Goal: Task Accomplishment & Management: Manage account settings

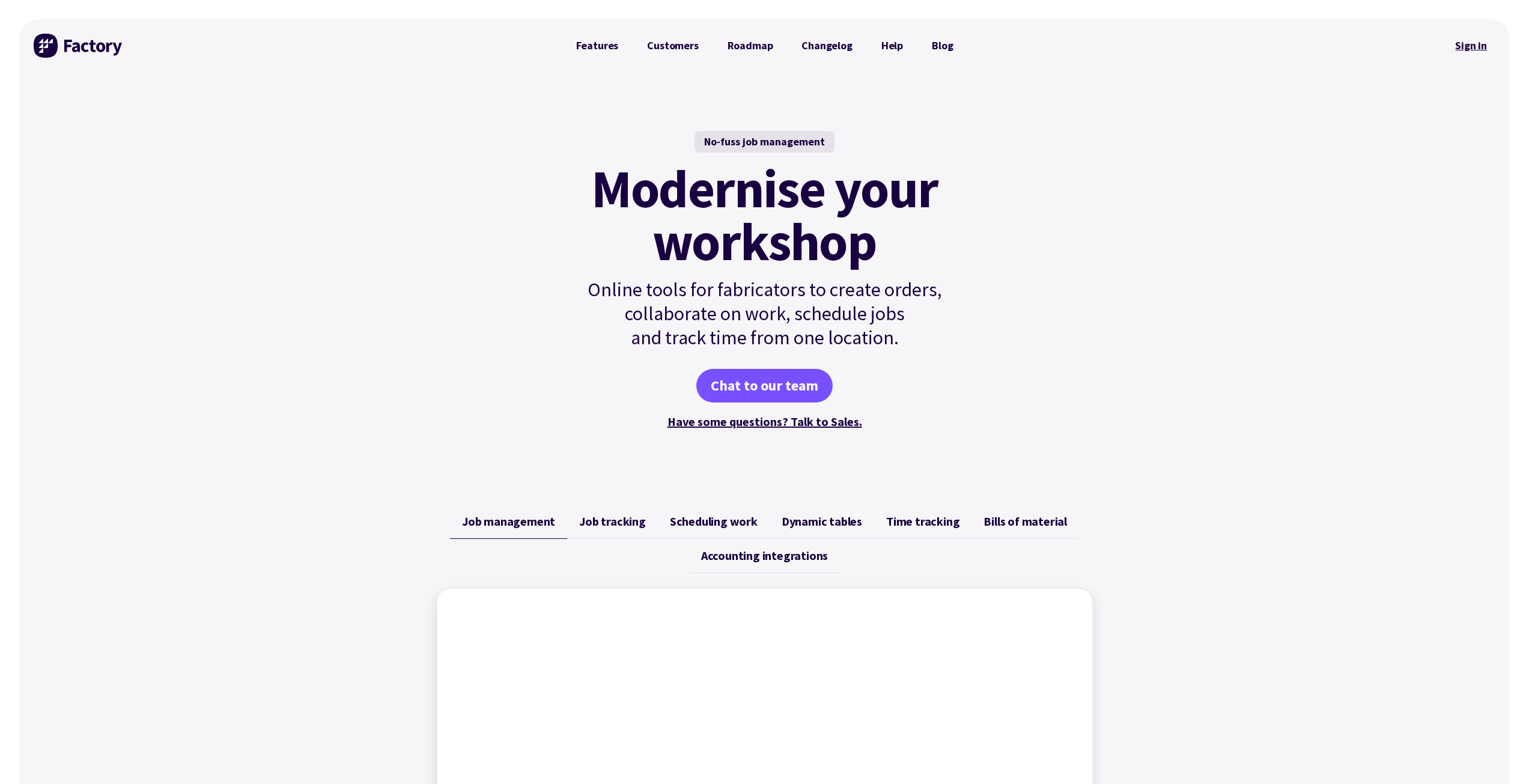
click at [1474, 50] on link "Sign in" at bounding box center [1470, 46] width 49 height 28
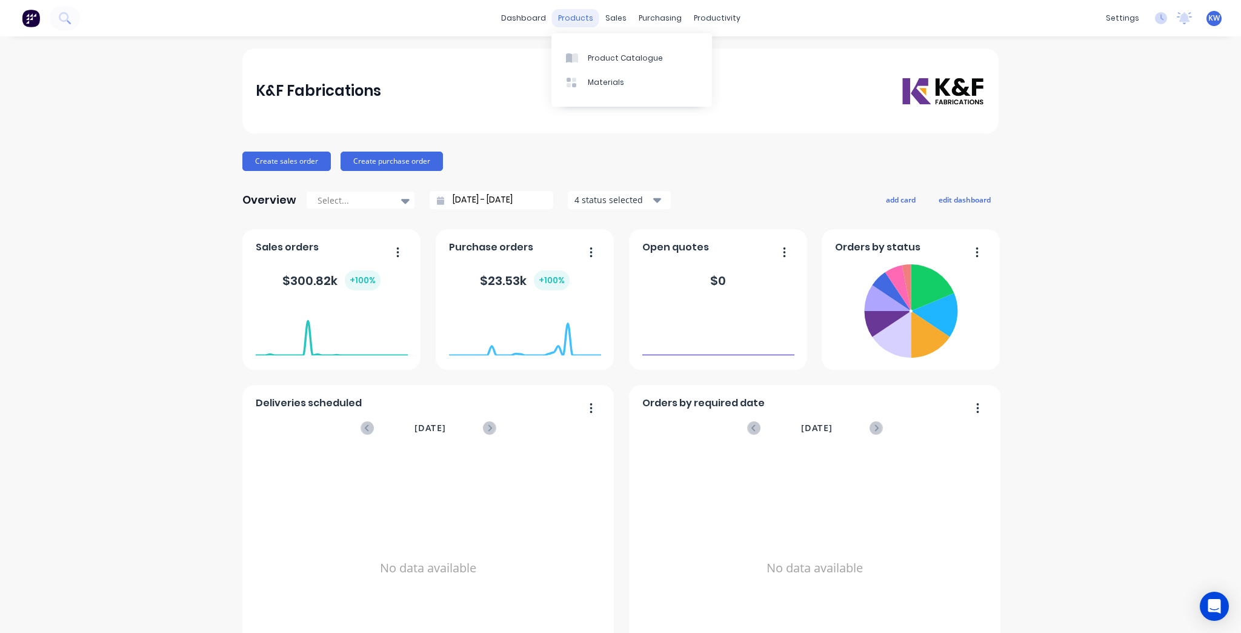
click at [577, 21] on div "products" at bounding box center [575, 18] width 47 height 18
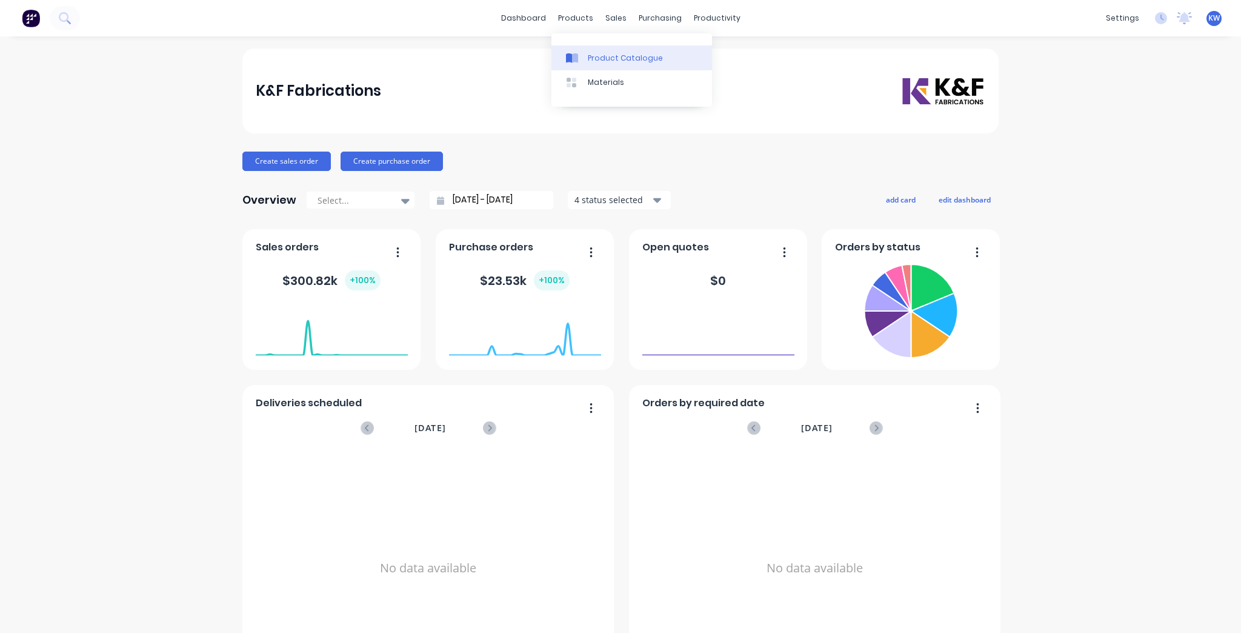
click at [613, 67] on link "Product Catalogue" at bounding box center [631, 57] width 161 height 24
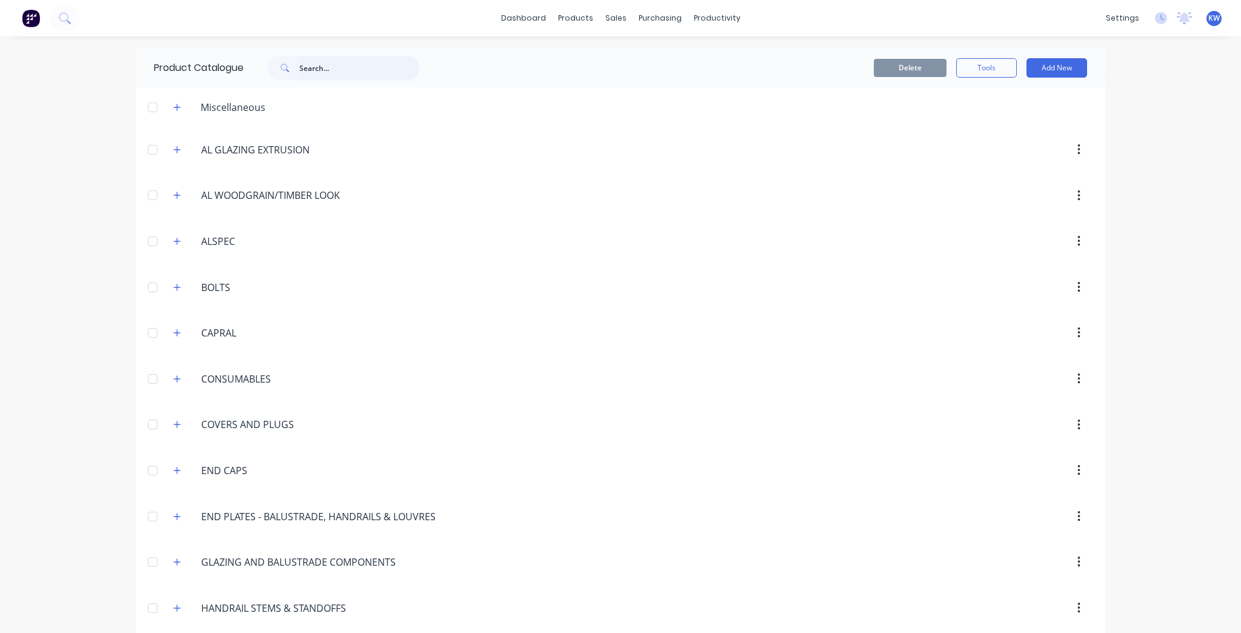
click at [348, 77] on input "text" at bounding box center [359, 68] width 120 height 24
click at [62, 22] on icon at bounding box center [65, 18] width 12 height 12
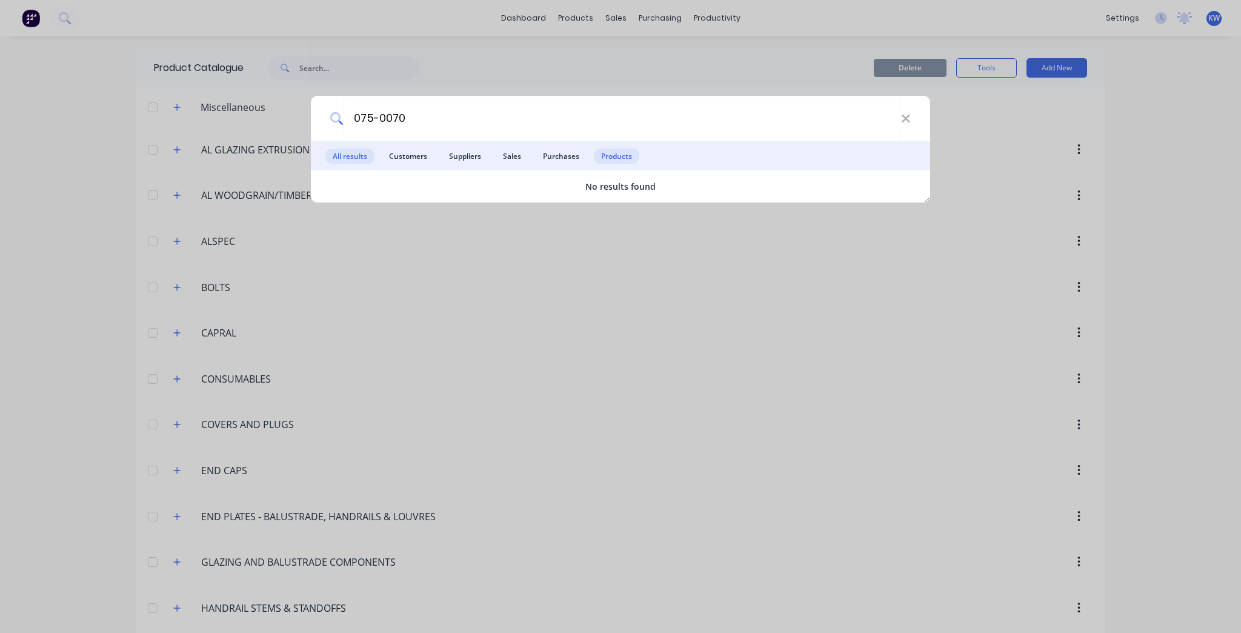
type input "075-0070"
click at [614, 162] on span "Products" at bounding box center [616, 155] width 45 height 15
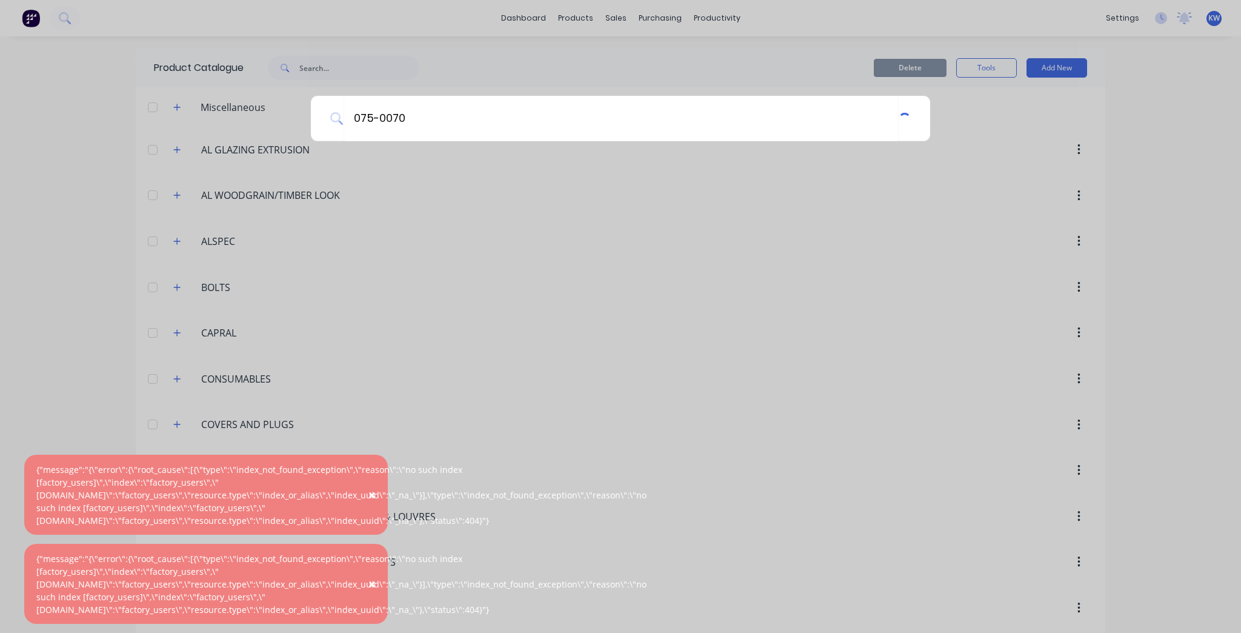
click at [1047, 217] on div "075-0070" at bounding box center [620, 316] width 1241 height 633
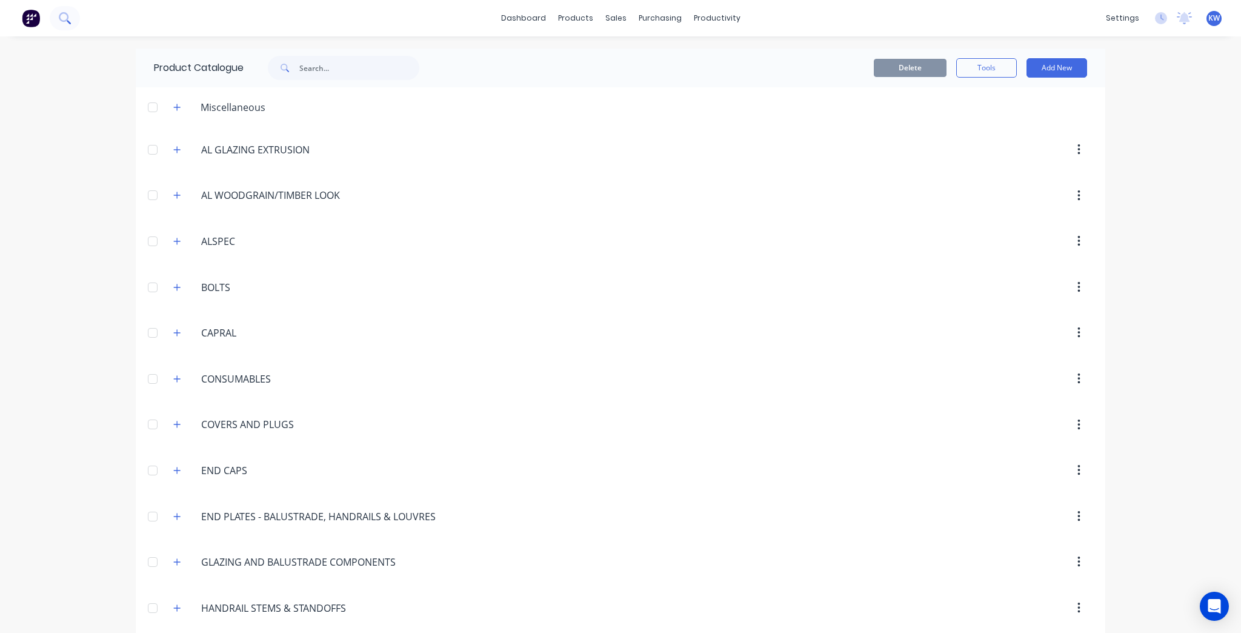
click at [65, 25] on button at bounding box center [65, 18] width 30 height 24
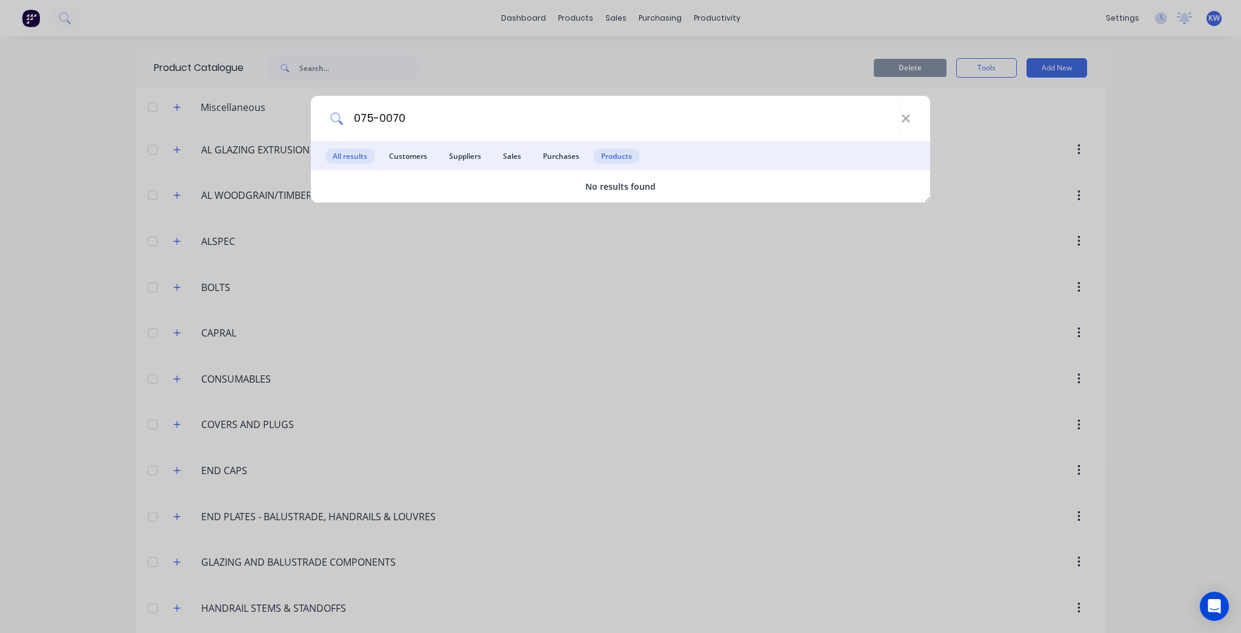
type input "075-0070"
click at [632, 156] on span "Products" at bounding box center [616, 155] width 45 height 15
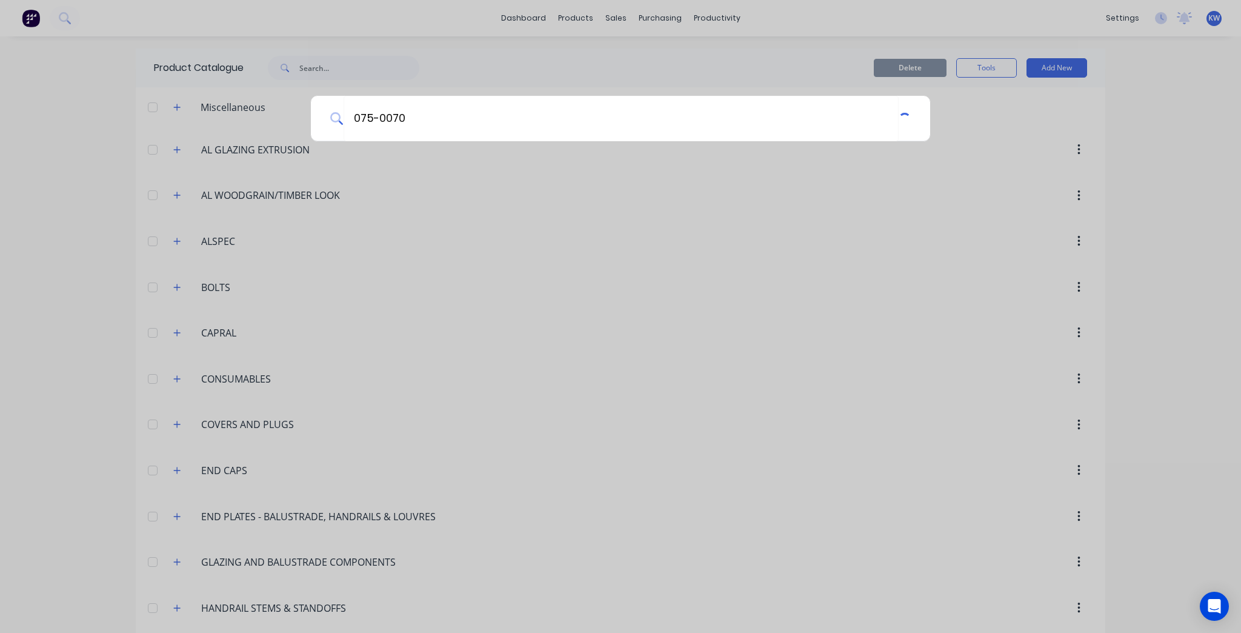
click at [1103, 137] on div "075-0070" at bounding box center [620, 316] width 1241 height 633
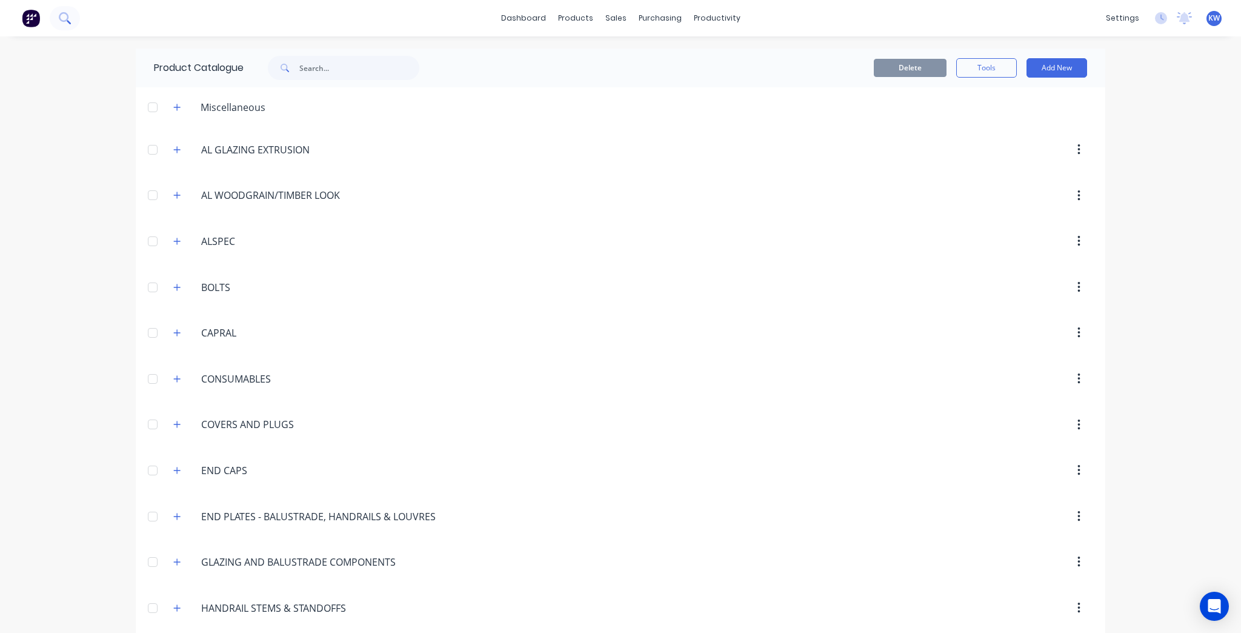
click at [57, 10] on button at bounding box center [65, 18] width 30 height 24
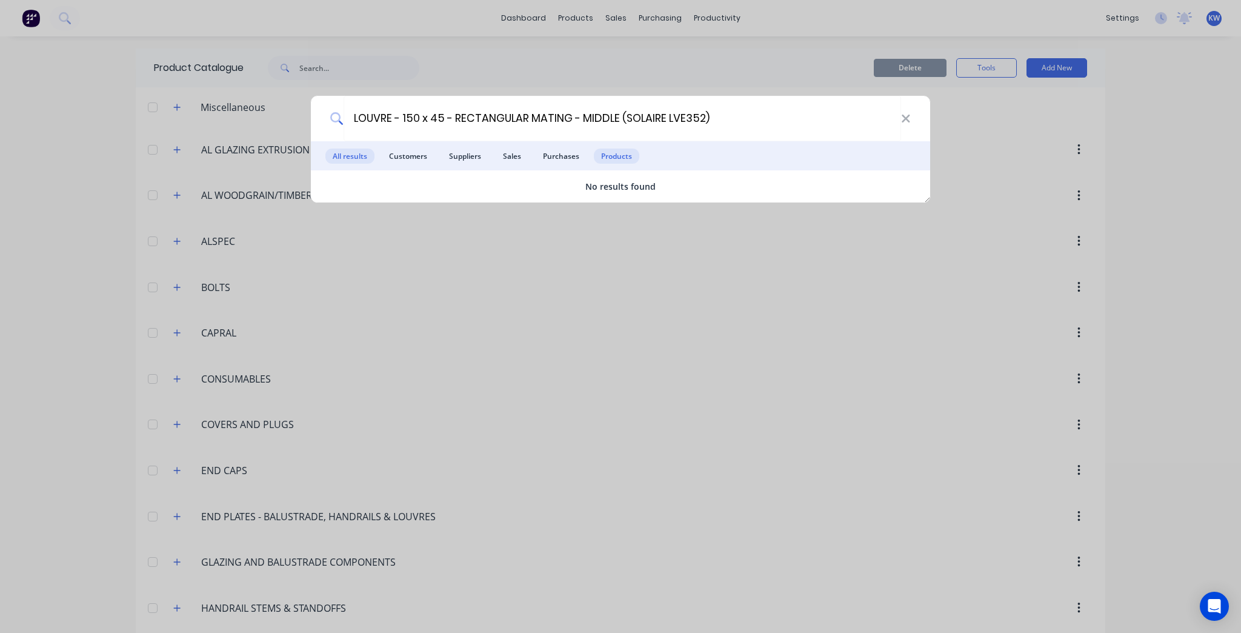
type input "LOUVRE - 150 x 45 - RECTANGULAR MATING - MIDDLE (SOLAIRE LVE352)"
click at [620, 155] on span "Products" at bounding box center [616, 155] width 45 height 15
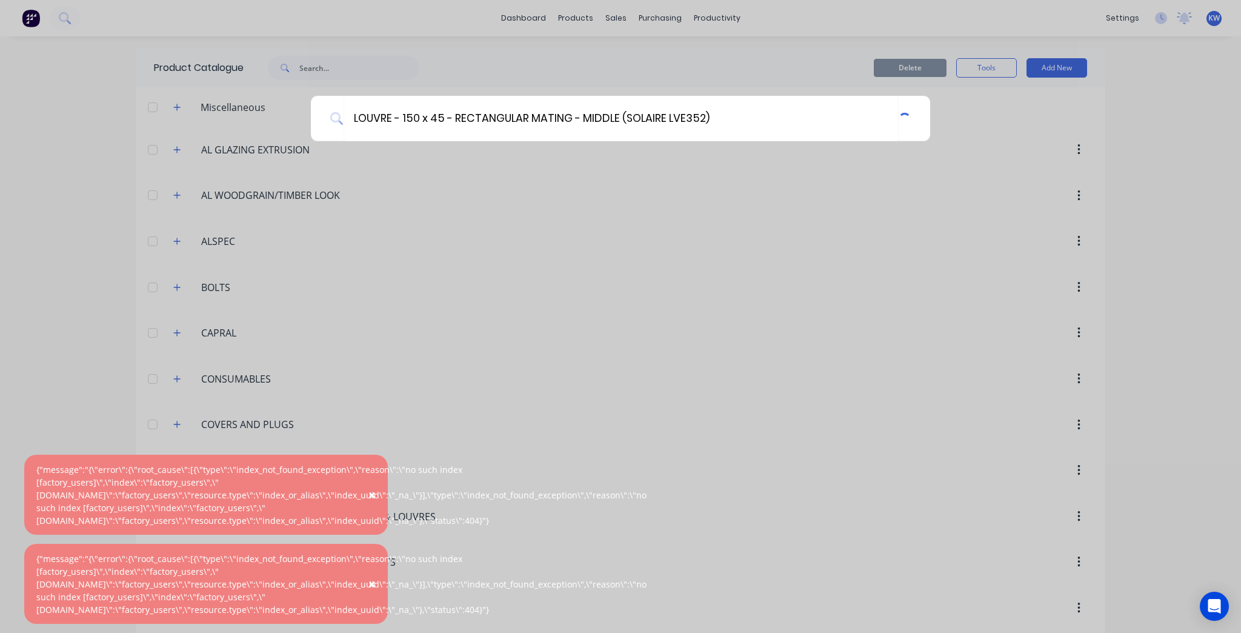
click at [1240, 137] on div "LOUVRE - 150 x 45 - RECTANGULAR MATING - MIDDLE (SOLAIRE LVE352)" at bounding box center [620, 316] width 1241 height 633
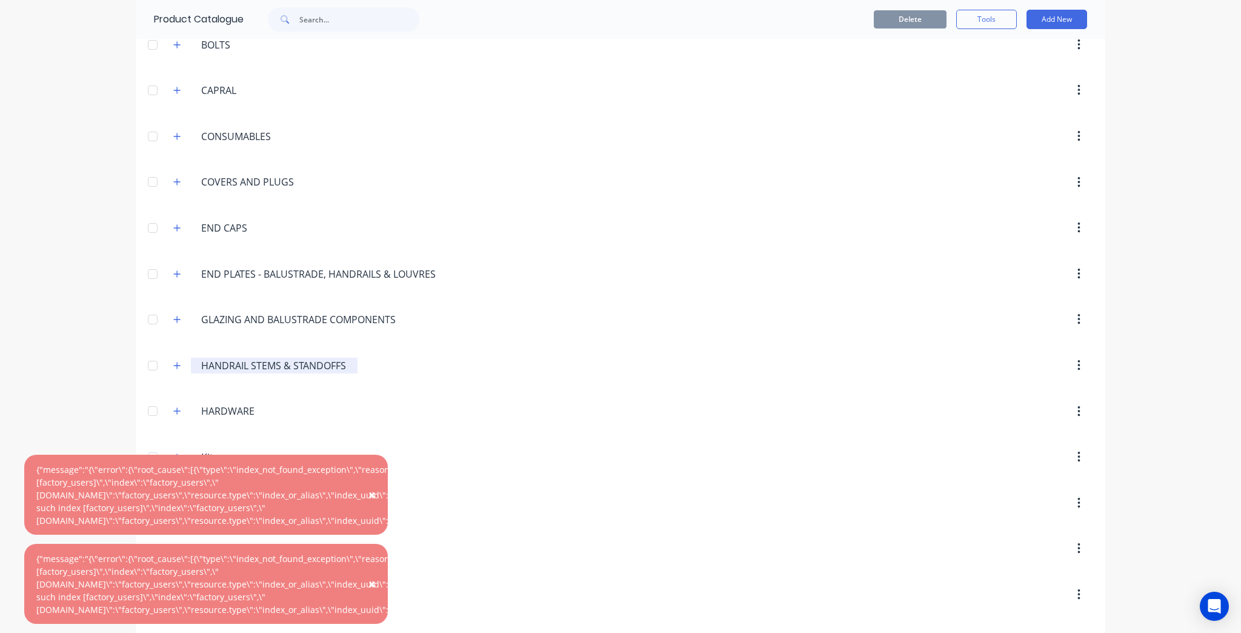
scroll to position [291, 0]
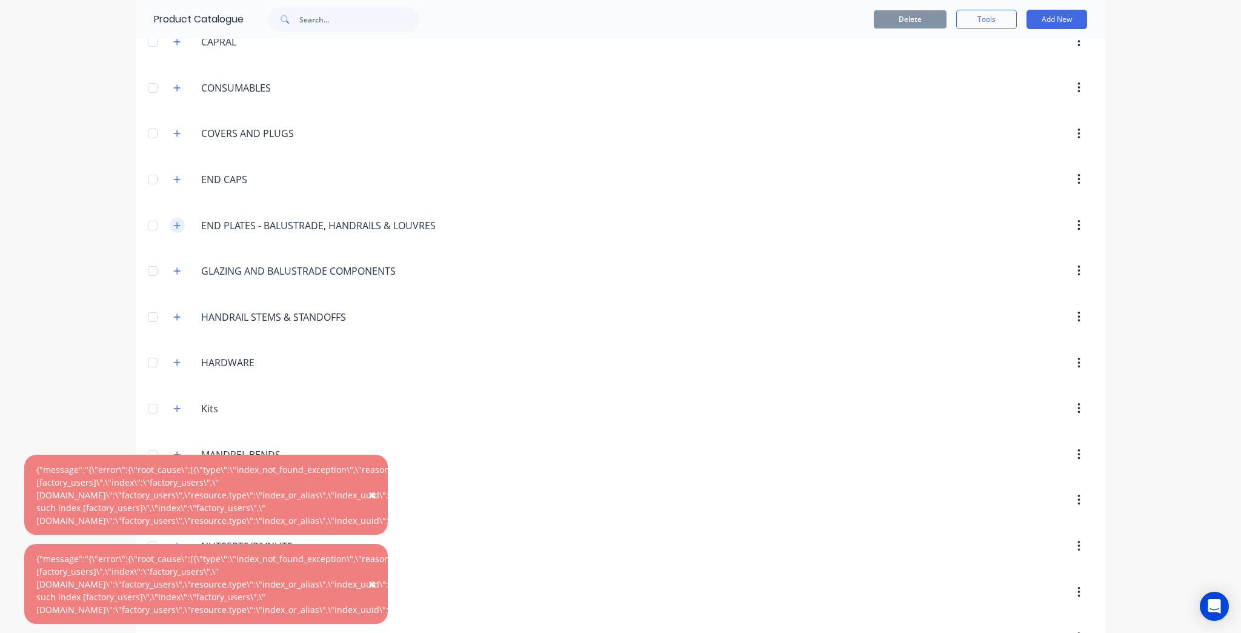
click at [173, 225] on icon "button" at bounding box center [176, 225] width 7 height 8
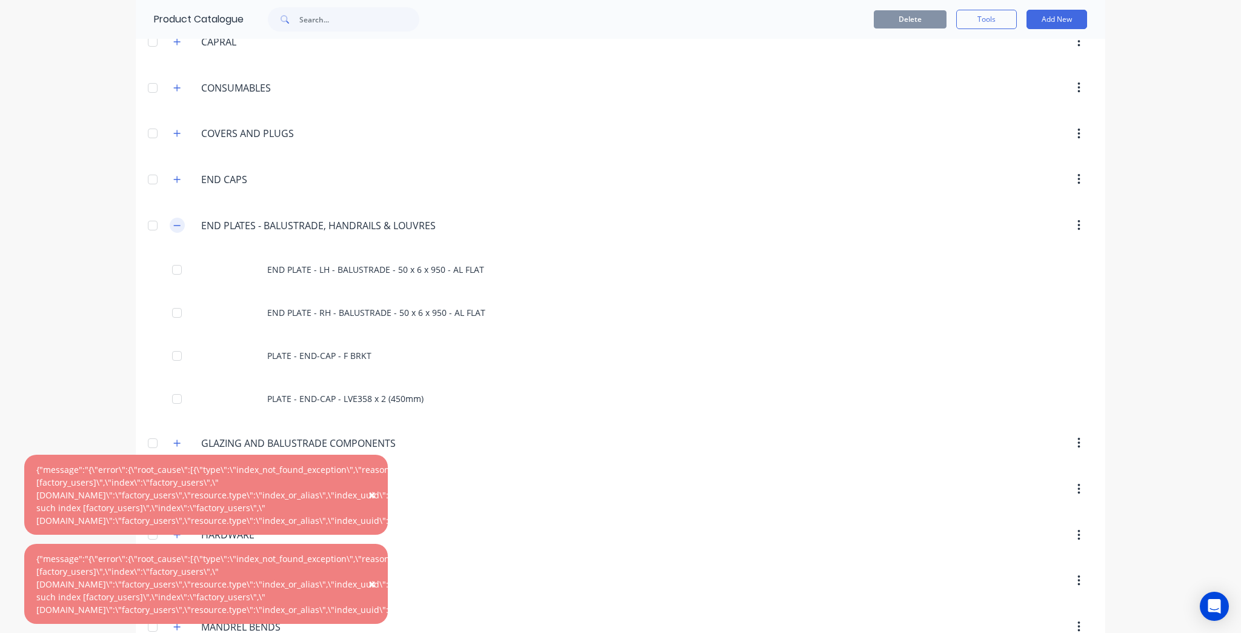
click at [173, 225] on icon "button" at bounding box center [176, 225] width 7 height 8
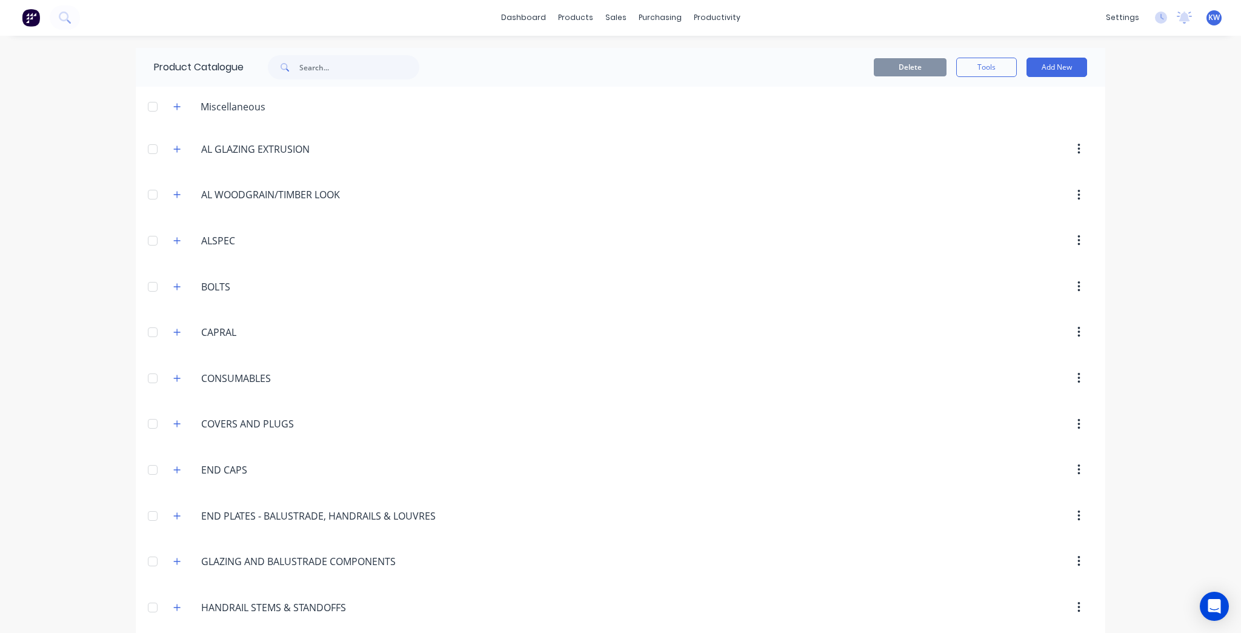
scroll to position [0, 0]
click at [687, 61] on div "Purchase Orders" at bounding box center [695, 58] width 64 height 11
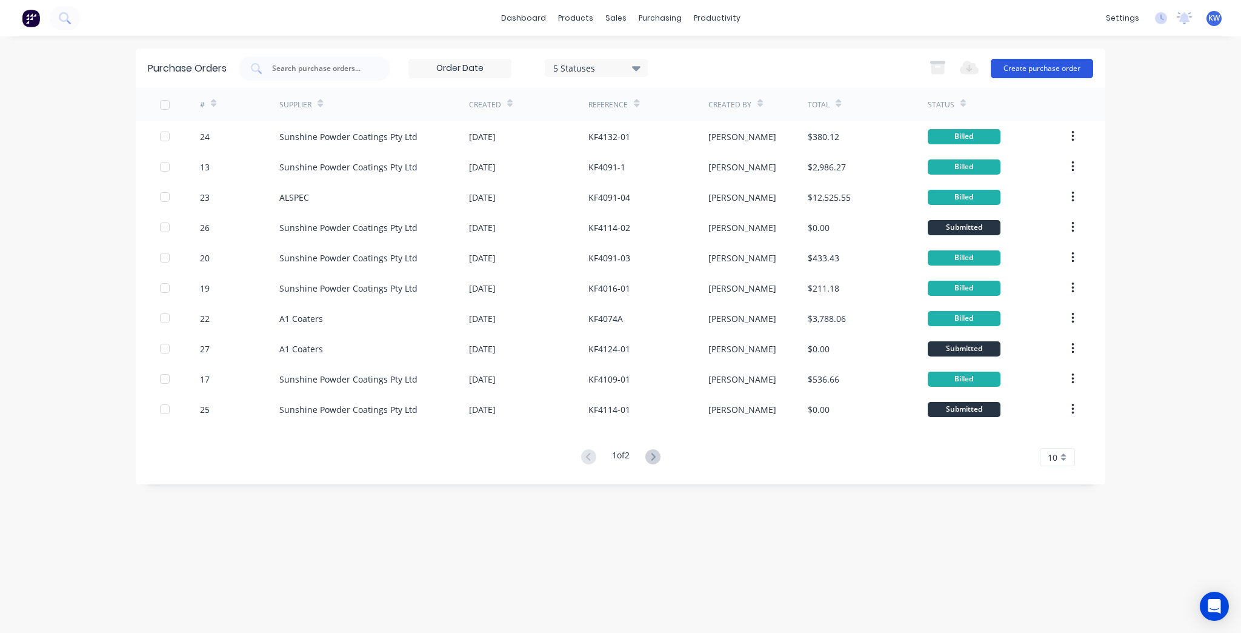
click at [1062, 67] on button "Create purchase order" at bounding box center [1042, 68] width 102 height 19
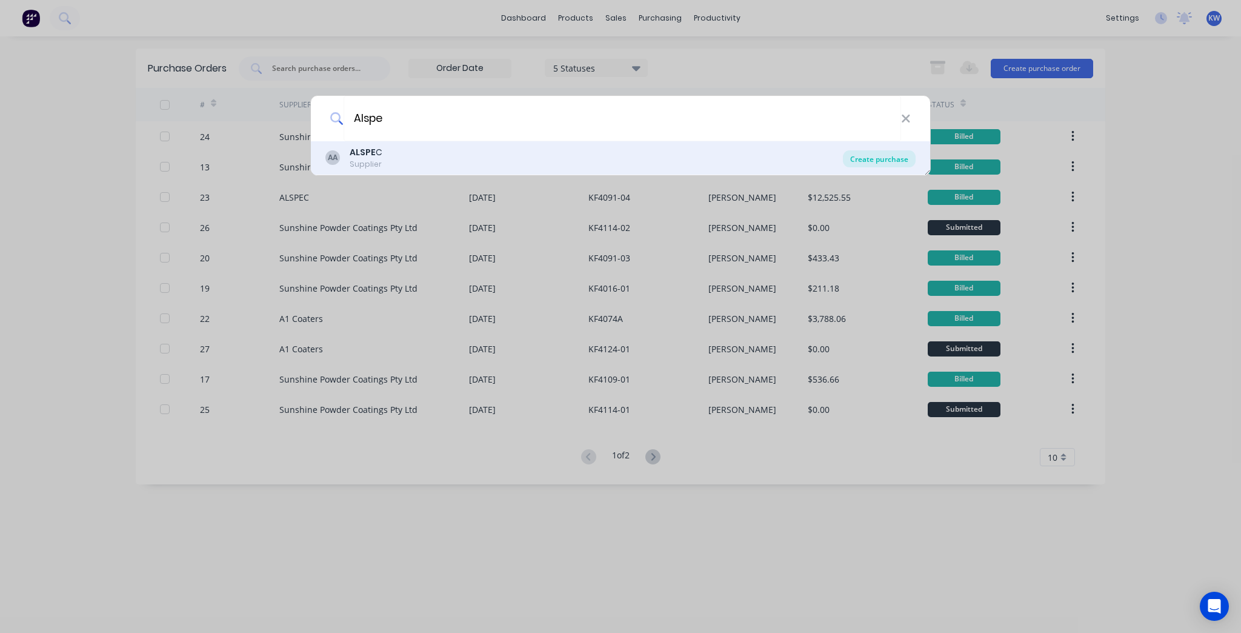
type input "Alspe"
click at [890, 151] on div "Create purchase" at bounding box center [879, 158] width 73 height 17
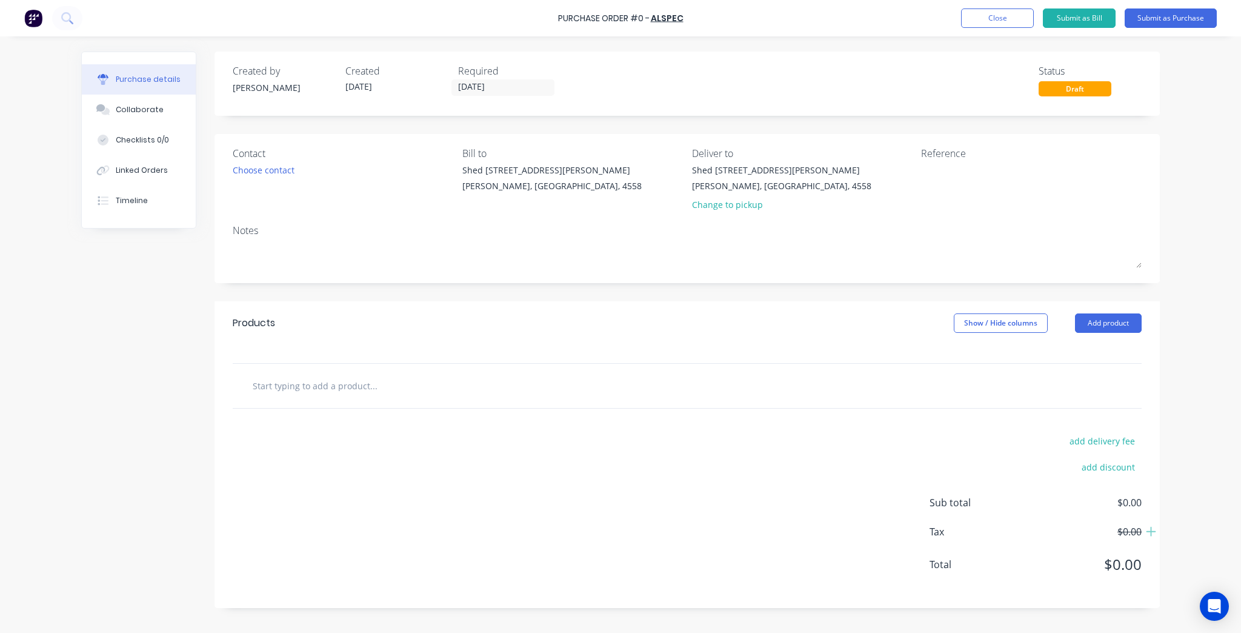
click at [537, 382] on div at bounding box center [424, 385] width 364 height 24
drag, startPoint x: 506, startPoint y: 398, endPoint x: 461, endPoint y: 395, distance: 44.9
click at [500, 398] on div at bounding box center [687, 386] width 909 height 44
click at [456, 395] on input "text" at bounding box center [373, 385] width 242 height 24
paste input "LOUVRE - 150 x 45 - RECTANGULAR MATING - MIDDLE (SOLAIRE LVE352)"
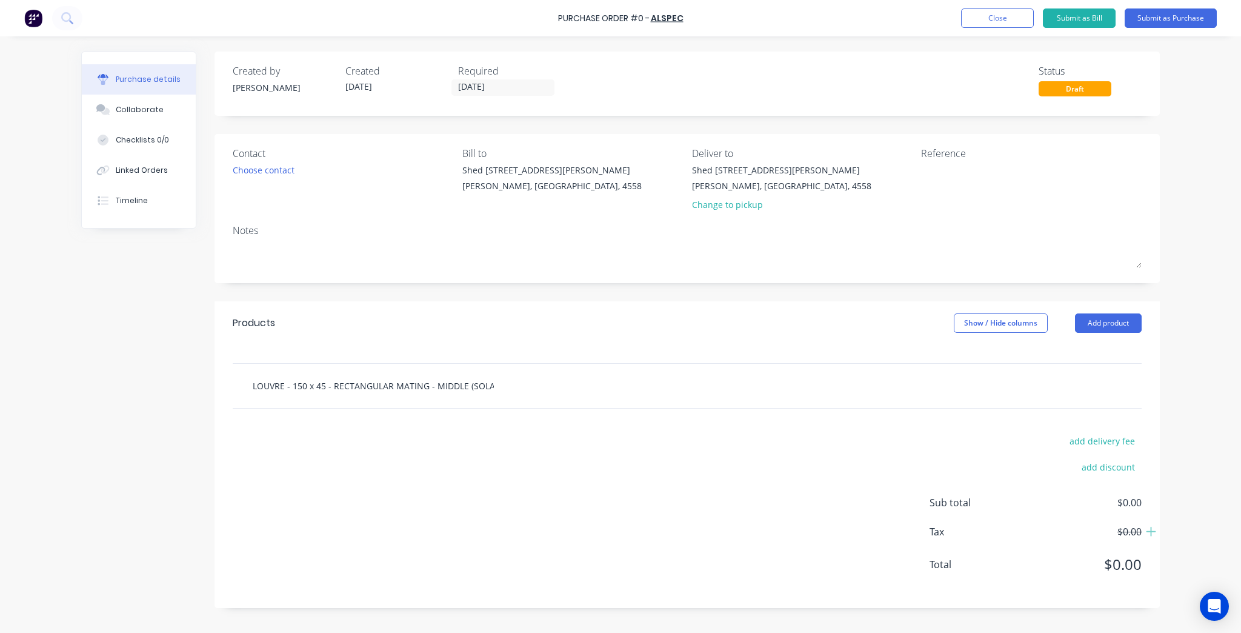
scroll to position [0, 41]
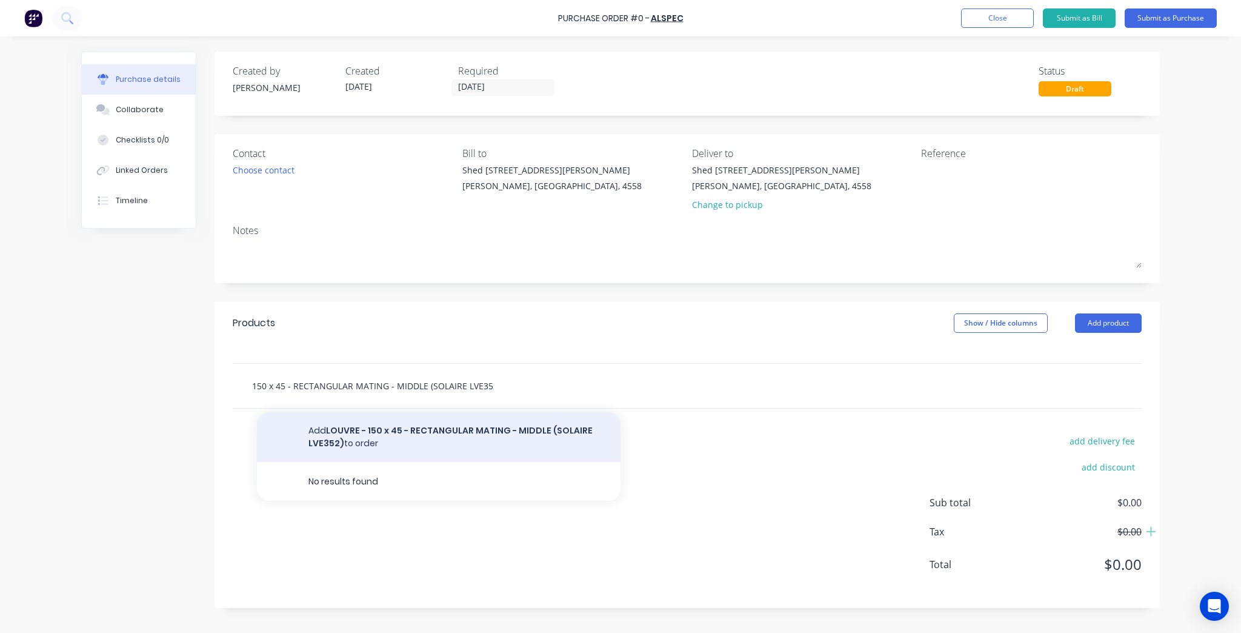
type input "LOUVRE - 150 x 45 - RECTANGULAR MATING - MIDDLE (SOLAIRE LVE352)"
click at [451, 436] on button "Add LOUVRE - 150 x 45 - RECTANGULAR MATING - MIDDLE (SOLAIRE LVE352) to order" at bounding box center [439, 437] width 364 height 50
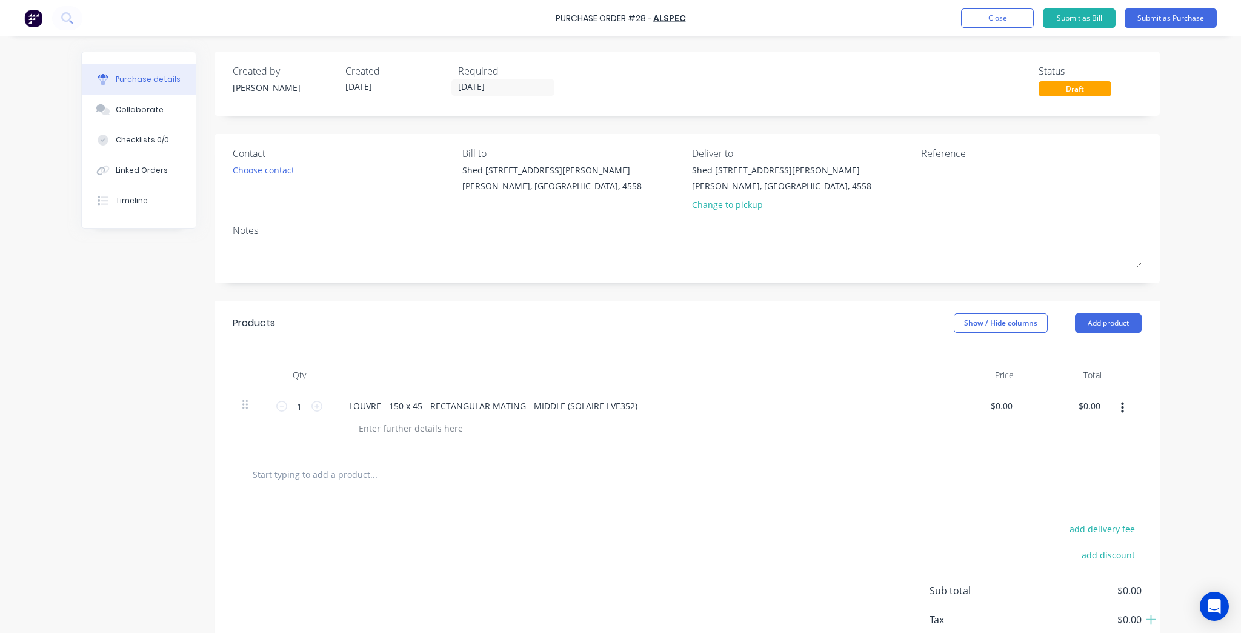
click at [327, 476] on input "text" at bounding box center [373, 474] width 242 height 24
paste input "CHANNEL - 45mm - NON-STRUCTURAL (SOLAIRE LVE304)"
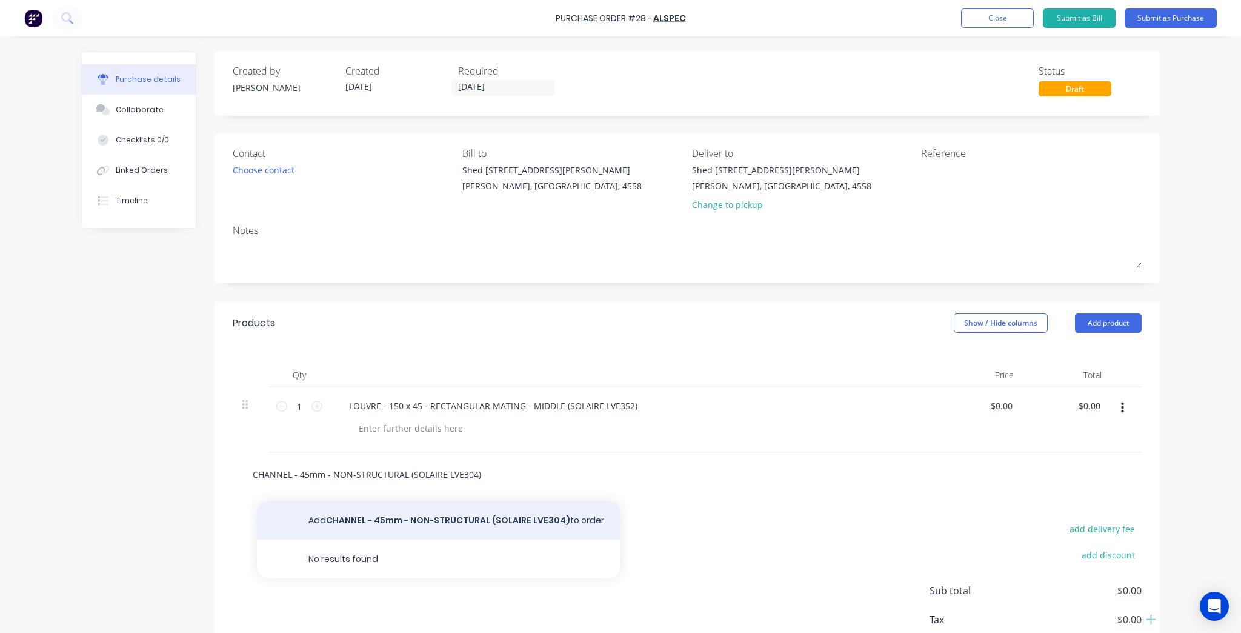
type input "CHANNEL - 45mm - NON-STRUCTURAL (SOLAIRE LVE304)"
click at [416, 516] on button "Add CHANNEL - 45mm - NON-STRUCTURAL (SOLAIRE LVE304) to order" at bounding box center [439, 519] width 364 height 39
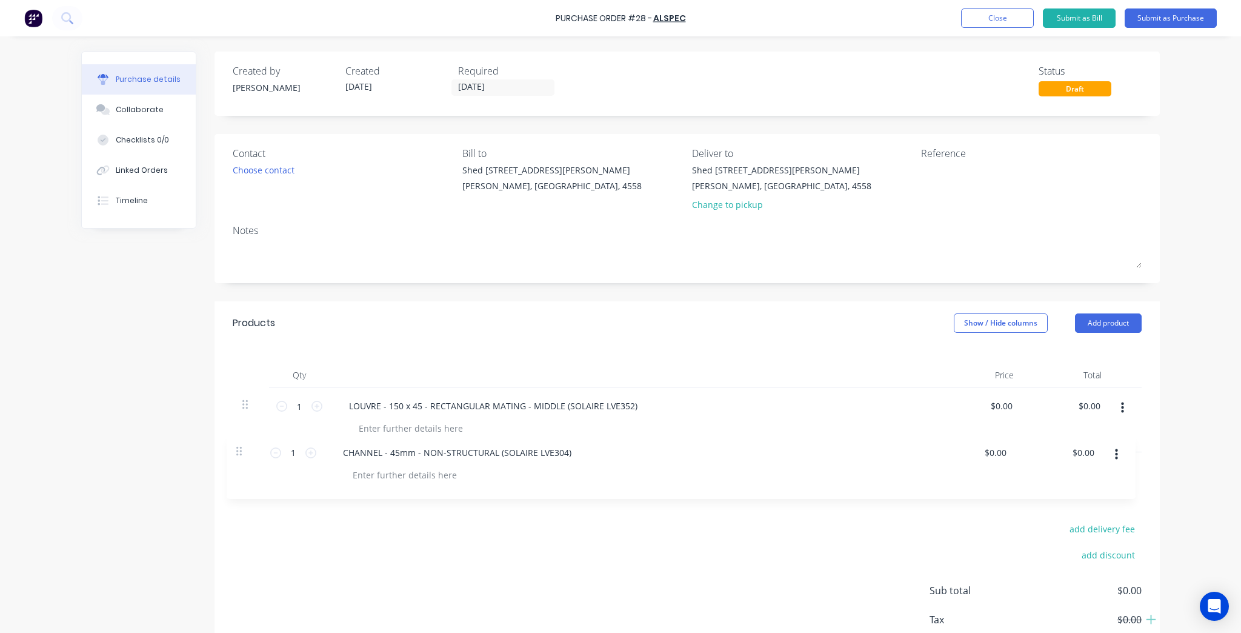
scroll to position [1, 0]
drag, startPoint x: 244, startPoint y: 465, endPoint x: 241, endPoint y: 394, distance: 71.0
click at [241, 394] on div "1 1 LOUVRE - 150 x 45 - RECTANGULAR MATING - MIDDLE (SOLAIRE LVE352) $0.00 $0.0…" at bounding box center [687, 419] width 909 height 65
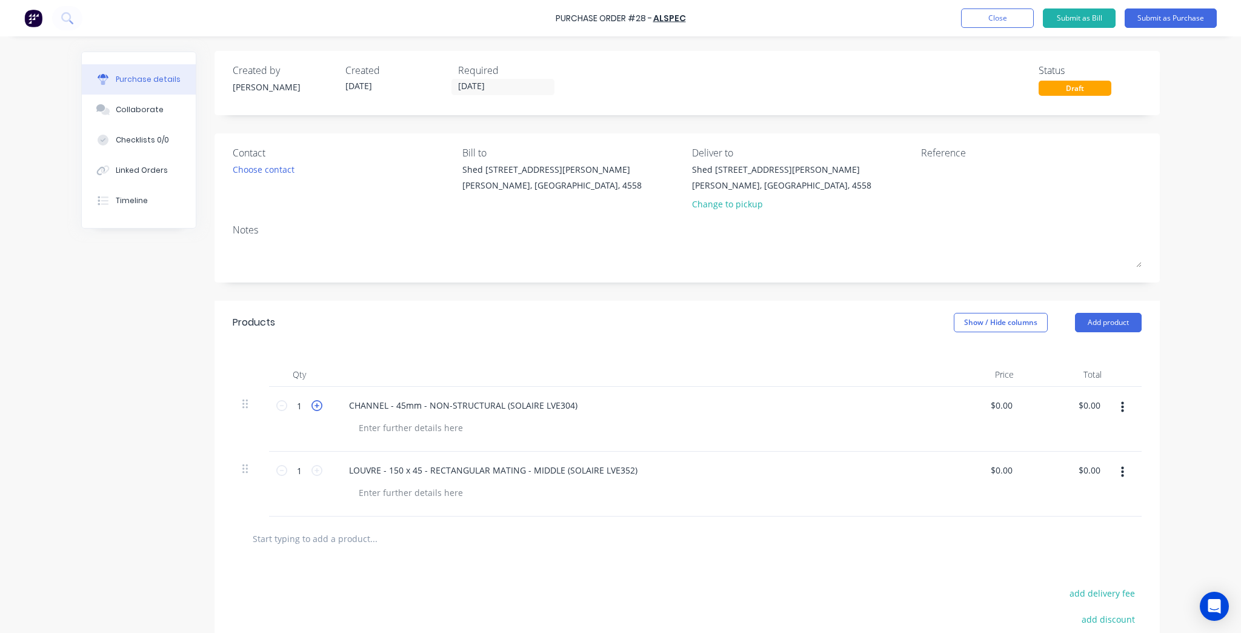
click at [318, 408] on icon at bounding box center [316, 405] width 11 height 11
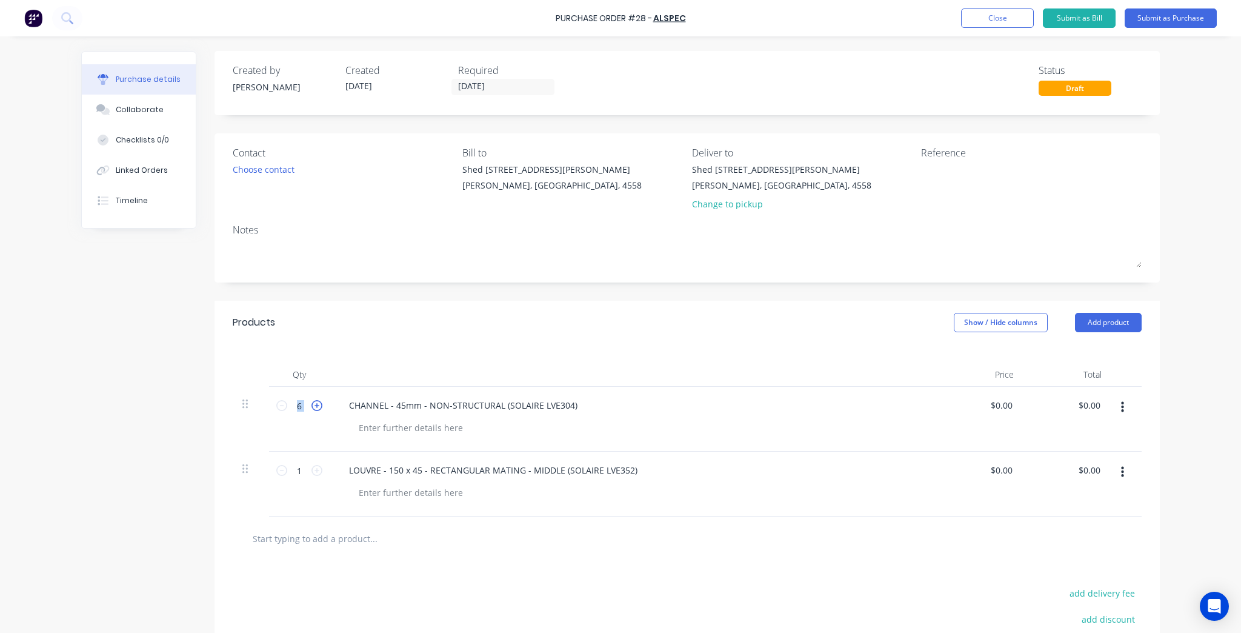
click at [318, 408] on icon at bounding box center [316, 405] width 11 height 11
click at [318, 409] on icon at bounding box center [316, 405] width 11 height 11
type input "9"
click at [296, 472] on input "1" at bounding box center [299, 470] width 24 height 18
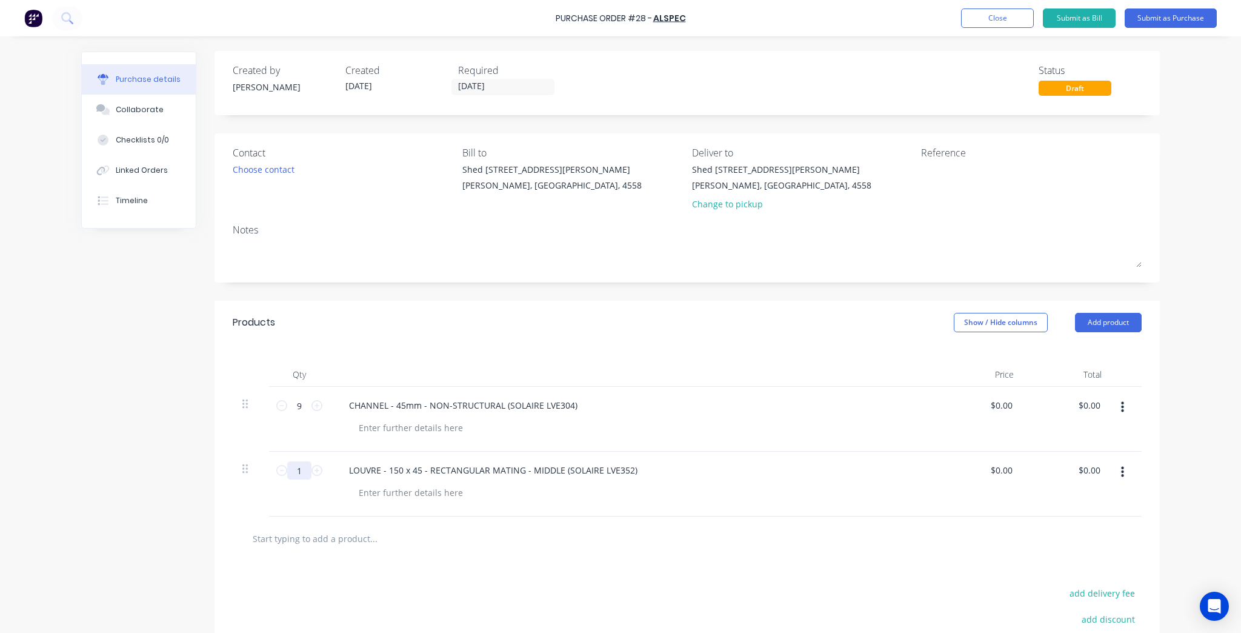
click at [296, 472] on input "1" at bounding box center [299, 470] width 24 height 18
type input "36"
click at [259, 175] on div "Choose contact" at bounding box center [264, 169] width 62 height 13
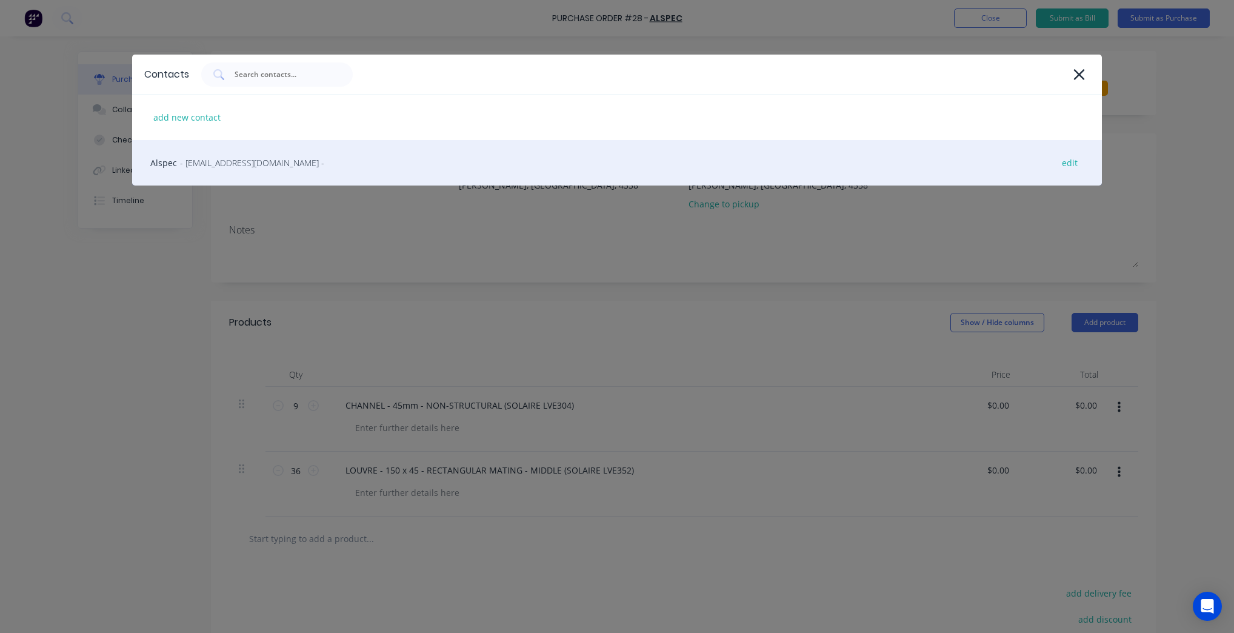
click at [208, 155] on div "Alspec - sunshinecoast@alspec.com.au - edit" at bounding box center [616, 162] width 969 height 45
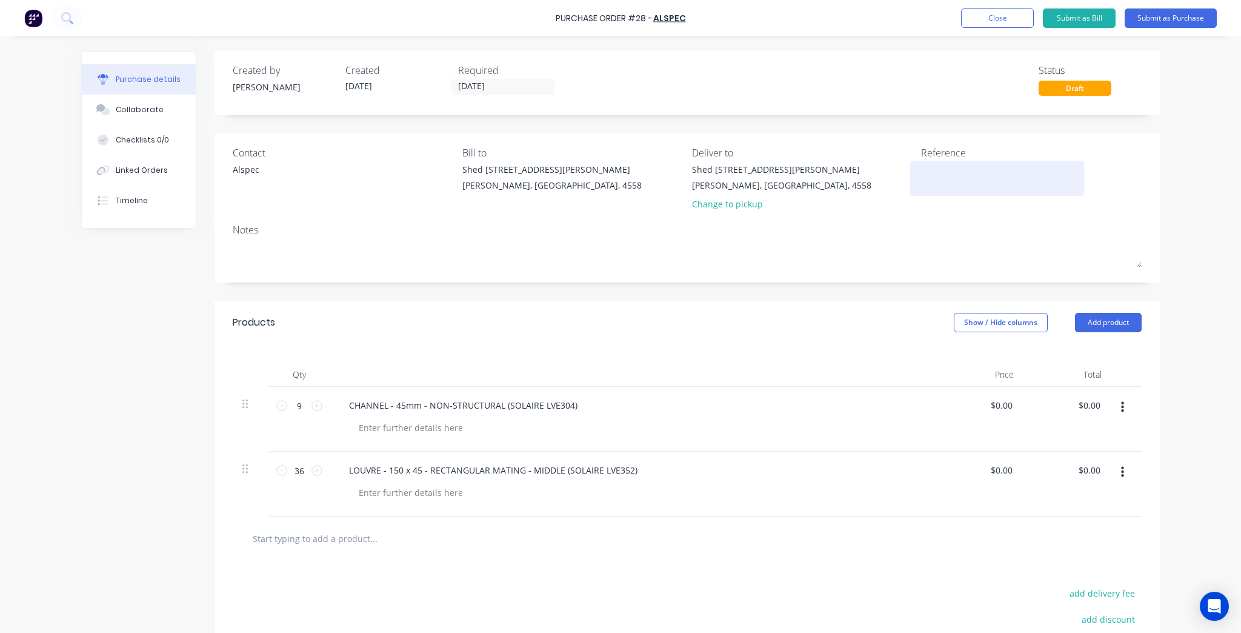
click at [927, 171] on textarea at bounding box center [996, 176] width 151 height 27
type textarea "KF4091-05"
click at [490, 86] on input "[DATE]" at bounding box center [503, 86] width 102 height 15
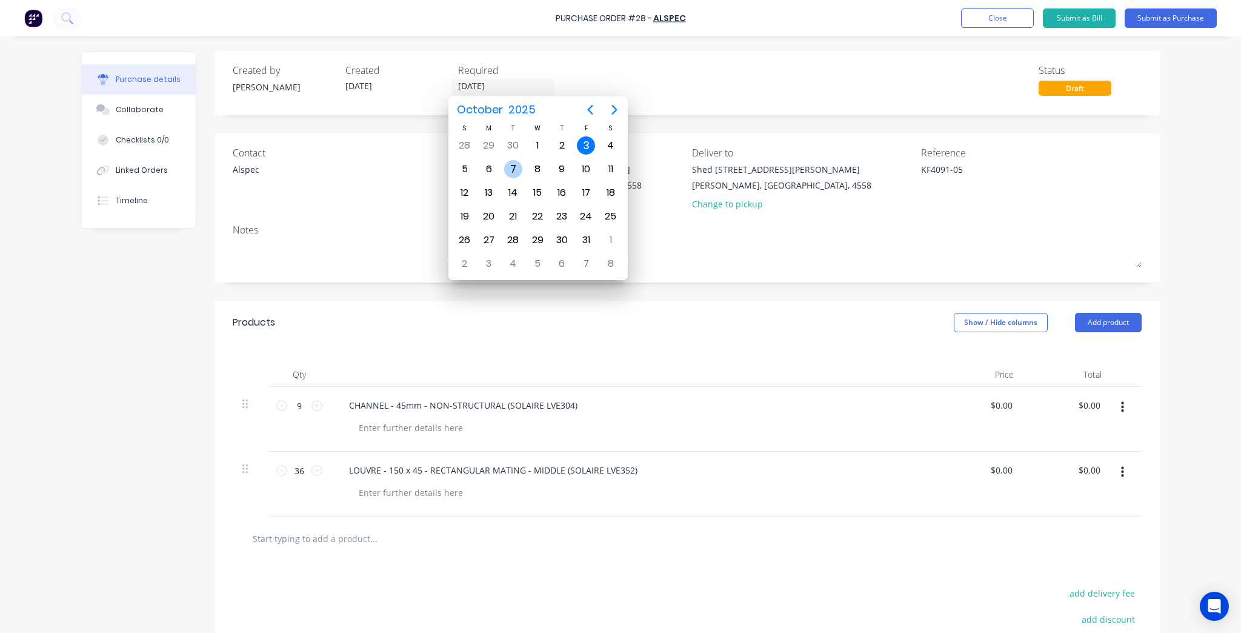
click at [521, 167] on div "7" at bounding box center [513, 169] width 18 height 18
type input "[DATE]"
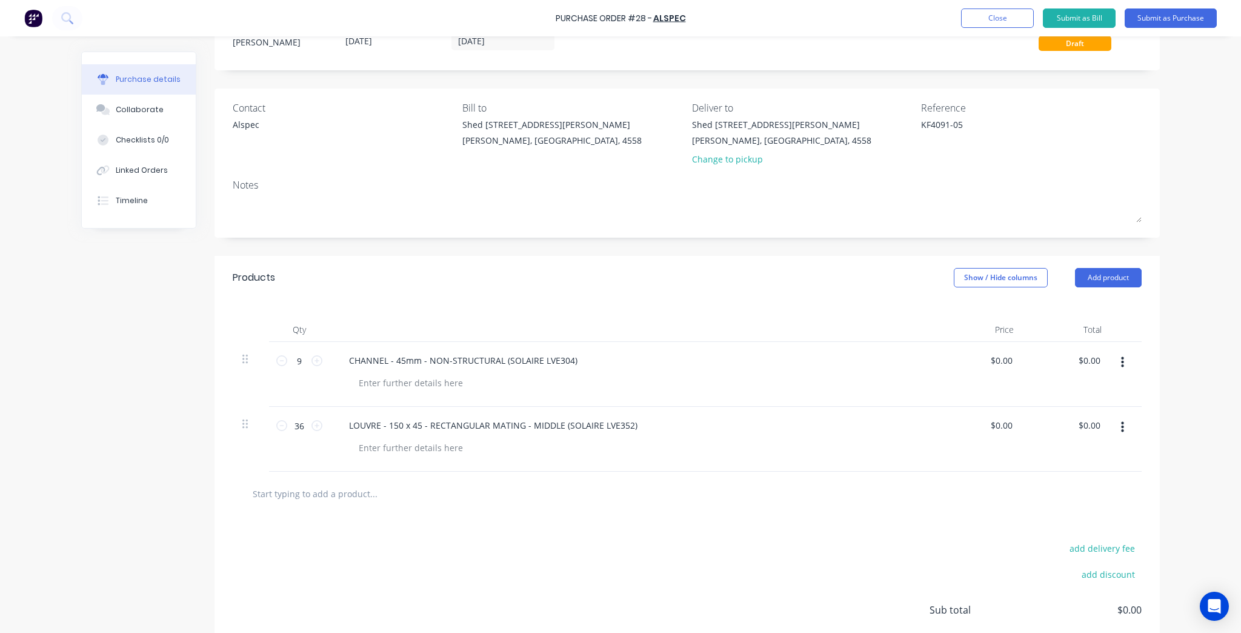
scroll to position [0, 0]
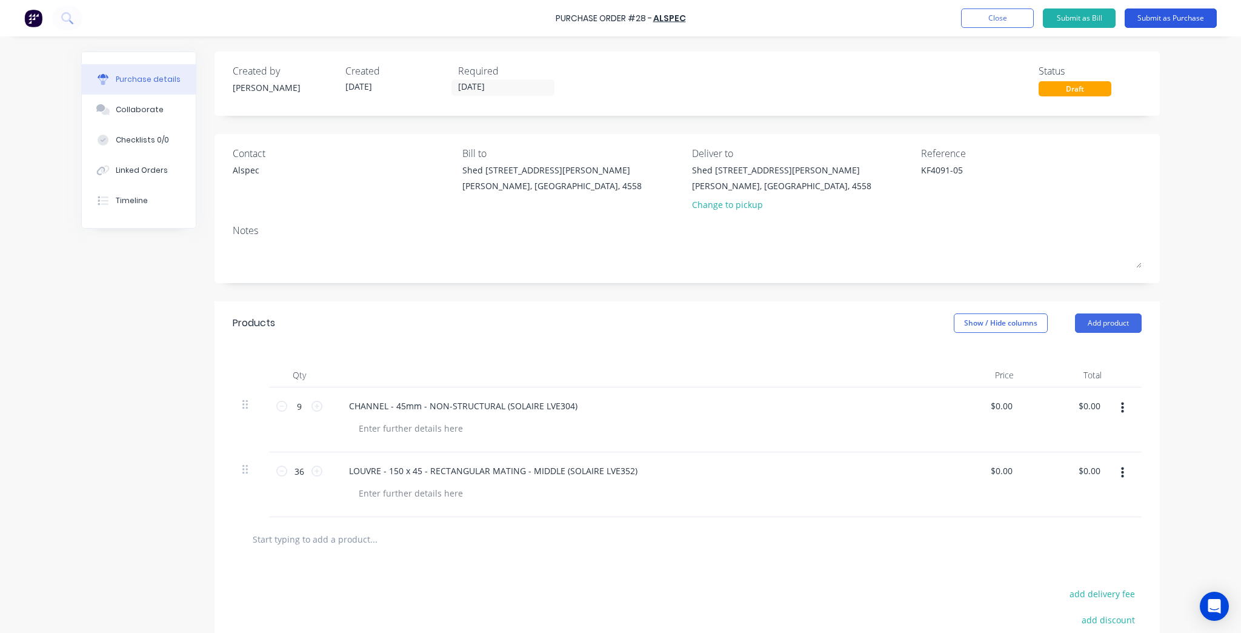
click at [1156, 21] on button "Submit as Purchase" at bounding box center [1171, 17] width 92 height 19
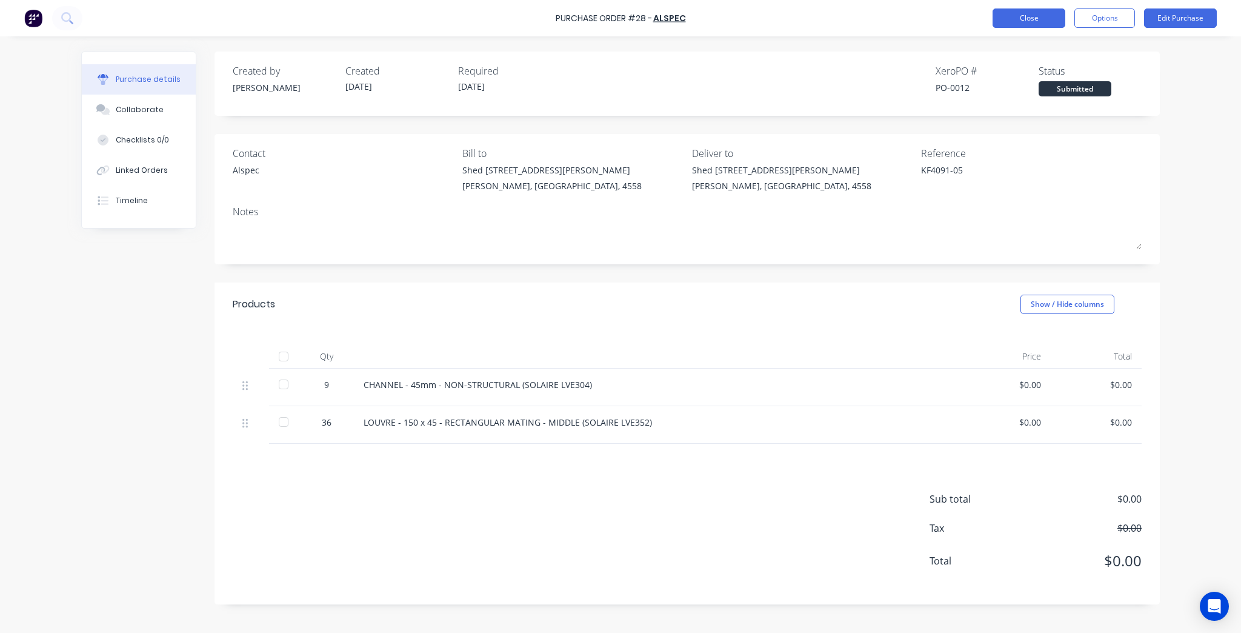
click at [999, 13] on button "Close" at bounding box center [1029, 17] width 73 height 19
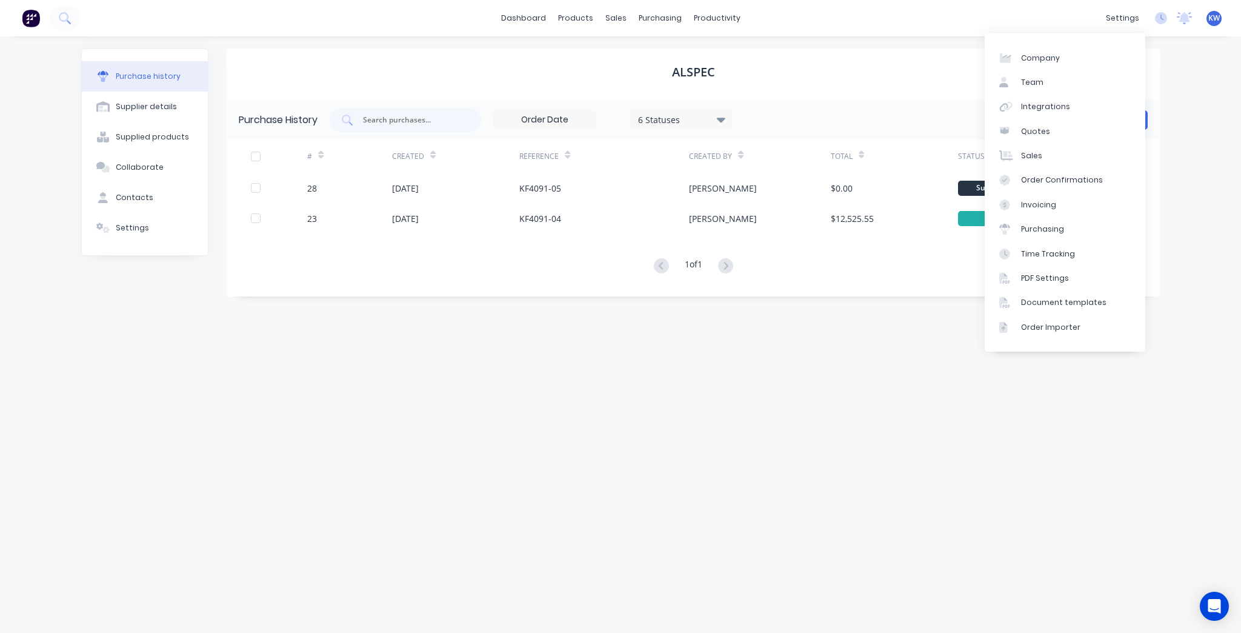
click at [612, 436] on div "ALSPEC Purchase History 6 Statuses 6 Statuses Create Purchase # Created Referen…" at bounding box center [693, 328] width 933 height 560
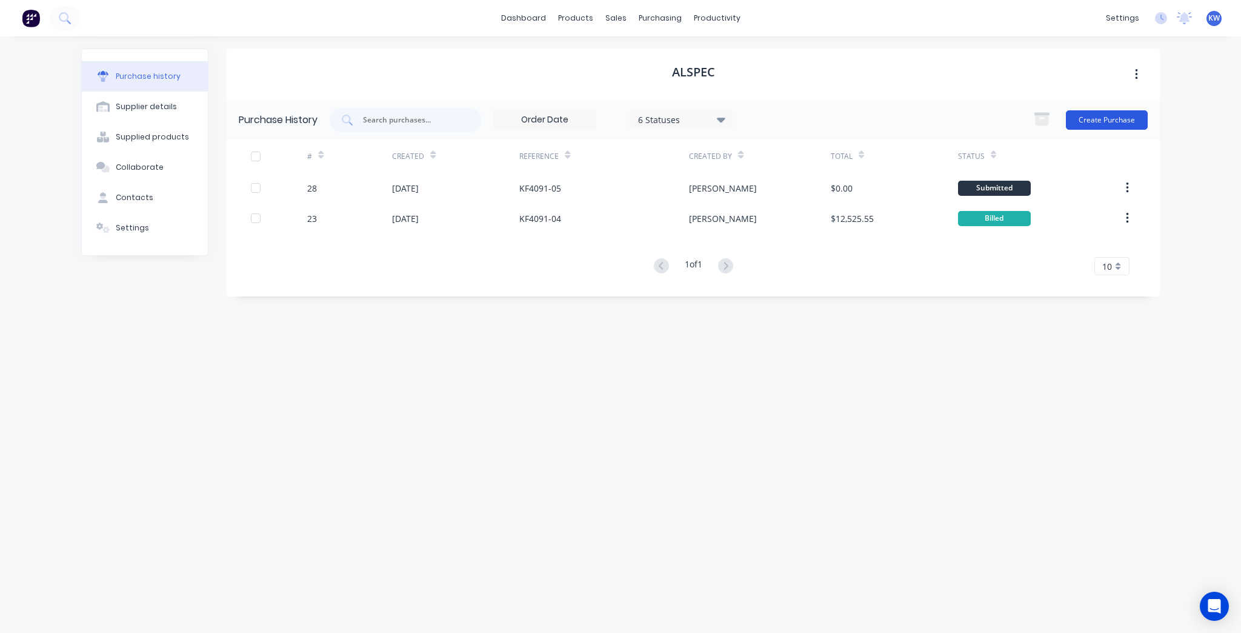
click at [1081, 121] on button "Create Purchase" at bounding box center [1107, 119] width 82 height 19
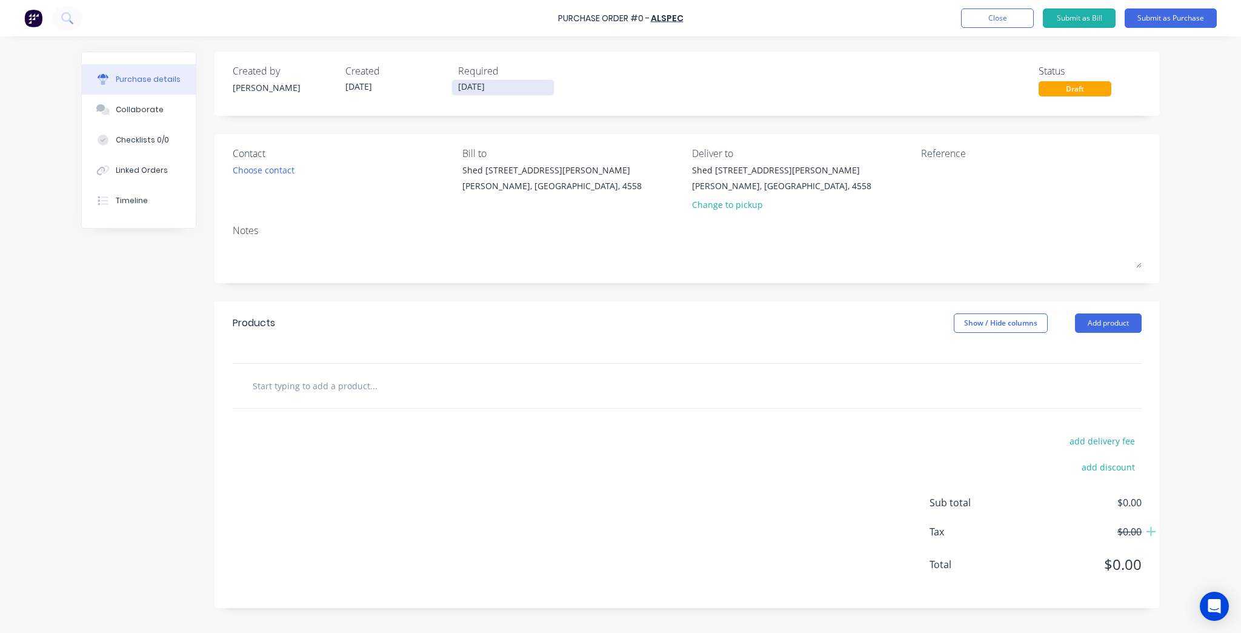
click at [478, 88] on input "[DATE]" at bounding box center [503, 87] width 102 height 15
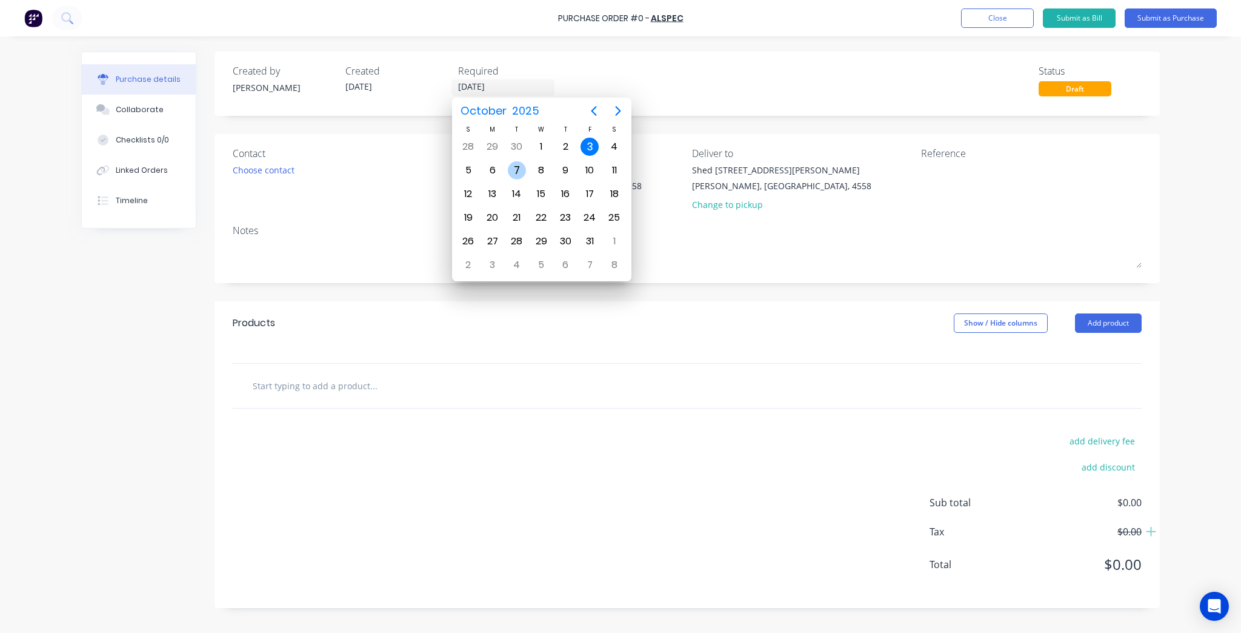
click at [520, 169] on div "7" at bounding box center [517, 170] width 18 height 18
type input "[DATE]"
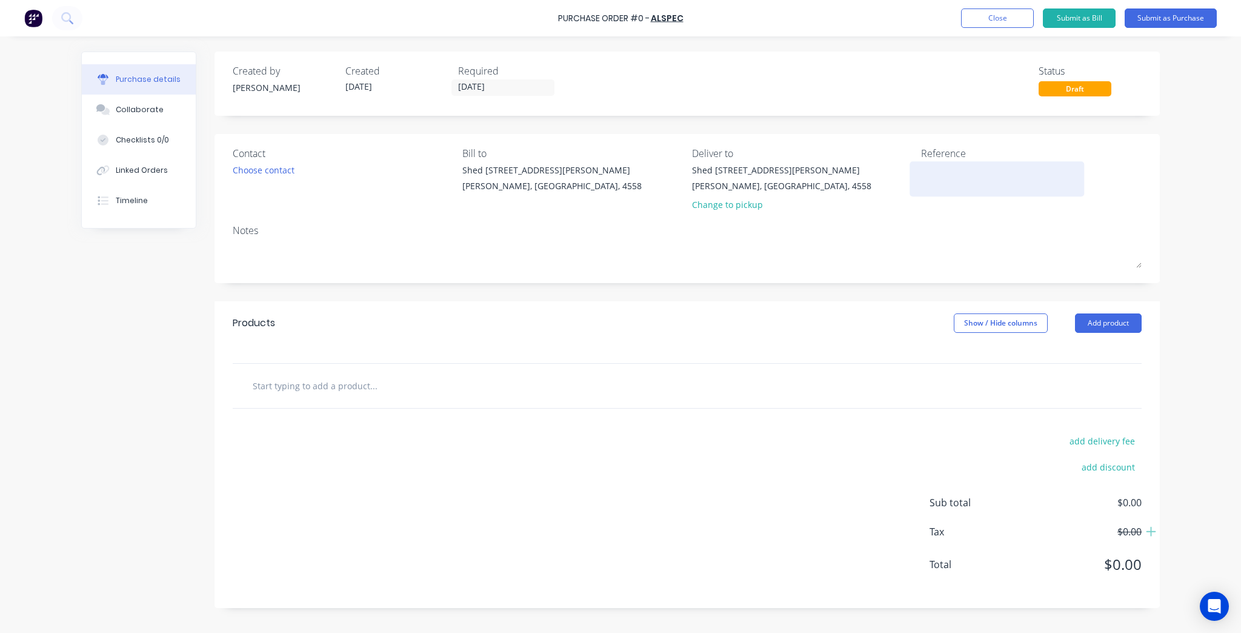
click at [962, 165] on textarea at bounding box center [996, 177] width 151 height 27
paste textarea "4016"
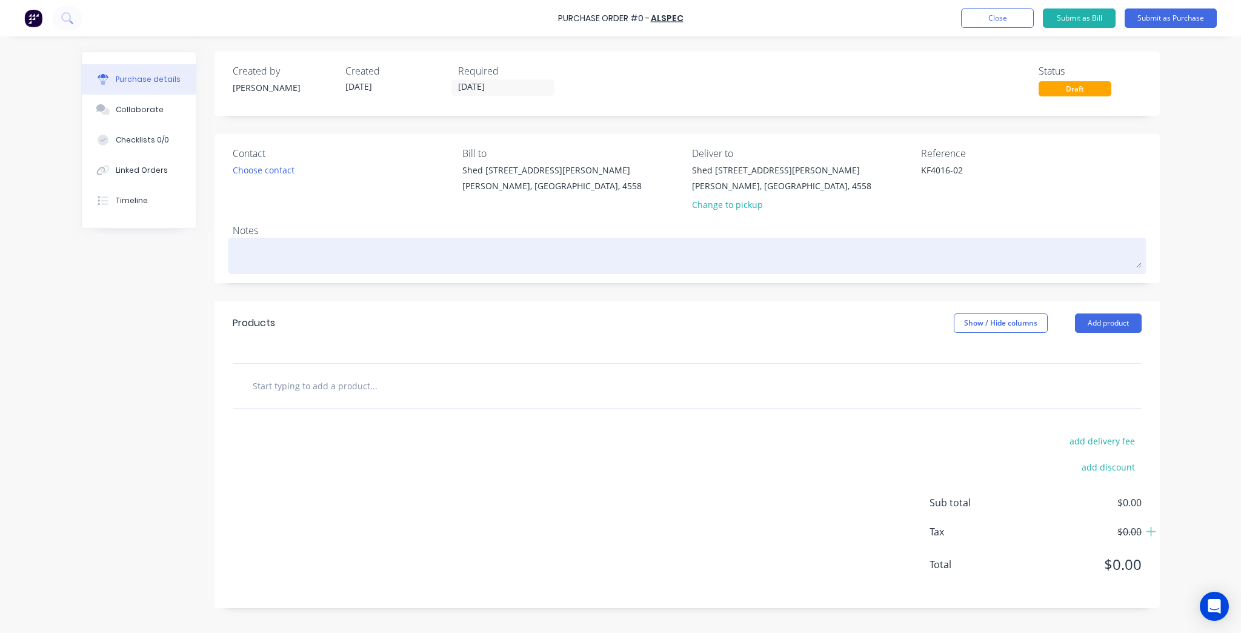
type textarea "KF4016-02"
click at [351, 244] on textarea at bounding box center [687, 254] width 909 height 27
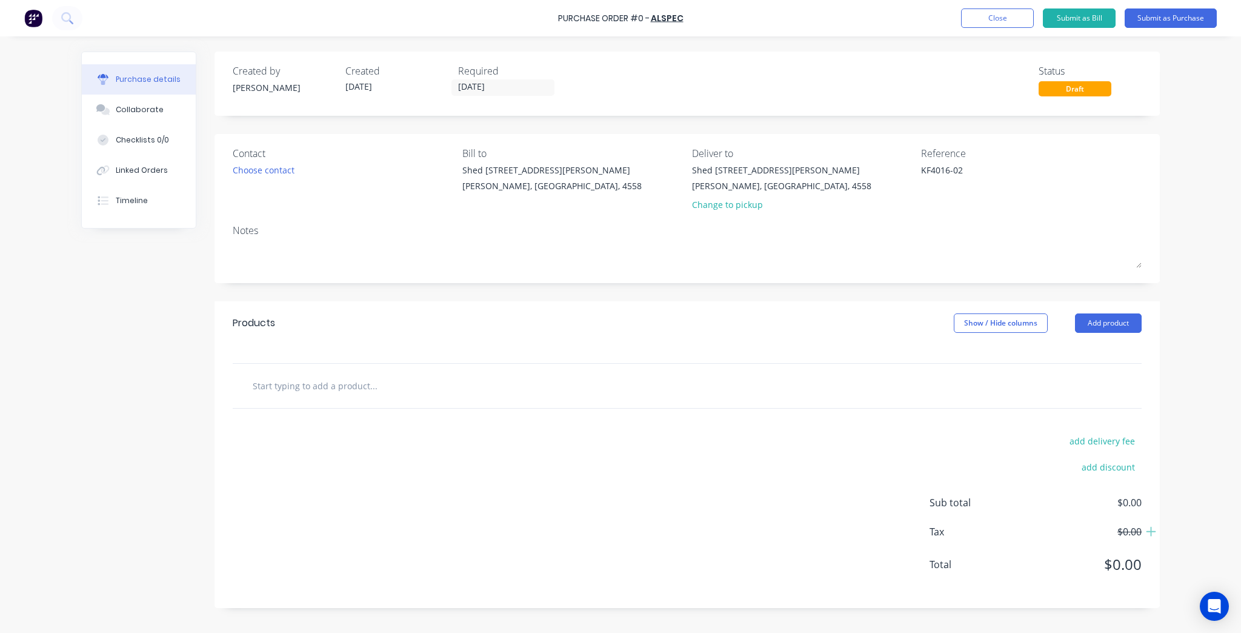
click at [318, 390] on input "text" at bounding box center [373, 385] width 242 height 24
paste input "CHANNEL - 45mm - NON-STRUCTURAL (SOLAIRE LVE304)"
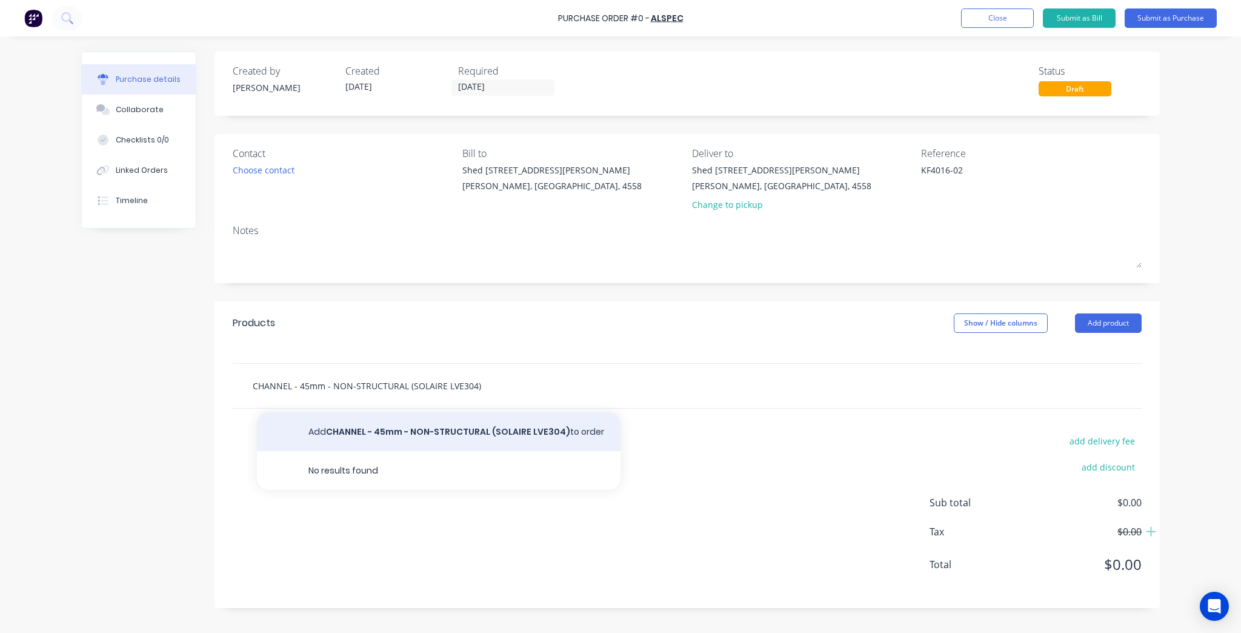
type input "CHANNEL - 45mm - NON-STRUCTURAL (SOLAIRE LVE304)"
click at [379, 423] on button "Add CHANNEL - 45mm - NON-STRUCTURAL (SOLAIRE LVE304) to order" at bounding box center [439, 431] width 364 height 39
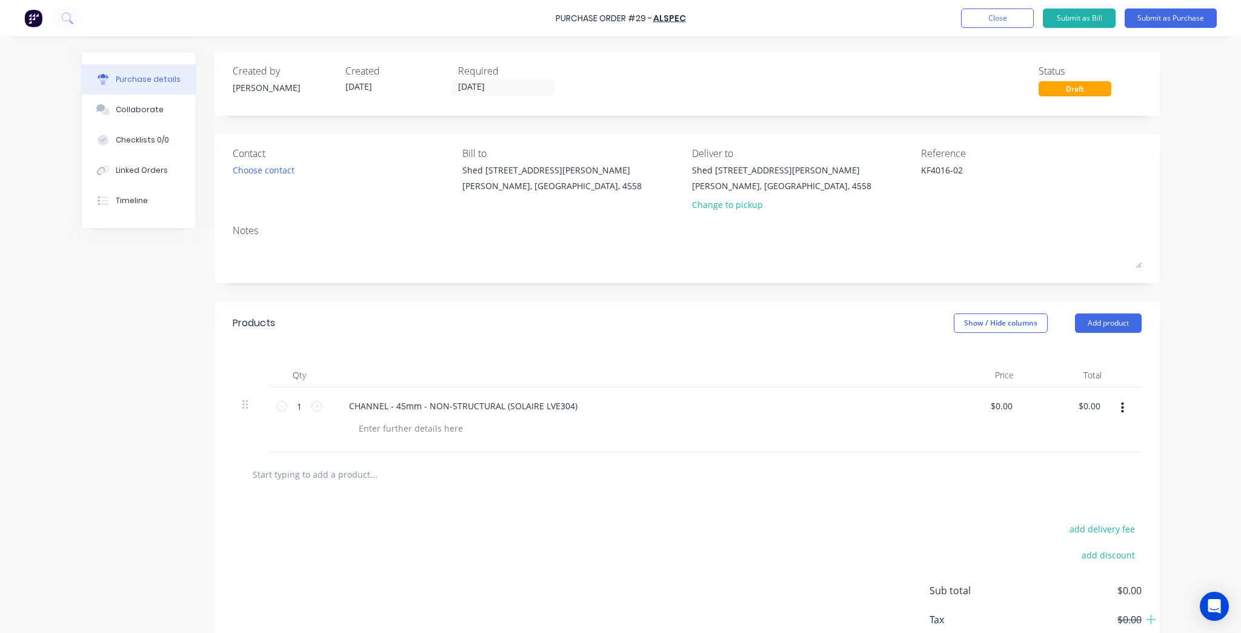
click at [336, 470] on input "text" at bounding box center [373, 474] width 242 height 24
paste input "LOUVRE - 150 x 45 - RECTANGULAR MATING - MIDDLE (SOLAIRE LVE352)"
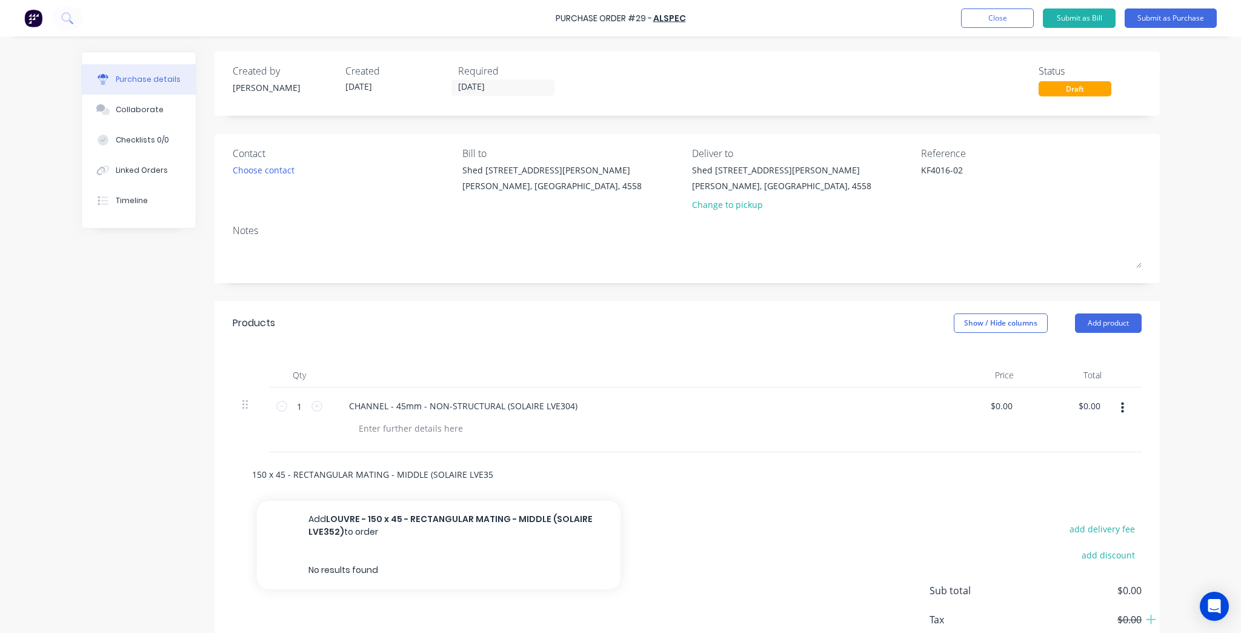
type input "LOUVRE - 150 x 45 - RECTANGULAR MATING - MIDDLE (SOLAIRE LVE352)"
click at [413, 520] on button "Add LOUVRE - 150 x 45 - RECTANGULAR MATING - MIDDLE (SOLAIRE LVE352) to order" at bounding box center [439, 525] width 364 height 50
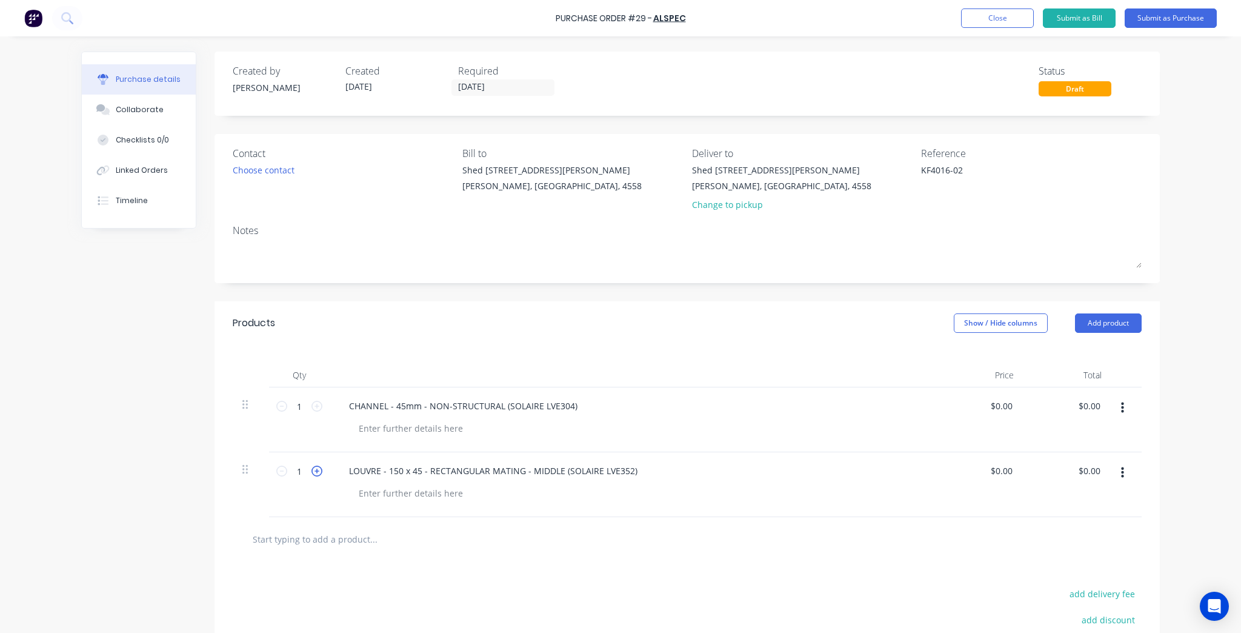
click at [313, 473] on icon at bounding box center [316, 470] width 11 height 11
type input "3"
click at [308, 542] on input "text" at bounding box center [373, 539] width 242 height 24
paste input "LOUVRE - 225 x 45 - RECTANGULAR MATING - END (SOLAIRE LVE358)"
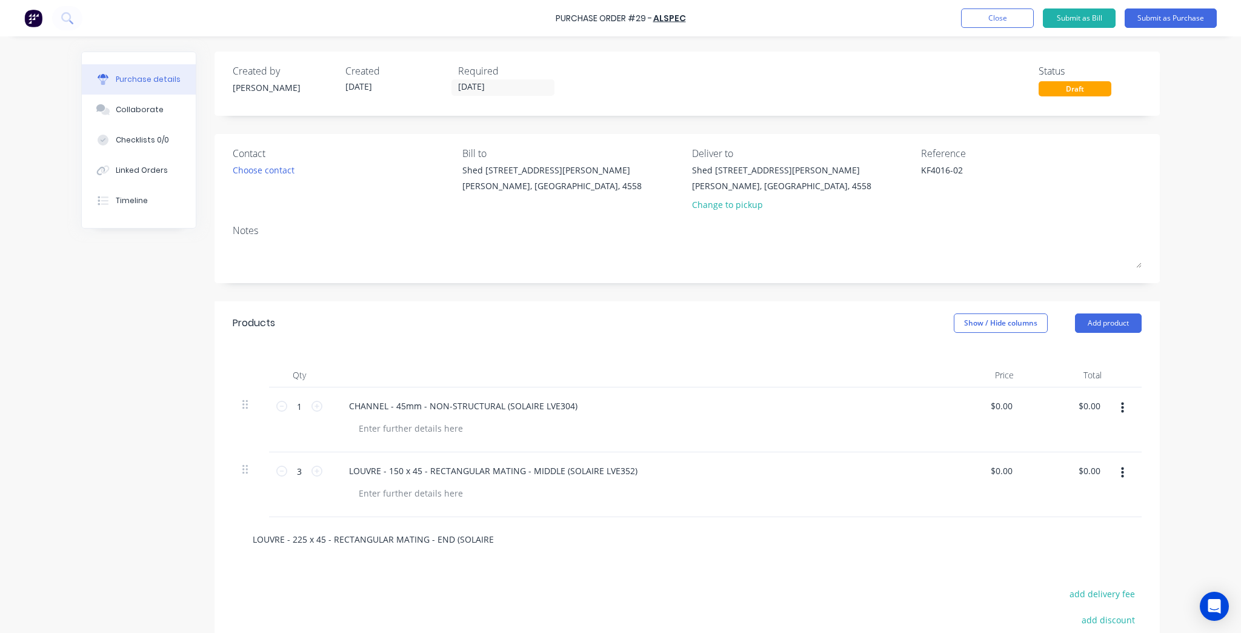
scroll to position [0, 27]
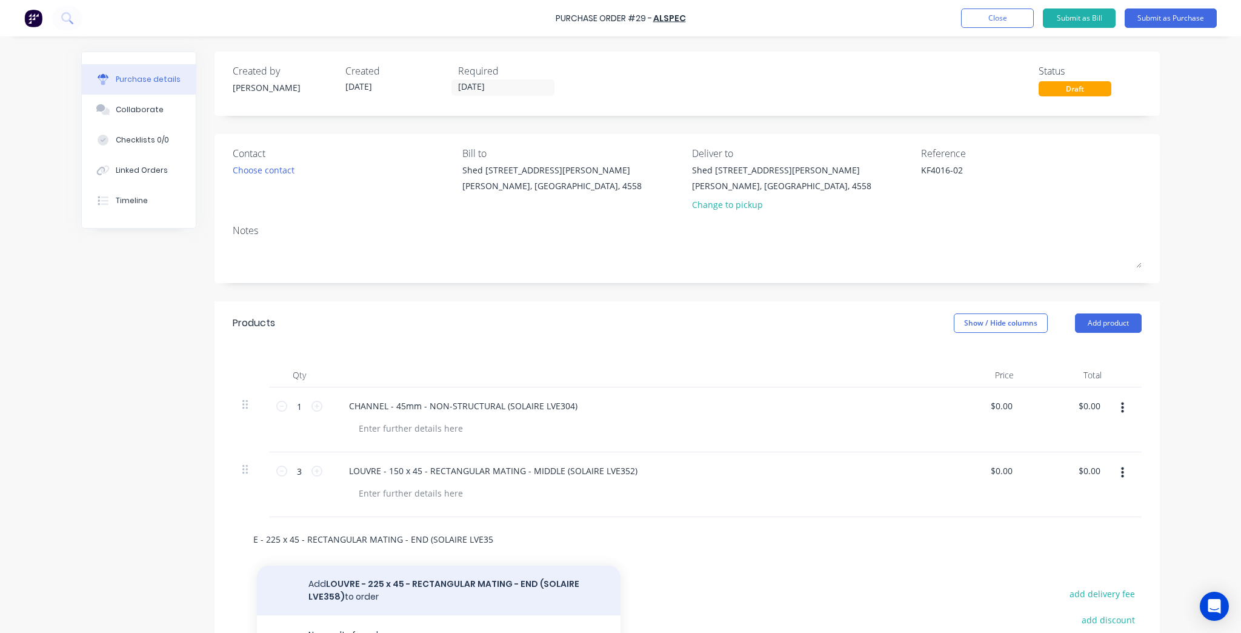
type input "LOUVRE - 225 x 45 - RECTANGULAR MATING - END (SOLAIRE LVE358)"
click at [457, 575] on button "Add LOUVRE - 225 x 45 - RECTANGULAR MATING - END (SOLAIRE LVE358) to order" at bounding box center [439, 590] width 364 height 50
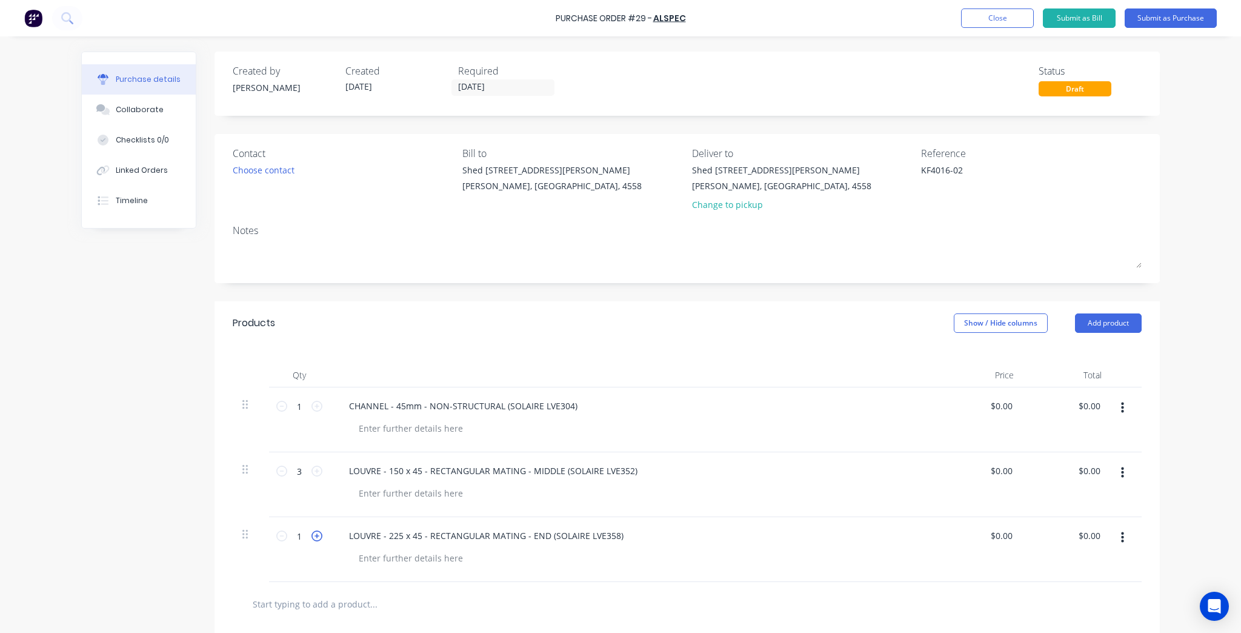
click at [314, 534] on icon at bounding box center [316, 535] width 11 height 11
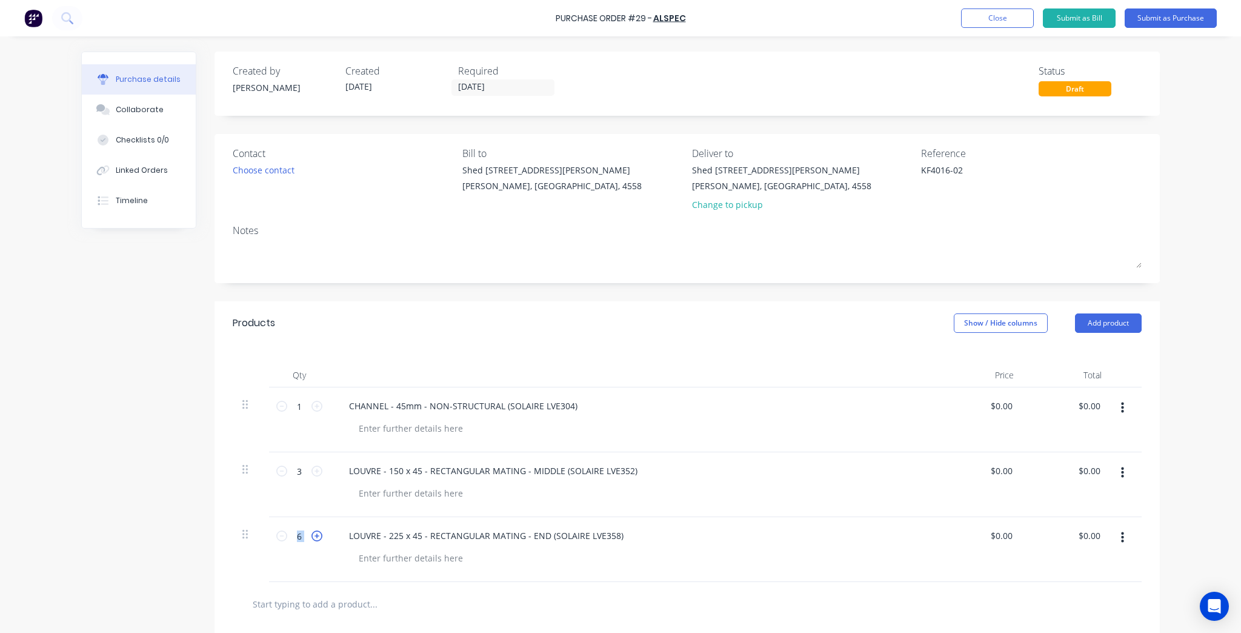
click at [314, 534] on icon at bounding box center [316, 535] width 11 height 11
click at [276, 538] on icon at bounding box center [281, 535] width 11 height 11
type input "6"
click at [643, 327] on div "Products Show / Hide columns Add product" at bounding box center [686, 323] width 945 height 44
click at [244, 168] on div "Choose contact" at bounding box center [264, 170] width 62 height 13
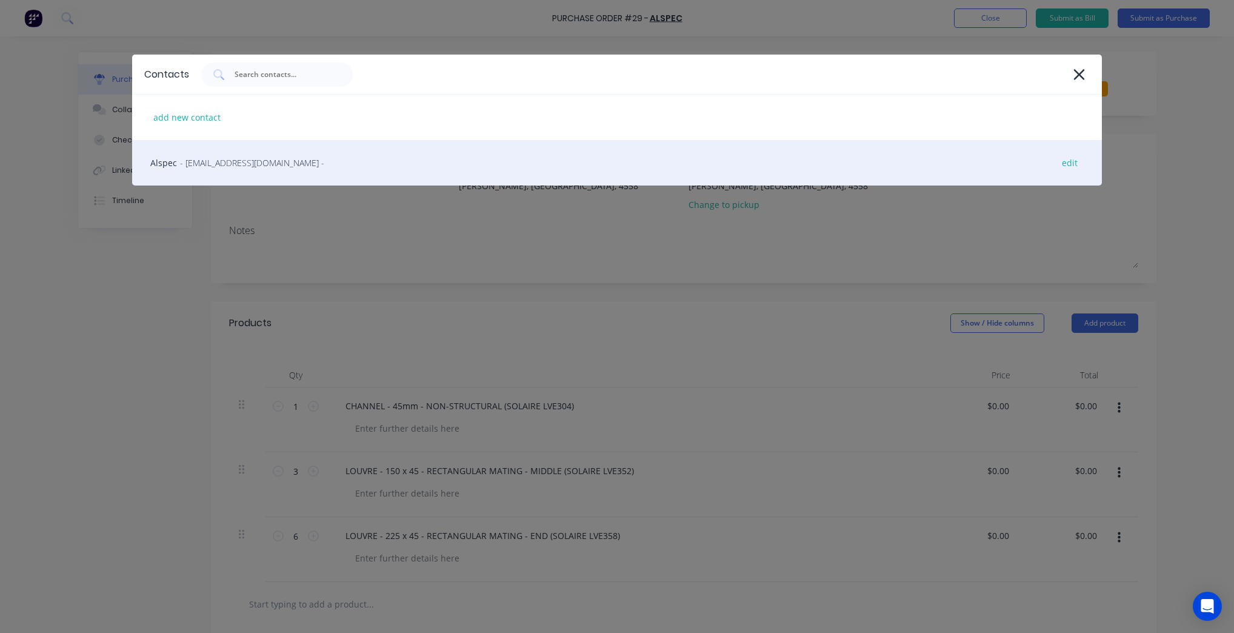
click at [285, 176] on div "Alspec - sunshinecoast@alspec.com.au - edit" at bounding box center [616, 162] width 969 height 45
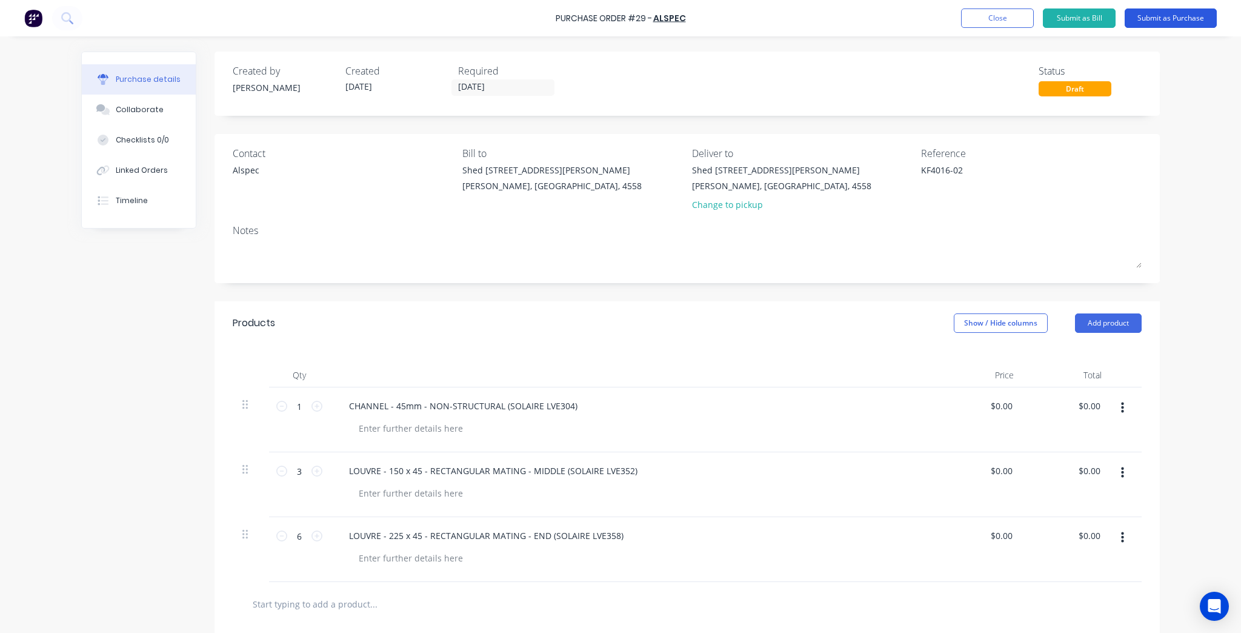
click at [1202, 23] on button "Submit as Purchase" at bounding box center [1171, 17] width 92 height 19
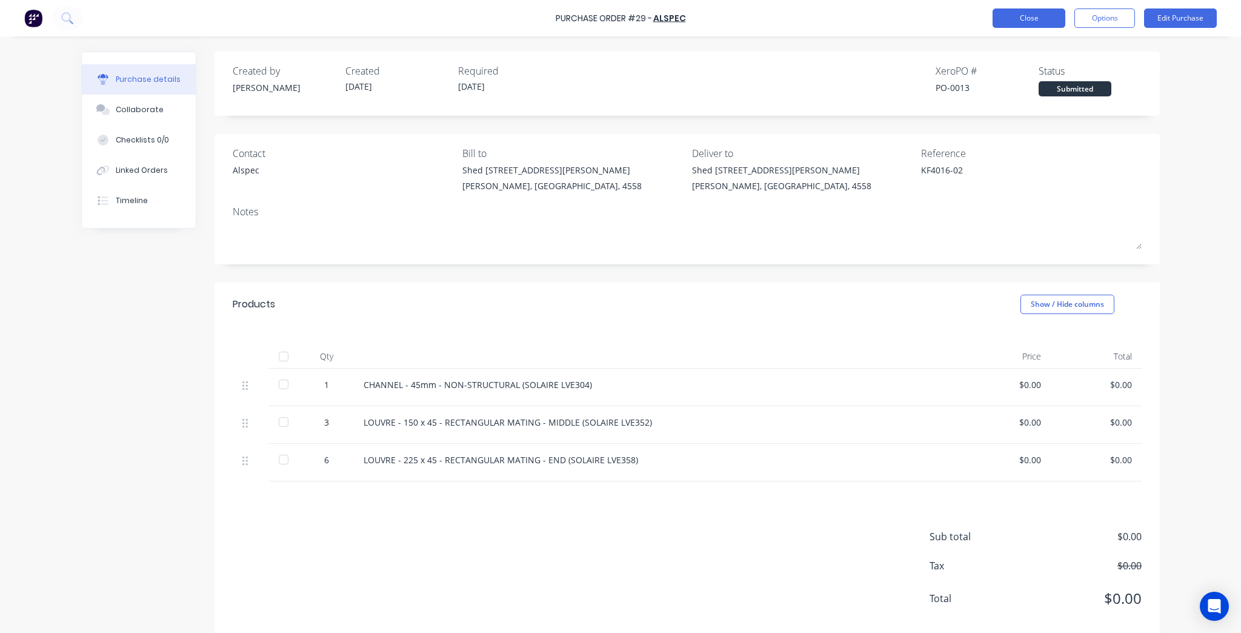
click at [1000, 13] on button "Close" at bounding box center [1029, 17] width 73 height 19
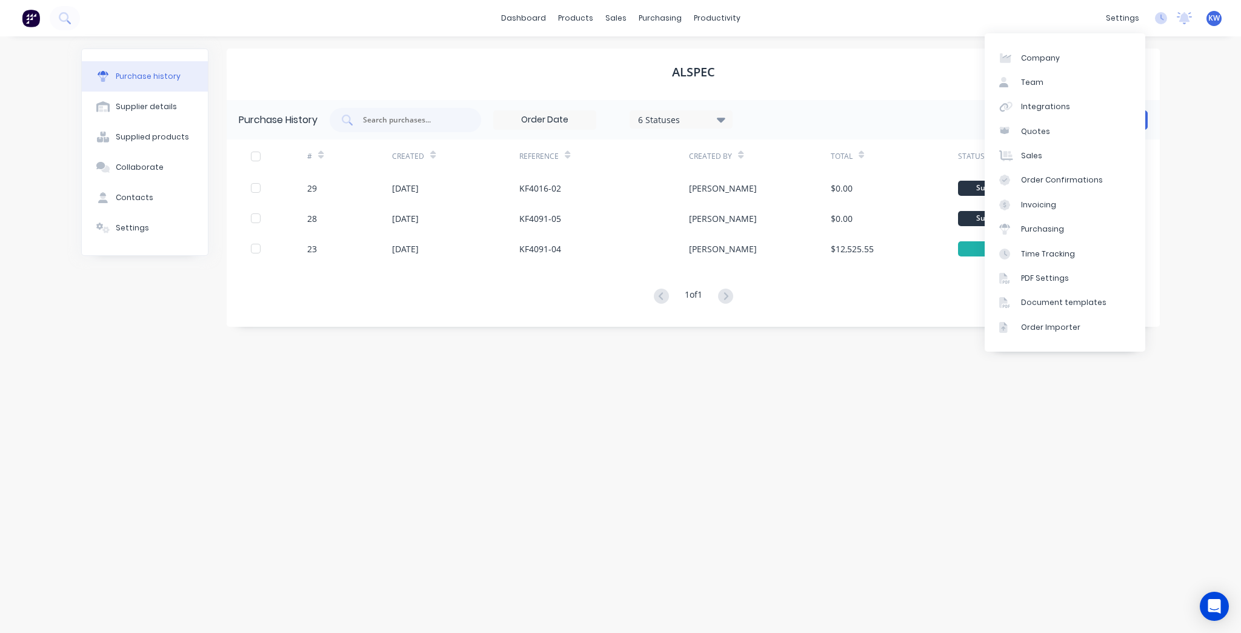
click at [840, 62] on div "ALSPEC" at bounding box center [693, 74] width 933 height 52
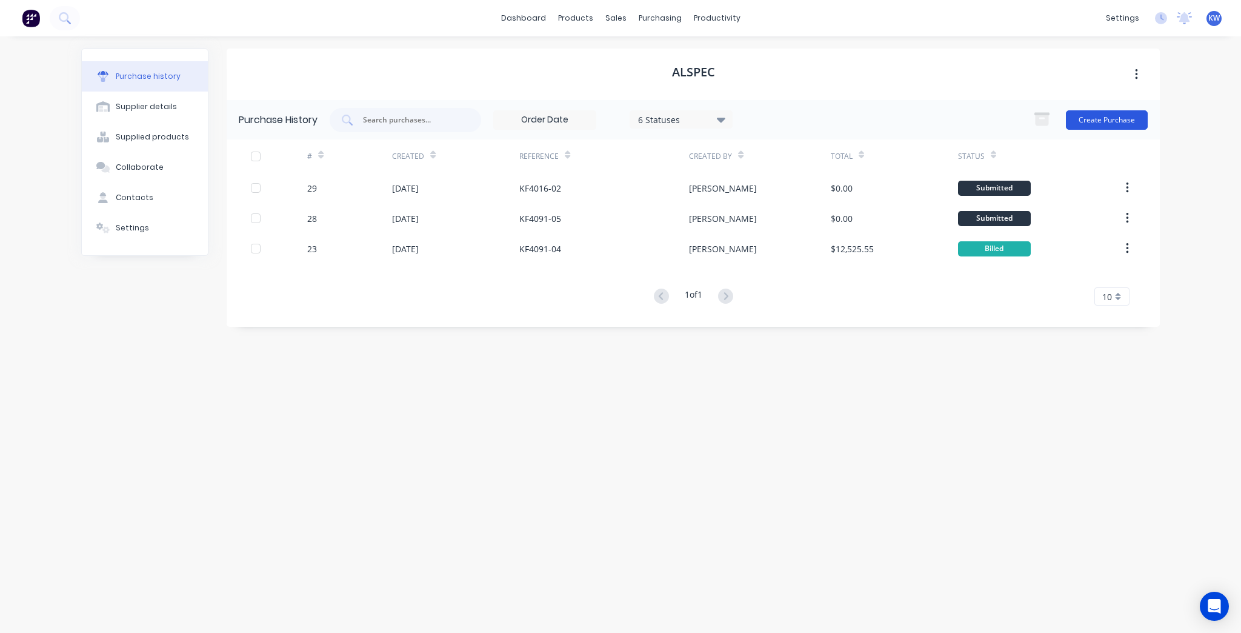
click at [1084, 119] on button "Create Purchase" at bounding box center [1107, 119] width 82 height 19
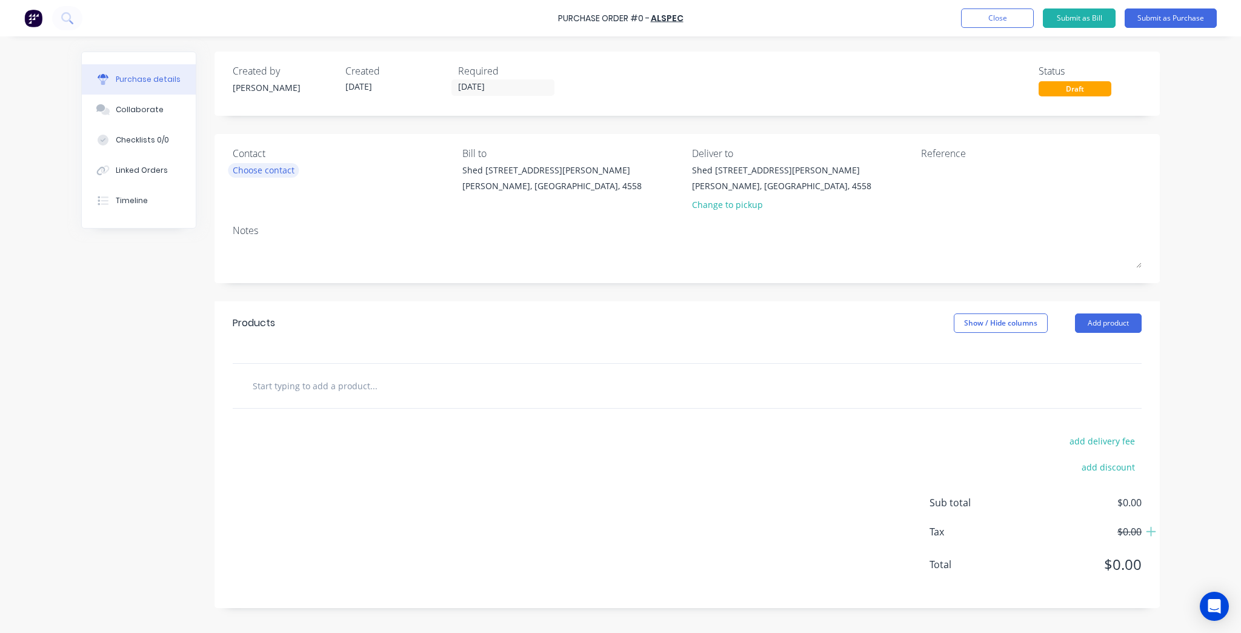
click at [293, 167] on div "Choose contact" at bounding box center [264, 170] width 62 height 13
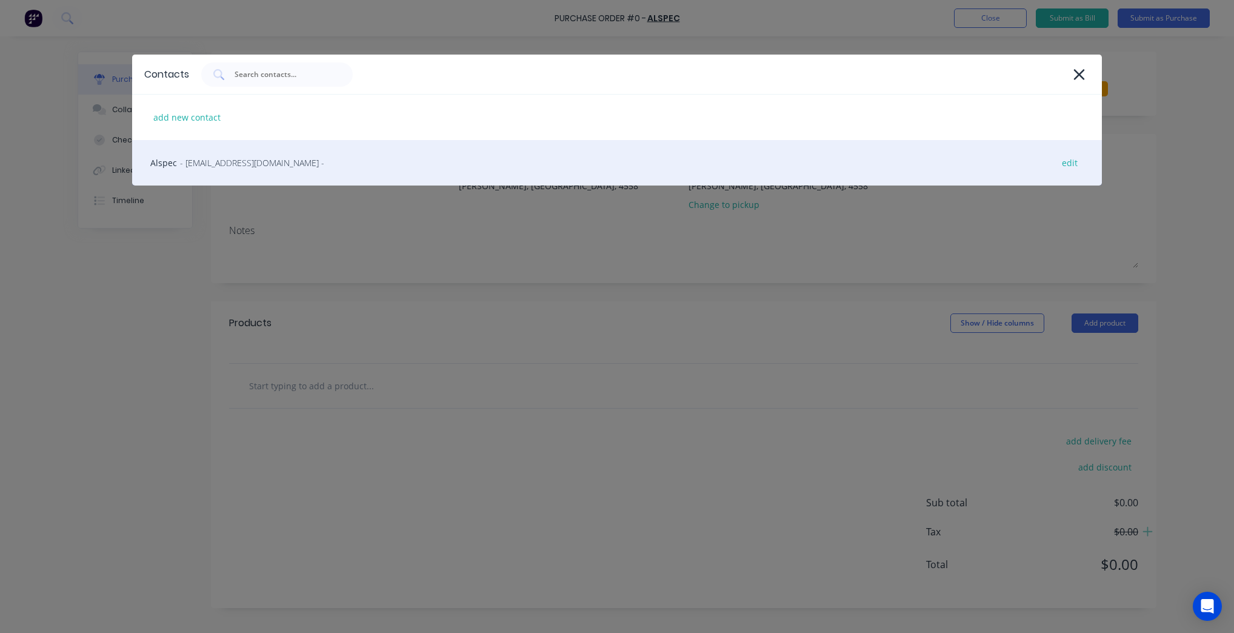
click at [298, 147] on div "Alspec - sunshinecoast@alspec.com.au - edit" at bounding box center [616, 162] width 969 height 45
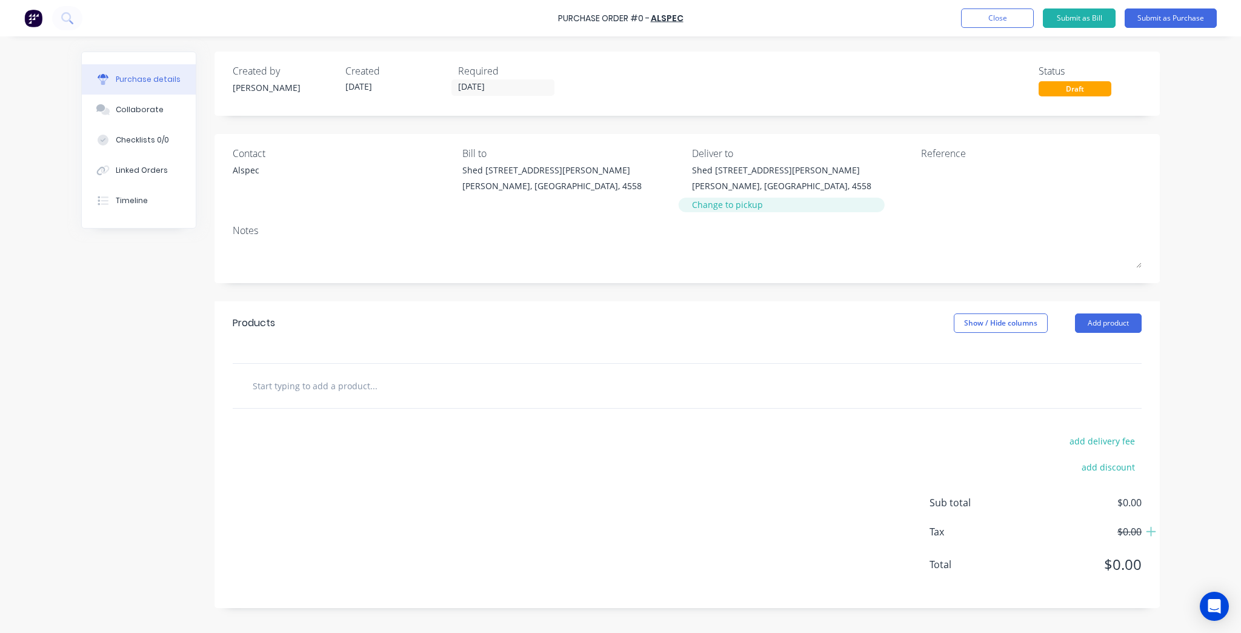
click at [737, 202] on div "Change to pickup" at bounding box center [781, 204] width 179 height 13
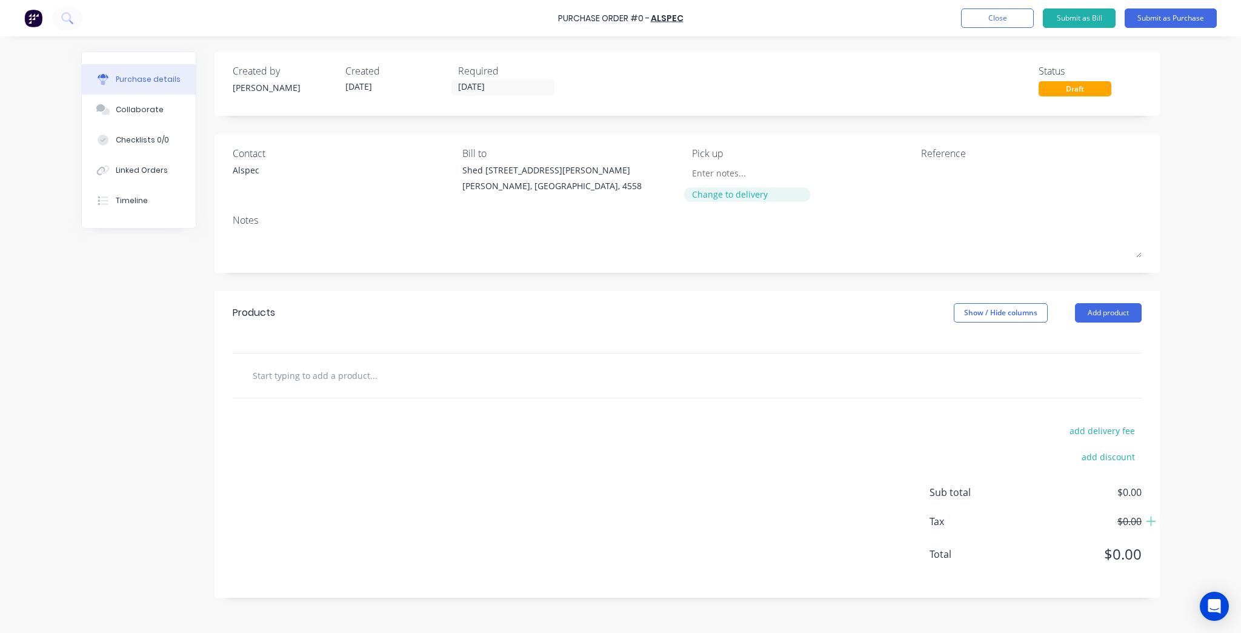
click at [738, 194] on div "Change to delivery" at bounding box center [747, 194] width 110 height 13
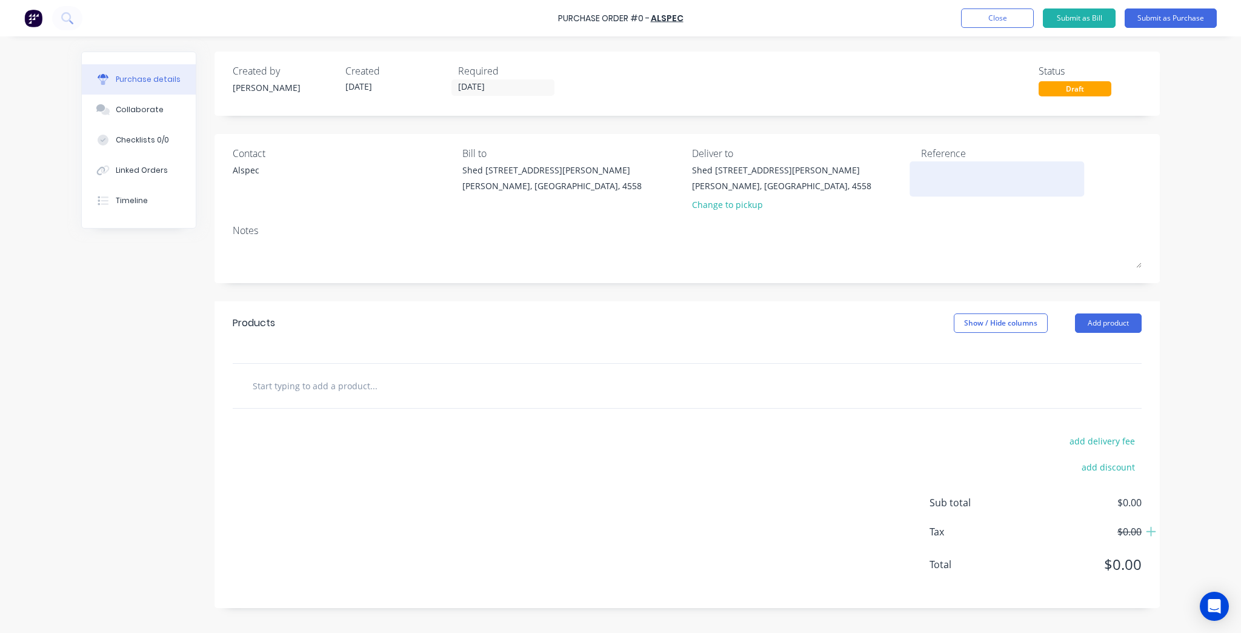
click at [978, 191] on div at bounding box center [996, 179] width 151 height 30
click at [978, 184] on textarea at bounding box center [996, 177] width 151 height 27
paste textarea "KF4112"
type textarea "KF4112-01"
click at [342, 377] on input "text" at bounding box center [373, 385] width 242 height 24
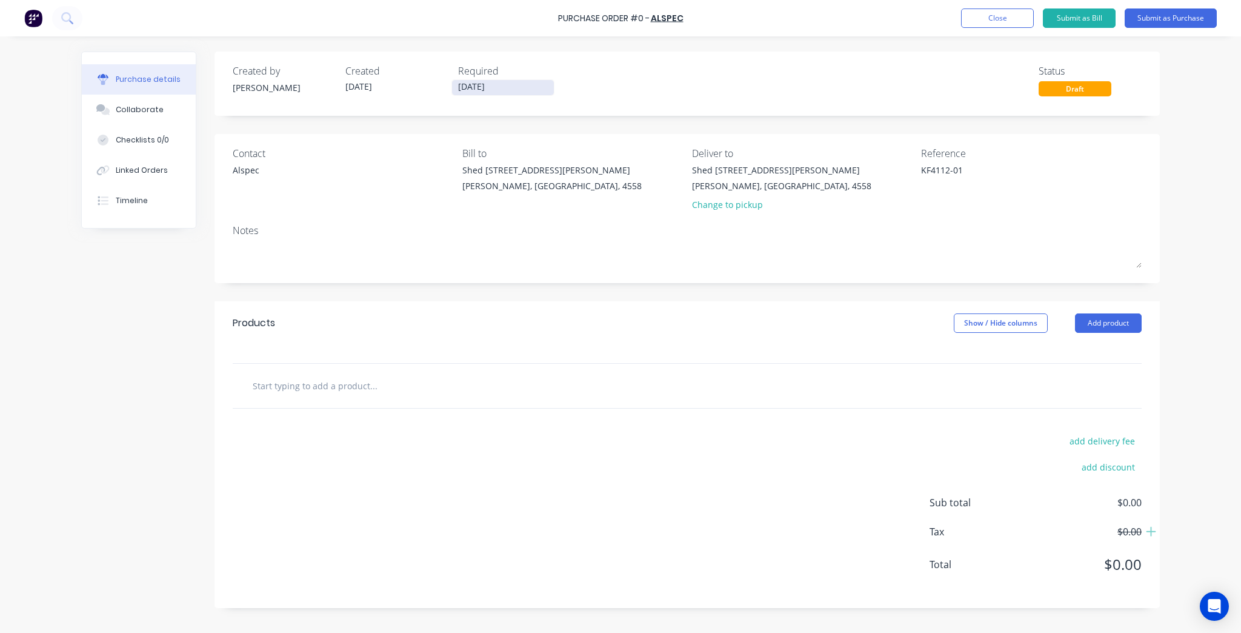
click at [502, 91] on input "[DATE]" at bounding box center [503, 87] width 102 height 15
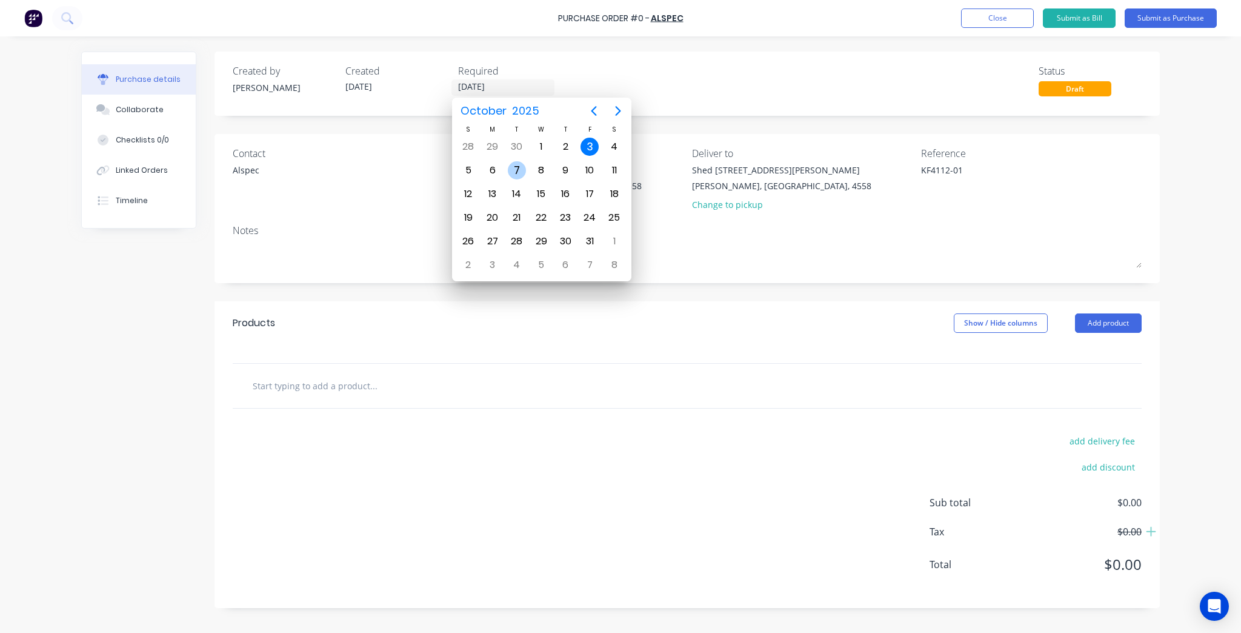
click at [522, 170] on div "7" at bounding box center [517, 170] width 18 height 18
type input "[DATE]"
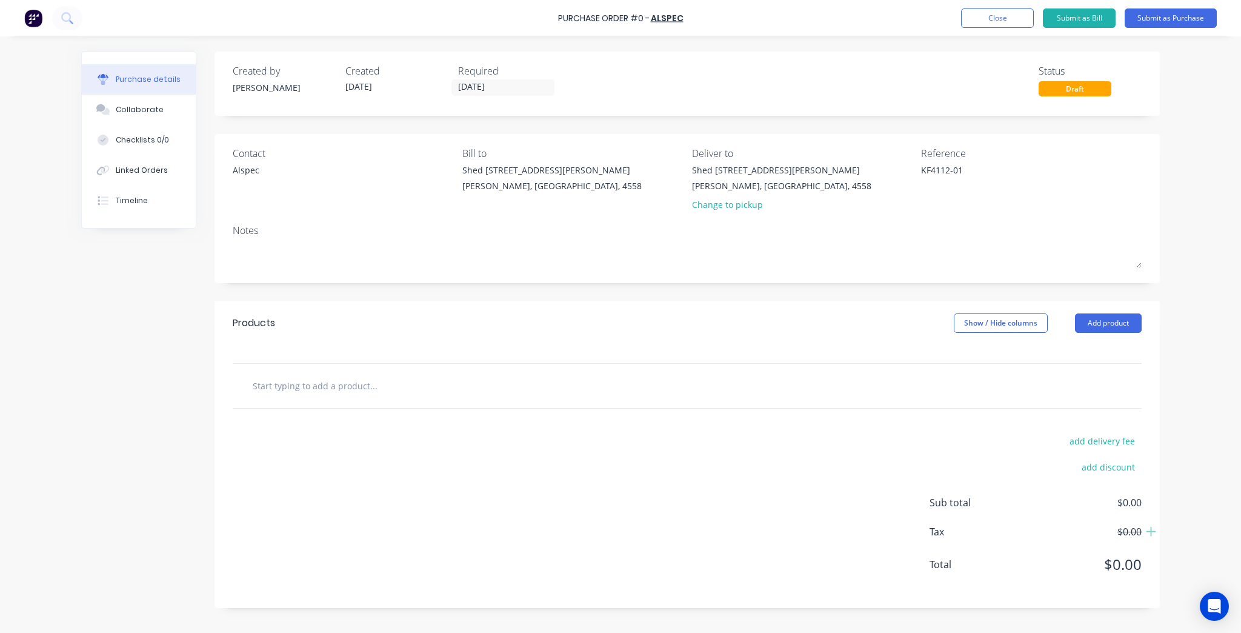
drag, startPoint x: 355, startPoint y: 401, endPoint x: 354, endPoint y: 393, distance: 8.5
click at [355, 401] on div at bounding box center [687, 386] width 909 height 44
click at [351, 387] on input "text" at bounding box center [373, 385] width 242 height 24
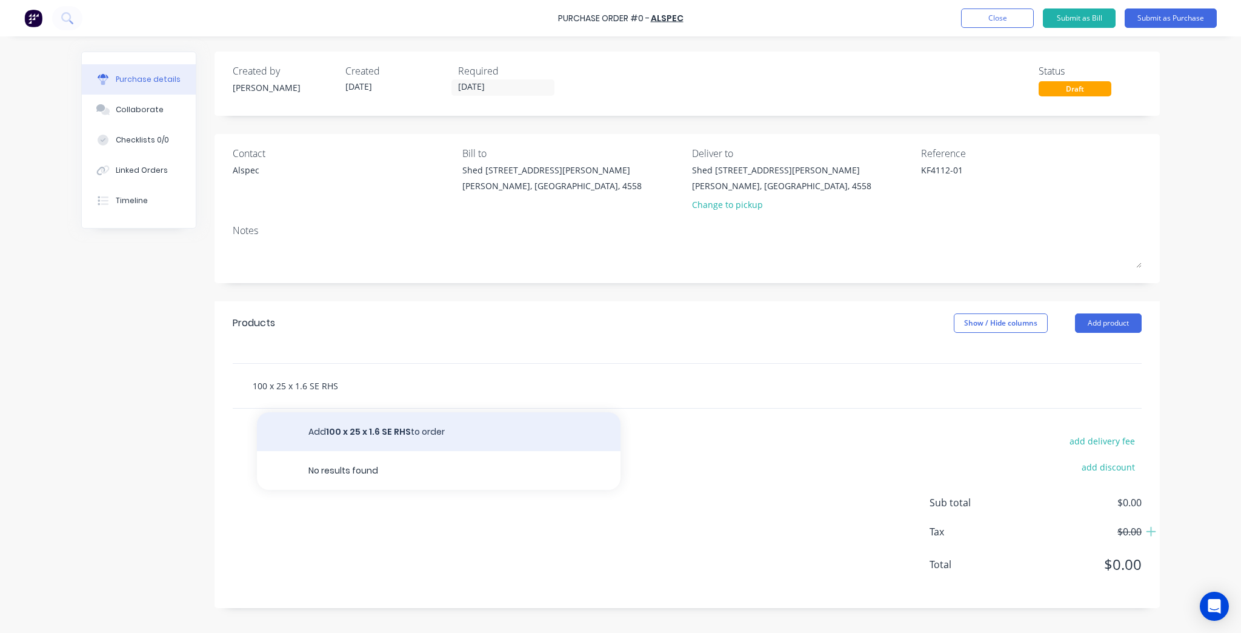
type input "100 x 25 x 1.6 SE RHS"
click at [427, 439] on button "Add 100 x 25 x 1.6 SE RHS to order" at bounding box center [439, 431] width 364 height 39
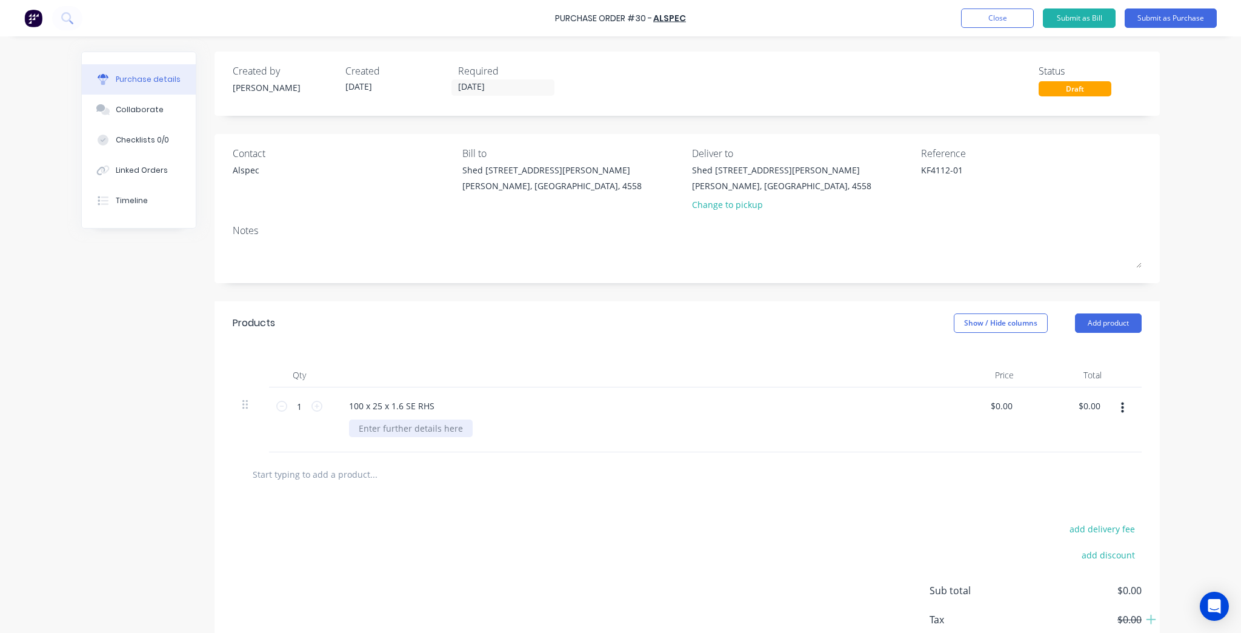
click at [423, 425] on div at bounding box center [411, 428] width 124 height 18
click at [299, 410] on input "1" at bounding box center [299, 406] width 24 height 18
type input "33"
click at [495, 336] on div "Products Show / Hide columns Add product" at bounding box center [686, 323] width 945 height 44
click at [401, 476] on input "text" at bounding box center [373, 474] width 242 height 24
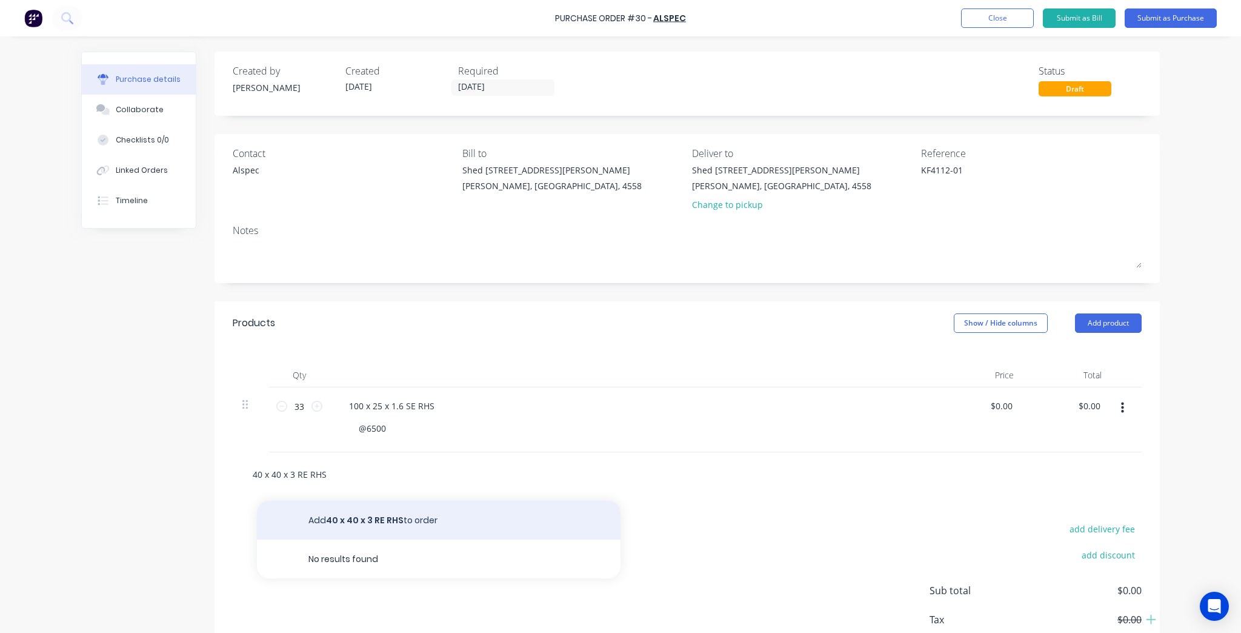
type input "40 x 40 x 3 RE RHS"
click at [385, 522] on button "Add 40 x 40 x 3 RE RHS to order" at bounding box center [439, 519] width 364 height 39
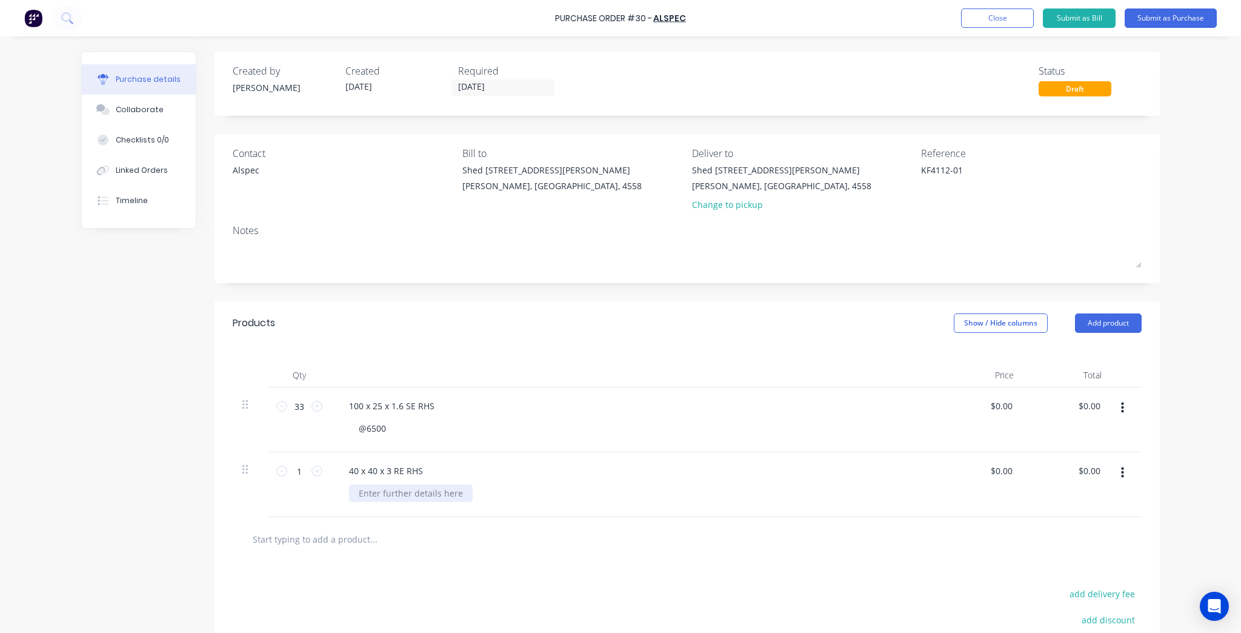
click at [427, 484] on div at bounding box center [411, 493] width 124 height 18
click at [362, 432] on div "@6500" at bounding box center [372, 428] width 47 height 18
click at [305, 467] on input "1" at bounding box center [299, 471] width 24 height 18
type input "17"
click at [572, 342] on div "Products Show / Hide columns Add product" at bounding box center [686, 323] width 945 height 44
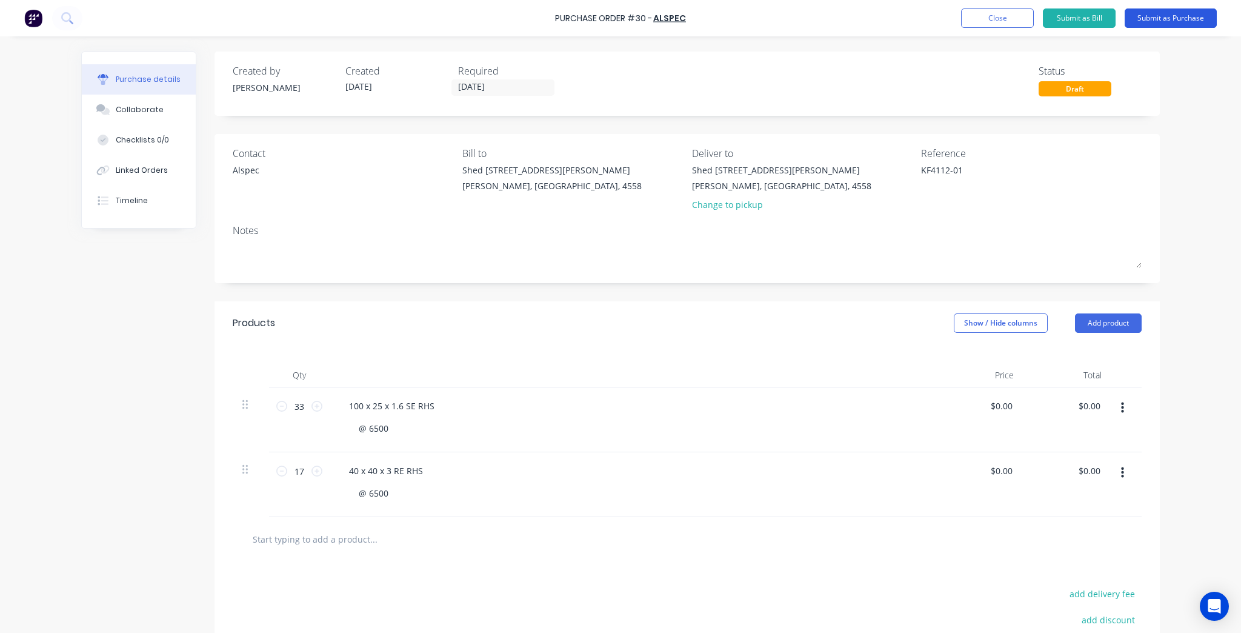
click at [1185, 16] on button "Submit as Purchase" at bounding box center [1171, 17] width 92 height 19
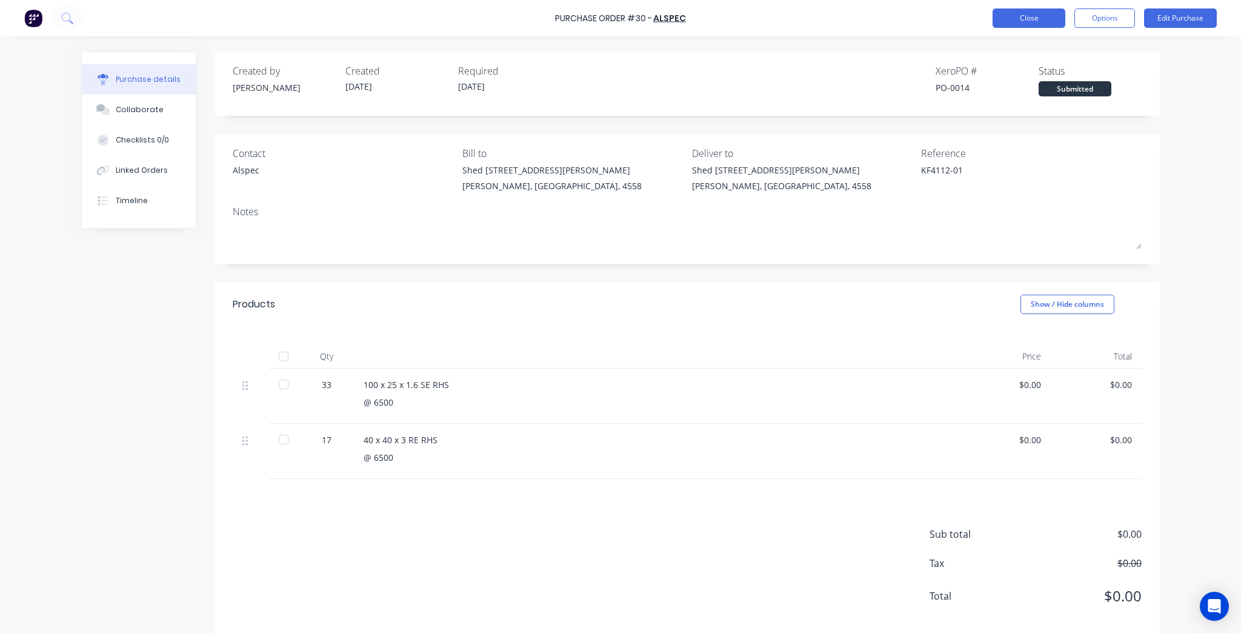
click at [1012, 16] on button "Close" at bounding box center [1029, 17] width 73 height 19
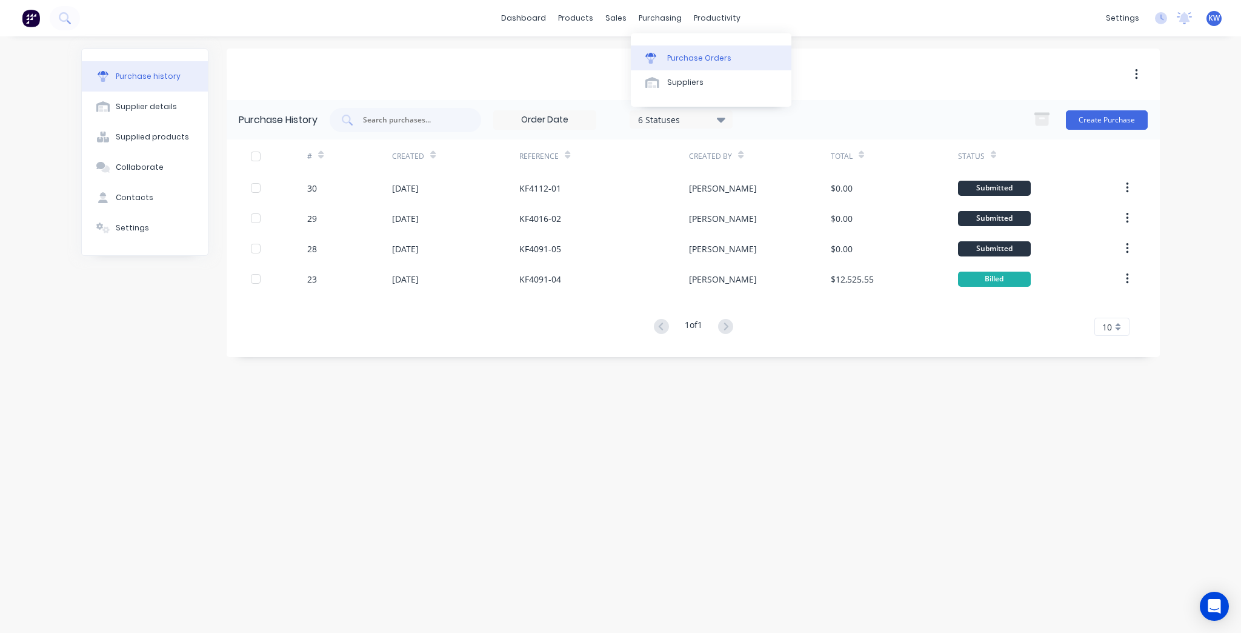
click at [673, 53] on div "Purchase Orders" at bounding box center [699, 58] width 64 height 11
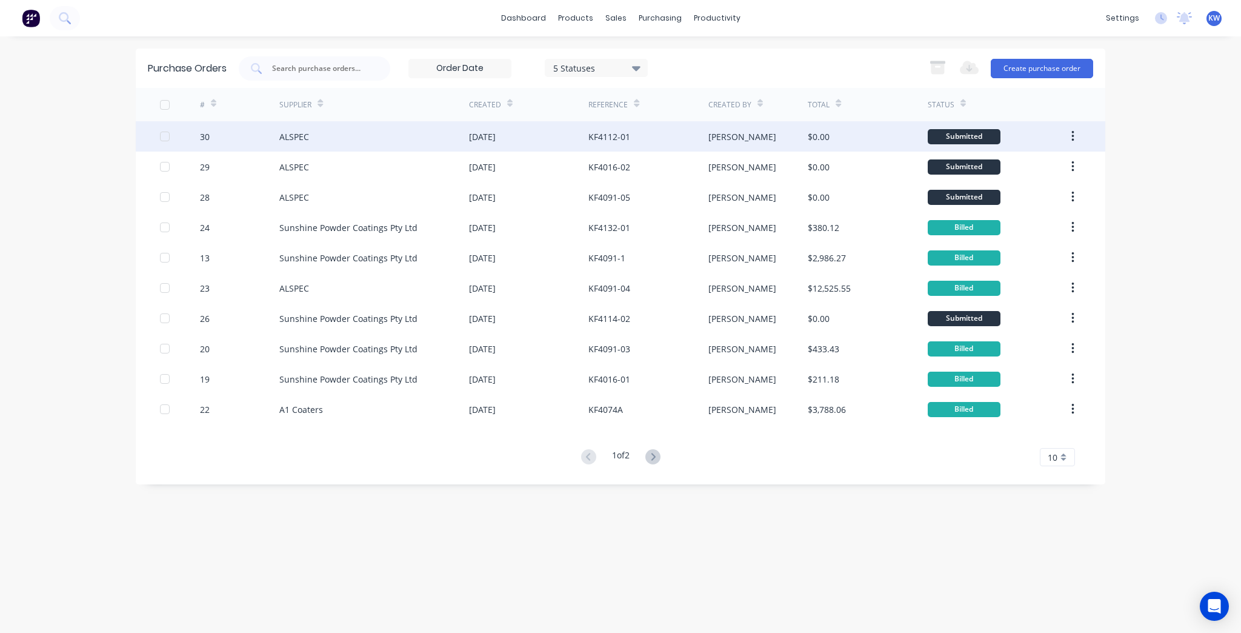
click at [524, 146] on div "[DATE]" at bounding box center [528, 136] width 119 height 30
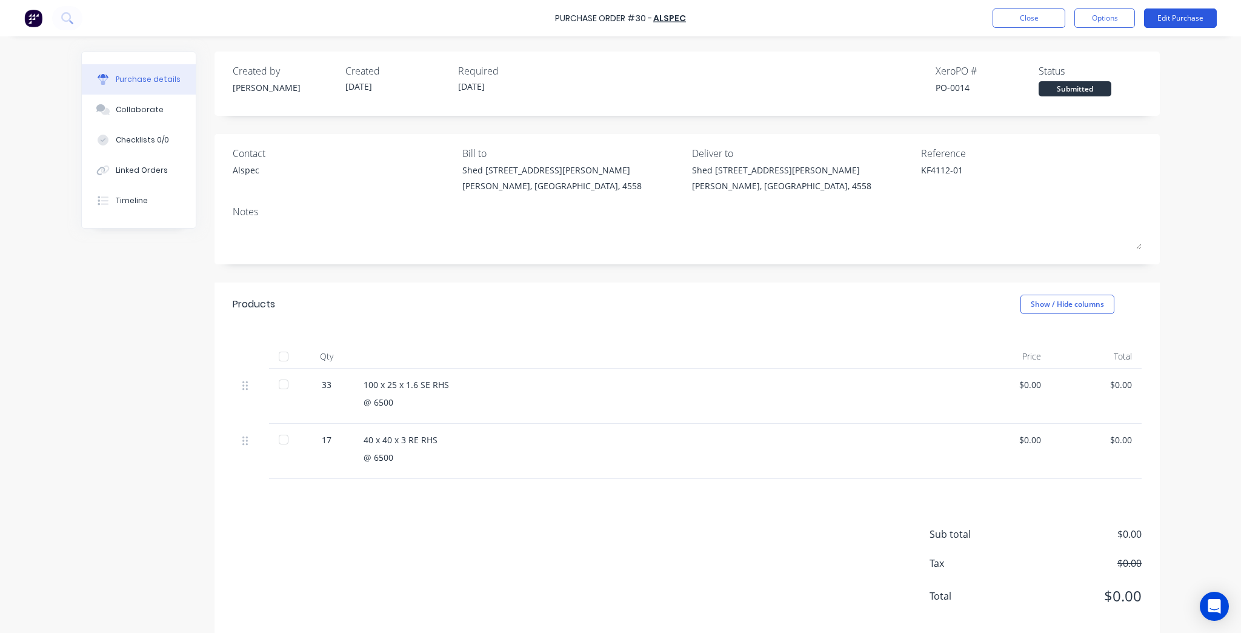
click at [1183, 11] on button "Edit Purchase" at bounding box center [1180, 17] width 73 height 19
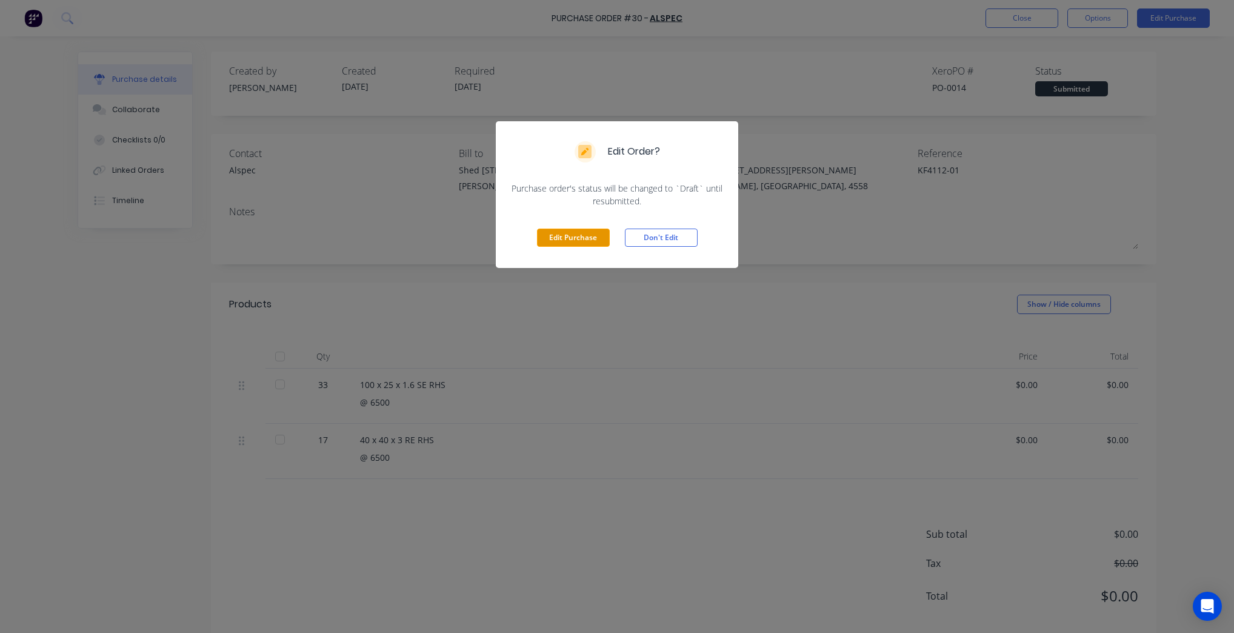
click at [550, 241] on button "Edit Purchase" at bounding box center [573, 237] width 73 height 18
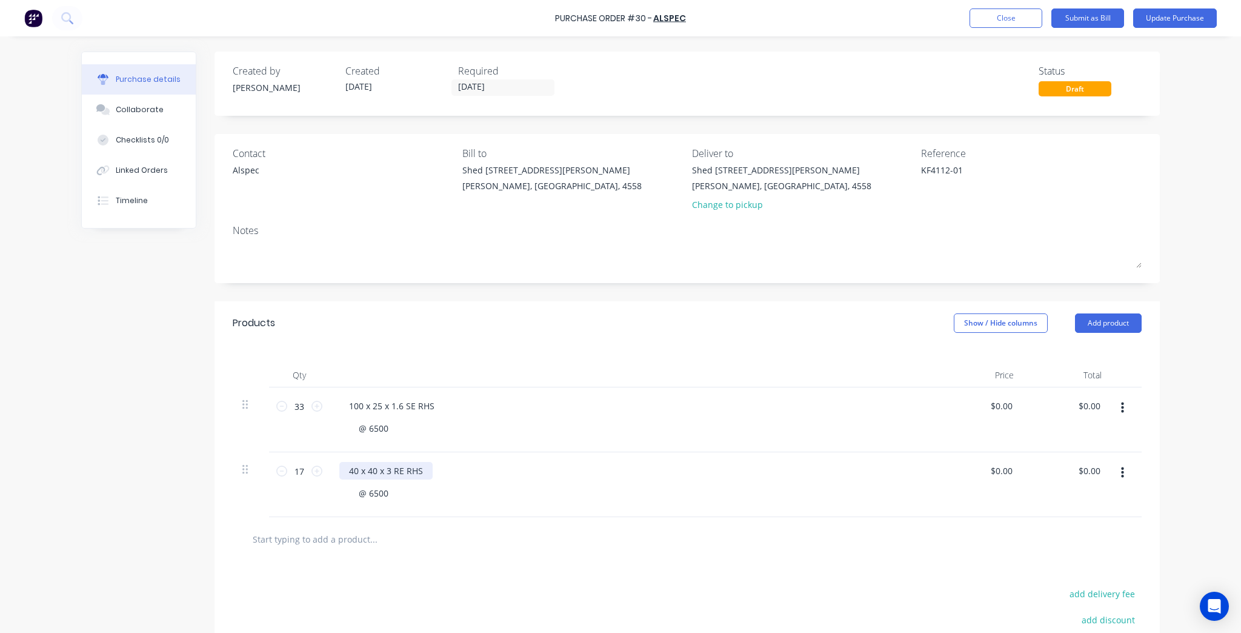
click at [402, 470] on div "40 x 40 x 3 RE RHS" at bounding box center [385, 471] width 93 height 18
click at [406, 470] on div "40 x 40 x 3 RE RHS" at bounding box center [385, 471] width 93 height 18
click at [665, 331] on div "Products Show / Hide columns Add product" at bounding box center [686, 323] width 945 height 44
click at [1152, 18] on button "Update Purchase" at bounding box center [1175, 17] width 84 height 19
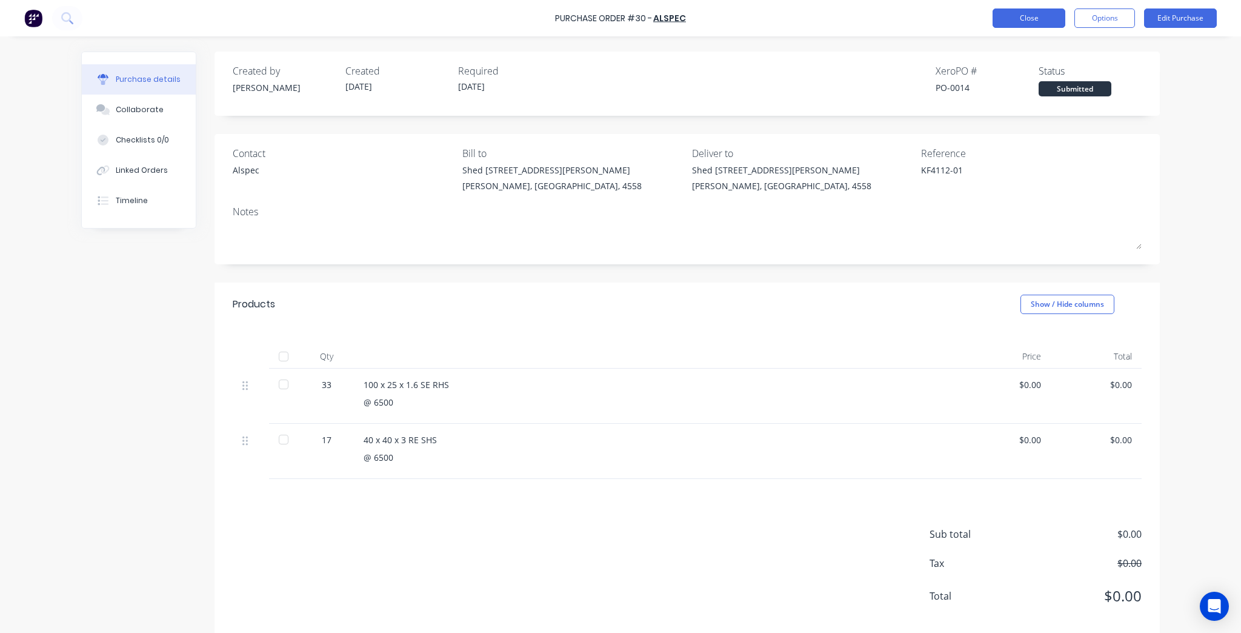
click at [1022, 19] on button "Close" at bounding box center [1029, 17] width 73 height 19
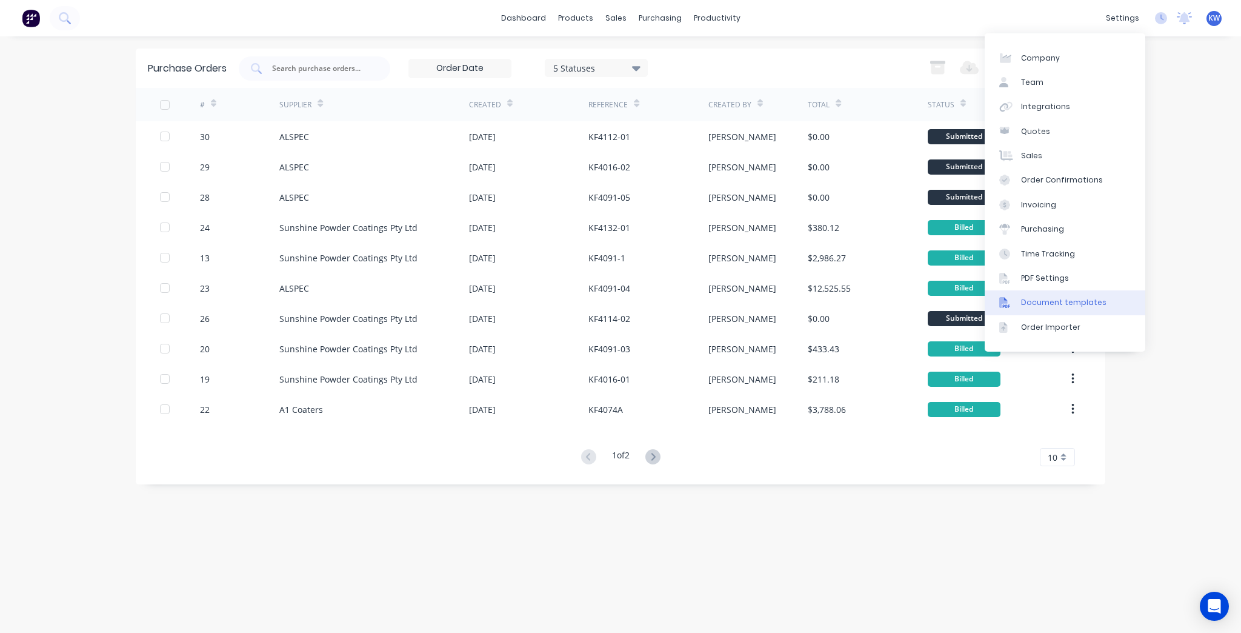
click at [1055, 301] on div "Document templates" at bounding box center [1063, 302] width 85 height 11
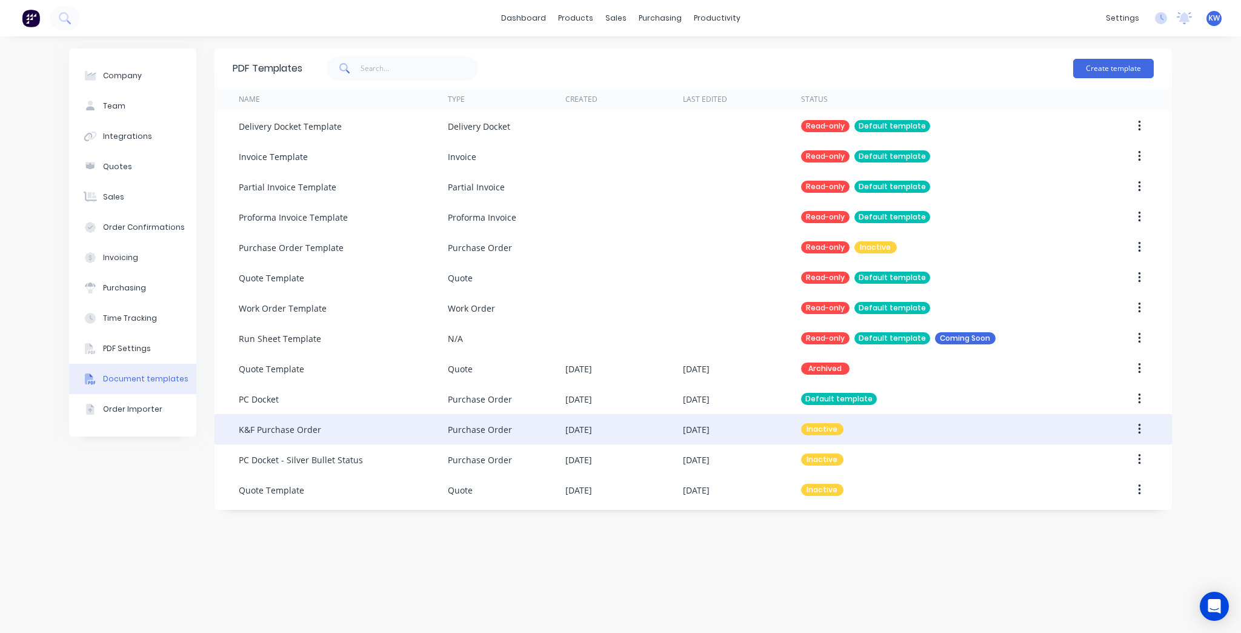
click at [779, 430] on div "[DATE]" at bounding box center [742, 429] width 118 height 30
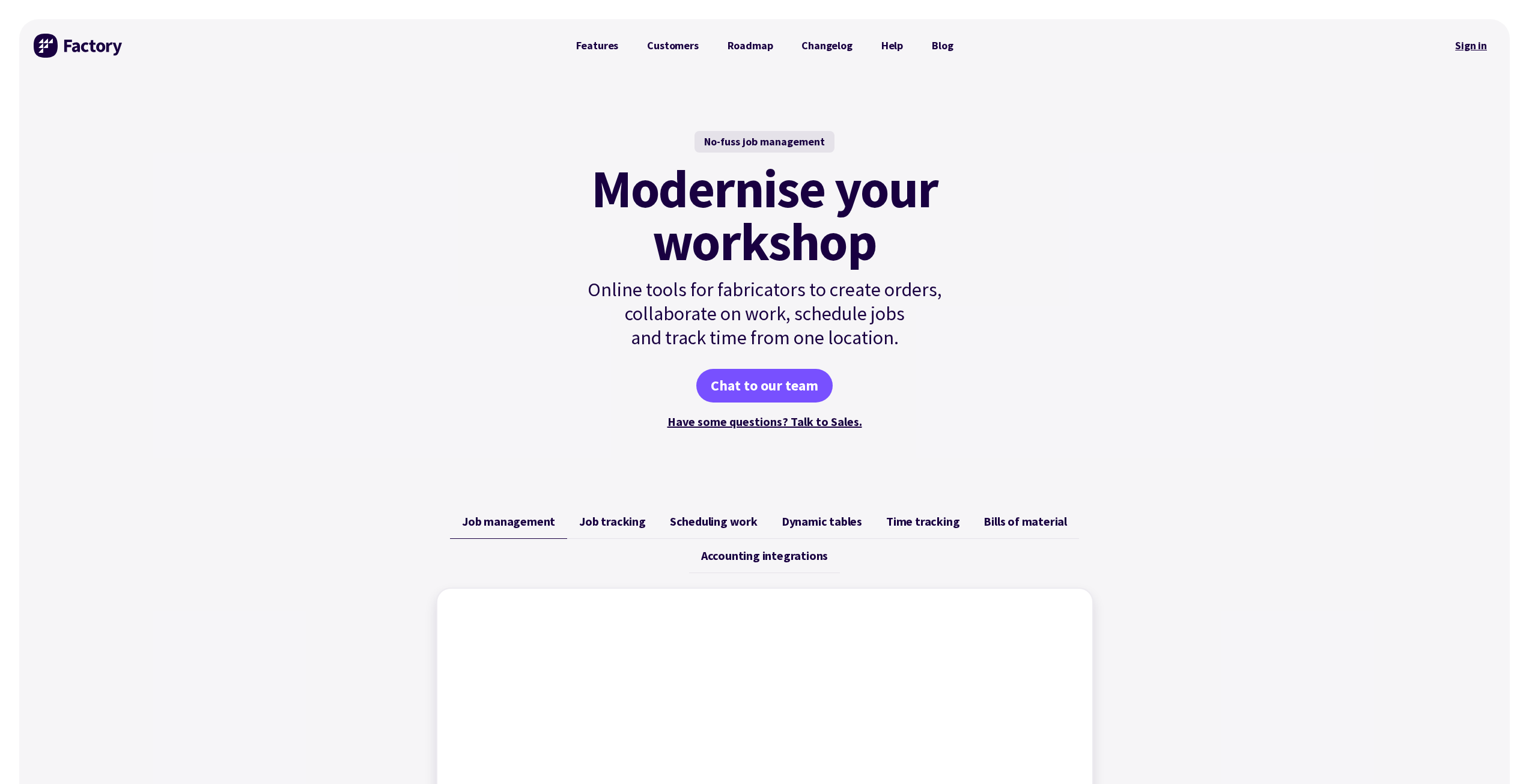
click at [1468, 53] on link "Sign in" at bounding box center [1470, 46] width 49 height 28
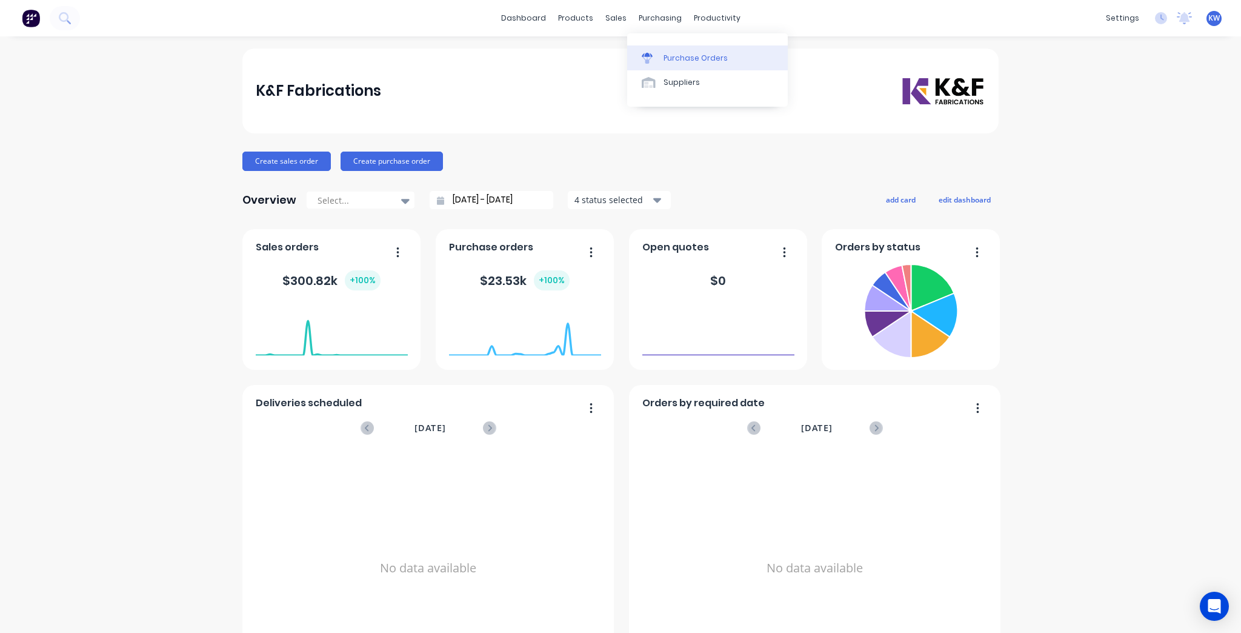
click at [682, 62] on div "Purchase Orders" at bounding box center [695, 58] width 64 height 11
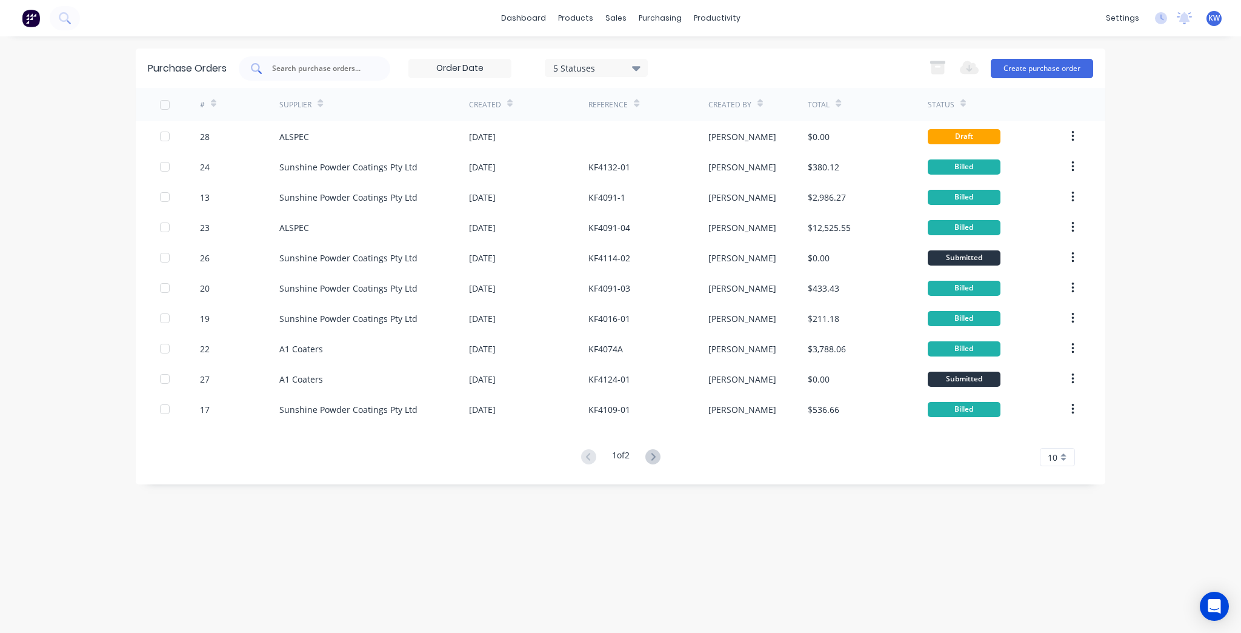
click at [337, 61] on div at bounding box center [314, 68] width 151 height 24
type input "4091"
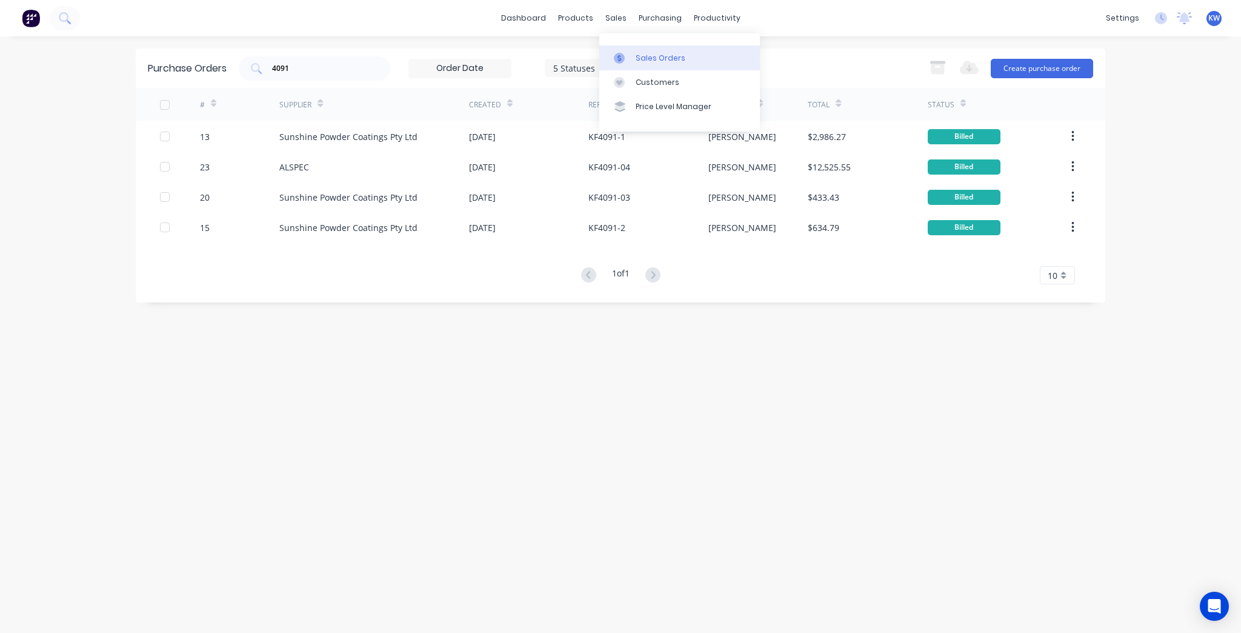
click at [636, 53] on div "Sales Orders" at bounding box center [661, 58] width 50 height 11
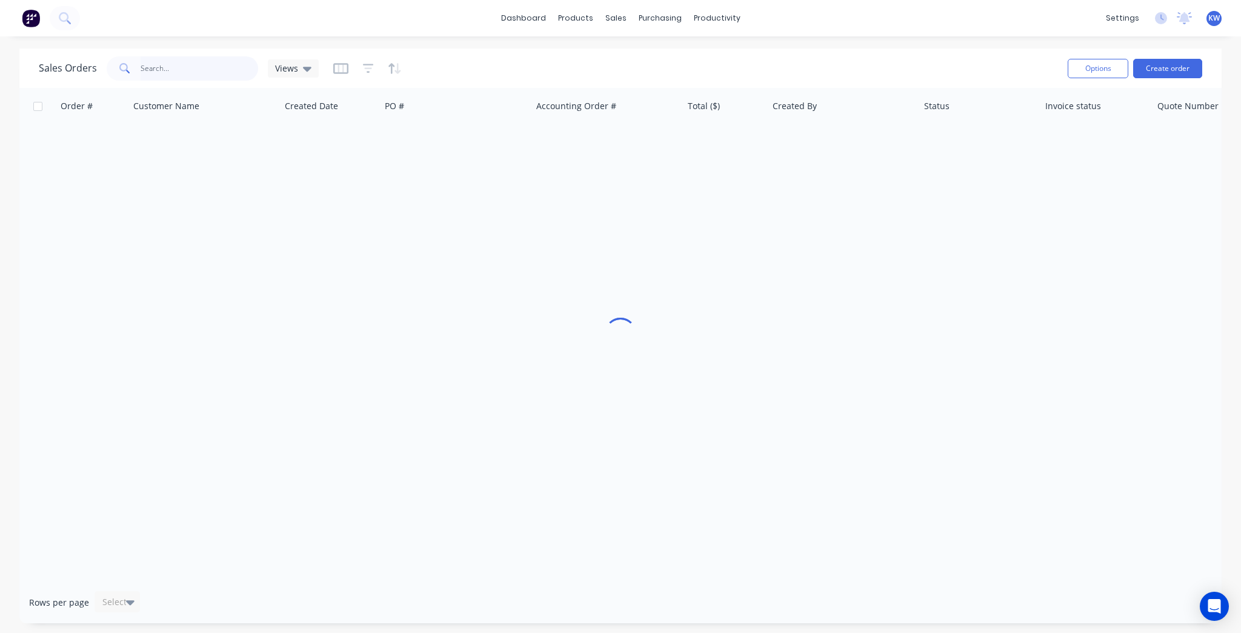
click at [195, 73] on input "text" at bounding box center [200, 68] width 118 height 24
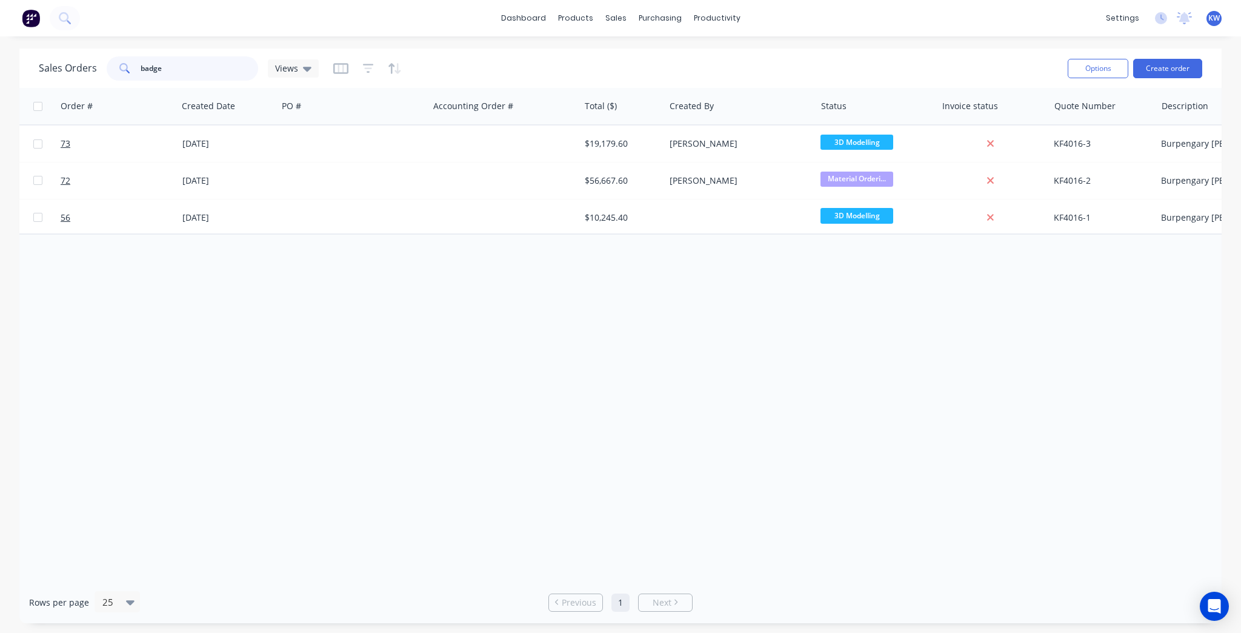
scroll to position [0, 106]
type input "badge"
click at [636, 11] on div "purchasing" at bounding box center [660, 18] width 55 height 18
click at [694, 58] on div "Purchase Orders" at bounding box center [699, 58] width 64 height 11
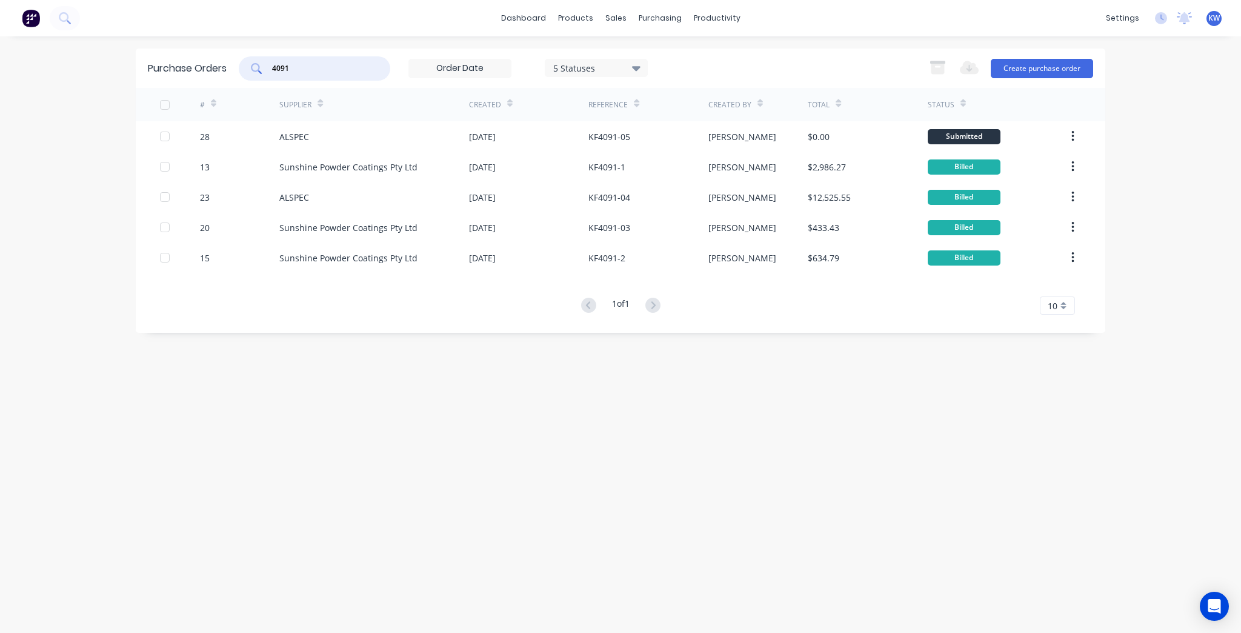
click at [329, 68] on input "4091" at bounding box center [321, 68] width 101 height 12
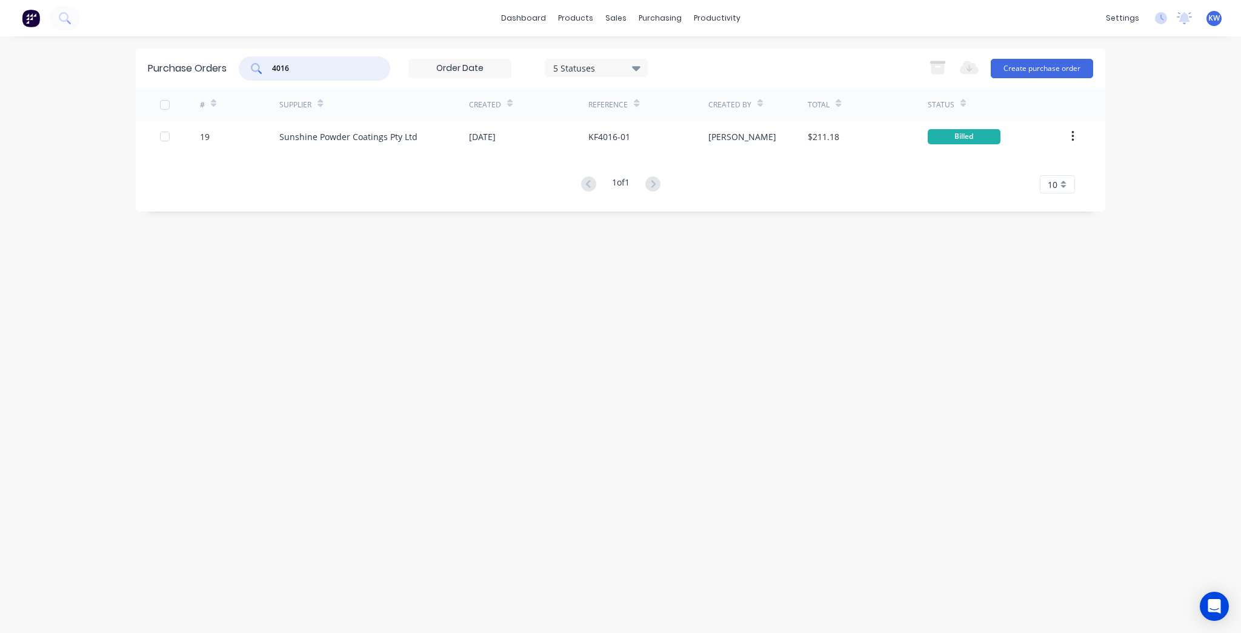
click at [329, 68] on input "4016" at bounding box center [321, 68] width 101 height 12
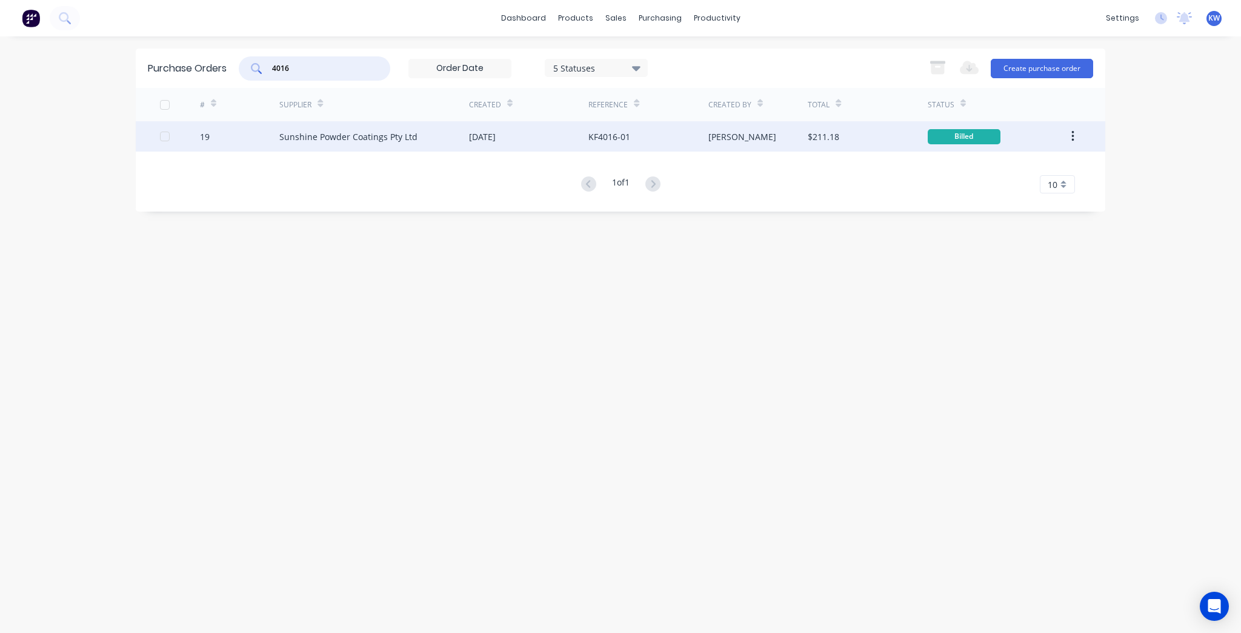
type input "4016"
click at [485, 136] on div "[DATE]" at bounding box center [482, 136] width 27 height 13
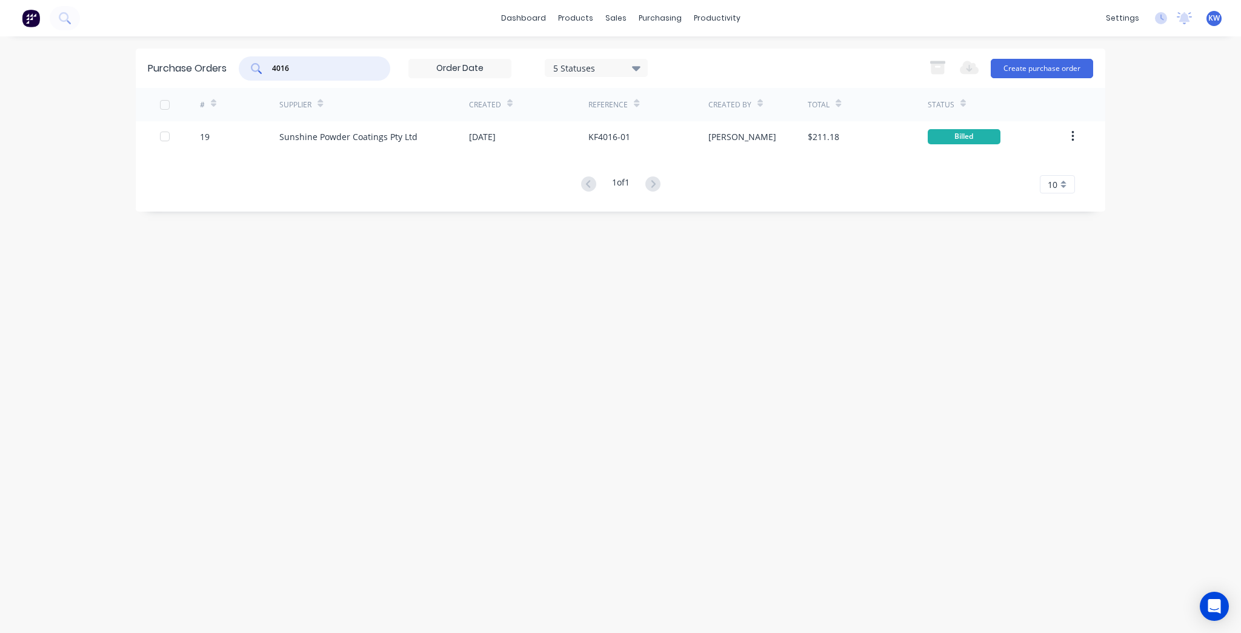
click at [311, 68] on input "4016" at bounding box center [321, 68] width 101 height 12
click at [612, 18] on div "sales" at bounding box center [615, 18] width 33 height 18
click at [657, 65] on link "Sales Orders" at bounding box center [679, 57] width 161 height 24
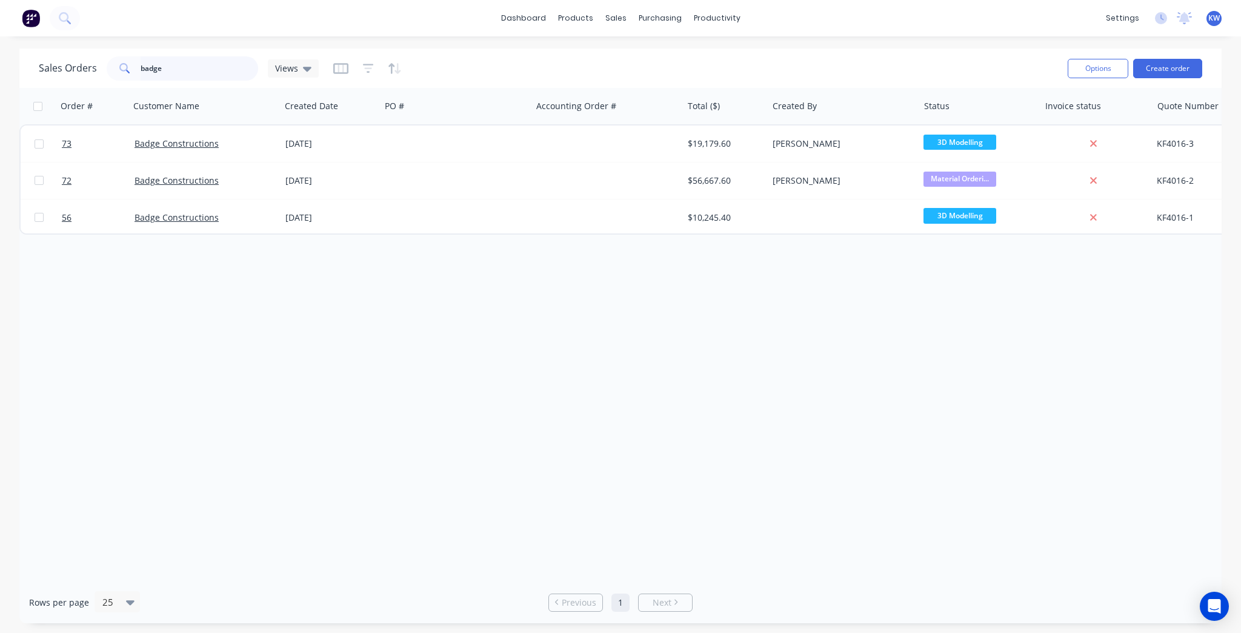
click at [214, 68] on input "badge" at bounding box center [200, 68] width 118 height 24
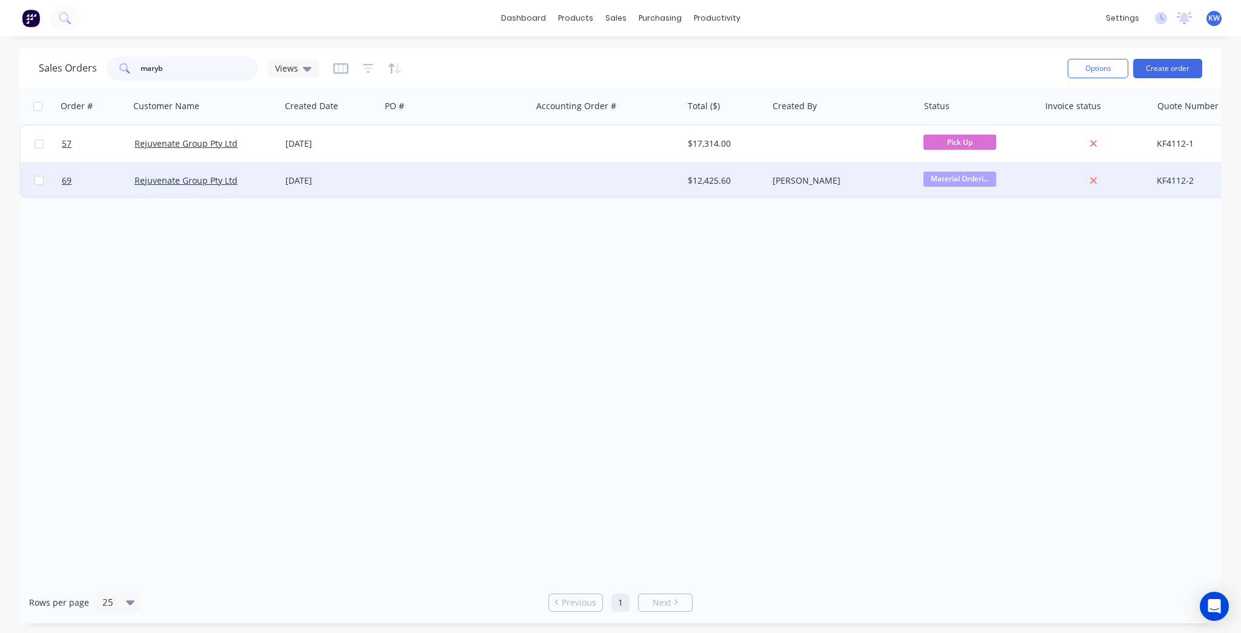
type input "maryb"
click at [756, 184] on div "$12,425.60" at bounding box center [723, 181] width 71 height 12
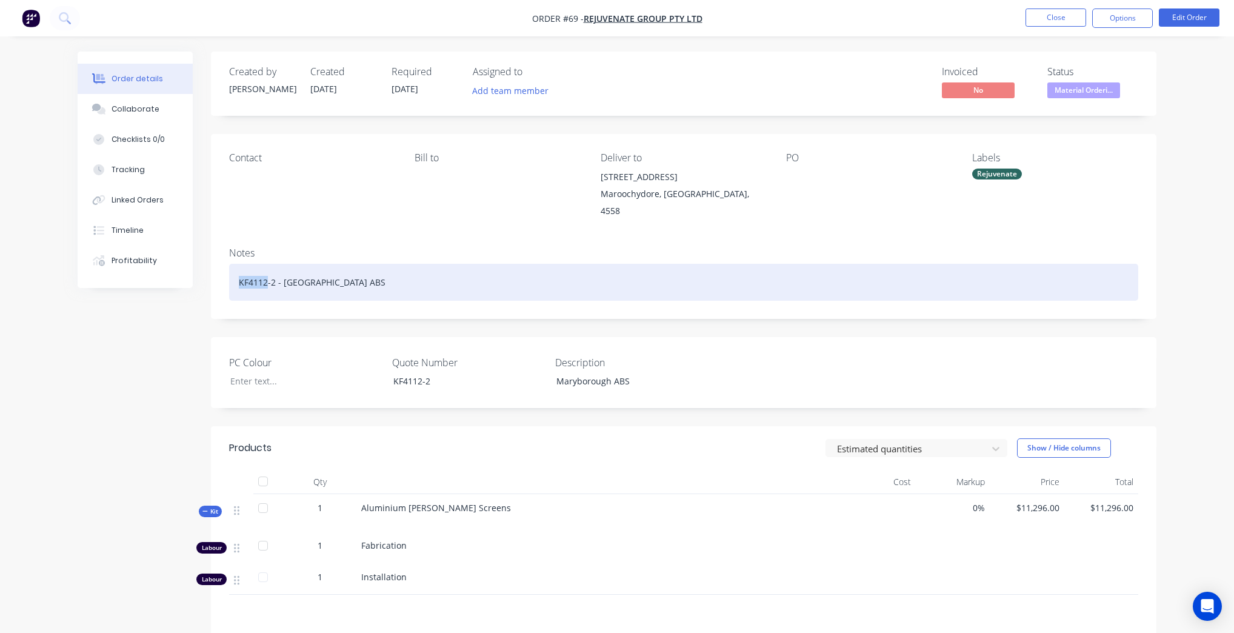
drag, startPoint x: 267, startPoint y: 271, endPoint x: 235, endPoint y: 267, distance: 31.9
click at [235, 267] on div "KF4112-2 - Maryborough ABS" at bounding box center [683, 282] width 909 height 37
copy div "KF4112"
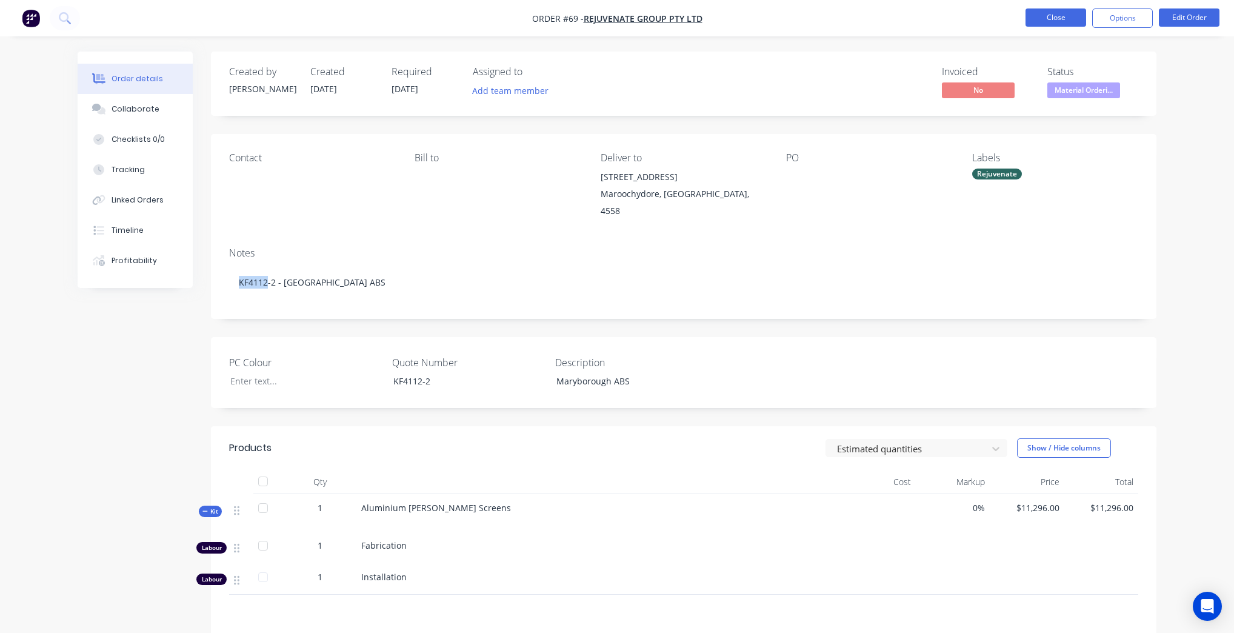
click at [1037, 22] on button "Close" at bounding box center [1055, 17] width 61 height 18
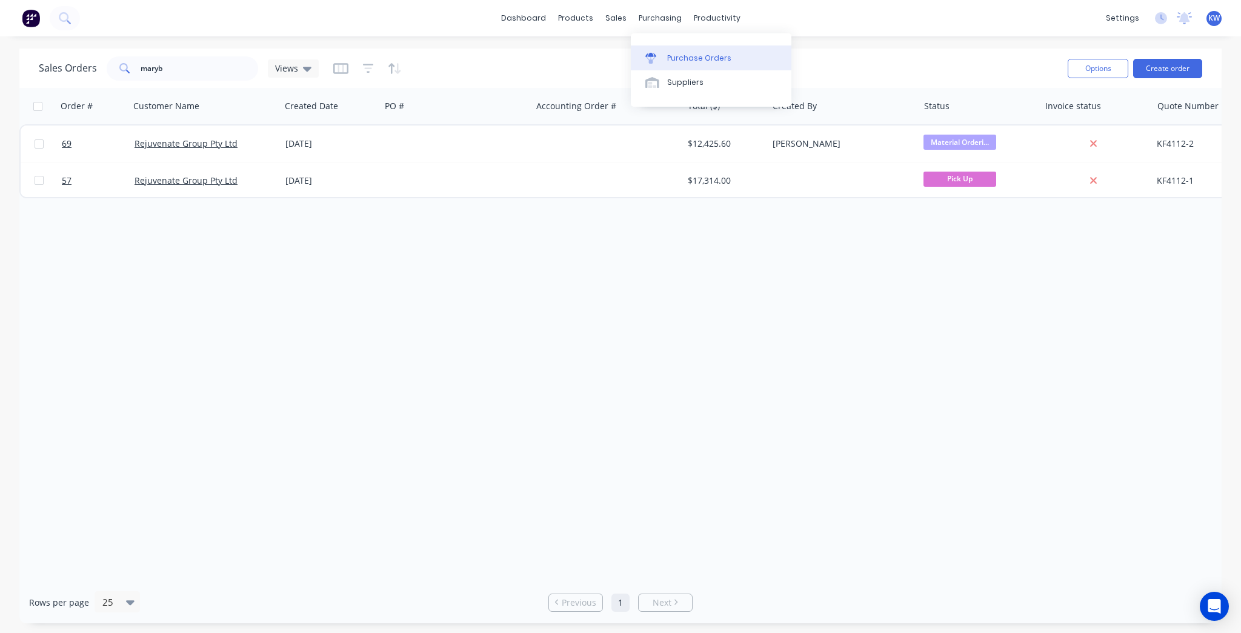
click at [679, 56] on div "Purchase Orders" at bounding box center [699, 58] width 64 height 11
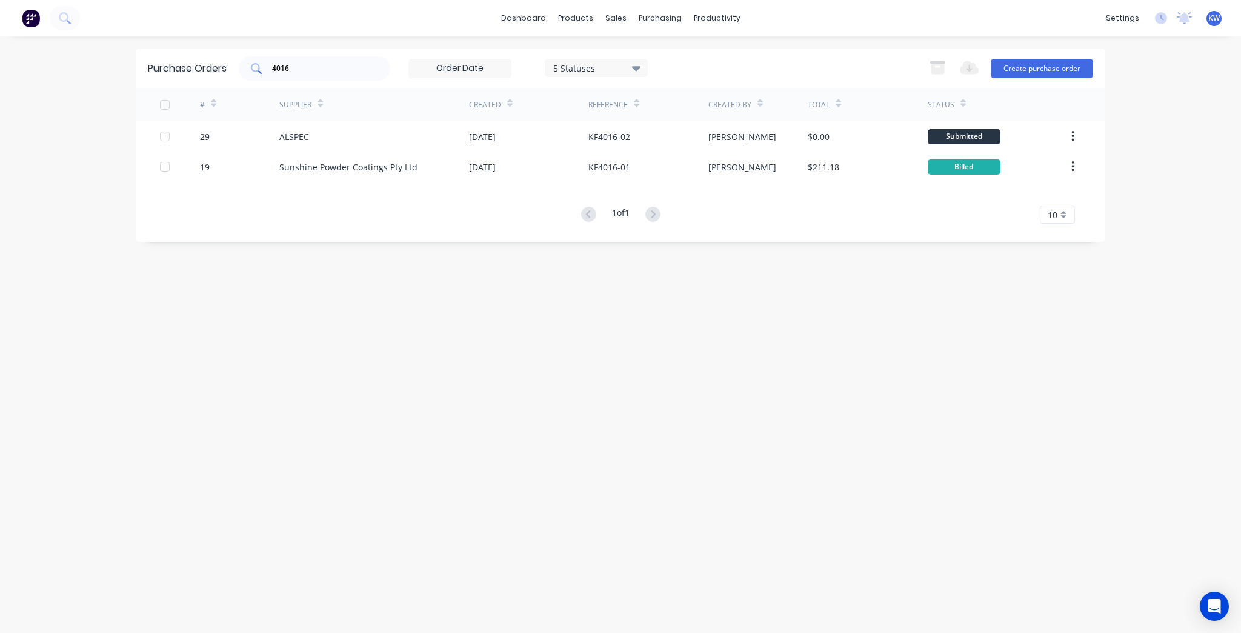
click at [316, 67] on input "4016" at bounding box center [321, 68] width 101 height 12
click at [318, 66] on input "4016" at bounding box center [321, 68] width 101 height 12
paste input "KF4112"
type input "KF4112"
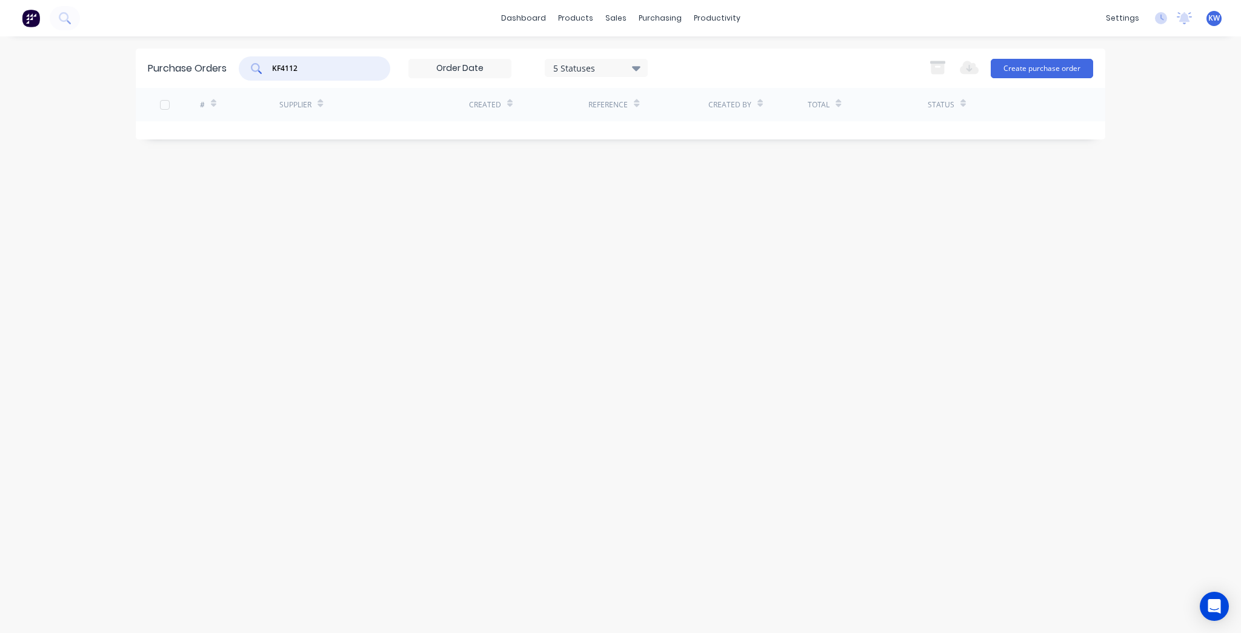
click at [318, 66] on input "KF4112" at bounding box center [321, 68] width 101 height 12
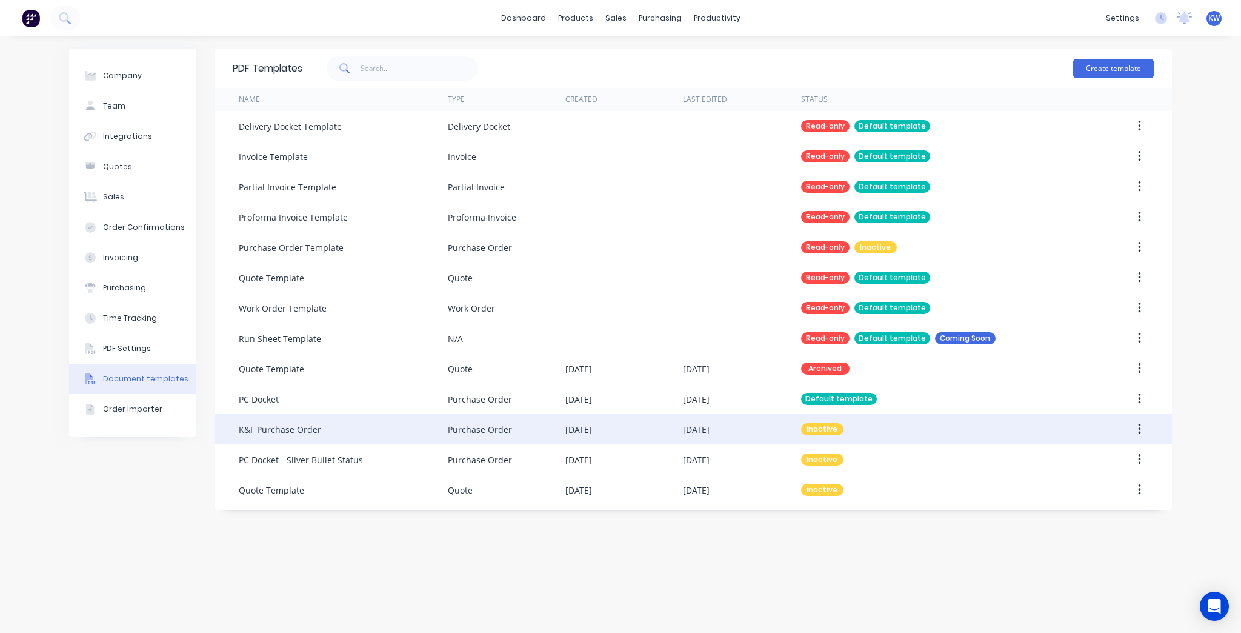
click at [1138, 434] on icon "button" at bounding box center [1139, 428] width 3 height 13
click at [1136, 434] on button "button" at bounding box center [1139, 429] width 28 height 22
click at [1105, 485] on div "Make default" at bounding box center [1095, 485] width 93 height 18
click at [682, 436] on div "[DATE]" at bounding box center [624, 429] width 118 height 30
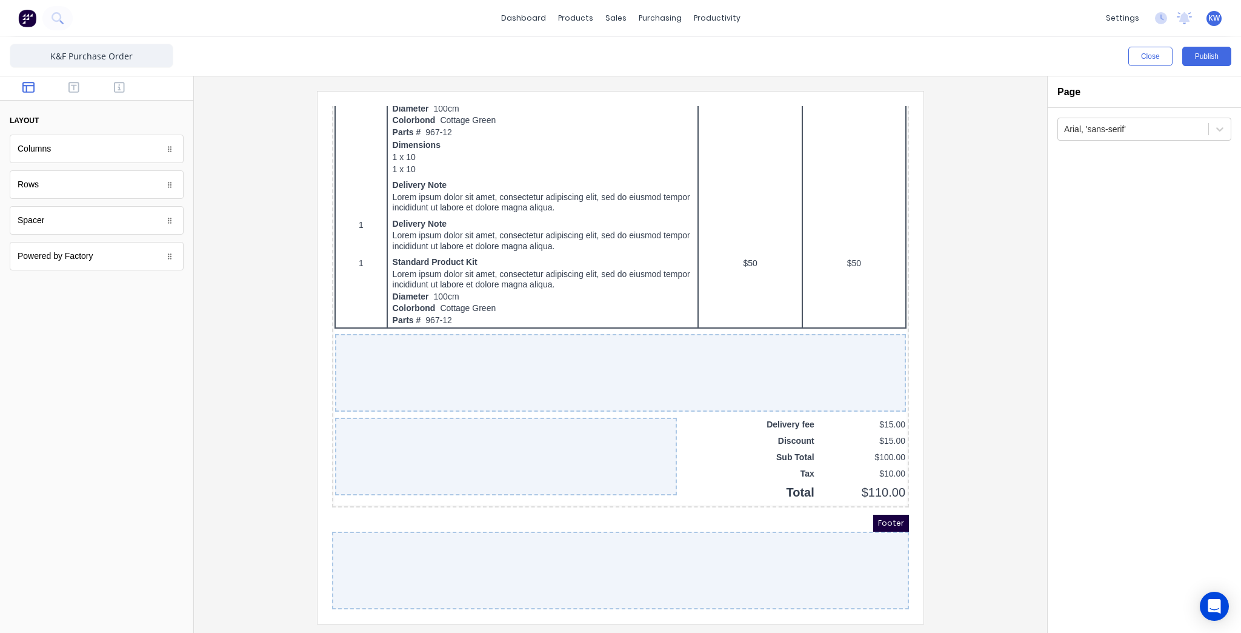
scroll to position [318, 0]
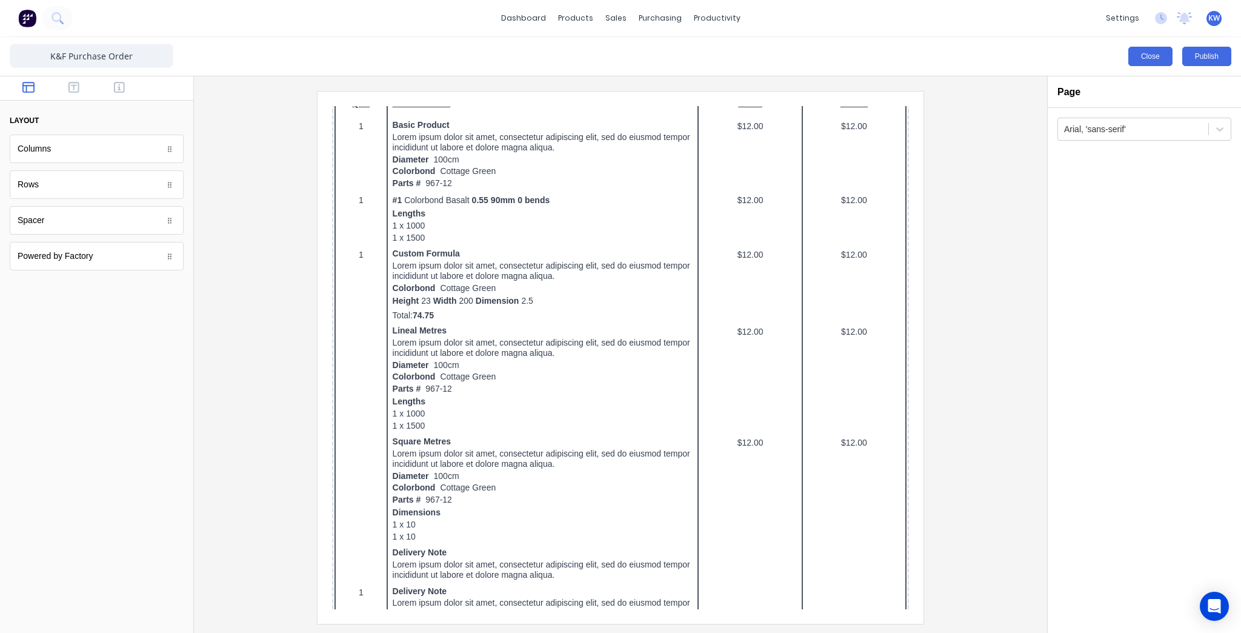
click at [1160, 58] on button "Close" at bounding box center [1150, 56] width 44 height 19
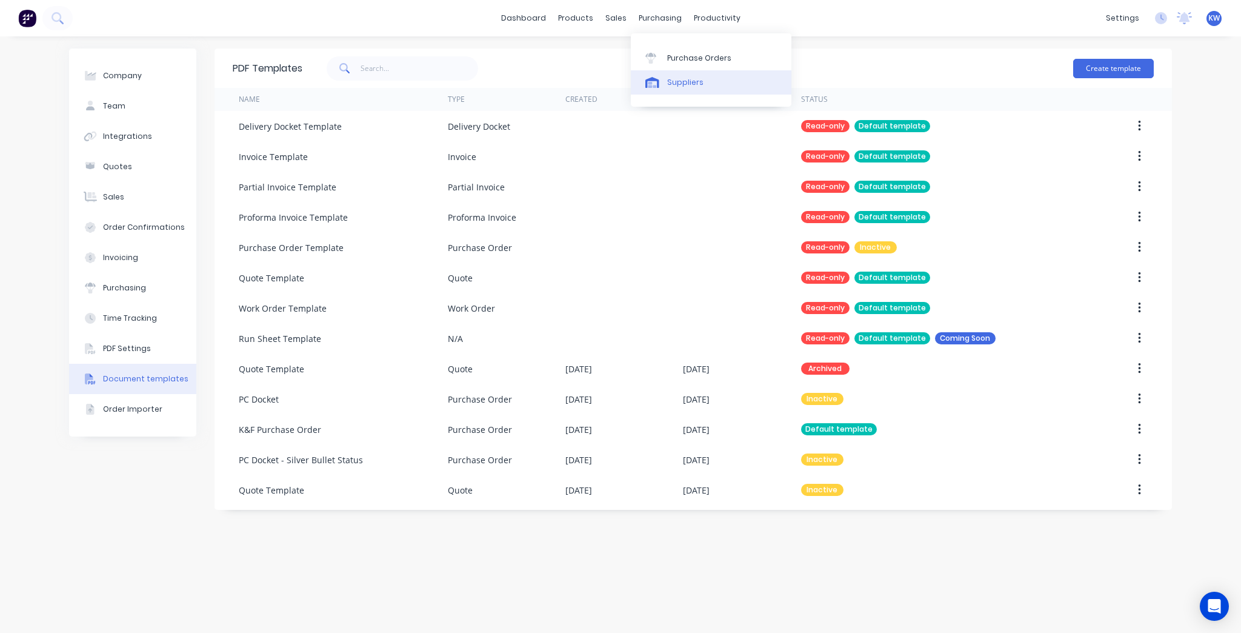
click at [656, 75] on link "Suppliers" at bounding box center [711, 82] width 161 height 24
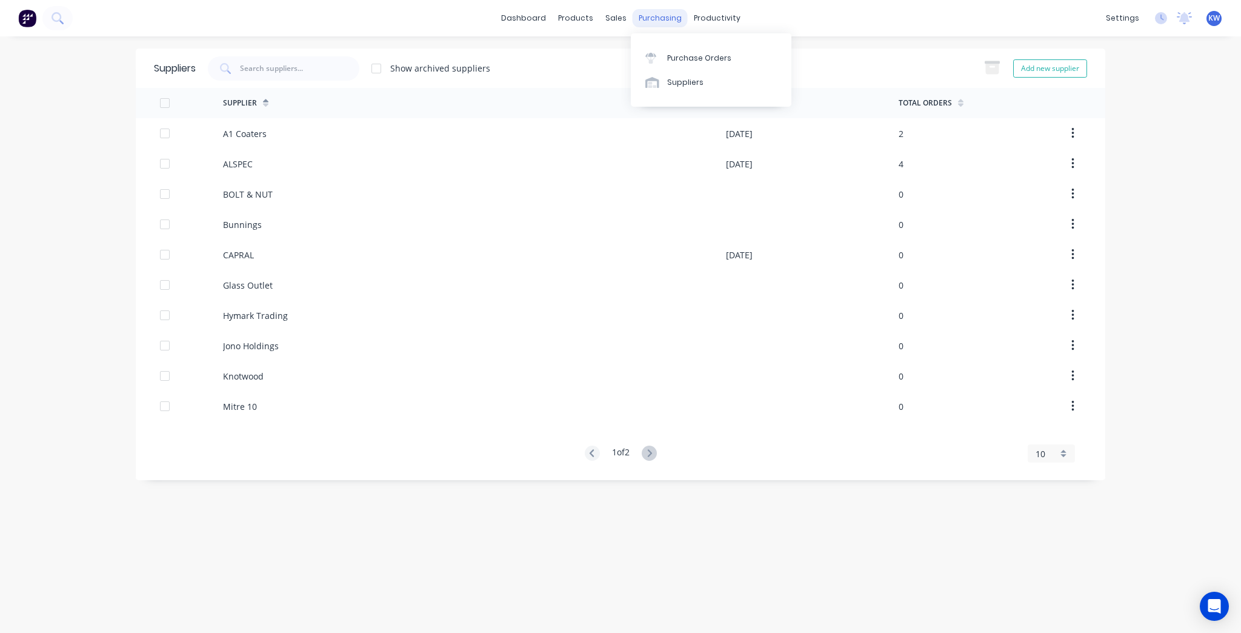
click at [668, 25] on div "purchasing" at bounding box center [660, 18] width 55 height 18
click at [670, 68] on link "Purchase Orders" at bounding box center [711, 57] width 161 height 24
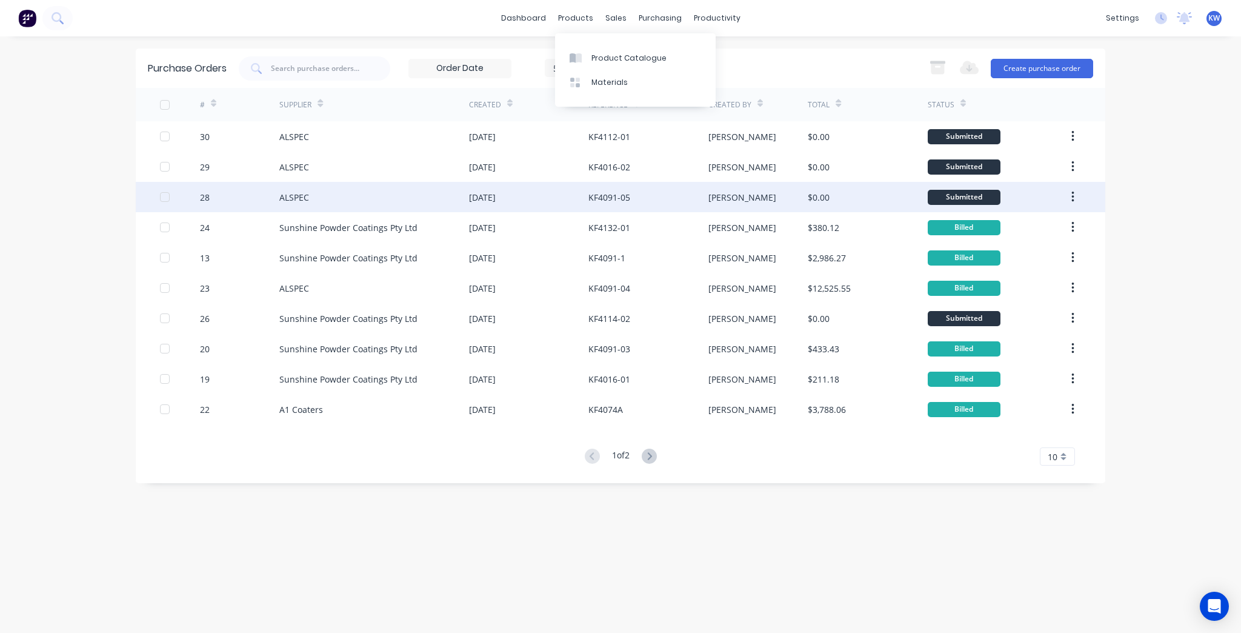
click at [664, 207] on div "KF4091-05" at bounding box center [647, 197] width 119 height 30
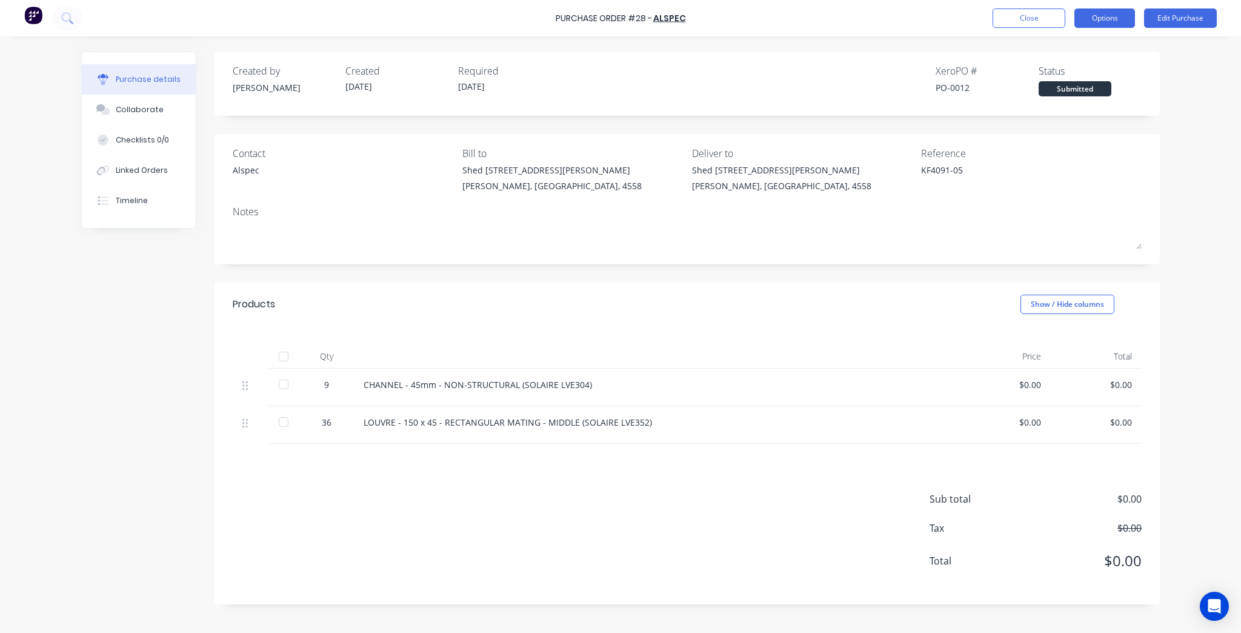
drag, startPoint x: 1122, startPoint y: 15, endPoint x: 1116, endPoint y: 24, distance: 11.8
click at [1122, 15] on button "Options" at bounding box center [1104, 17] width 61 height 19
click at [1056, 55] on div "Print / Email" at bounding box center [1077, 50] width 93 height 18
click at [1059, 89] on div "Without pricing" at bounding box center [1077, 98] width 93 height 18
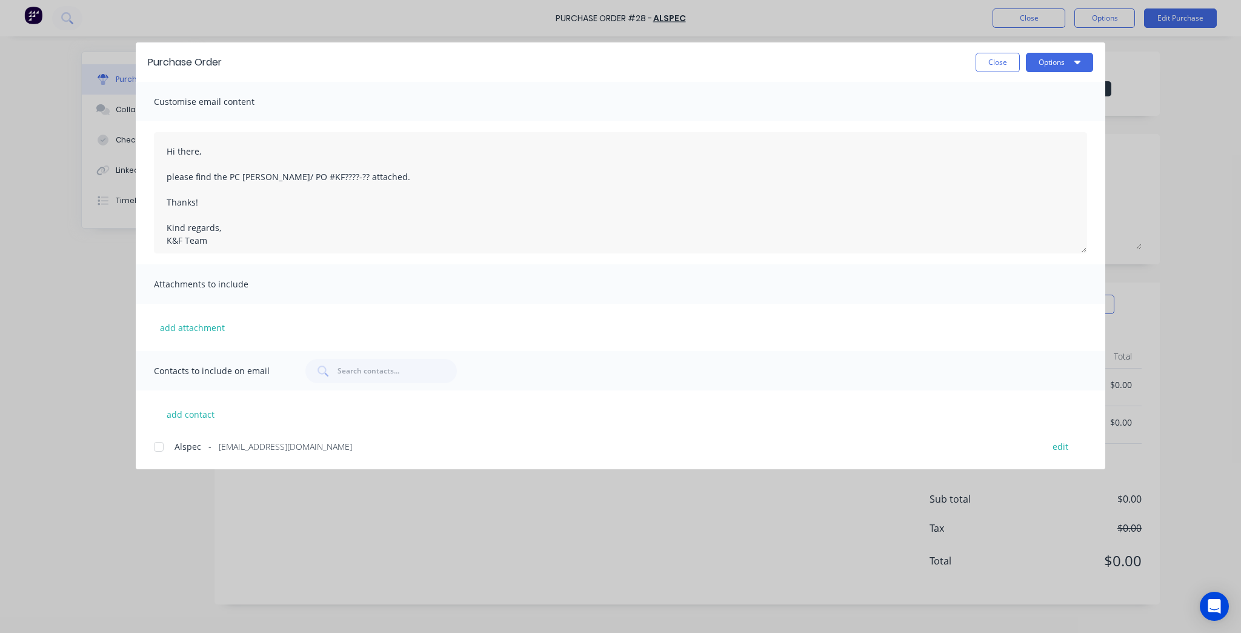
click at [974, 60] on div "Close Options" at bounding box center [663, 62] width 859 height 19
click at [989, 59] on button "Close" at bounding box center [998, 62] width 44 height 19
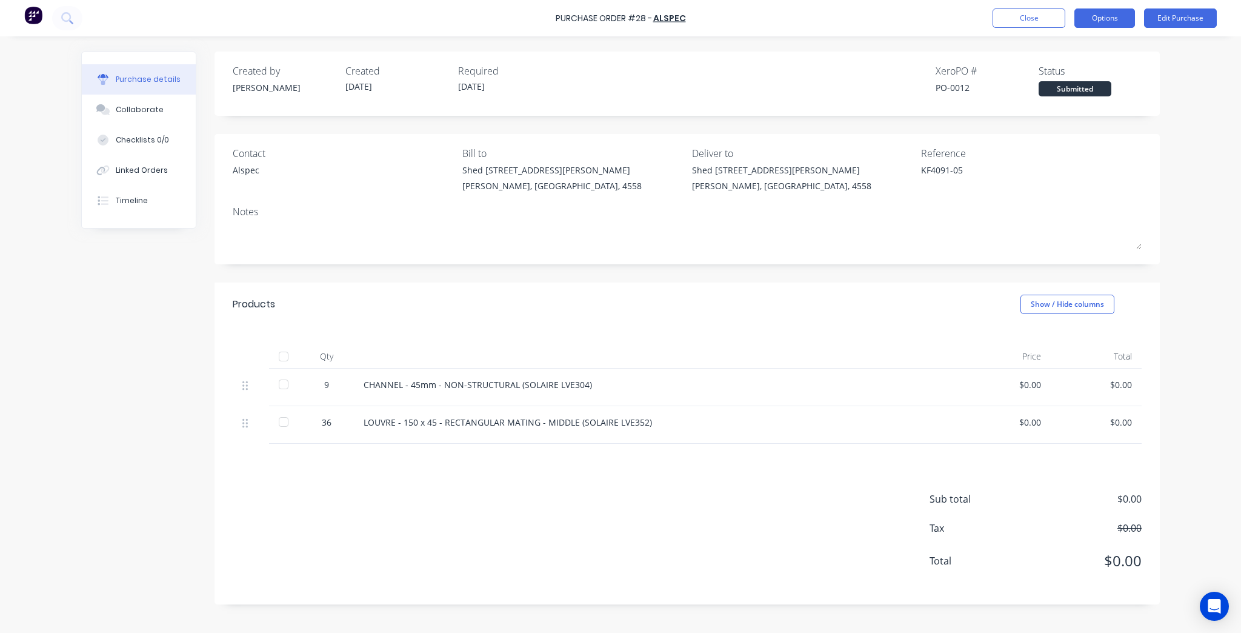
click at [1107, 25] on button "Options" at bounding box center [1104, 17] width 61 height 19
click at [1068, 51] on div "Print / Email" at bounding box center [1077, 50] width 93 height 18
click at [1050, 90] on div "Without pricing" at bounding box center [1077, 98] width 93 height 18
type textarea "x"
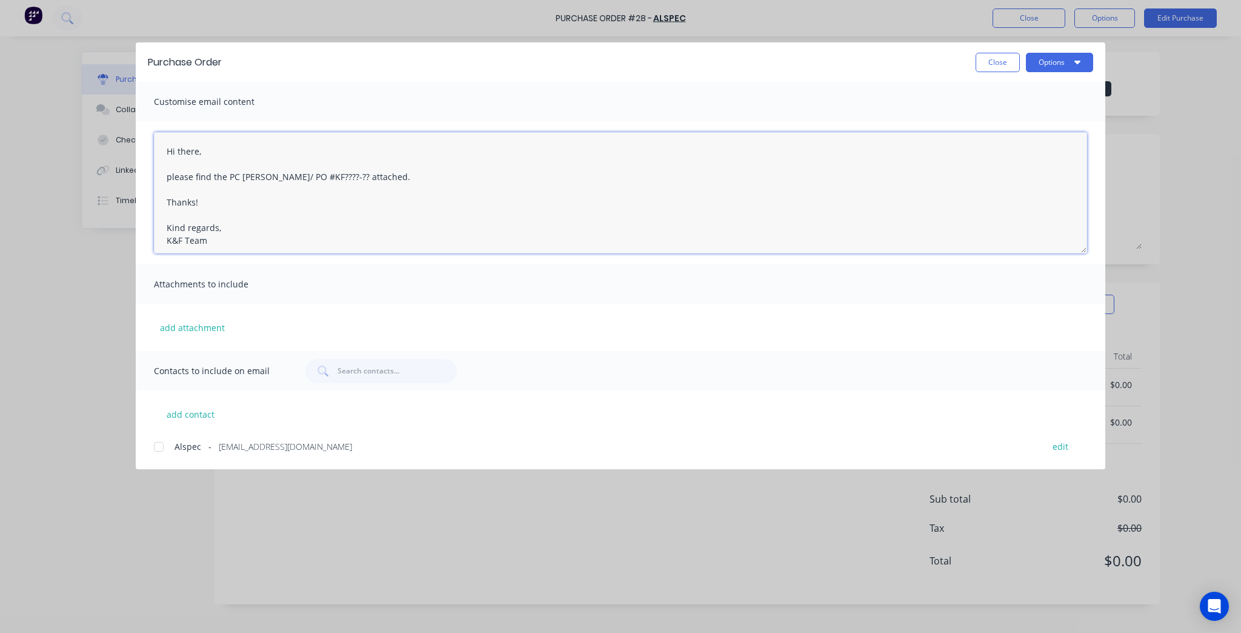
click at [329, 178] on textarea "Hi there, please find the PC docket/ PO #KF????-?? attached. Thanks! Kind regar…" at bounding box center [620, 192] width 933 height 121
drag, startPoint x: 327, startPoint y: 177, endPoint x: 287, endPoint y: 179, distance: 40.0
click at [287, 179] on textarea "Hi there, please find the PC docket/ PO #KF????-?? attached. Thanks! Kind regar…" at bounding box center [620, 192] width 933 height 121
paste textarea "KF4091-05"
click at [274, 179] on textarea "Hi there, please find the PC docket/ PO KF4091-05 attached. Thanks! Kind regard…" at bounding box center [620, 192] width 933 height 121
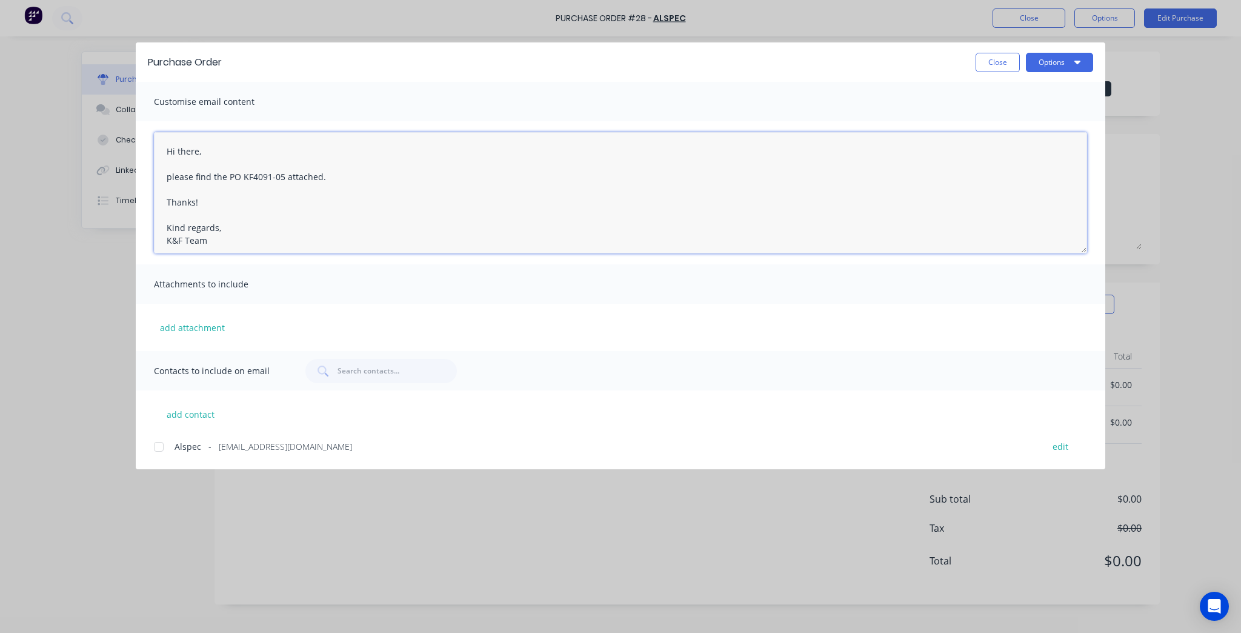
click at [159, 446] on div at bounding box center [159, 446] width 24 height 24
type textarea "Hi there, please find the PO KF4091-05 attached. Thanks! Kind regards, K&F Team"
click at [1041, 59] on button "Options" at bounding box center [1059, 62] width 67 height 19
click at [1059, 97] on div "Preview" at bounding box center [1035, 93] width 93 height 18
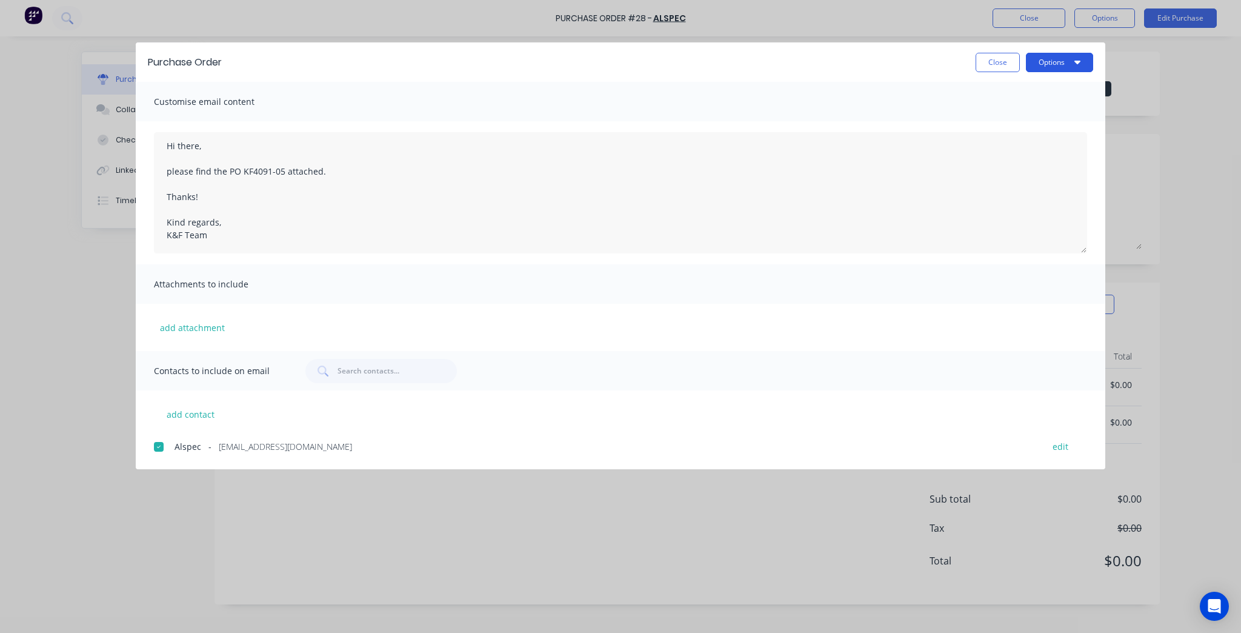
click at [1073, 59] on button "Options" at bounding box center [1059, 62] width 67 height 19
click at [1044, 138] on div "Email" at bounding box center [1035, 142] width 93 height 18
drag, startPoint x: 999, startPoint y: 51, endPoint x: 999, endPoint y: 58, distance: 6.7
click at [999, 55] on div "Purchase Order Close Options" at bounding box center [620, 61] width 969 height 39
click at [999, 58] on button "Close" at bounding box center [998, 62] width 44 height 19
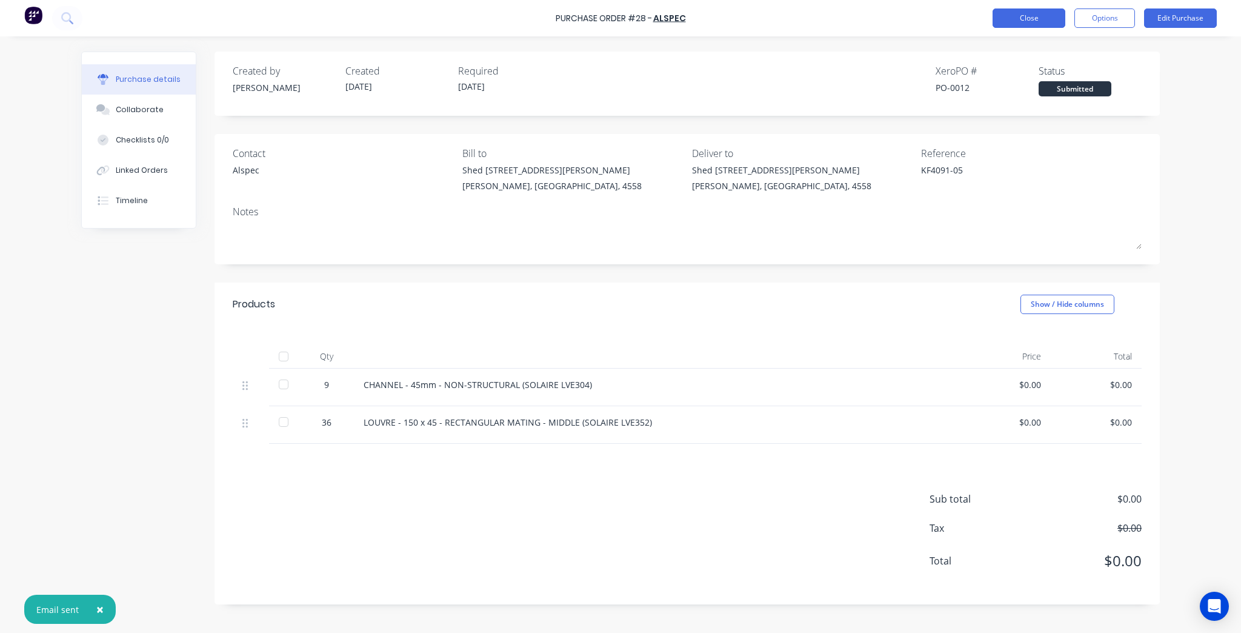
click at [1025, 13] on button "Close" at bounding box center [1029, 17] width 73 height 19
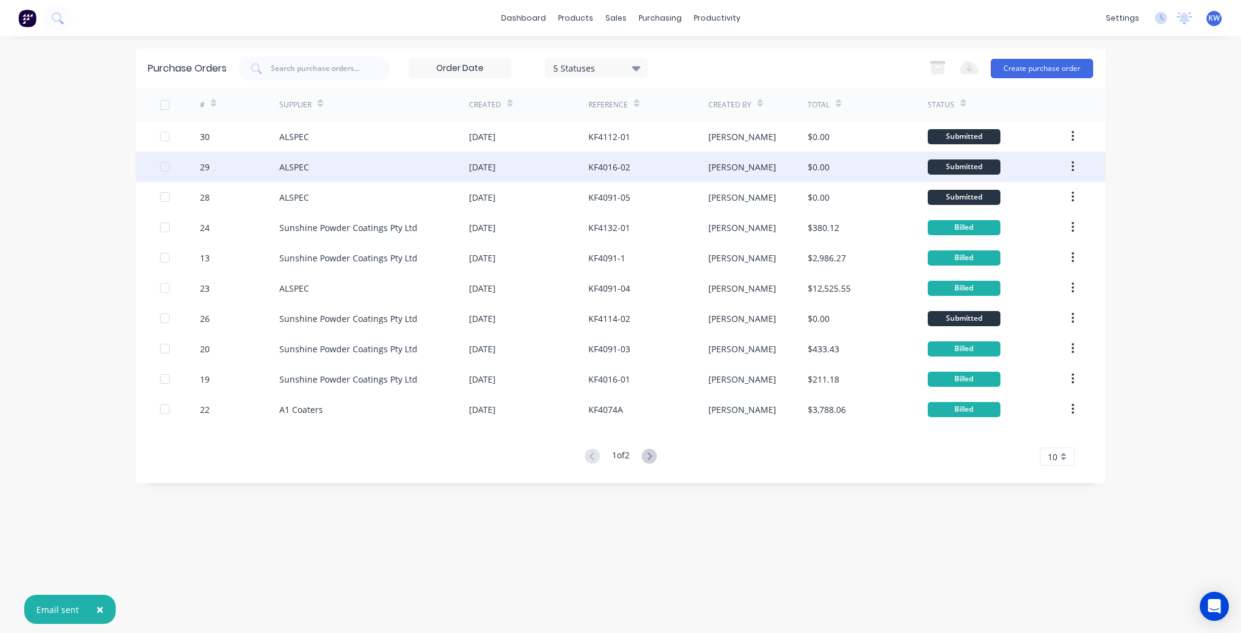
click at [647, 173] on div "KF4016-02" at bounding box center [647, 166] width 119 height 30
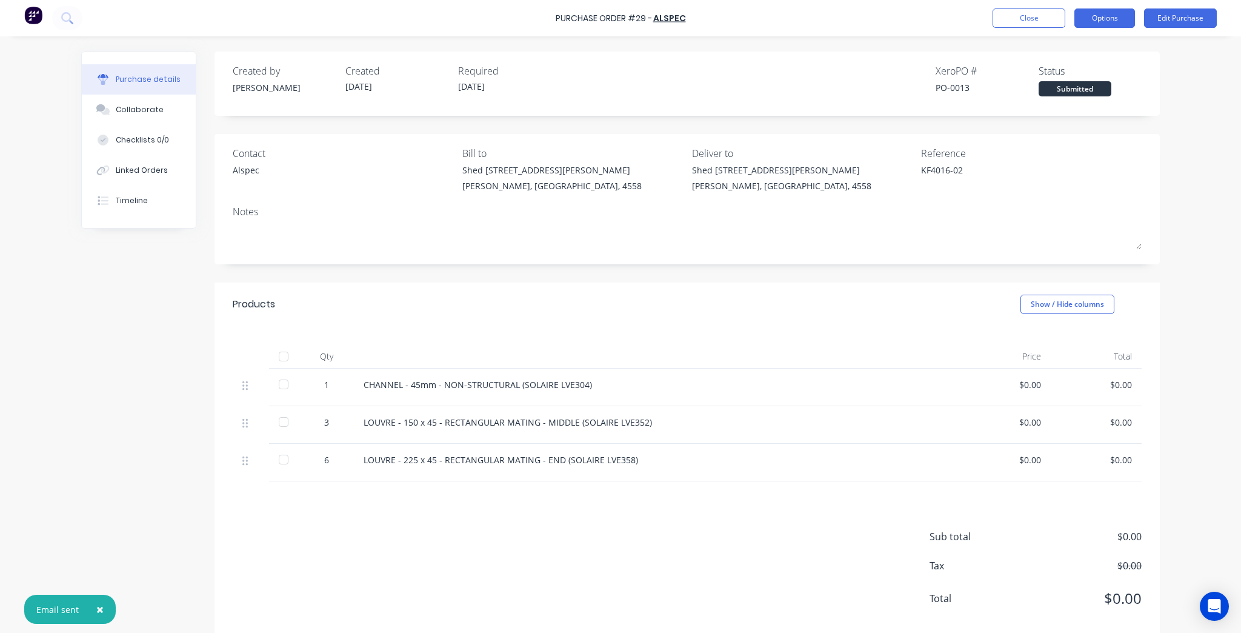
click at [1080, 30] on div "Purchase Order #29 - ALSPEC Close Options Edit Purchase" at bounding box center [620, 18] width 1241 height 36
click at [1083, 28] on div "Purchase Order #29 - ALSPEC Close Options Edit Purchase" at bounding box center [620, 18] width 1241 height 36
click at [1086, 23] on button "Options" at bounding box center [1104, 17] width 61 height 19
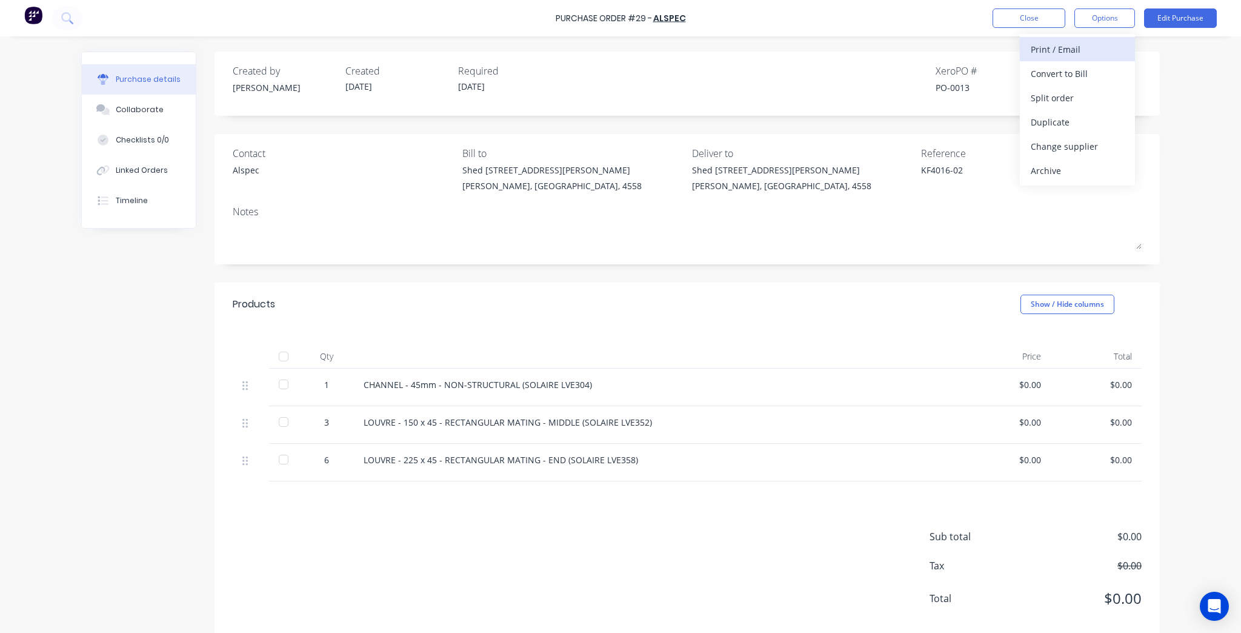
click at [1051, 47] on div "Print / Email" at bounding box center [1077, 50] width 93 height 18
click at [1028, 95] on button "Without pricing" at bounding box center [1077, 97] width 115 height 24
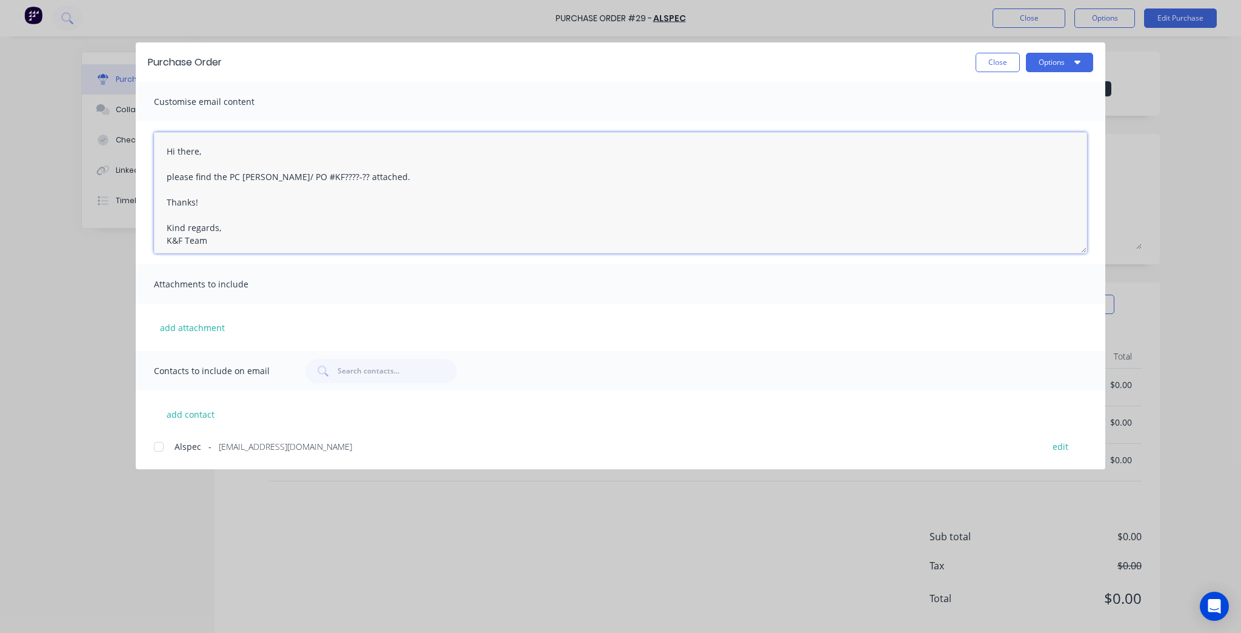
type textarea "x"
drag, startPoint x: 324, startPoint y: 179, endPoint x: 228, endPoint y: 179, distance: 96.3
click at [228, 179] on textarea "Hi there, please find the PC docket/ PO #KF????-?? attached. Thanks! Kind regar…" at bounding box center [620, 192] width 933 height 121
type textarea "Hi there, please find the PO attached. Thanks! Kind regards, K&F Team"
type textarea "x"
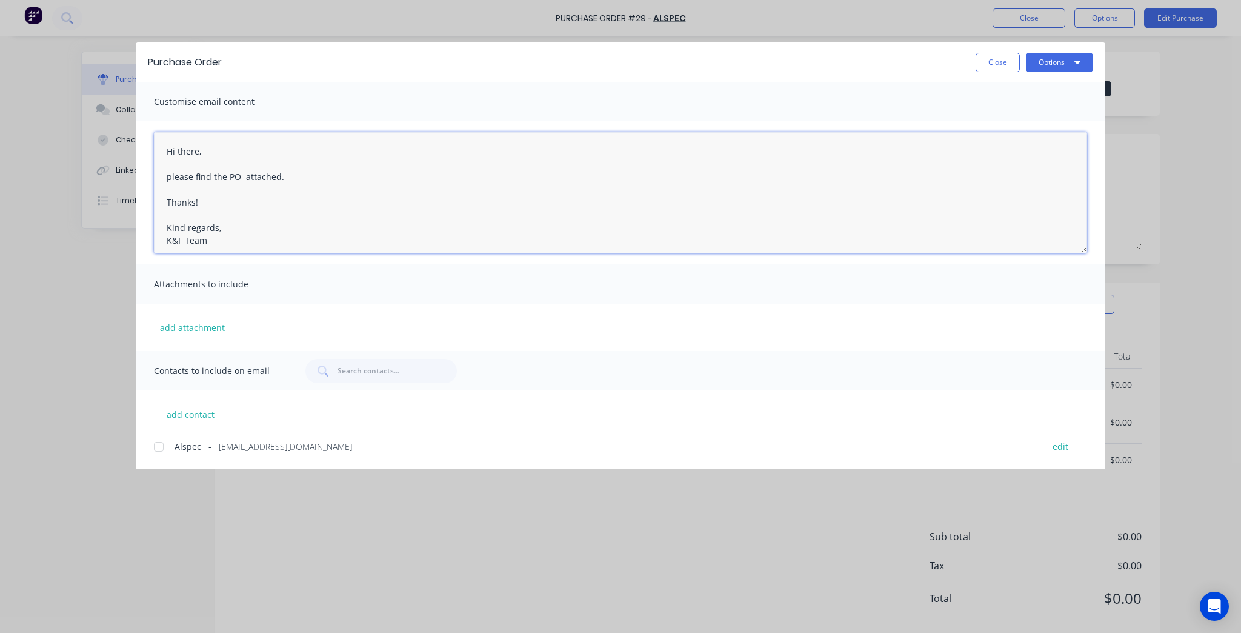
paste textarea "KF4016-02"
type textarea "Hi there, please find the PO KF4016-02 attached. Thanks! Kind regards, K&F Team"
type textarea "x"
click at [167, 456] on div at bounding box center [159, 446] width 24 height 24
type textarea "Hi there, please find the PO KF4016-02 attached. Thanks! Kind regards, K&F Team"
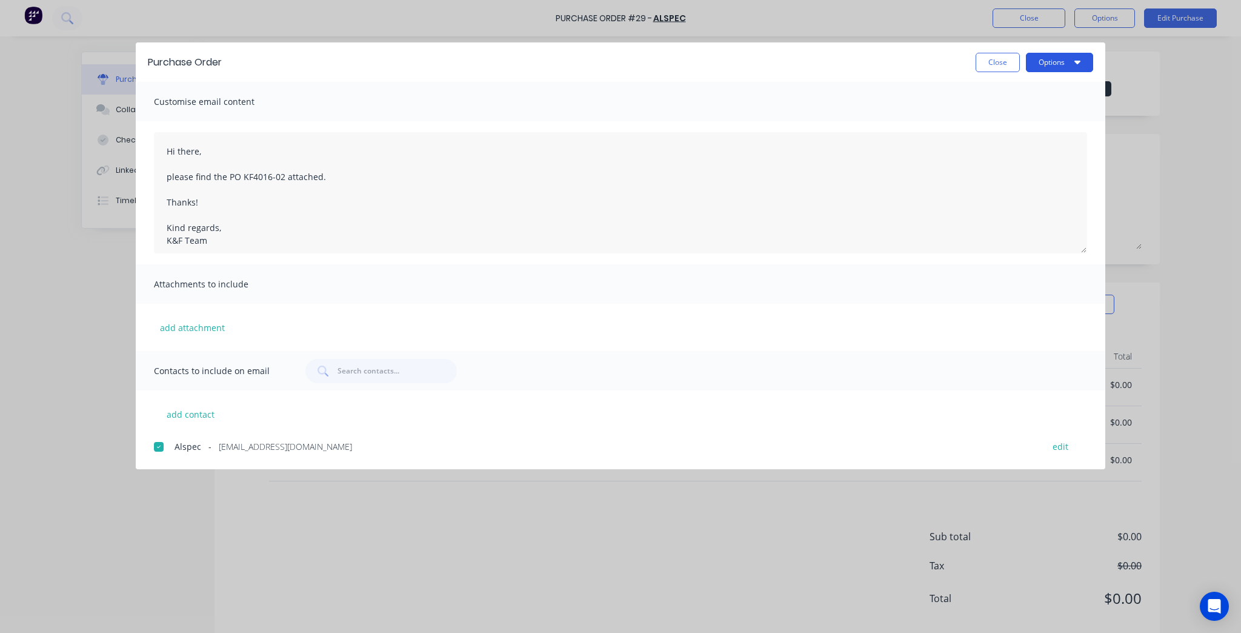
click at [1035, 58] on button "Options" at bounding box center [1059, 62] width 67 height 19
click at [1040, 93] on div "Preview" at bounding box center [1035, 93] width 93 height 18
click at [1084, 59] on button "Options" at bounding box center [1059, 62] width 67 height 19
click at [1044, 136] on div "Email" at bounding box center [1035, 142] width 93 height 18
click at [1002, 61] on button "Close" at bounding box center [998, 62] width 44 height 19
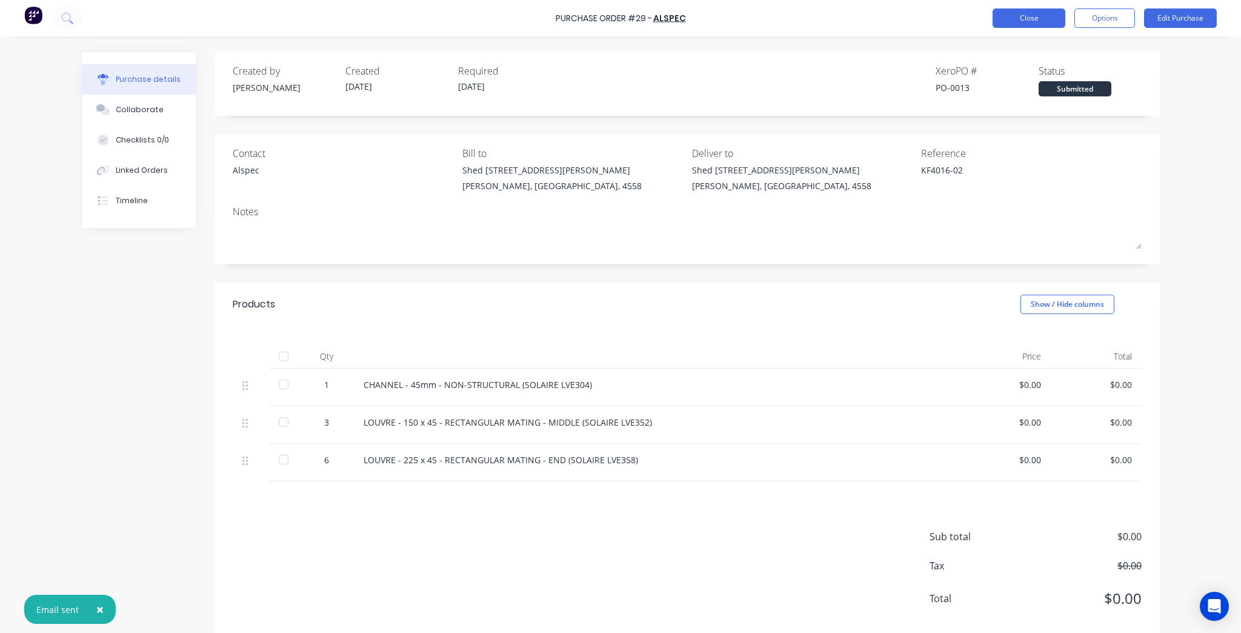
click at [1020, 22] on button "Close" at bounding box center [1029, 17] width 73 height 19
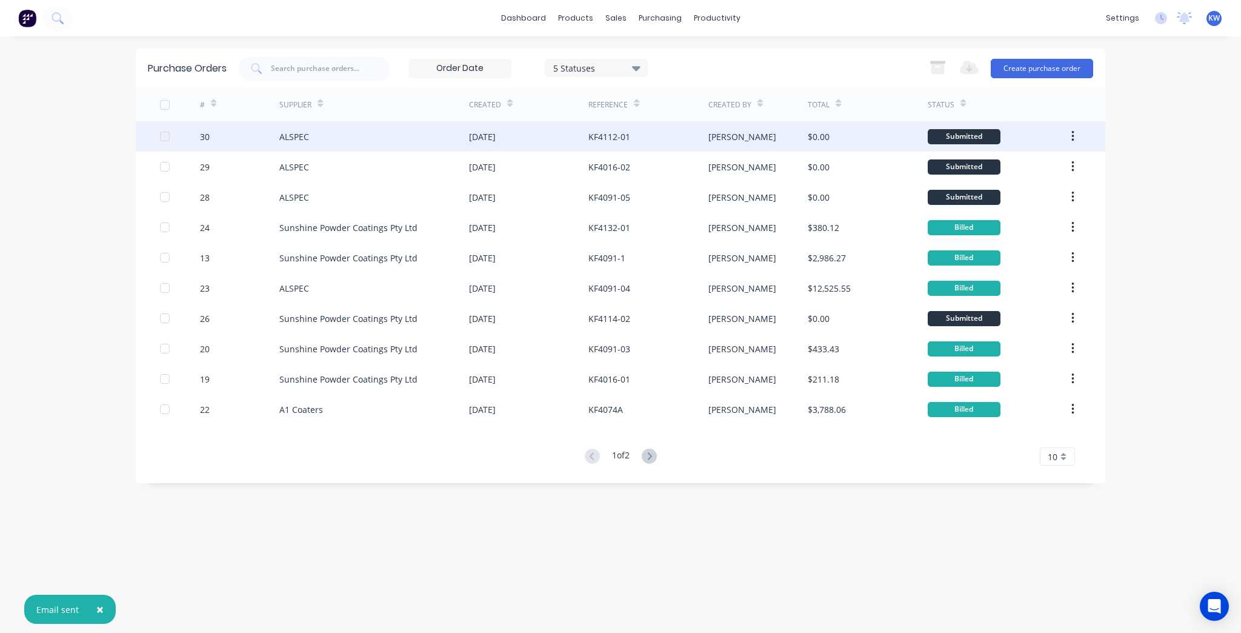
click at [713, 140] on div "[PERSON_NAME]" at bounding box center [742, 136] width 68 height 13
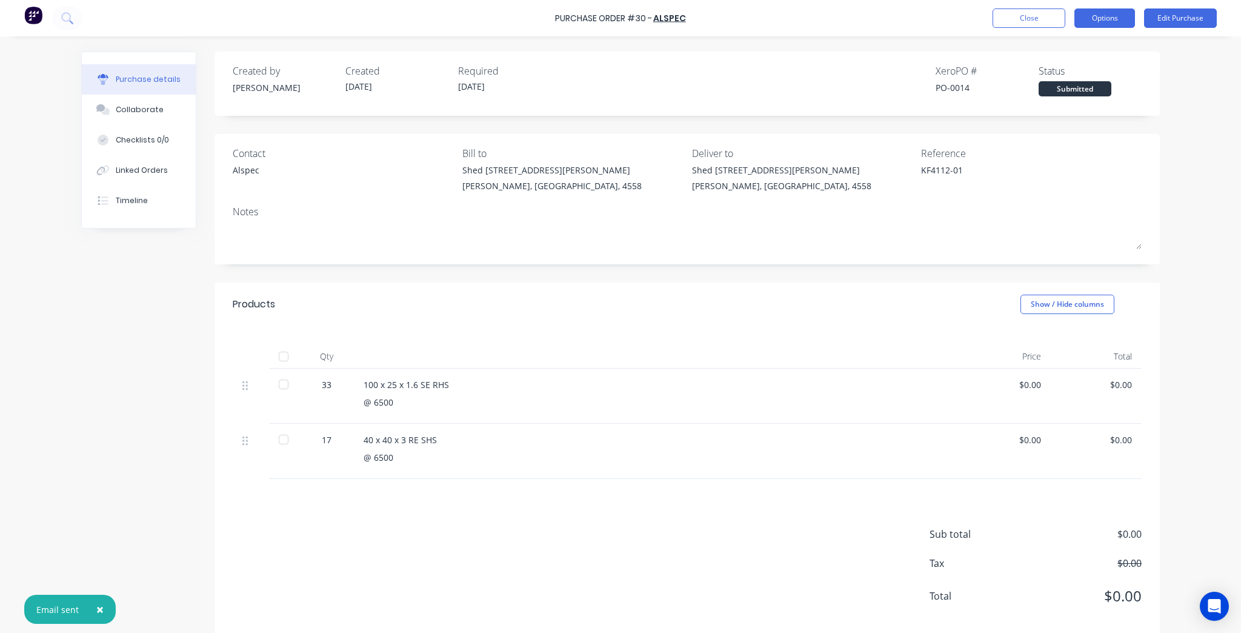
click at [1128, 10] on button "Options" at bounding box center [1104, 17] width 61 height 19
click at [1074, 48] on div "Print / Email" at bounding box center [1077, 50] width 93 height 18
click at [1057, 99] on div "Without pricing" at bounding box center [1077, 98] width 93 height 18
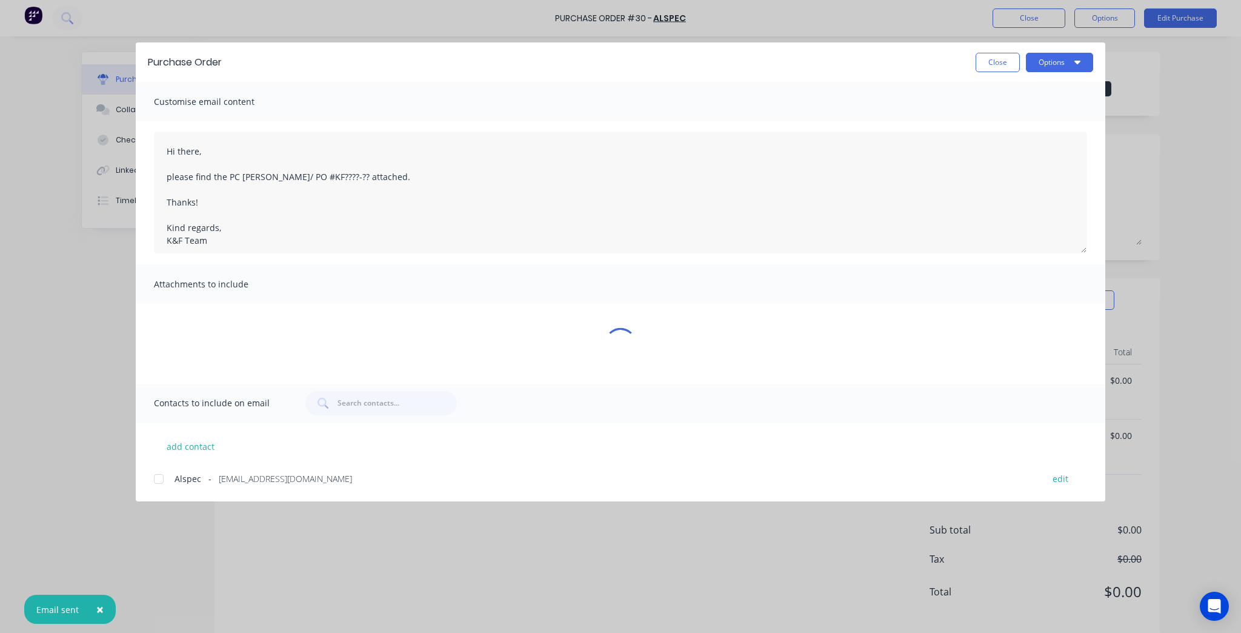
type textarea "x"
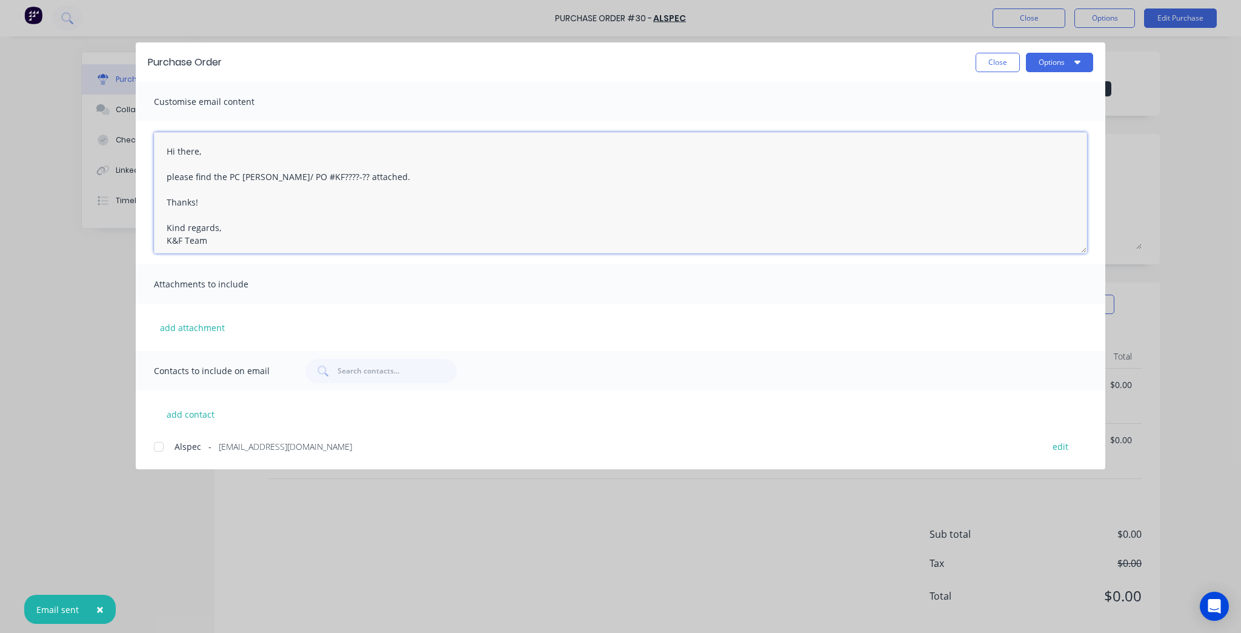
drag, startPoint x: 326, startPoint y: 178, endPoint x: 234, endPoint y: 175, distance: 91.6
click at [234, 175] on textarea "Hi there, please find the PC docket/ PO #KF????-?? attached. Thanks! Kind regar…" at bounding box center [620, 192] width 933 height 121
type textarea "Hi there, please find the PO attached. Thanks! Kind regards, K&F Team"
type textarea "x"
type textarea "Hi there, please find the PO attached. Thanks! Kind regards, K&F Team"
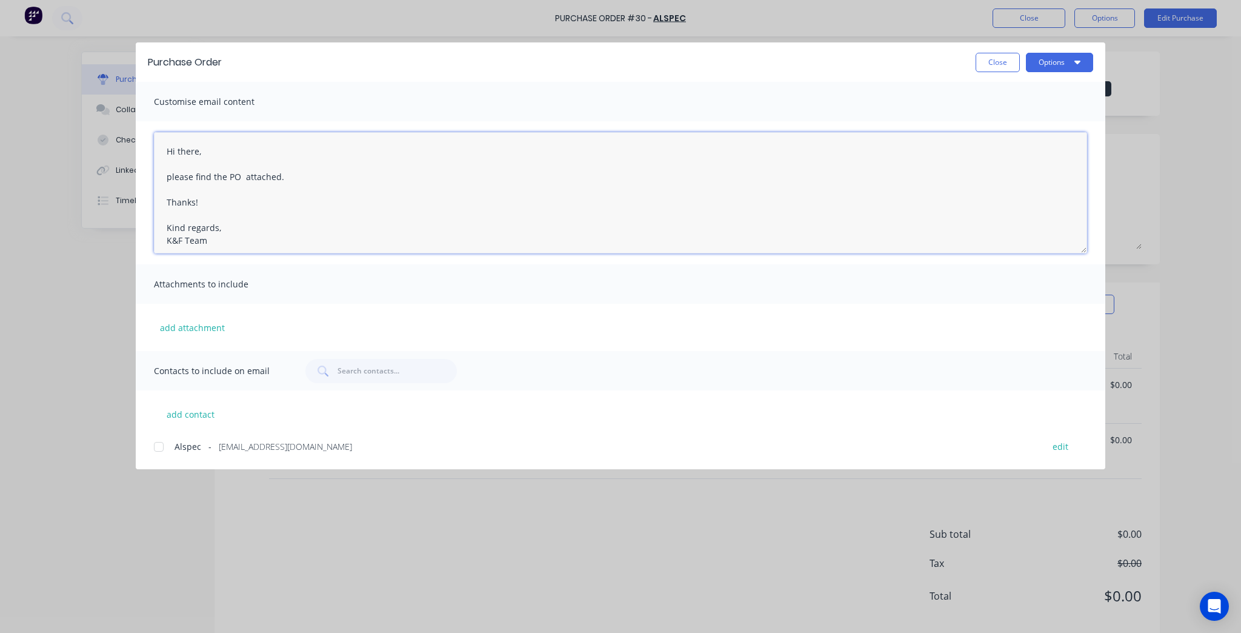
type textarea "x"
paste textarea "KF4112-01"
type textarea "Hi there, please find the PO KF4112-01 attached. Thanks! Kind regards, K&F Team"
type textarea "x"
type textarea "Hi there, please find the PO KF4112-01attached. Thanks! Kind regards, K&F Team"
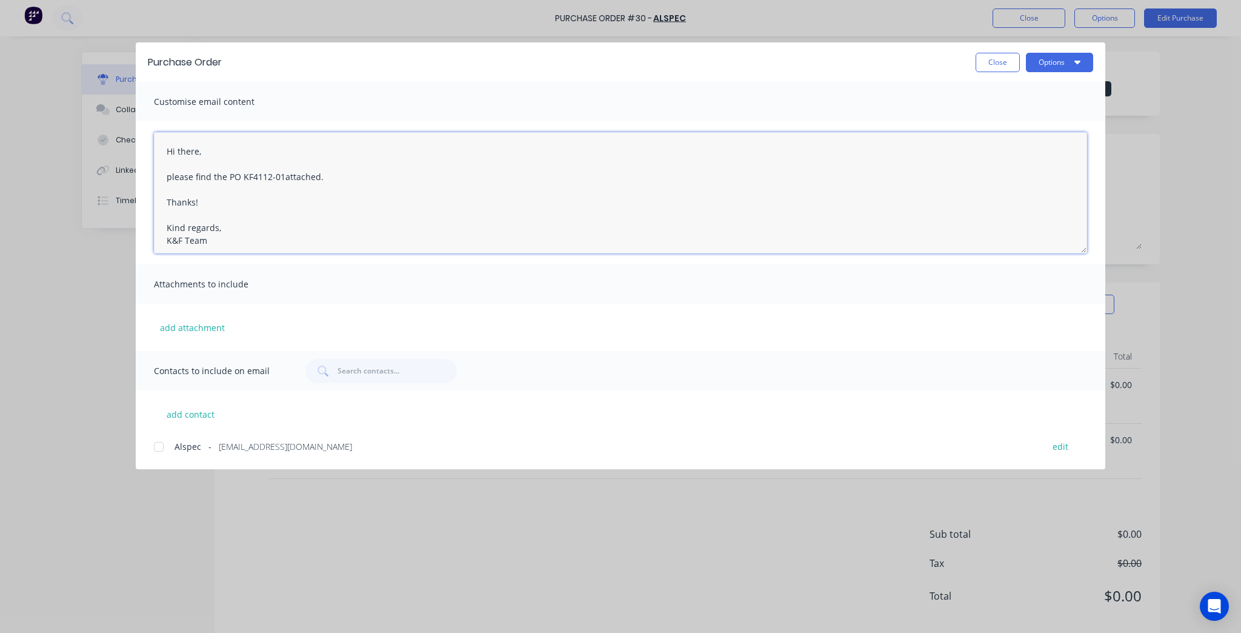
type textarea "x"
click at [261, 233] on textarea "Hi there, please find the PO KF4112-01 attached. Thanks! Kind regards, K&F Team" at bounding box center [620, 192] width 933 height 121
click at [165, 454] on div at bounding box center [159, 446] width 24 height 24
type textarea "Hi there, please find the PO KF4112-01 attached. Thanks! Kind regards, K&F Team"
click at [1051, 68] on button "Options" at bounding box center [1059, 62] width 67 height 19
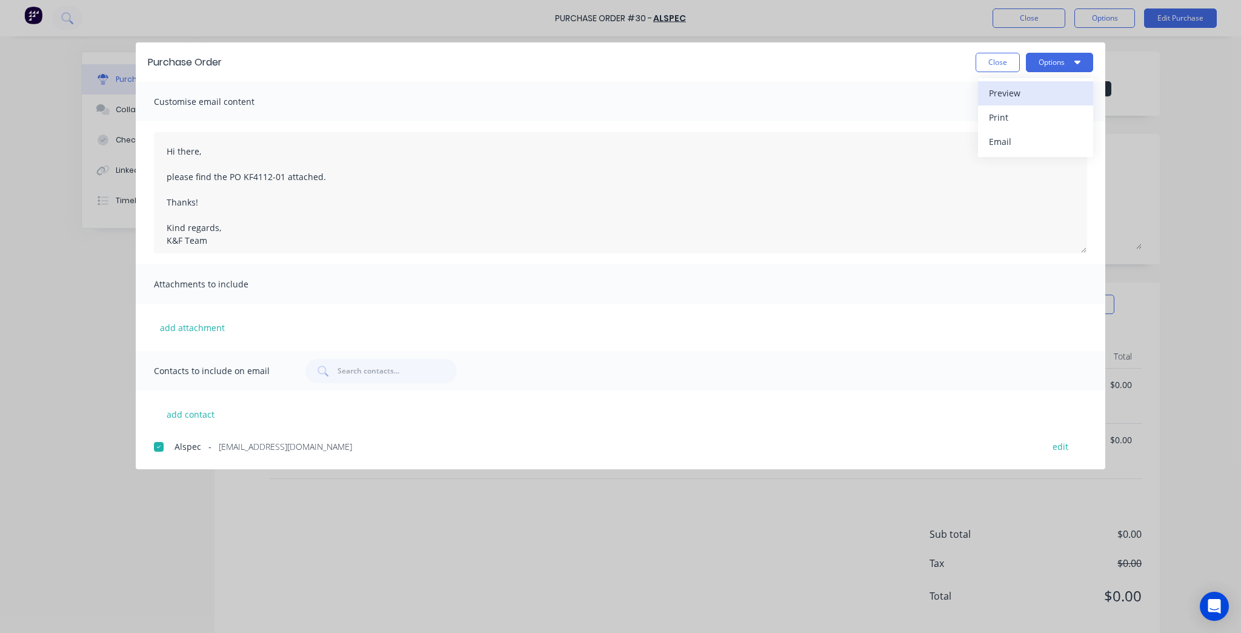
click at [1049, 98] on div "Preview" at bounding box center [1035, 93] width 93 height 18
click at [1062, 58] on button "Options" at bounding box center [1059, 62] width 67 height 19
click at [1043, 144] on div "Email" at bounding box center [1035, 142] width 93 height 18
click at [1001, 63] on button "Close" at bounding box center [998, 62] width 44 height 19
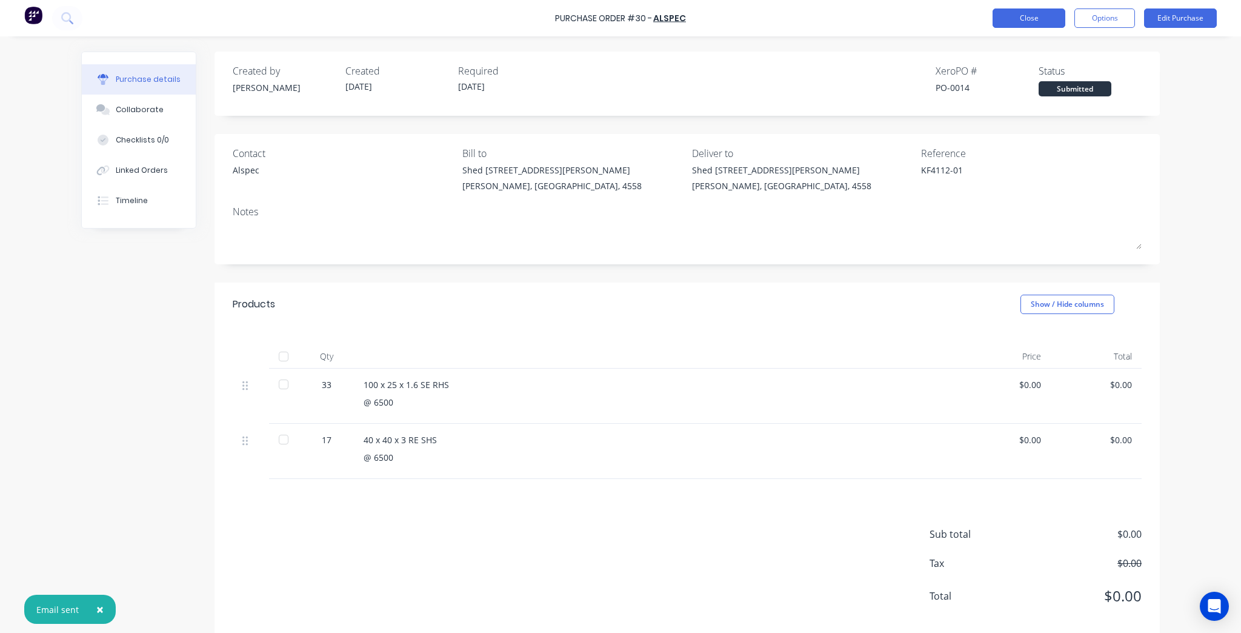
type textarea "x"
click at [1037, 22] on button "Close" at bounding box center [1029, 17] width 73 height 19
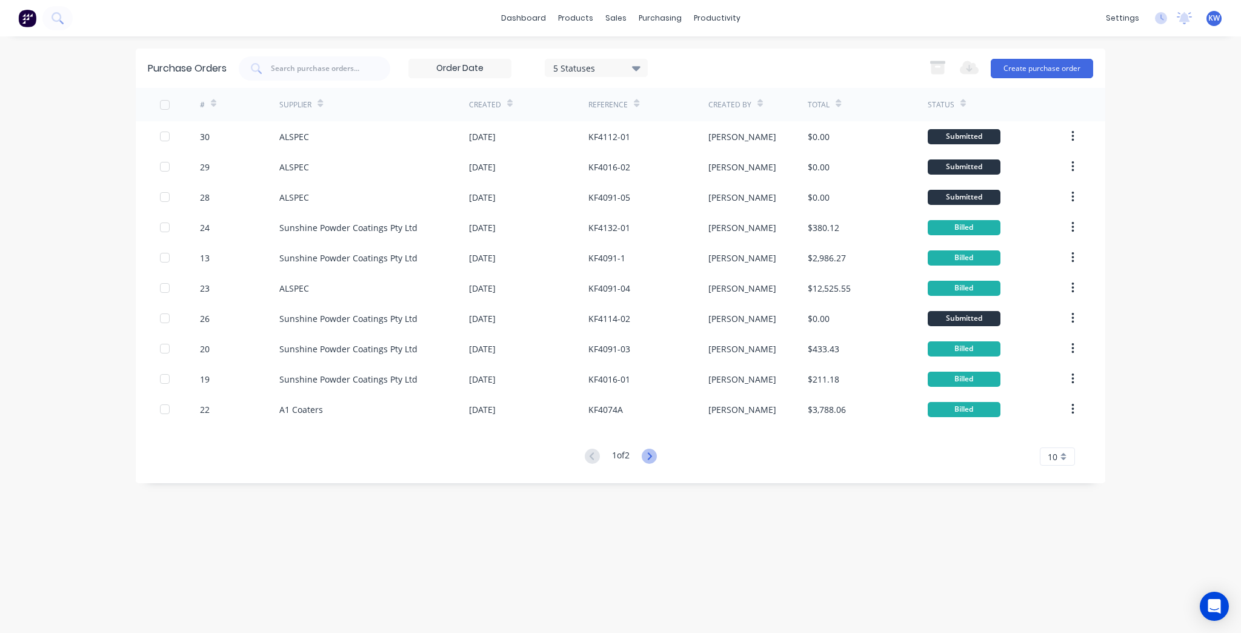
click at [647, 454] on icon at bounding box center [649, 455] width 15 height 15
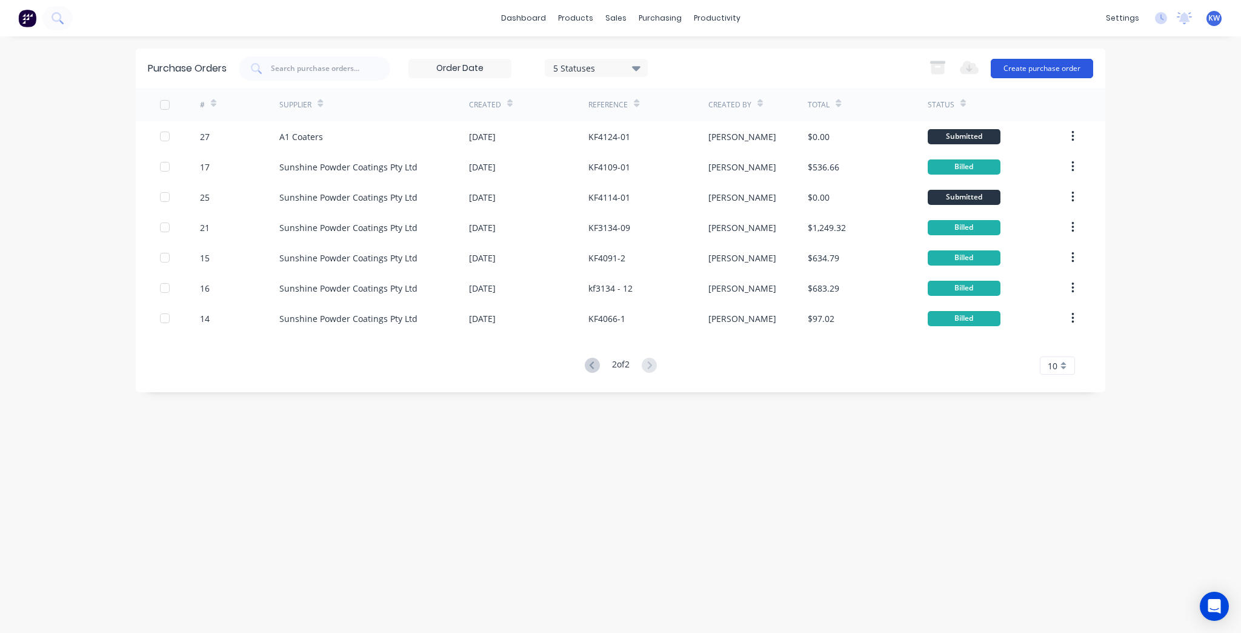
click at [1052, 65] on button "Create purchase order" at bounding box center [1042, 68] width 102 height 19
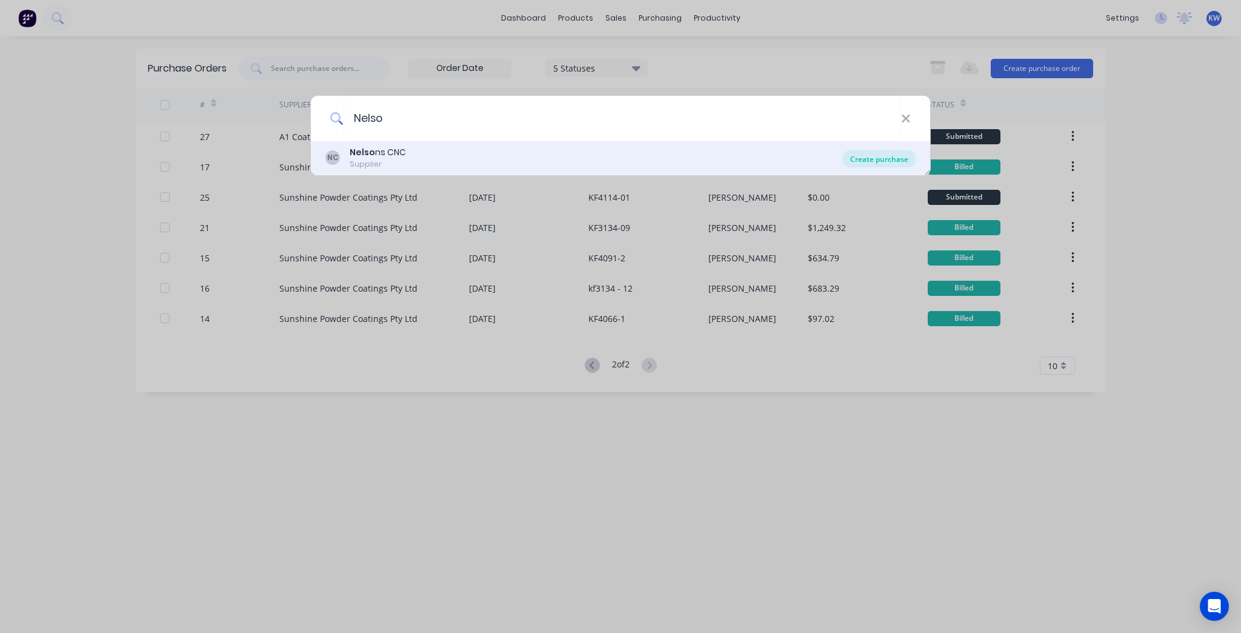
type input "Nelso"
click at [899, 164] on div "Create purchase" at bounding box center [879, 158] width 73 height 17
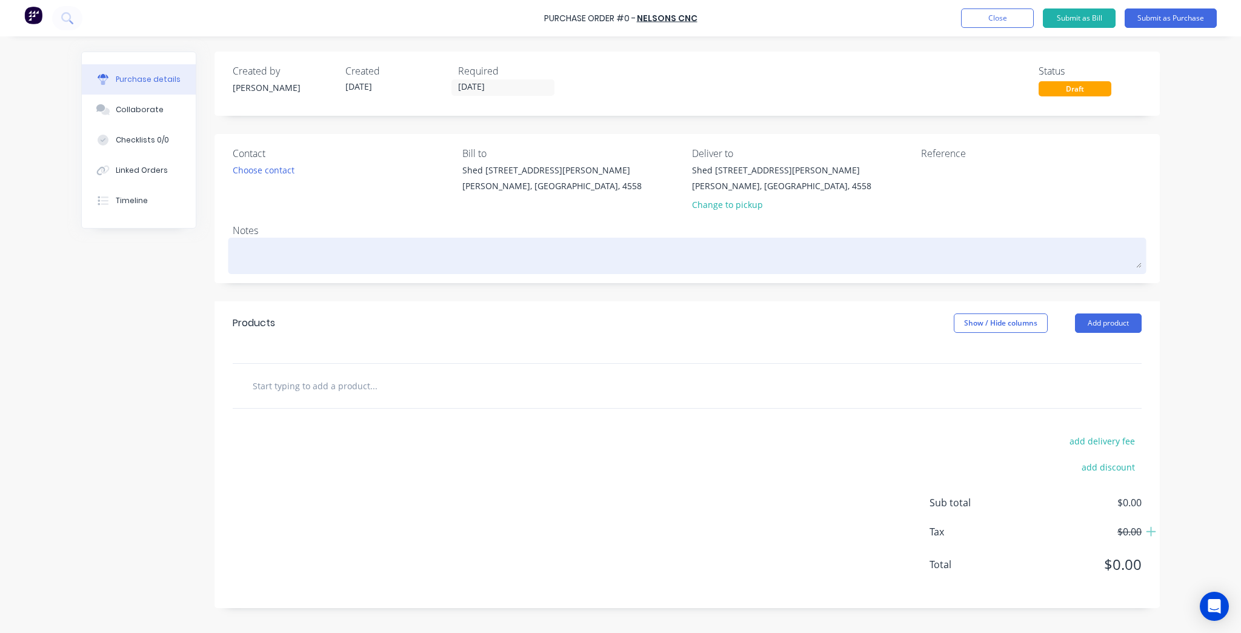
click at [385, 262] on textarea at bounding box center [687, 254] width 909 height 27
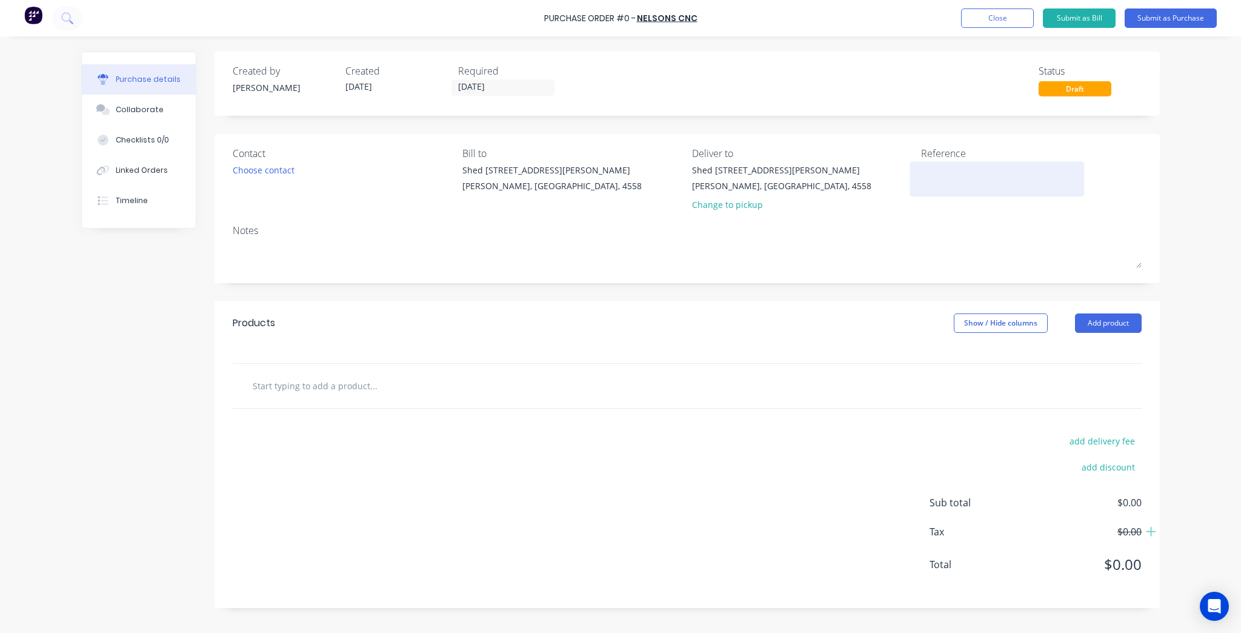
click at [1044, 193] on div at bounding box center [996, 179] width 151 height 30
click at [1024, 171] on textarea at bounding box center [996, 177] width 151 height 27
type textarea "x"
type textarea "K"
type textarea "x"
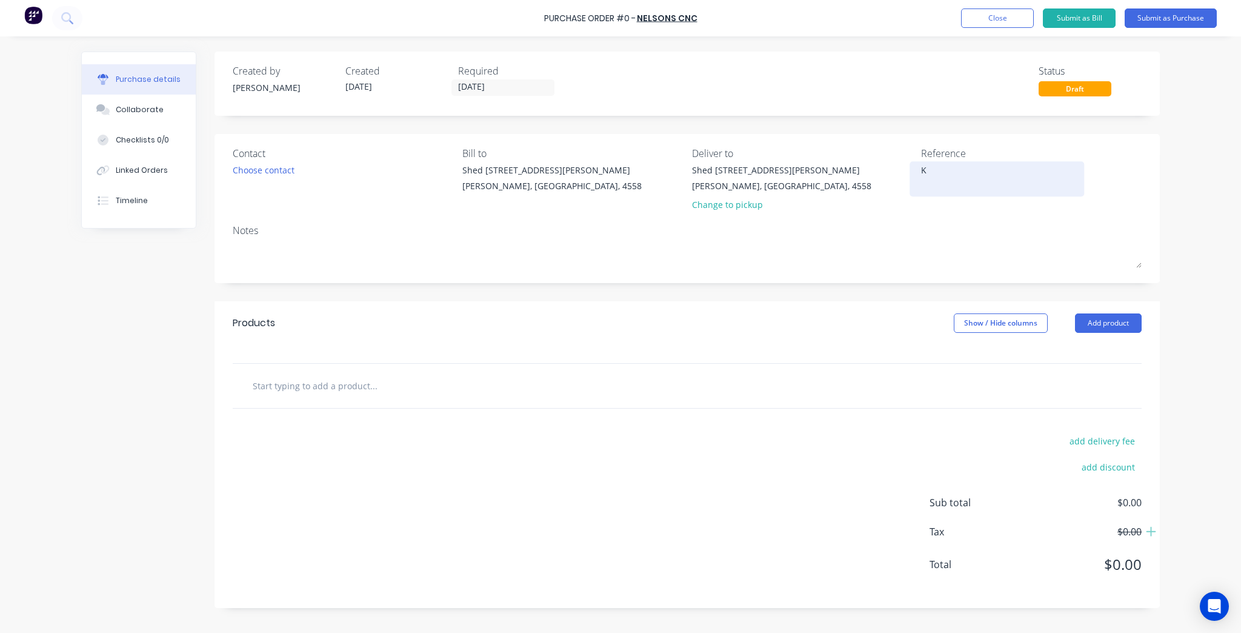
type textarea "KF"
type textarea "x"
type textarea "KF4"
type textarea "x"
type textarea "KF41"
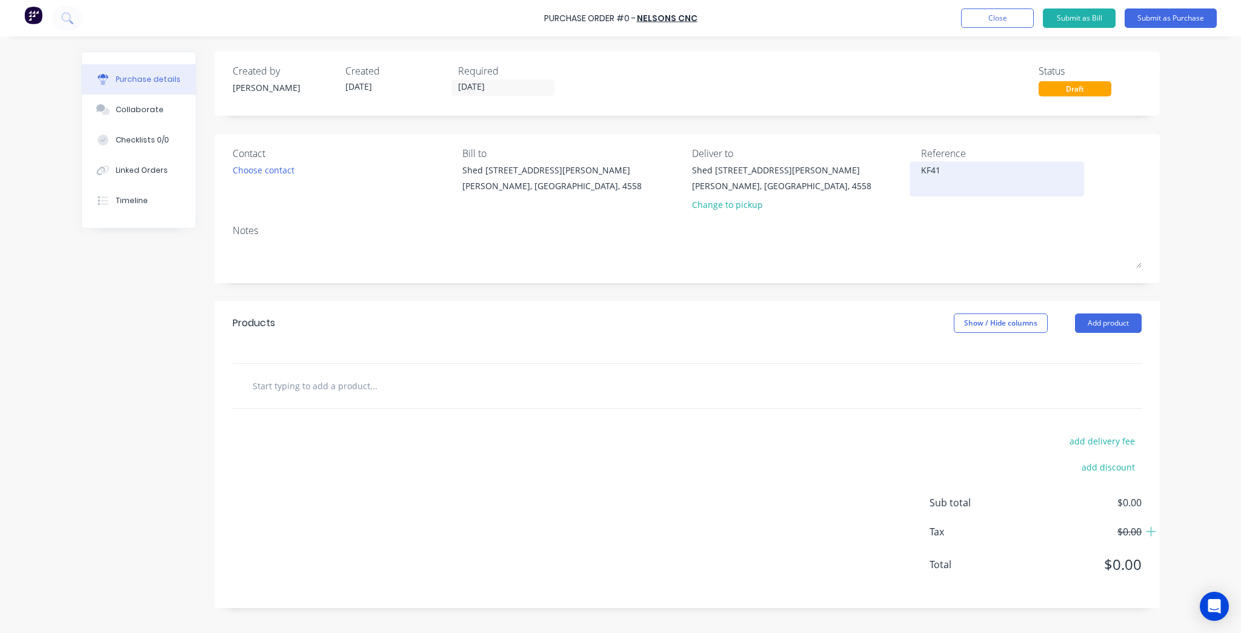
type textarea "x"
type textarea "KF411"
type textarea "x"
type textarea "KF4112"
type textarea "x"
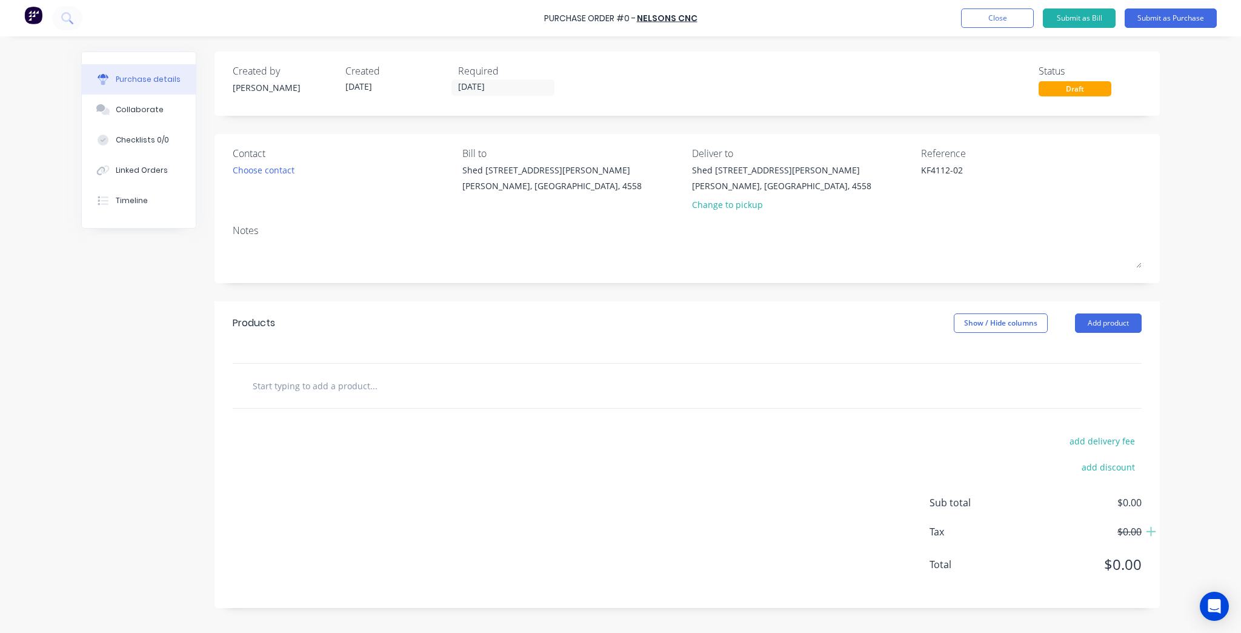
type textarea "KF4112-02"
type textarea "x"
type textarea "KF4112-02"
click at [397, 370] on div at bounding box center [687, 386] width 909 height 44
click at [371, 390] on input "text" at bounding box center [373, 385] width 242 height 24
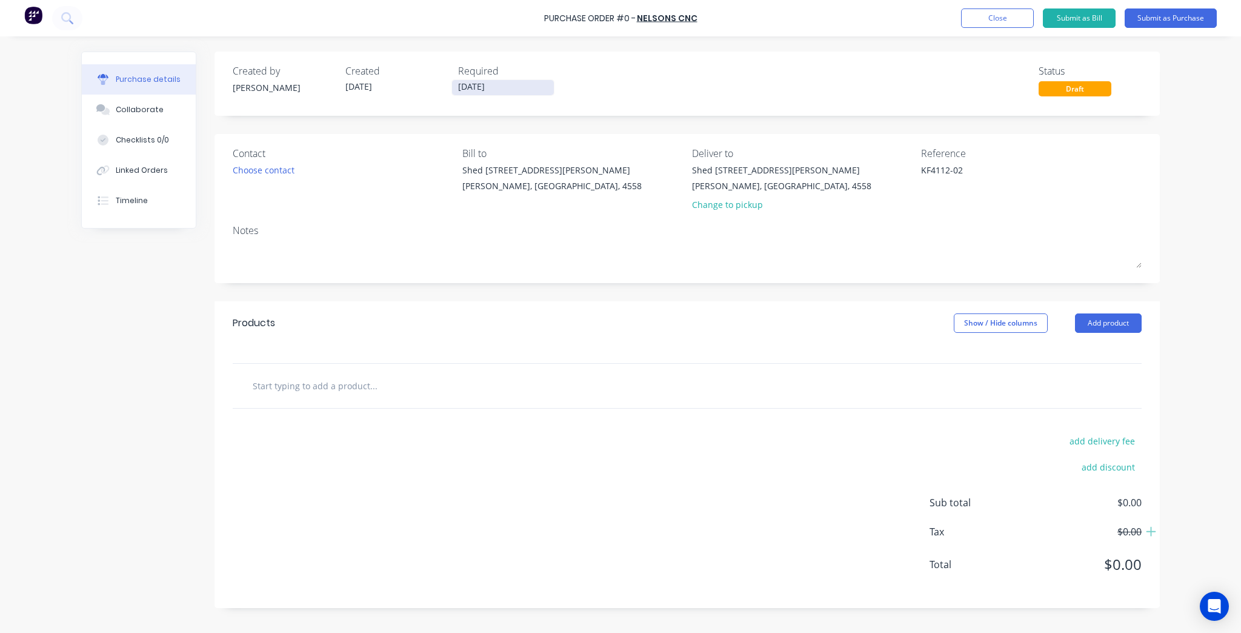
click at [494, 84] on input "[DATE]" at bounding box center [503, 87] width 102 height 15
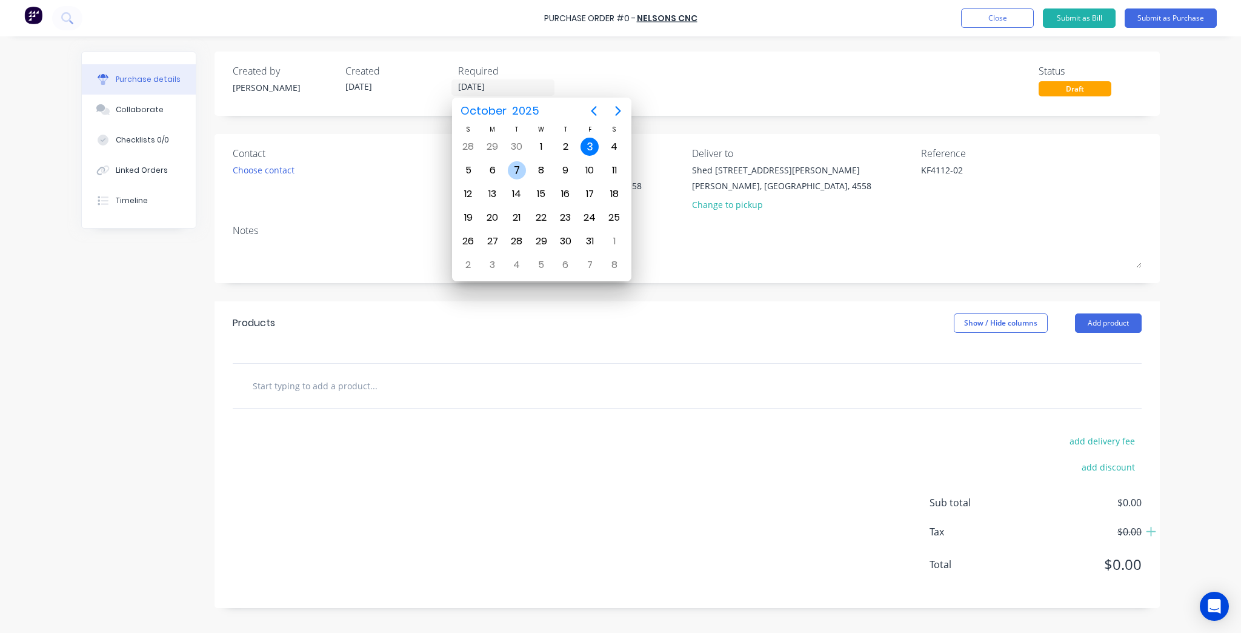
click at [525, 165] on div "7" at bounding box center [517, 170] width 18 height 18
type textarea "x"
type input "[DATE]"
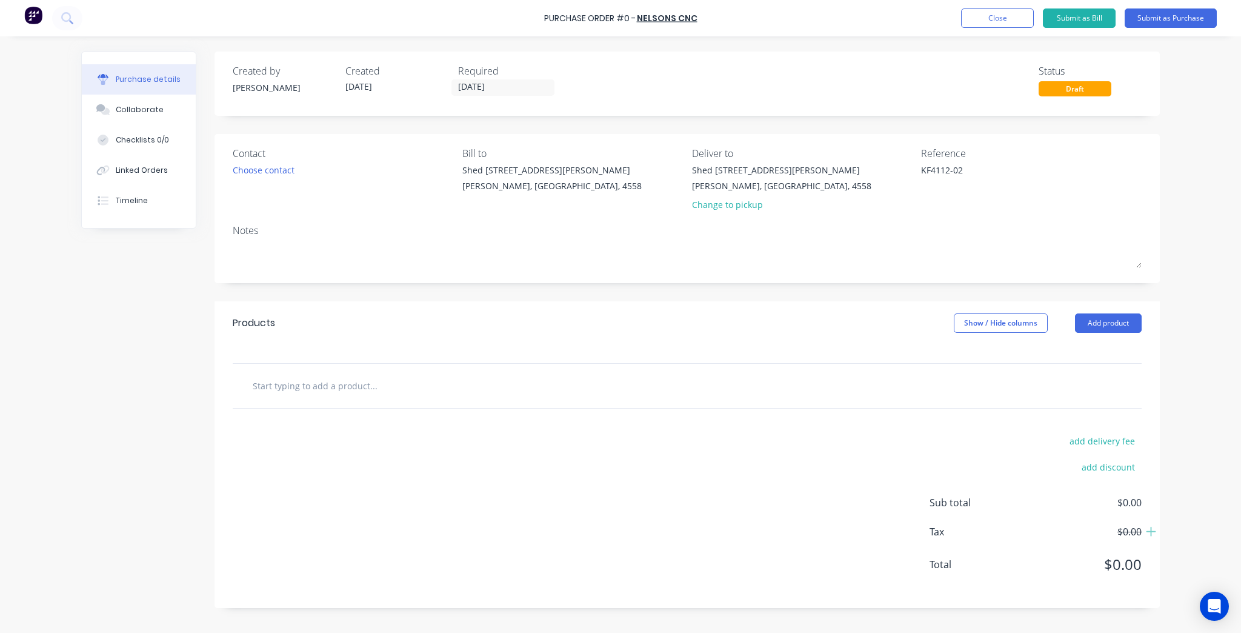
click at [381, 388] on input "text" at bounding box center [373, 385] width 242 height 24
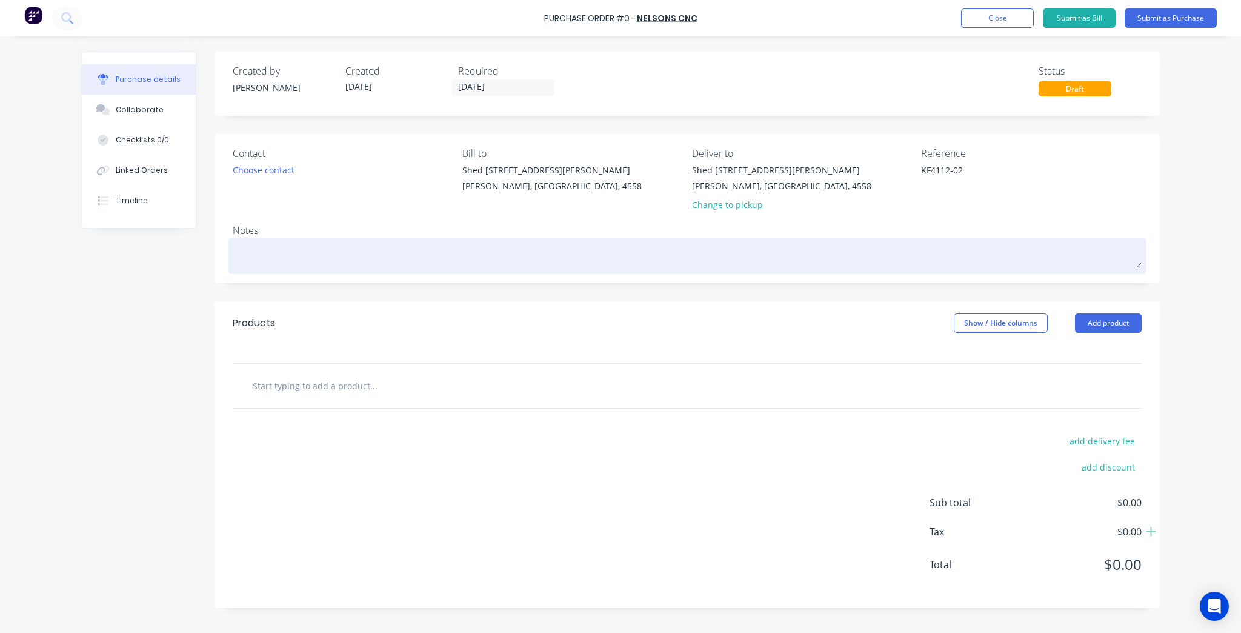
click at [339, 253] on textarea at bounding box center [687, 254] width 909 height 27
type textarea "x"
type textarea "N"
type textarea "x"
type textarea "Ne"
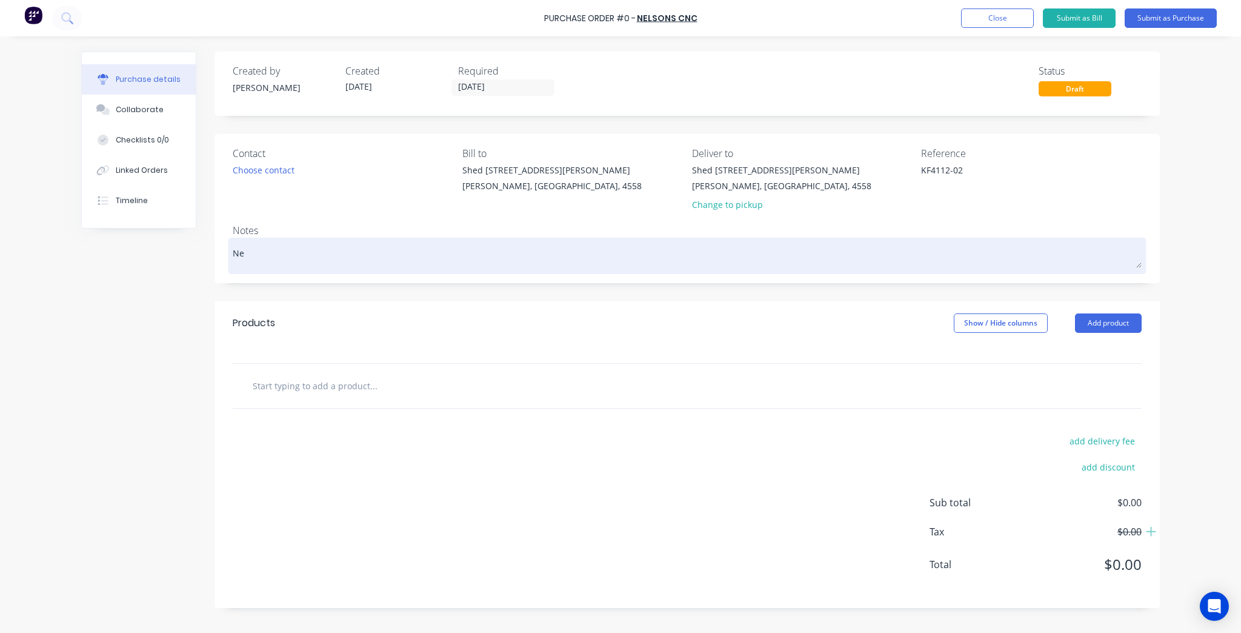
type textarea "x"
type textarea "Nel"
type textarea "x"
type textarea "Nels"
type textarea "x"
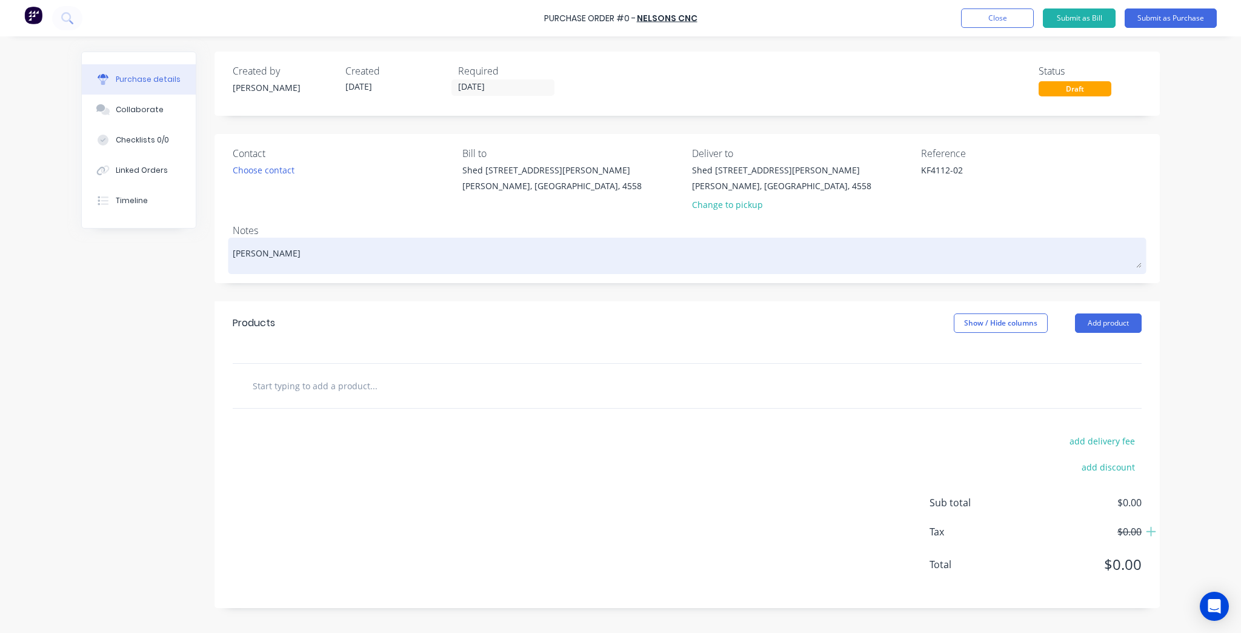
type textarea "Nelso"
type textarea "x"
type textarea "Nelson"
type textarea "x"
type textarea "Nelson'"
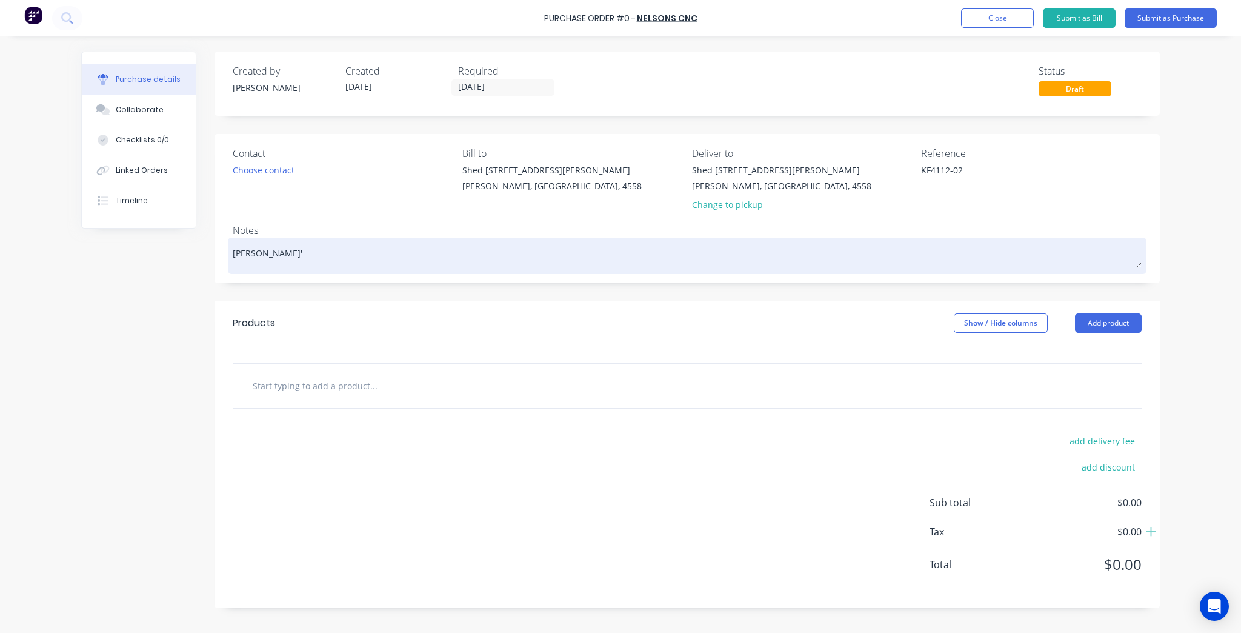
type textarea "x"
type textarea "Nelson's"
type textarea "x"
type textarea "Nelson's"
type textarea "x"
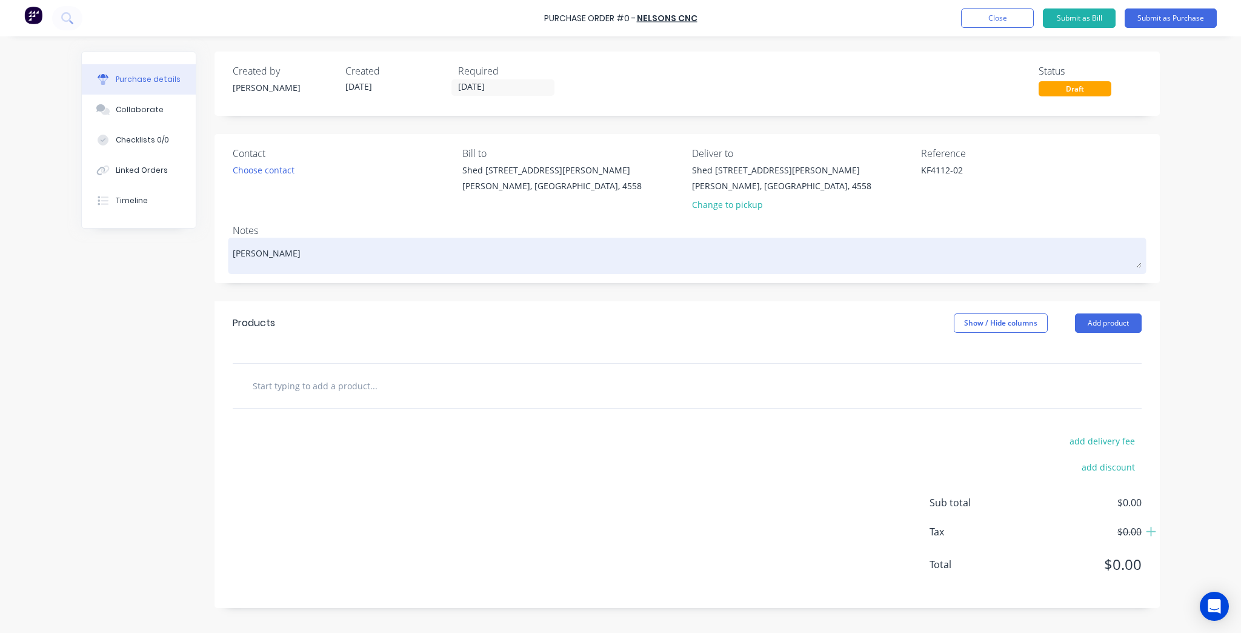
type textarea "Nelson's O"
type textarea "x"
type textarea "Nelson's Or"
type textarea "x"
type textarea "Nelson's Ord"
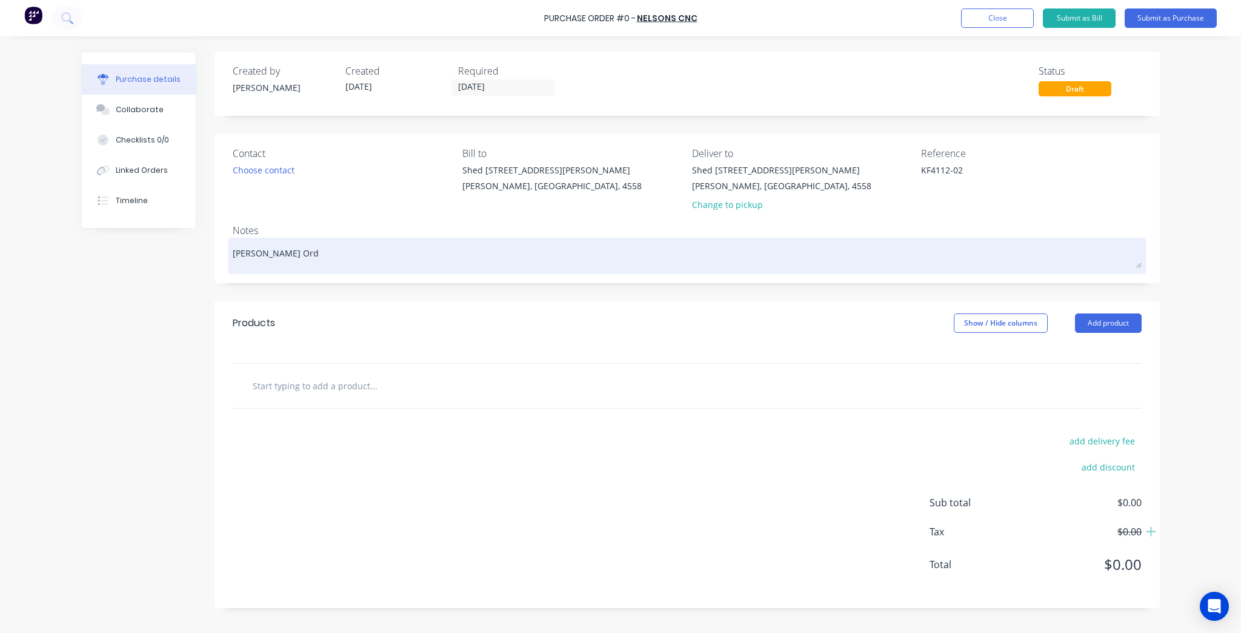
type textarea "x"
type textarea "Nelson's Order"
type textarea "x"
type textarea "Nelson's Order"
type textarea "x"
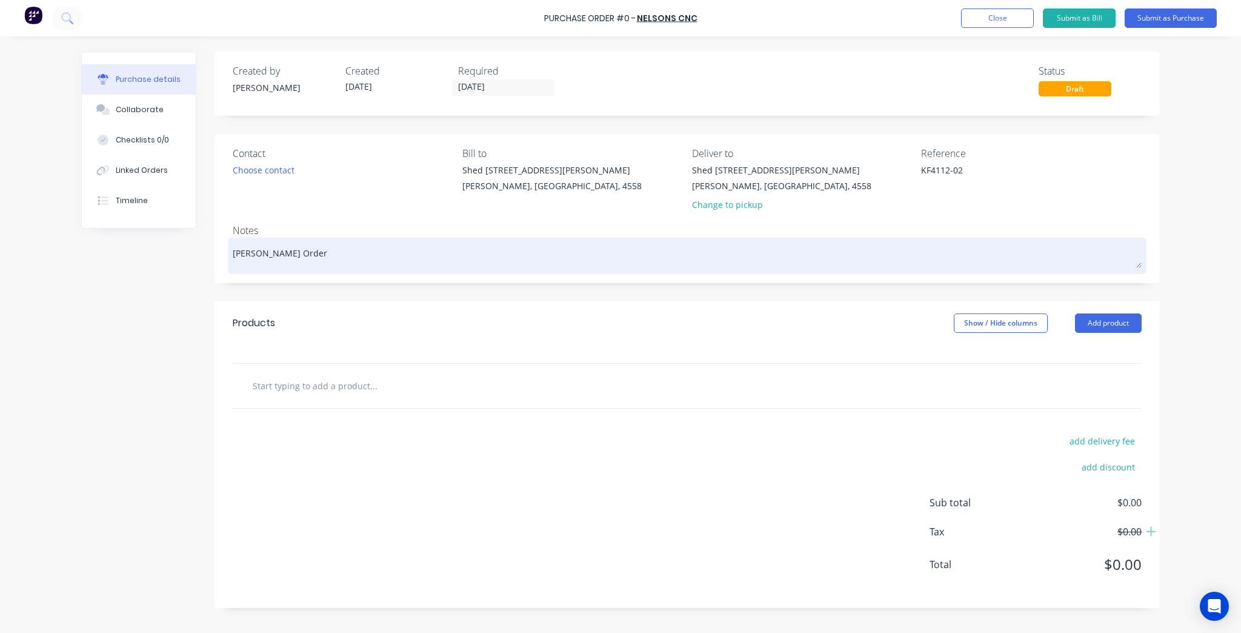
type textarea "Nelson's Order N"
type textarea "x"
type textarea "Nelson's Order Nu"
type textarea "x"
type textarea "Nelson's Order Numvb"
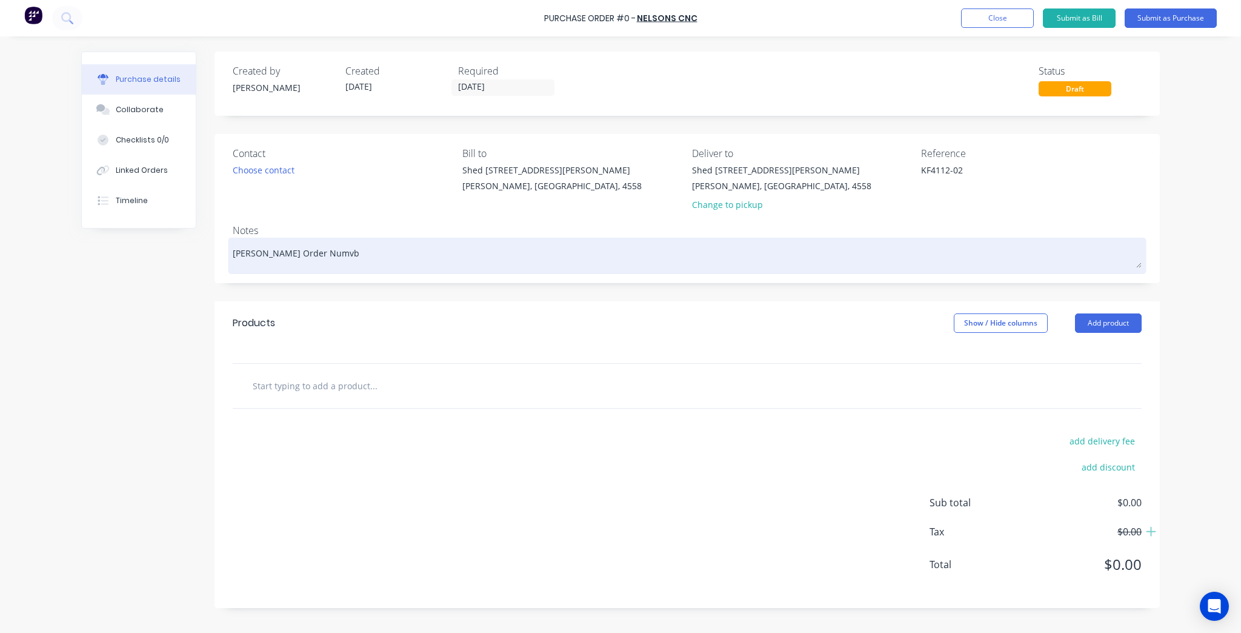
type textarea "x"
type textarea "Nelson's Order Numvbe"
type textarea "x"
type textarea "Nelson's Order Numvber"
type textarea "x"
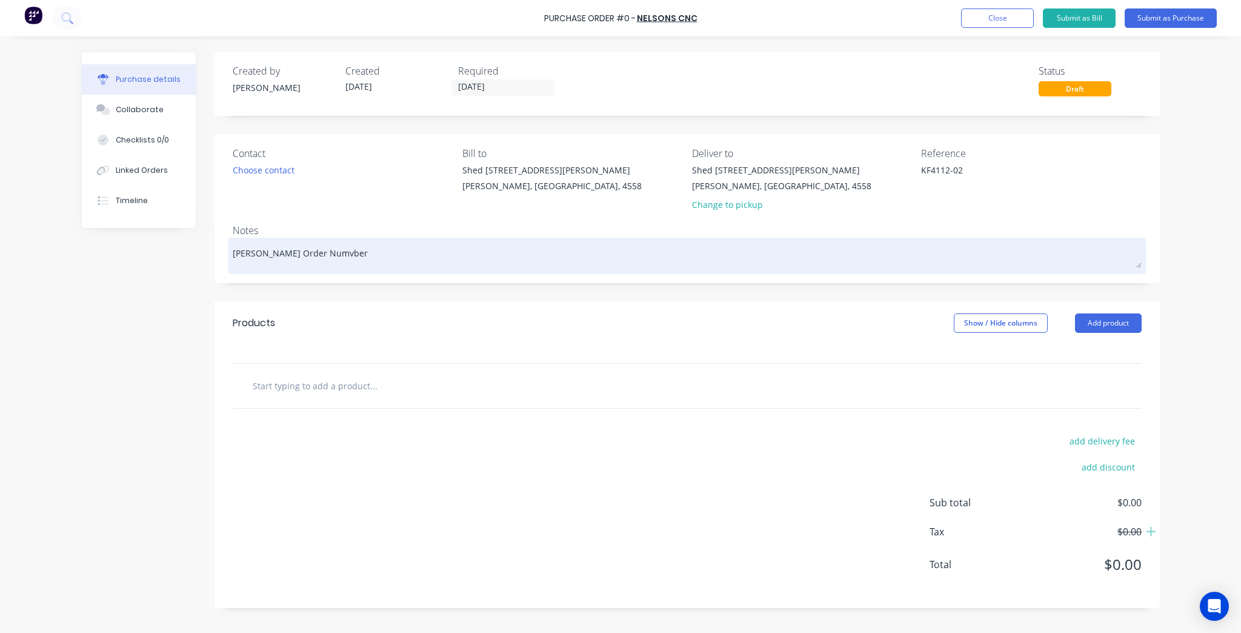
type textarea "Nelson's Order Numvbe"
type textarea "x"
type textarea "Nelson's Order Numvb"
type textarea "x"
type textarea "Nelson's Order Numv"
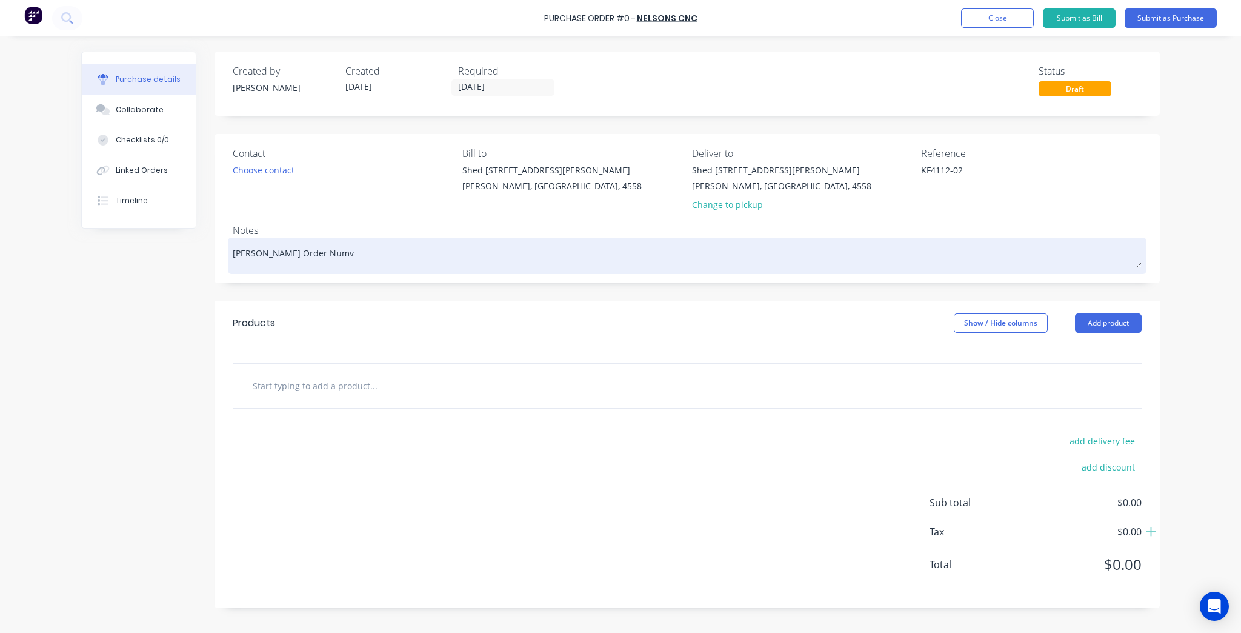
type textarea "x"
type textarea "Nelson's Order Num"
type textarea "x"
type textarea "Nelson's Order Numb"
type textarea "x"
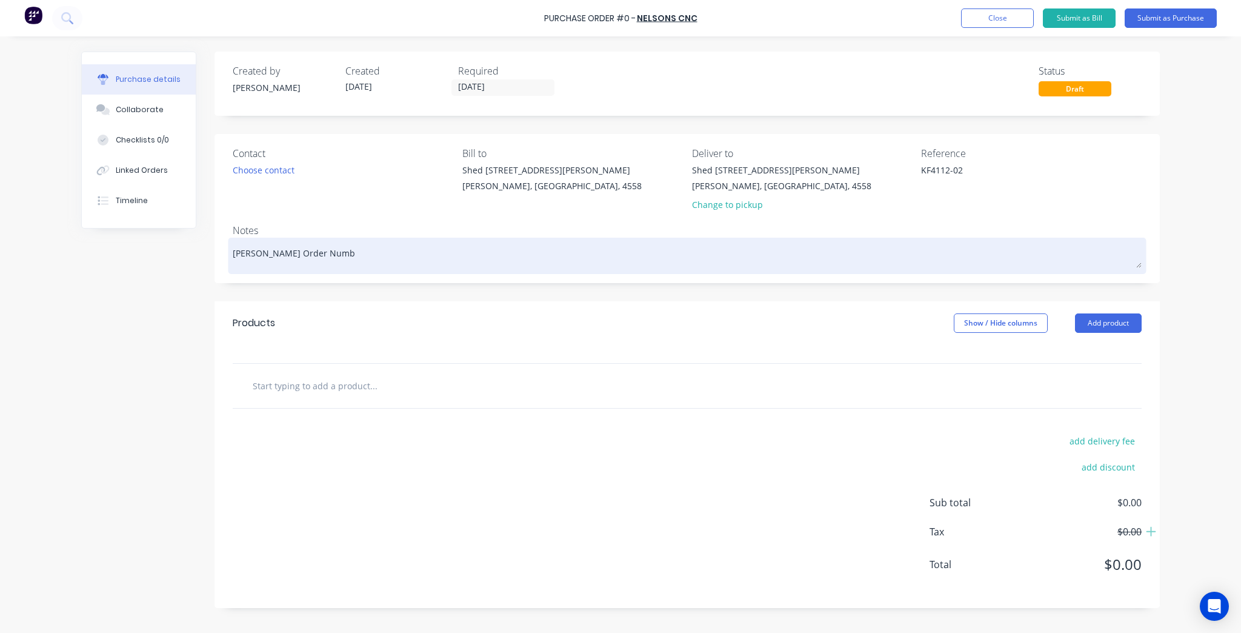
type textarea "Nelson's Order Numbe"
type textarea "x"
type textarea "Nelson's Order Number"
paste textarea "Order #6805"
type textarea "x"
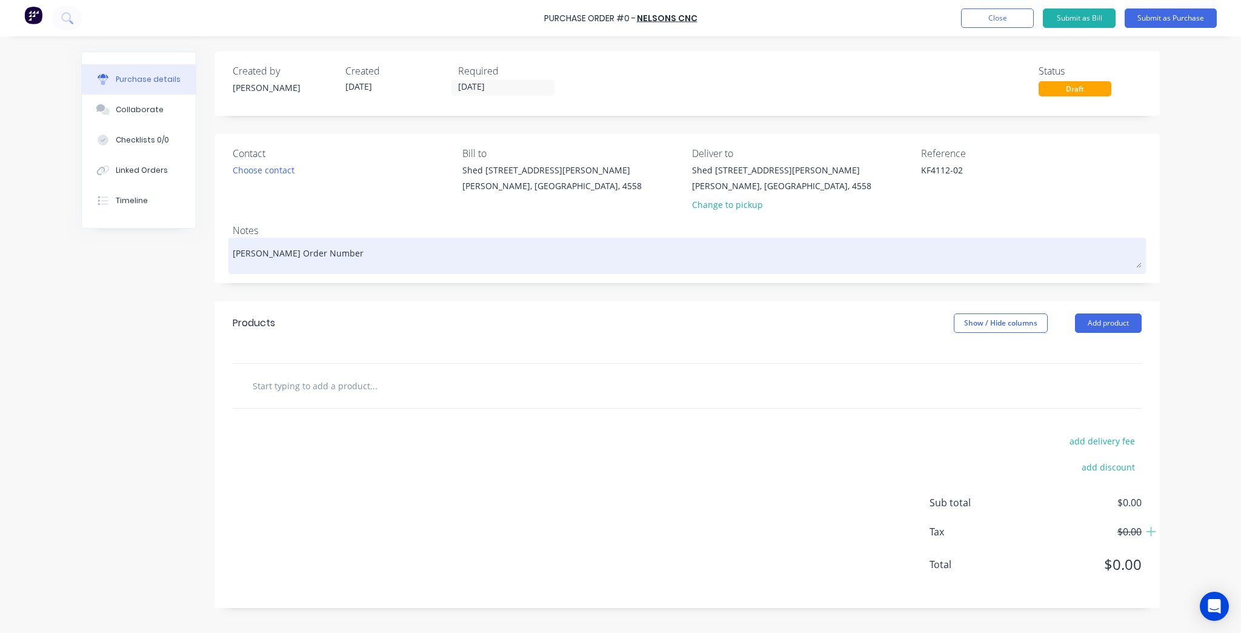
type textarea "Nelson's Order Number Order #6805"
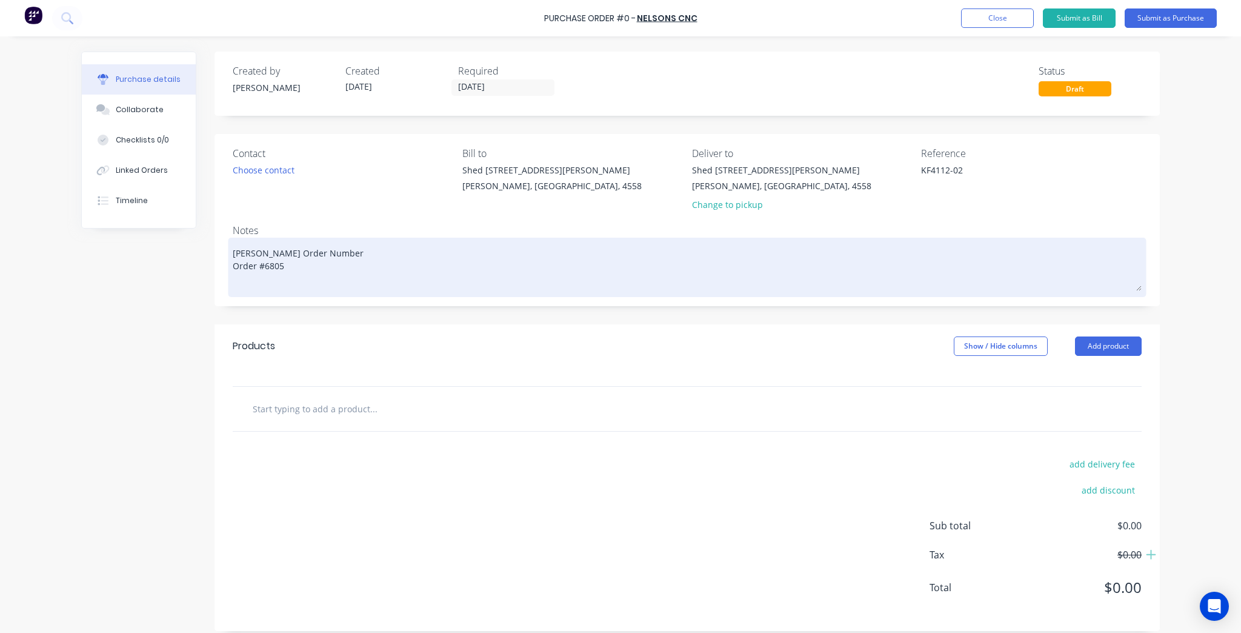
click at [255, 262] on textarea "Nelson's Order Number Order #6805" at bounding box center [687, 266] width 909 height 50
type textarea "x"
type textarea "Nelson's Order Number Order#6805"
type textarea "x"
type textarea "Nelson's Order Number Orde#6805"
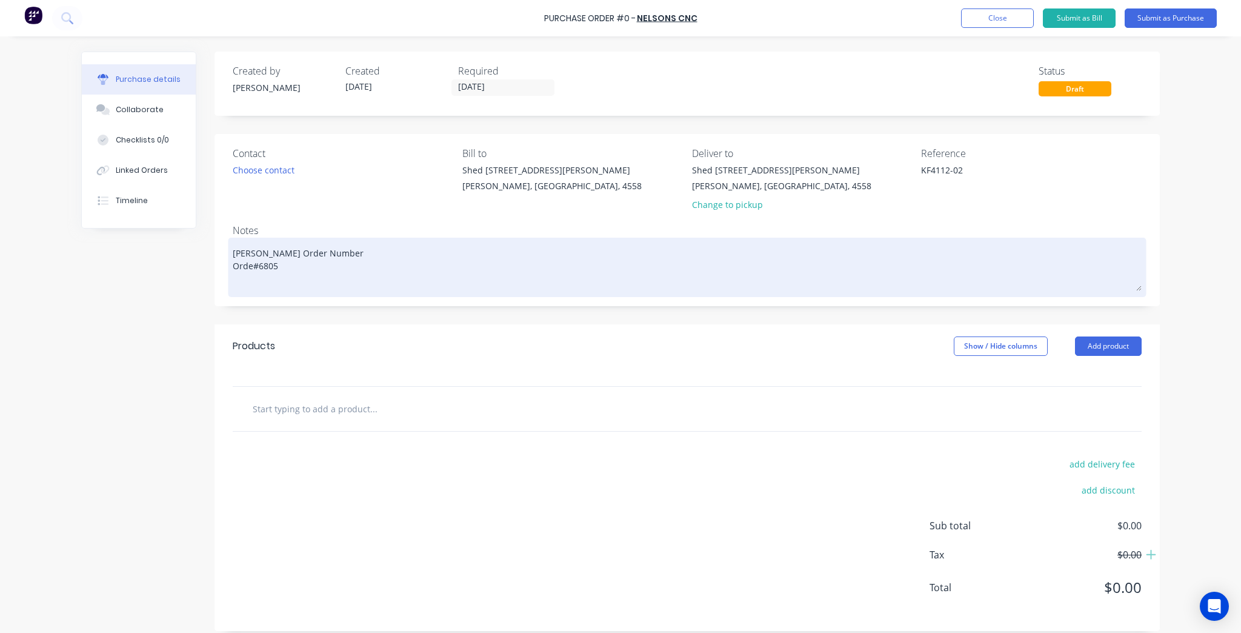
type textarea "x"
type textarea "Nelson's Order Number Ord#6805"
type textarea "x"
type textarea "Nelson's Order Number Or#6805"
type textarea "x"
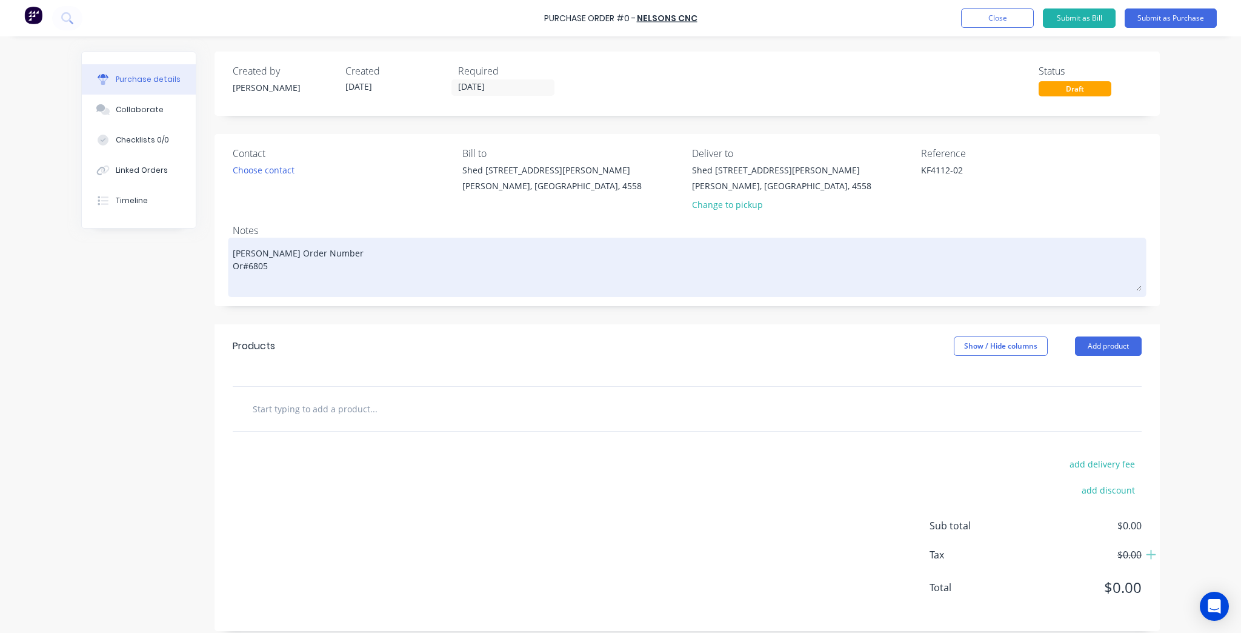
type textarea "Nelson's Order Number O#6805"
type textarea "x"
type textarea "Nelson's Order Number #6805"
type textarea "x"
type textarea "Nelson's Order Number#6805"
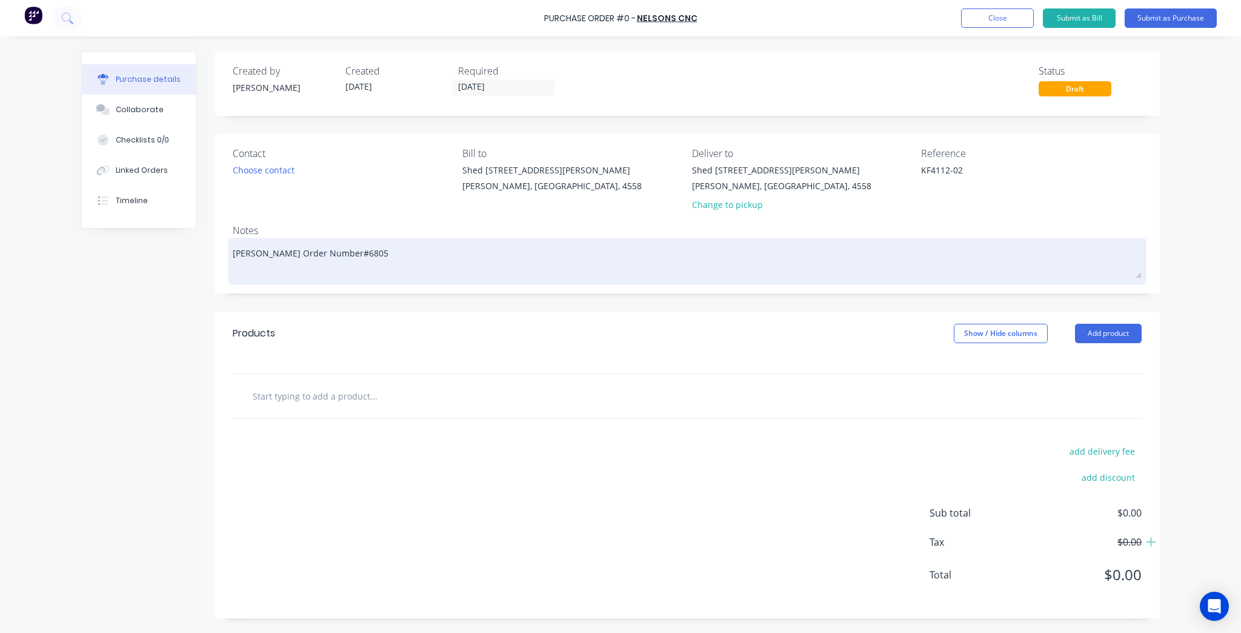
type textarea "x"
type textarea "Nelson's Order Number:#6805"
type textarea "x"
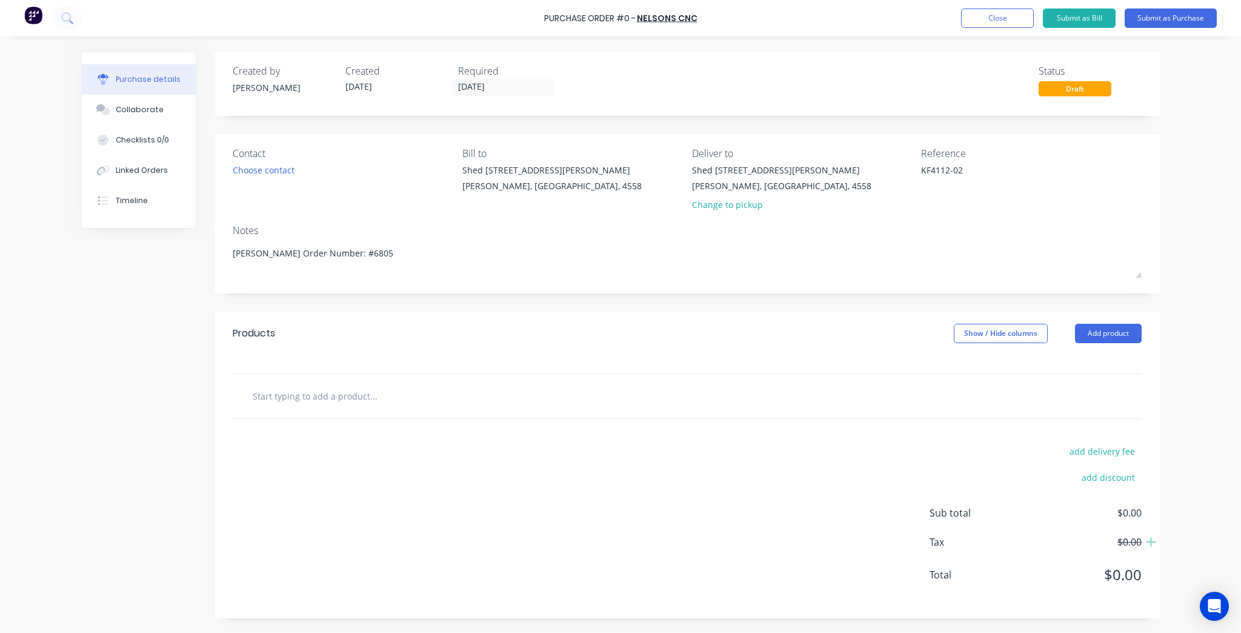
type textarea "Nelson's Order Number: #6805"
type textarea "x"
type textarea "Nelson's Order Number: #6805"
click at [353, 397] on input "text" at bounding box center [373, 385] width 242 height 24
click at [347, 388] on input "text" at bounding box center [373, 396] width 242 height 24
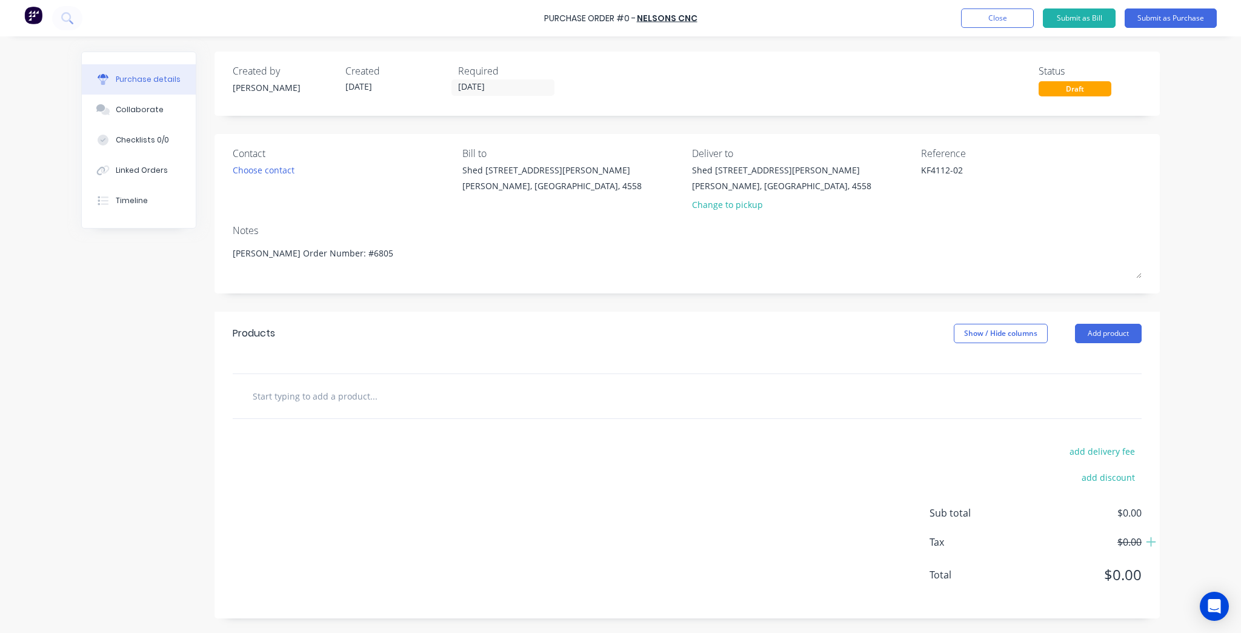
paste input "Rectangle End Cap - Square Edge × 100 100x25x1.6"
type textarea "x"
type input "Rectangle End Cap - Square Edge × 100 100x25x1.6"
drag, startPoint x: 410, startPoint y: 394, endPoint x: 385, endPoint y: 391, distance: 24.4
click at [385, 391] on input "Rectangle End Cap - Square Edge × 100 100x25x1.6" at bounding box center [373, 396] width 242 height 24
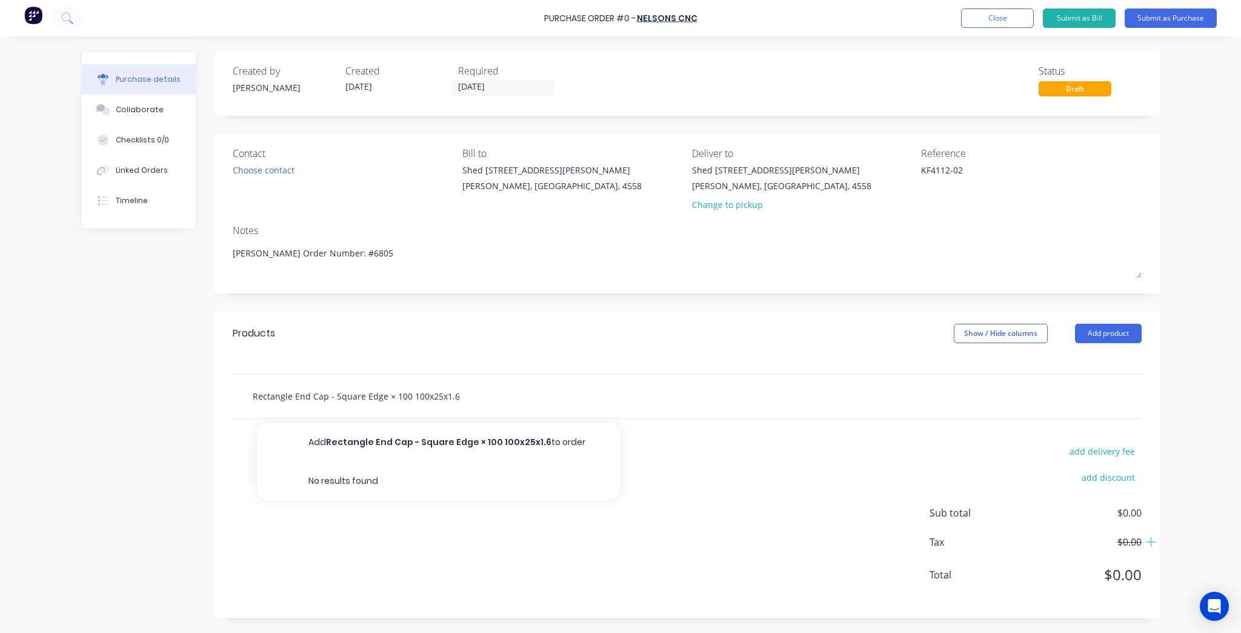
type textarea "x"
type input "Rectangle End Cap - Square Edge 100x25x1.6"
click at [397, 394] on input "Rectangle End Cap - Square Edge 100x25x1.6" at bounding box center [373, 396] width 242 height 24
type textarea "x"
type input "Rectangle End Cap - Square Edge 100 x25x1.6"
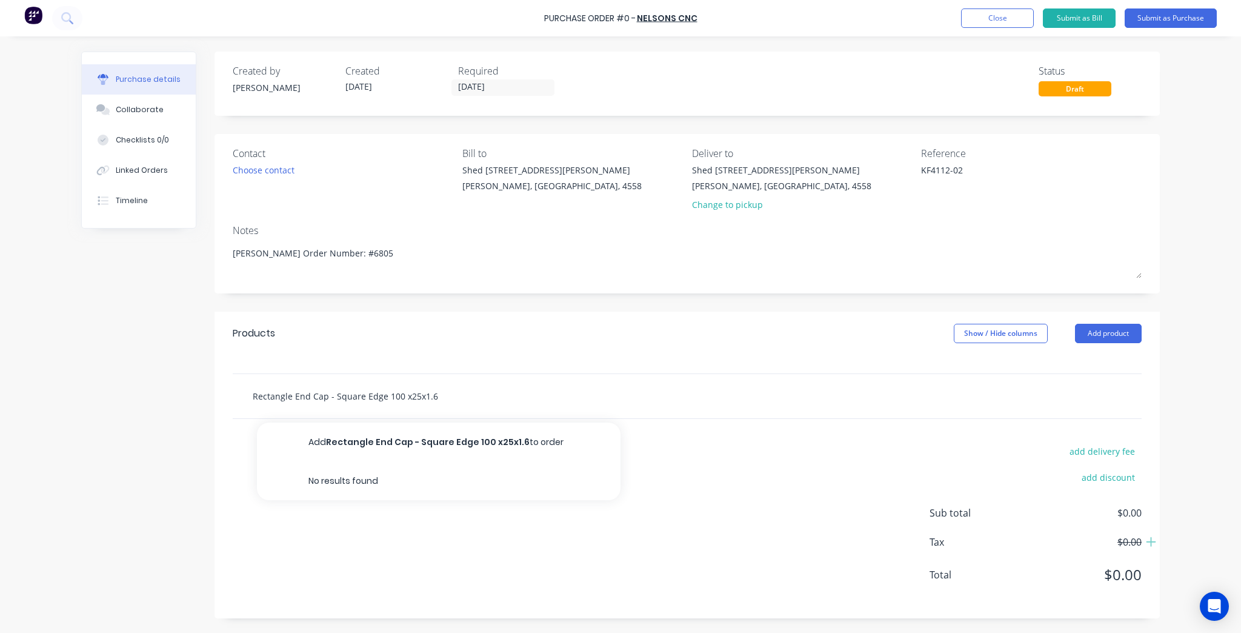
click at [405, 395] on input "Rectangle End Cap - Square Edge 100 x25x1.6" at bounding box center [373, 396] width 242 height 24
type textarea "x"
type input "Rectangle End Cap - Square Edge 100 x 25x1.6"
click at [416, 395] on input "Rectangle End Cap - Square Edge 100 x 25x1.6" at bounding box center [373, 396] width 242 height 24
type textarea "x"
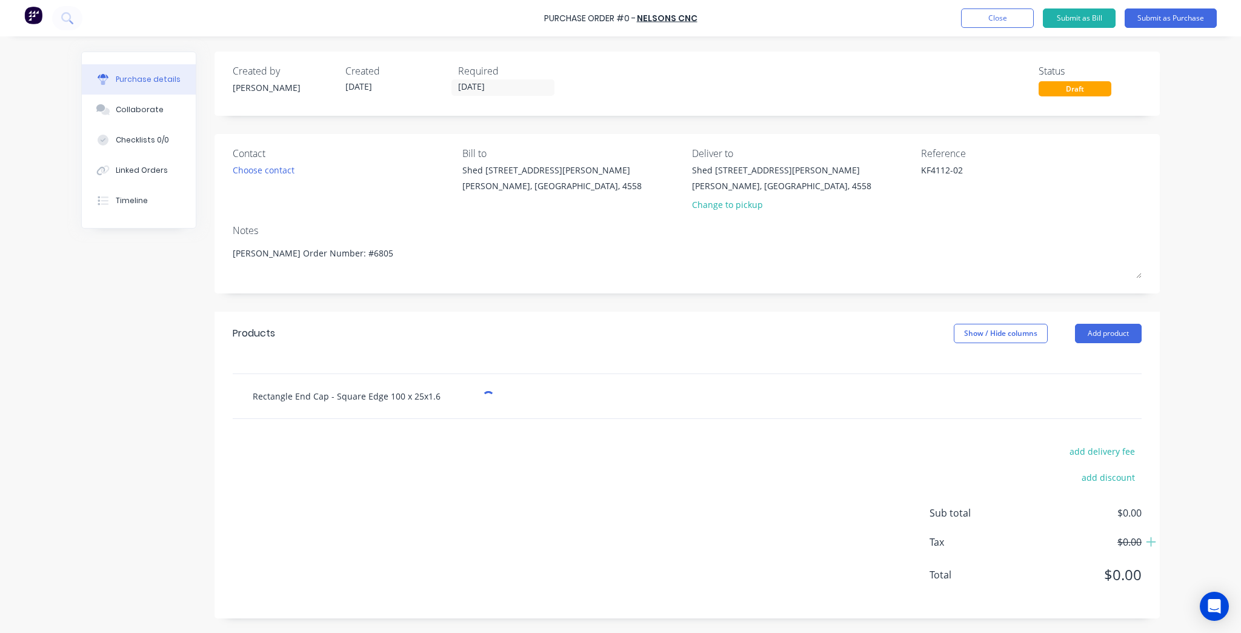
type input "Rectangle End Cap - Square Edge 100 x 25 x1.6"
click at [427, 396] on input "Rectangle End Cap - Square Edge 100 x 25 x1.6" at bounding box center [373, 396] width 242 height 24
type textarea "x"
type input "Rectangle End Cap - Square Edge 100 x 25 x 1.6"
drag, startPoint x: 458, startPoint y: 397, endPoint x: 385, endPoint y: 399, distance: 73.3
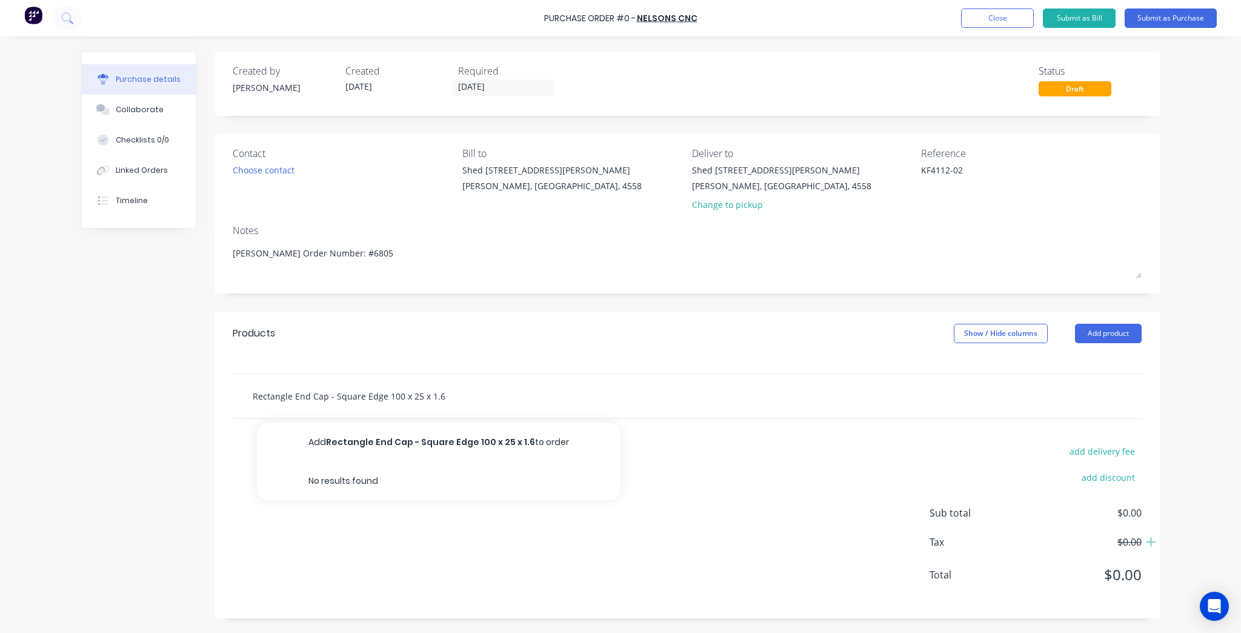
click at [385, 399] on input "Rectangle End Cap - Square Edge 100 x 25 x 1.6" at bounding box center [373, 396] width 242 height 24
type textarea "x"
type input "Rectangle End Cap - Square Edge"
type textarea "x"
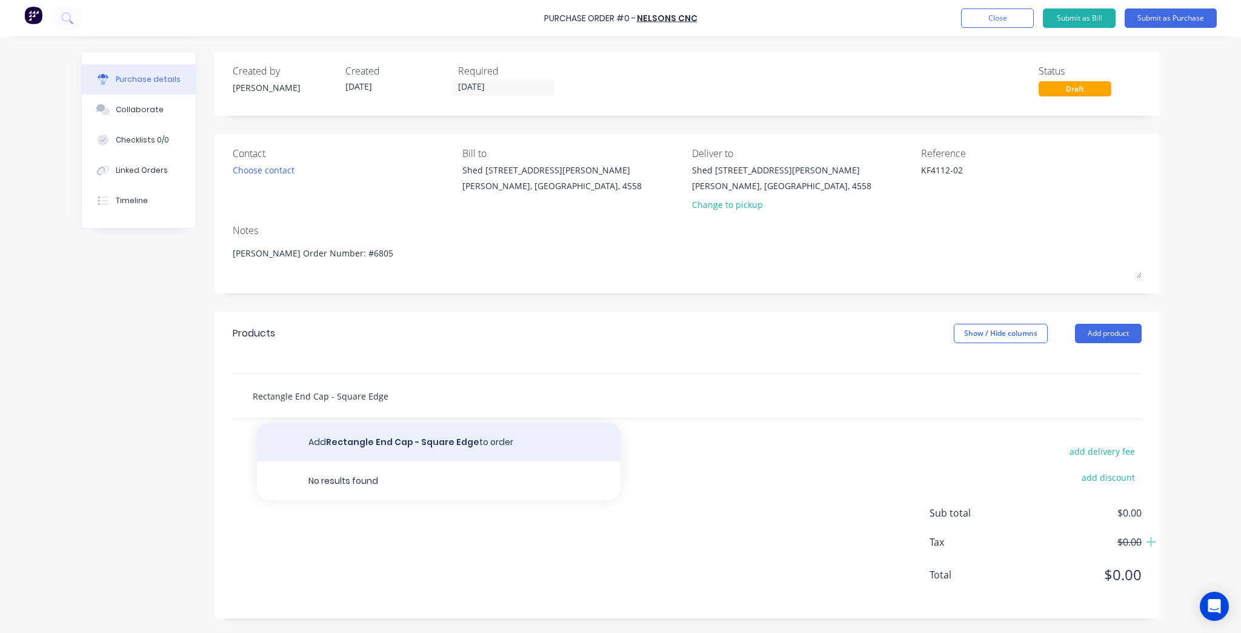
type input "Rectangle End Cap - Square Edge"
click at [393, 443] on button "Add Rectangle End Cap - Square Edge to order" at bounding box center [439, 441] width 364 height 39
type textarea "x"
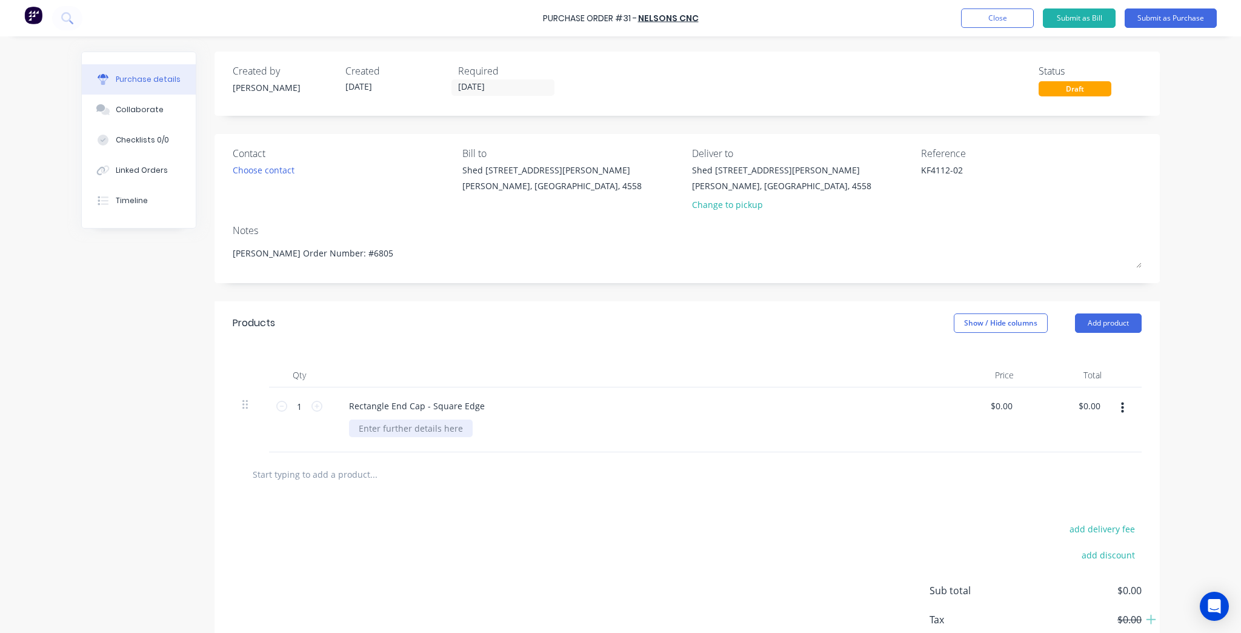
type textarea "x"
click at [359, 422] on div at bounding box center [411, 428] width 124 height 18
paste div
click at [298, 406] on input "1" at bounding box center [299, 406] width 24 height 18
type textarea "x"
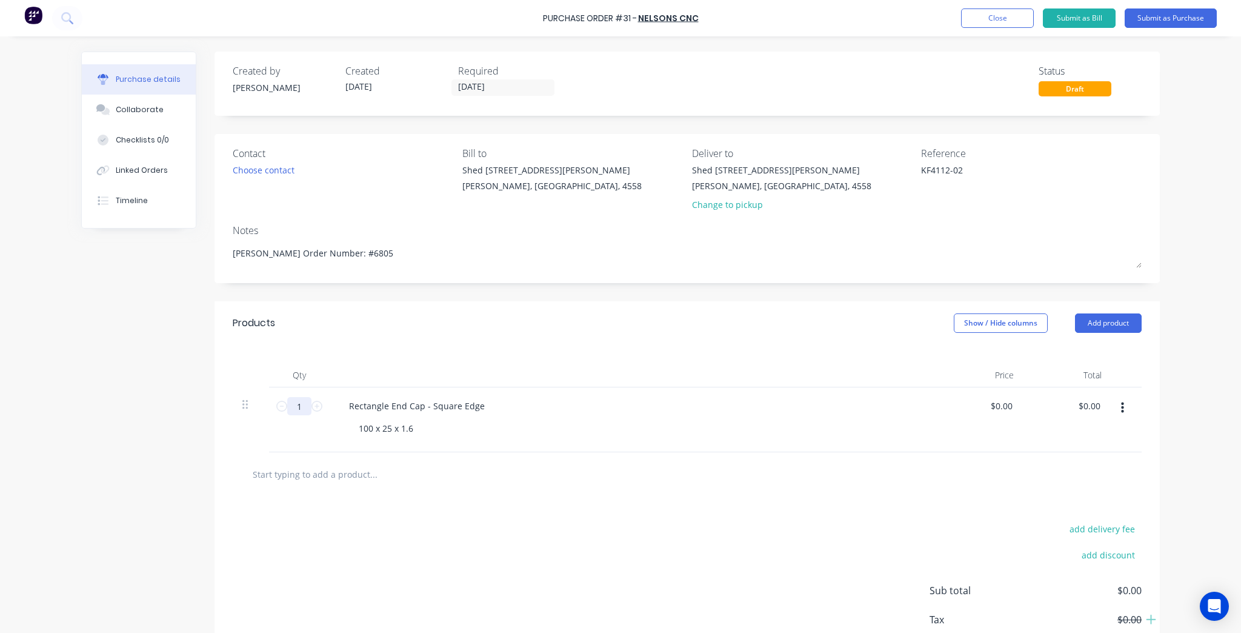
type input "10"
type textarea "x"
type input "100"
type textarea "x"
type input "100"
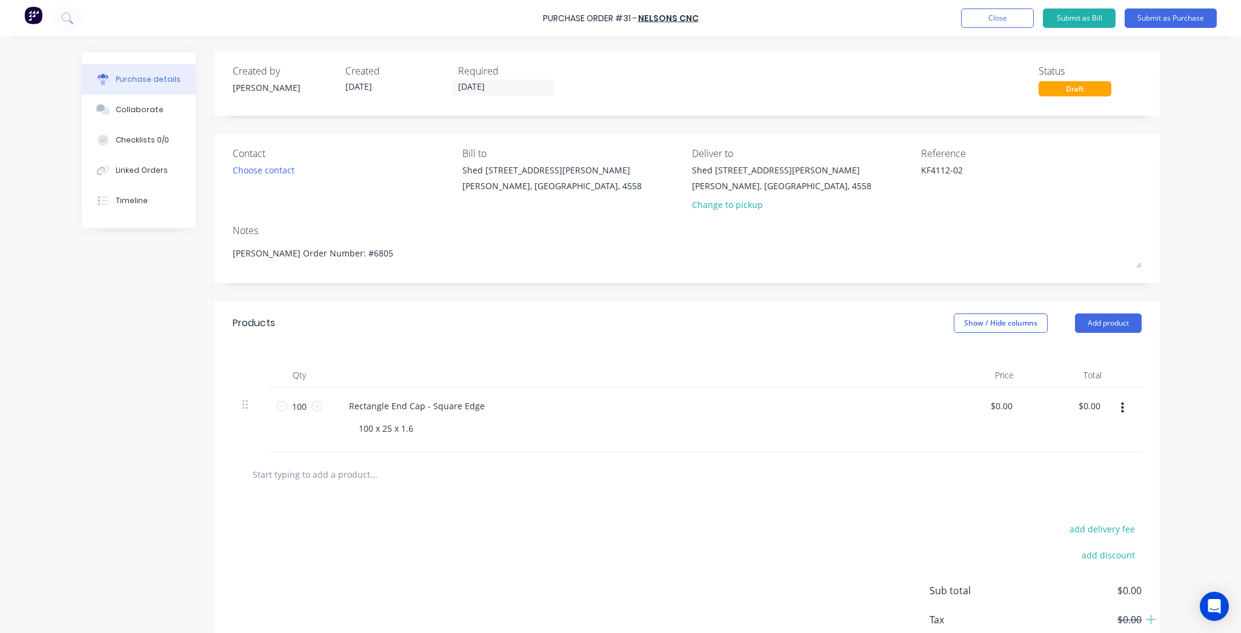
click at [640, 492] on div at bounding box center [687, 474] width 909 height 44
type textarea "x"
type input "0.00"
click at [1084, 407] on input "0.00" at bounding box center [1089, 406] width 28 height 18
click at [1084, 407] on input "0.00" at bounding box center [1091, 406] width 23 height 18
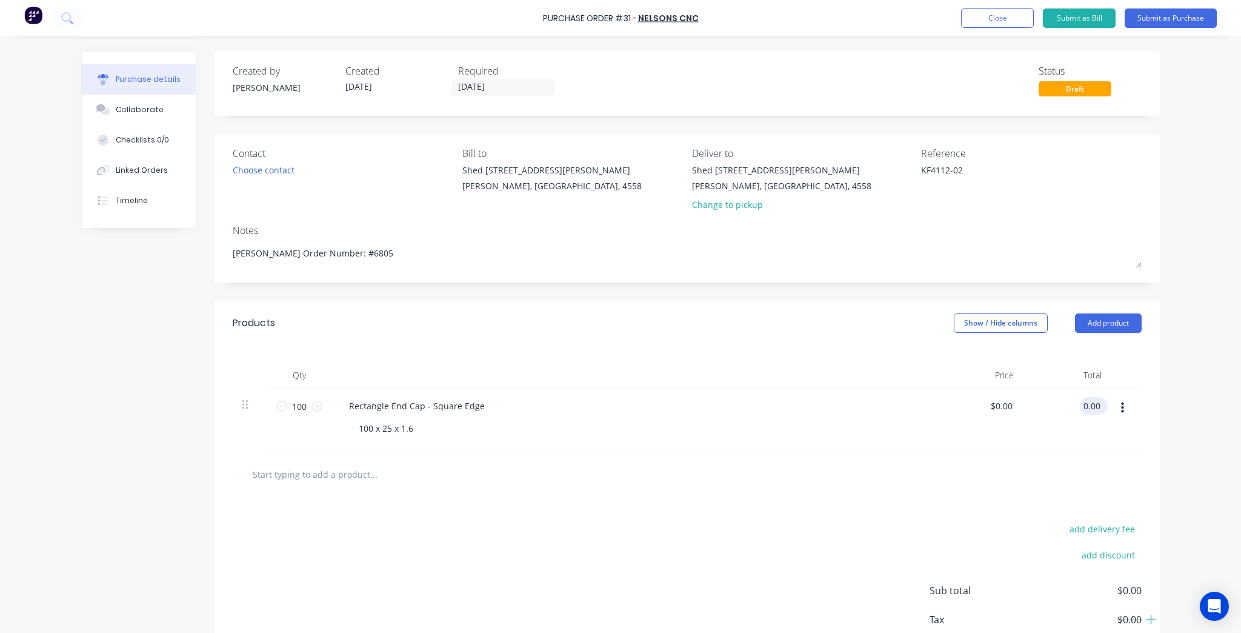
type textarea "x"
click at [1084, 407] on input "0.00" at bounding box center [1091, 406] width 23 height 18
paste input "413"
type input "413.00"
type textarea "x"
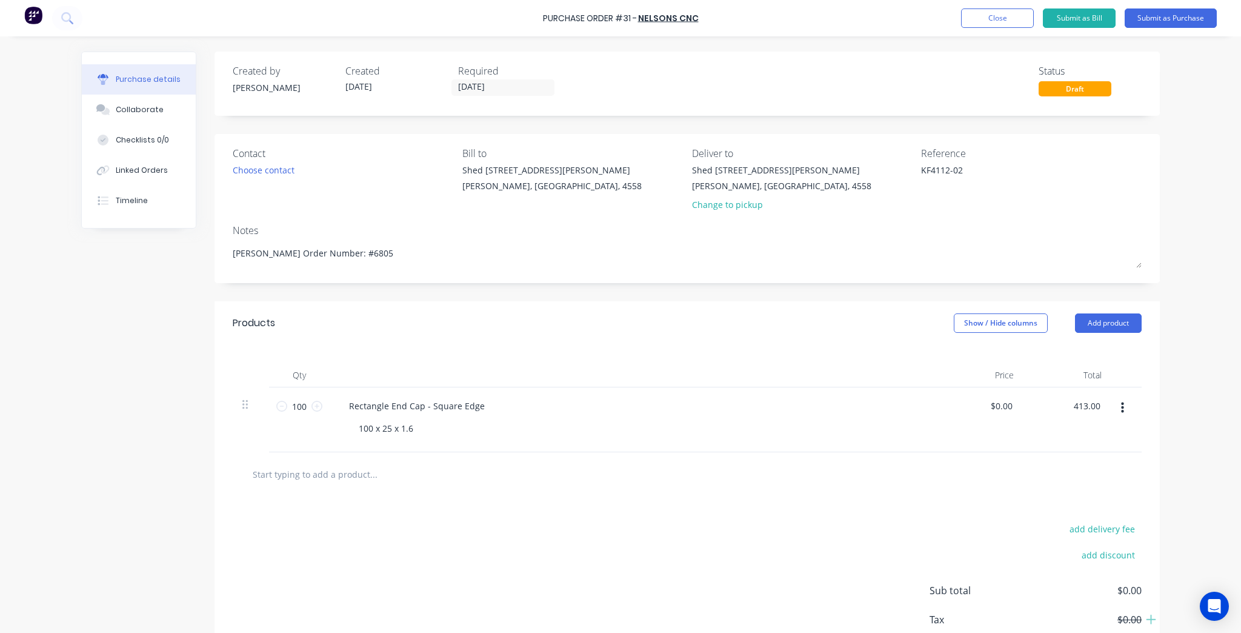
type input "$4.13"
type input "$413.00"
click at [800, 528] on div "add delivery fee add discount Sub total $413.00 Tax $41.30 Total $454.30" at bounding box center [686, 595] width 945 height 199
click at [1164, 22] on button "Submit as Purchase" at bounding box center [1171, 17] width 92 height 19
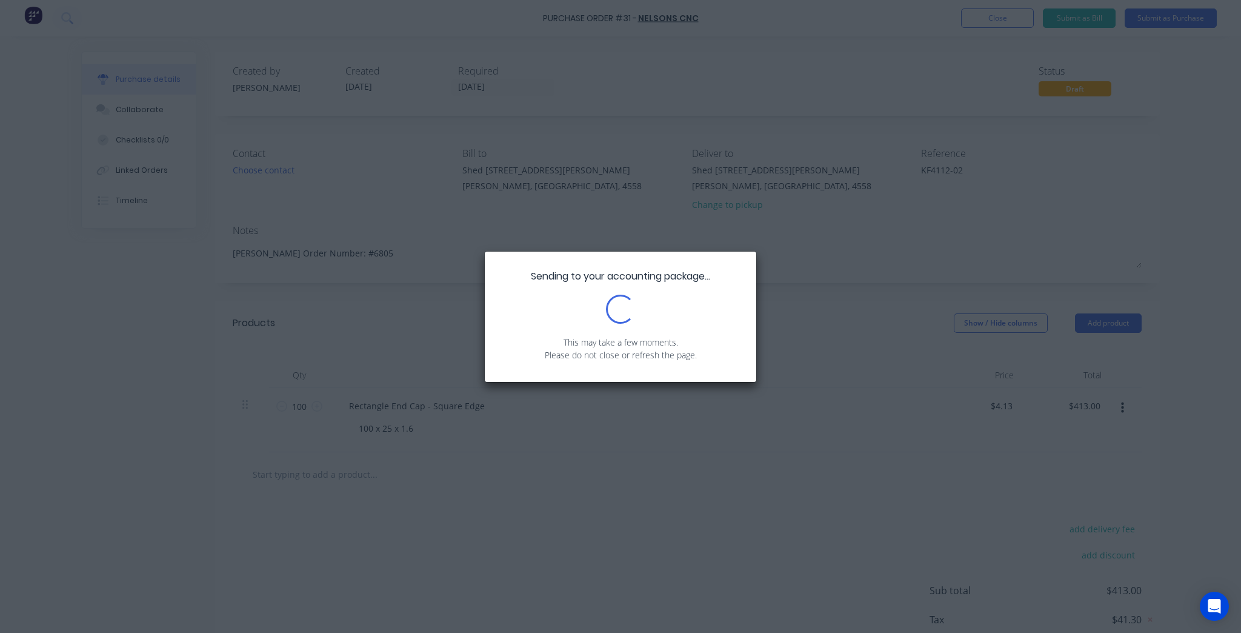
type textarea "x"
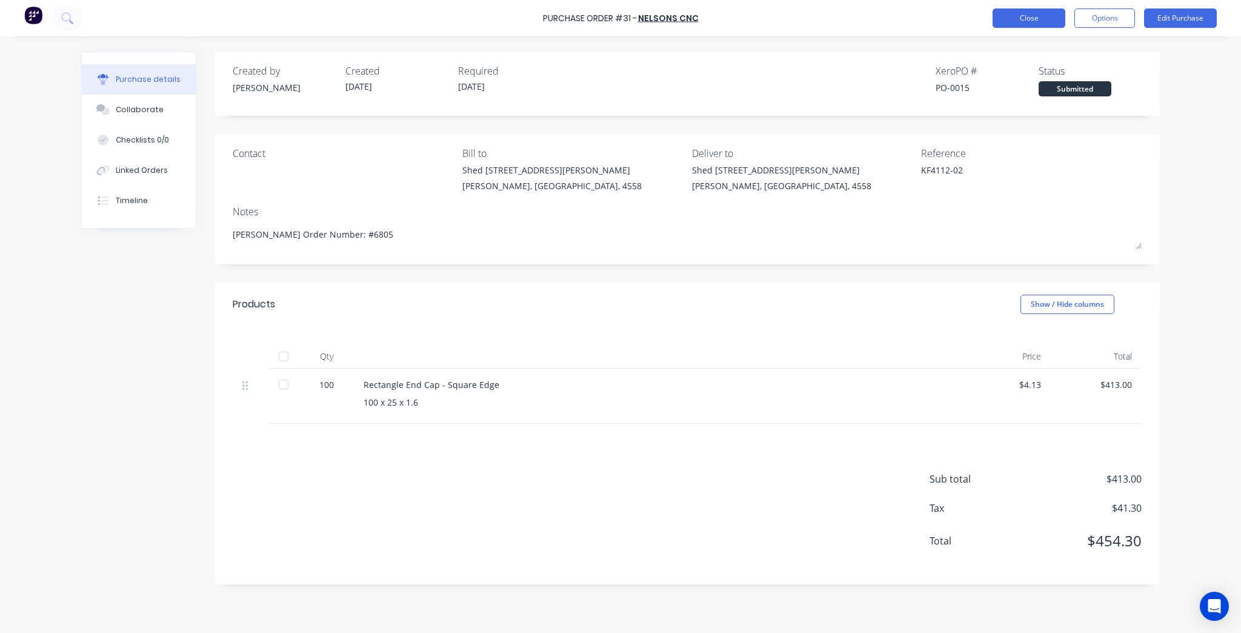
click at [1036, 13] on button "Close" at bounding box center [1029, 17] width 73 height 19
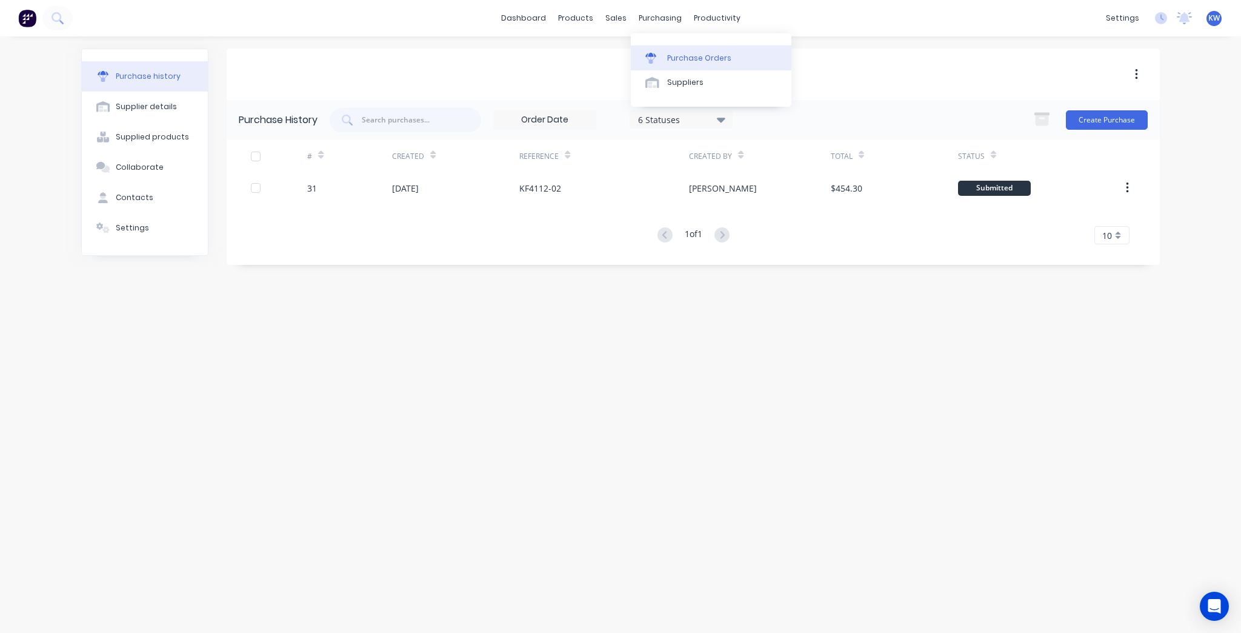
click at [677, 53] on div "Purchase Orders" at bounding box center [699, 58] width 64 height 11
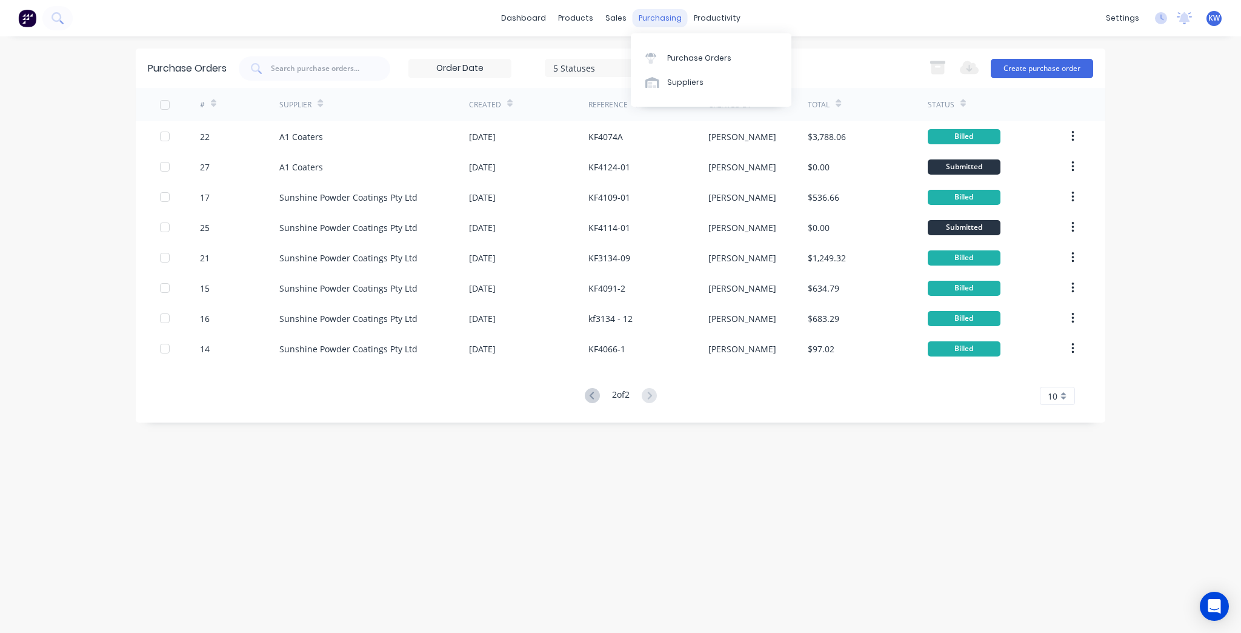
click at [659, 12] on div "purchasing" at bounding box center [660, 18] width 55 height 18
click at [672, 50] on link "Purchase Orders" at bounding box center [711, 57] width 161 height 24
click at [672, 56] on div "Purchase Orders" at bounding box center [699, 58] width 64 height 11
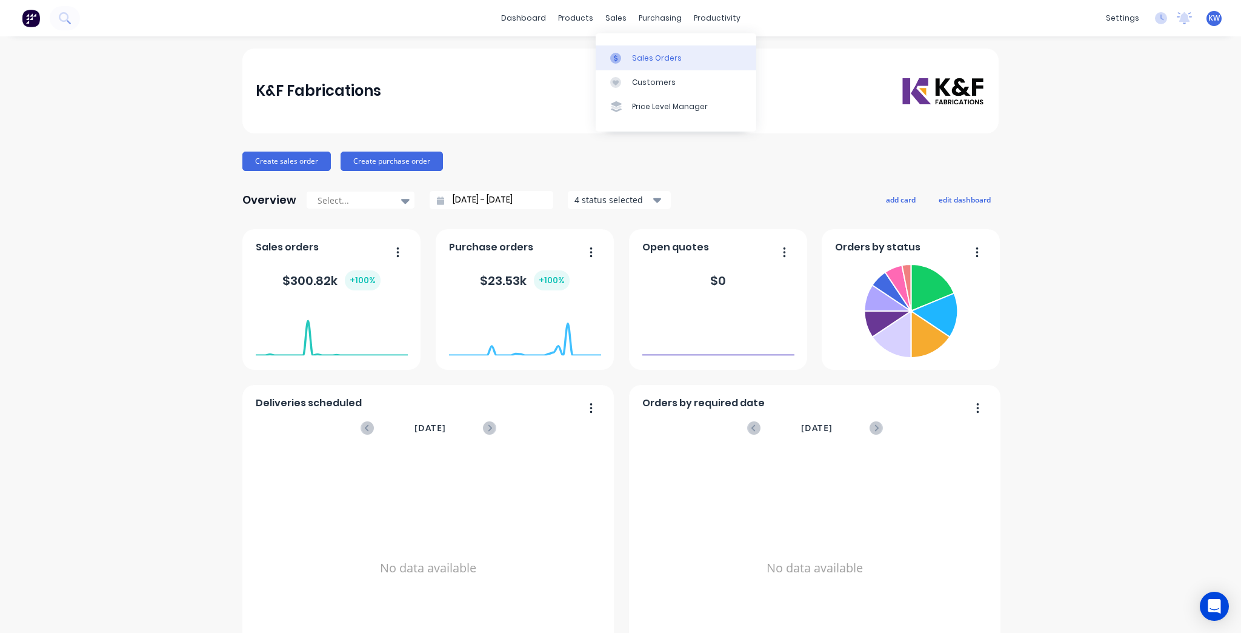
click at [650, 60] on div "Sales Orders" at bounding box center [657, 58] width 50 height 11
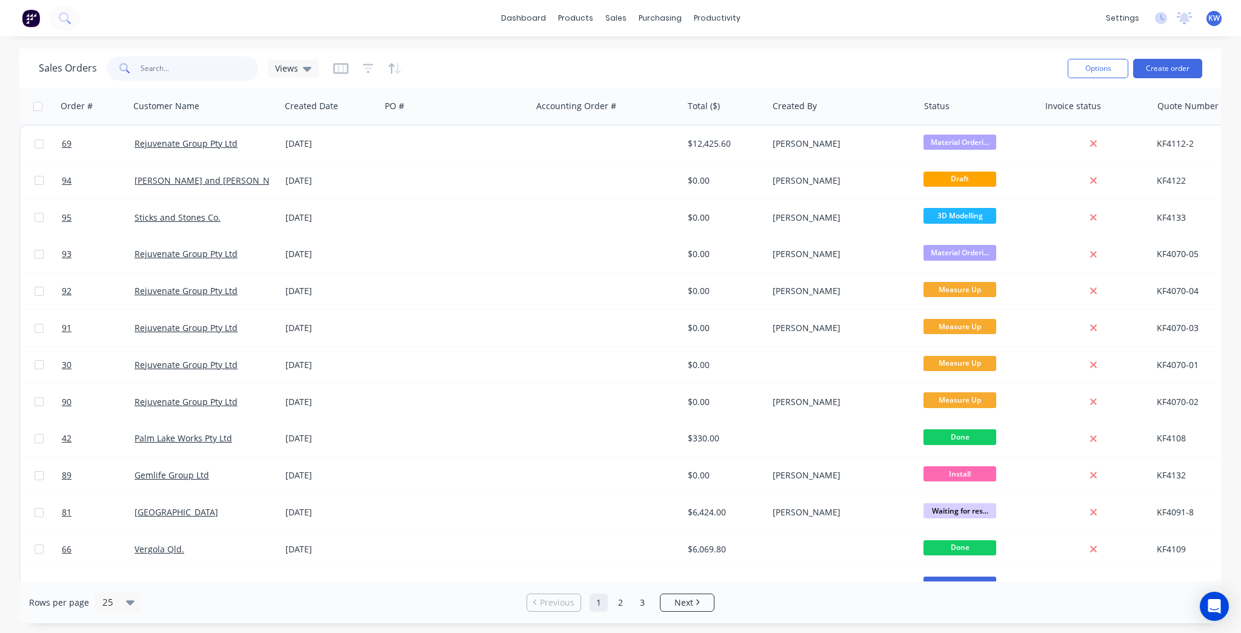
click at [172, 71] on input "text" at bounding box center [200, 68] width 118 height 24
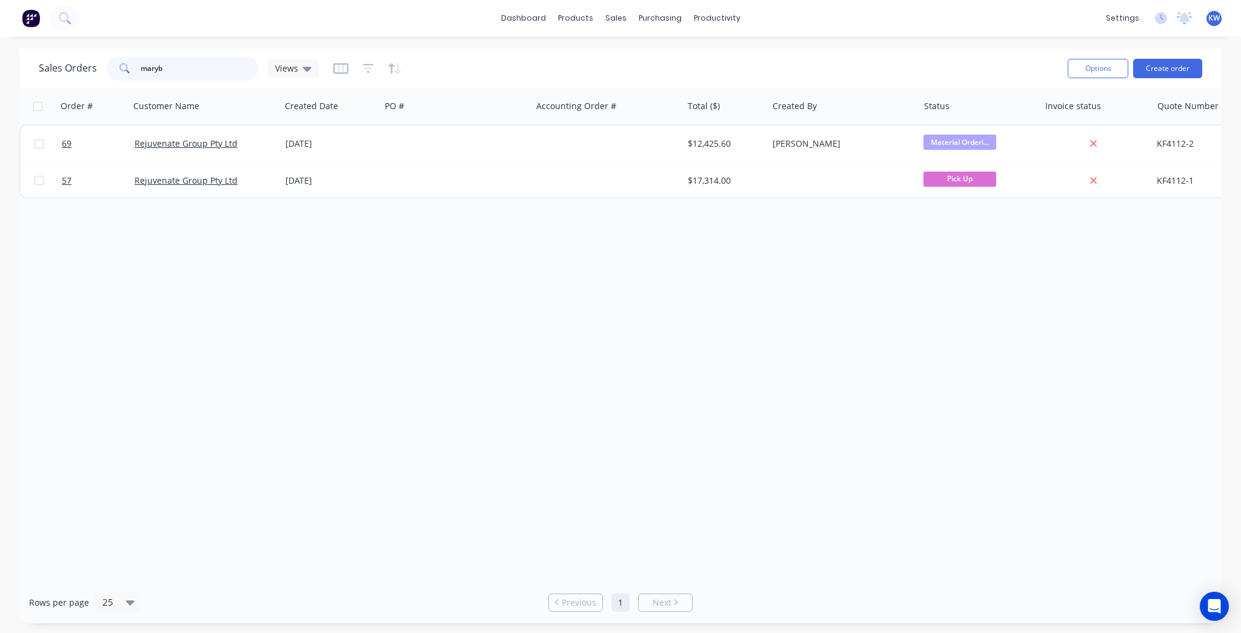
type input "maryb"
click at [665, 47] on link "Purchase Orders" at bounding box center [711, 57] width 161 height 24
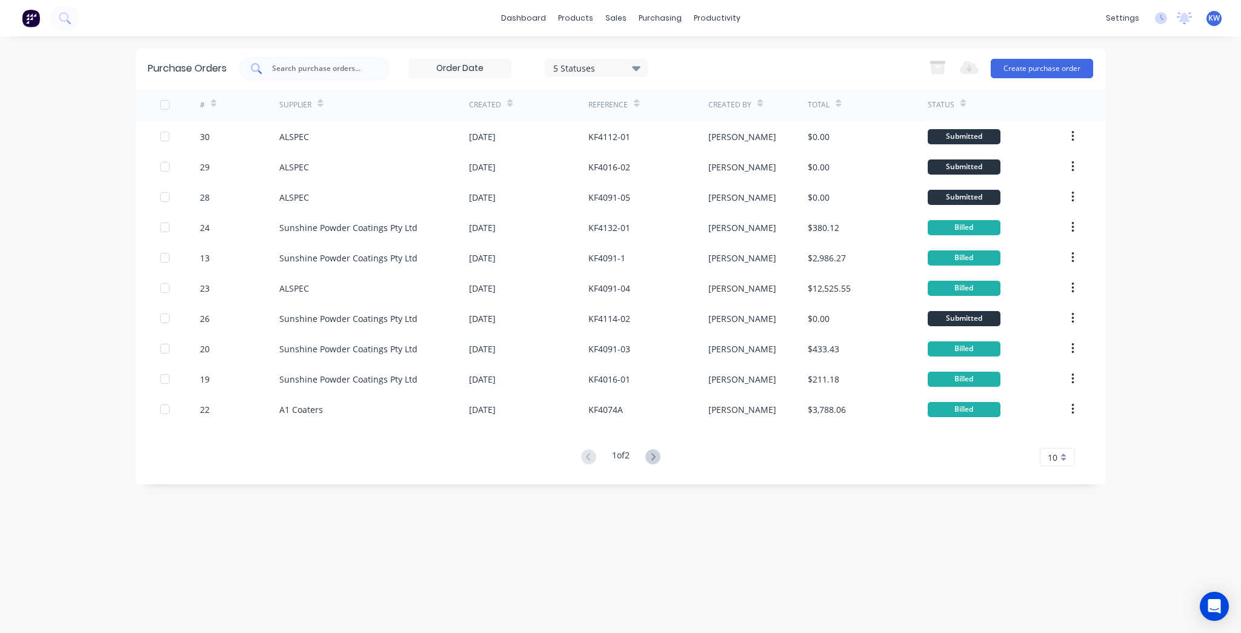
click at [310, 70] on input "text" at bounding box center [321, 68] width 101 height 12
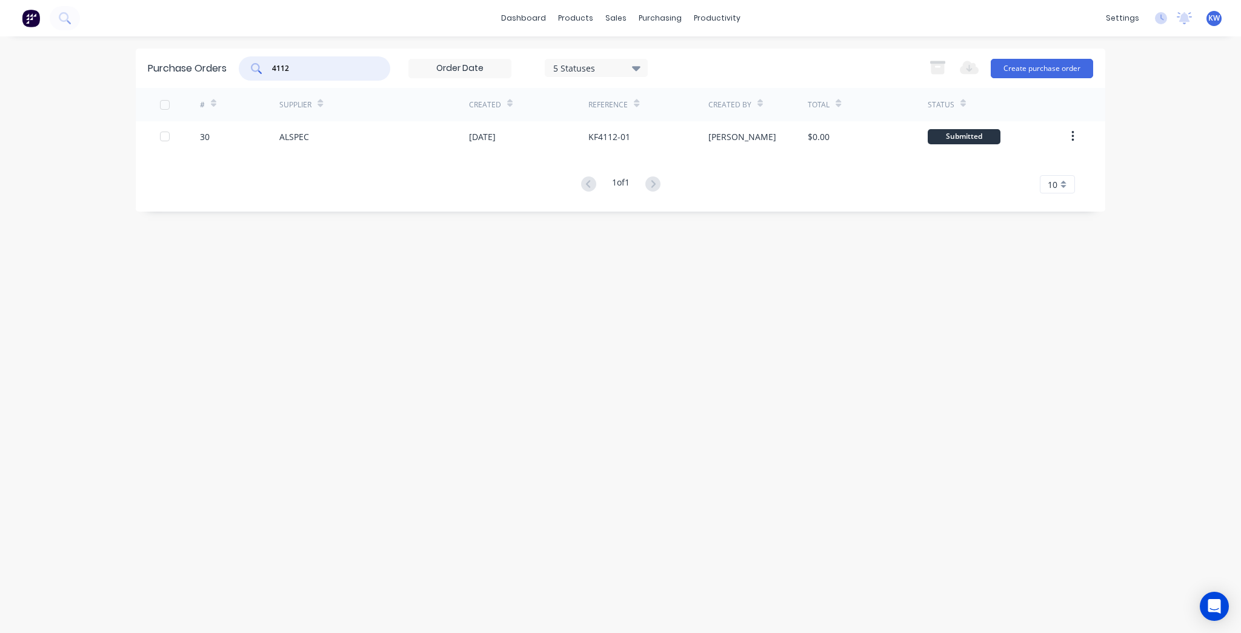
type input "4112"
click at [1192, 148] on div "dashboard products sales purchasing productivity dashboard products Product Cat…" at bounding box center [620, 316] width 1241 height 633
click at [1097, 351] on div "Purchase Orders 4112 5 Statuses 5 Statuses Export to Excel (XLSX) Create purcha…" at bounding box center [620, 334] width 969 height 572
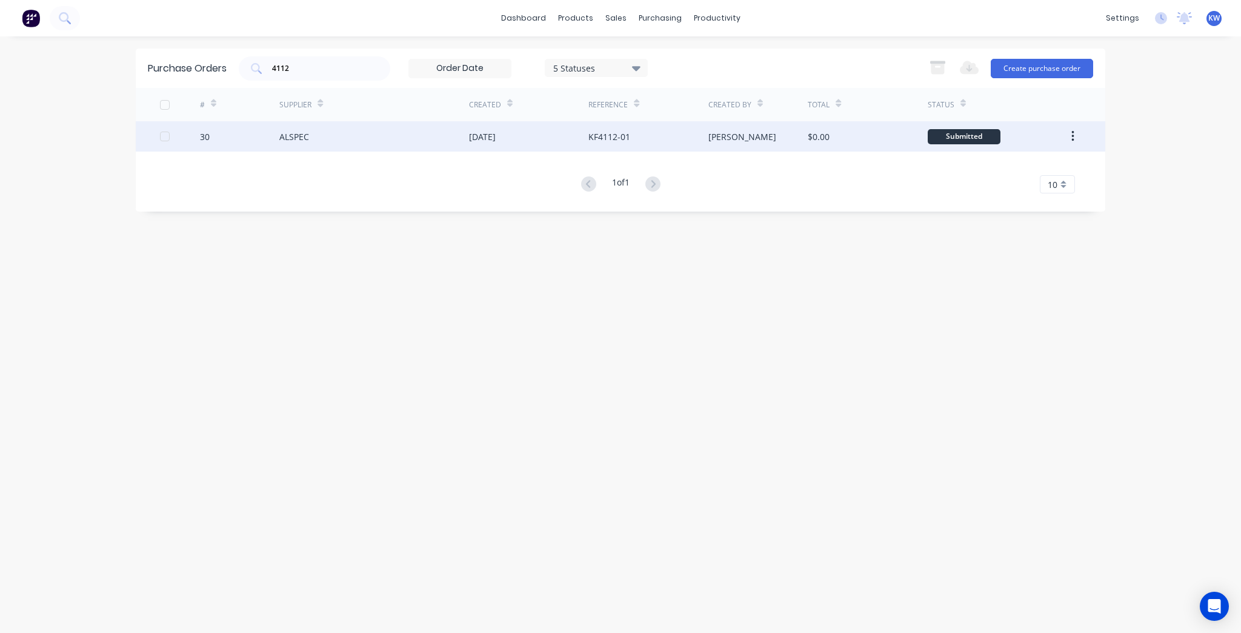
click at [653, 150] on div "KF4112-01" at bounding box center [647, 136] width 119 height 30
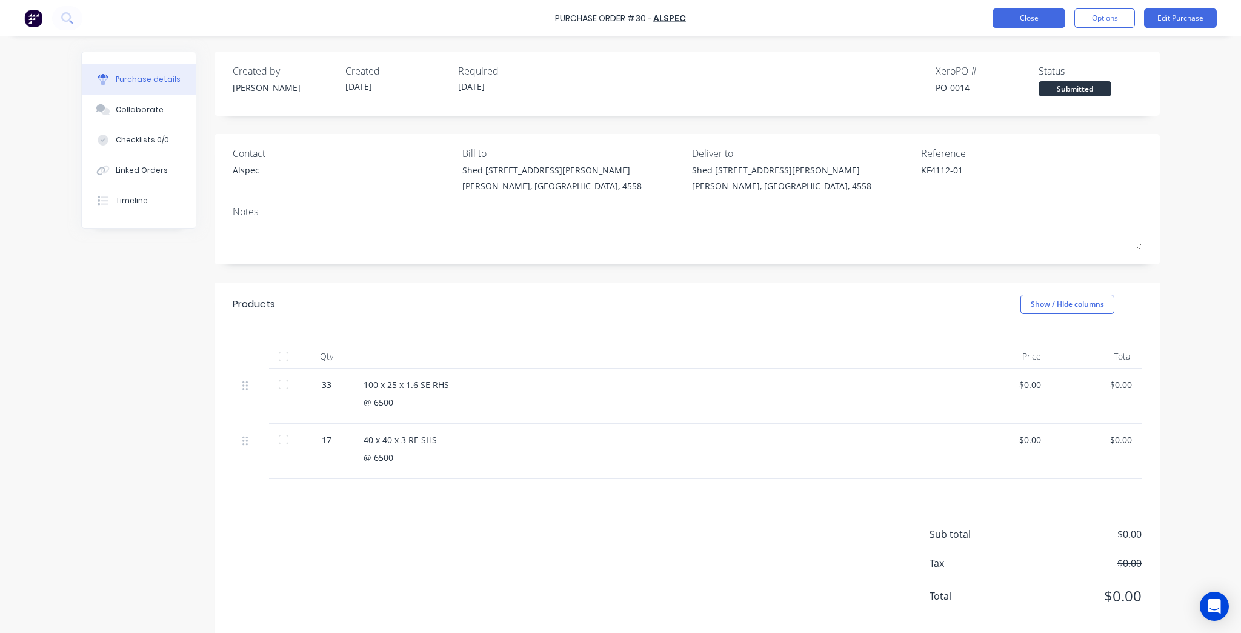
click at [1031, 18] on button "Close" at bounding box center [1029, 17] width 73 height 19
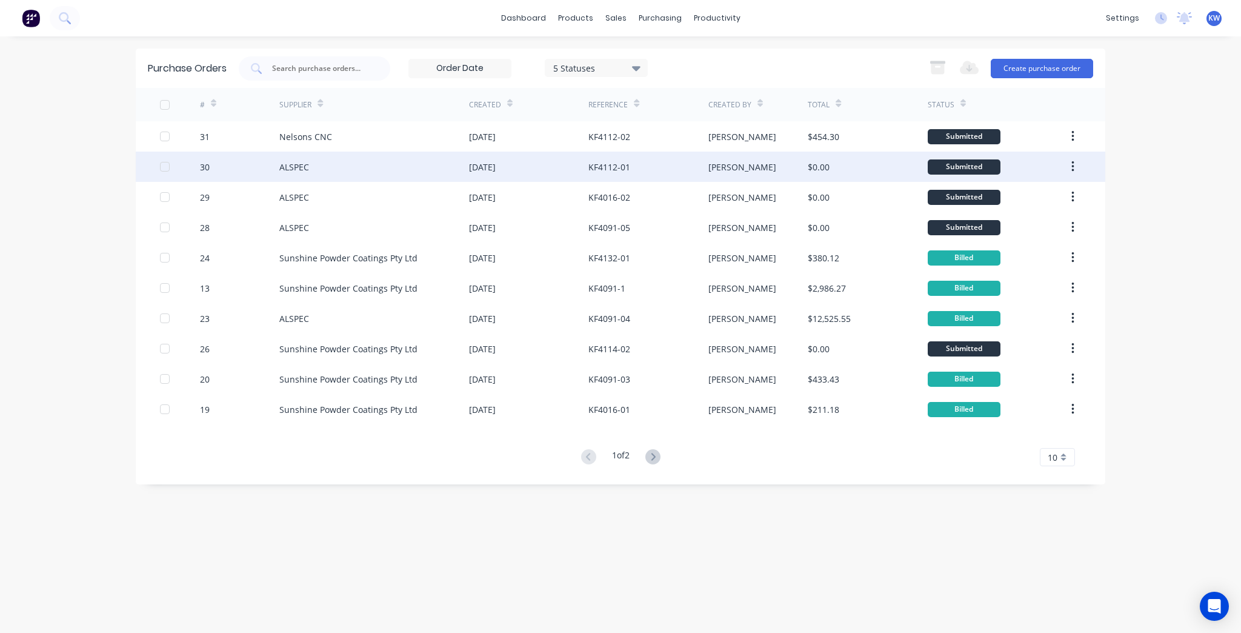
click at [361, 159] on div "ALSPEC" at bounding box center [374, 166] width 190 height 30
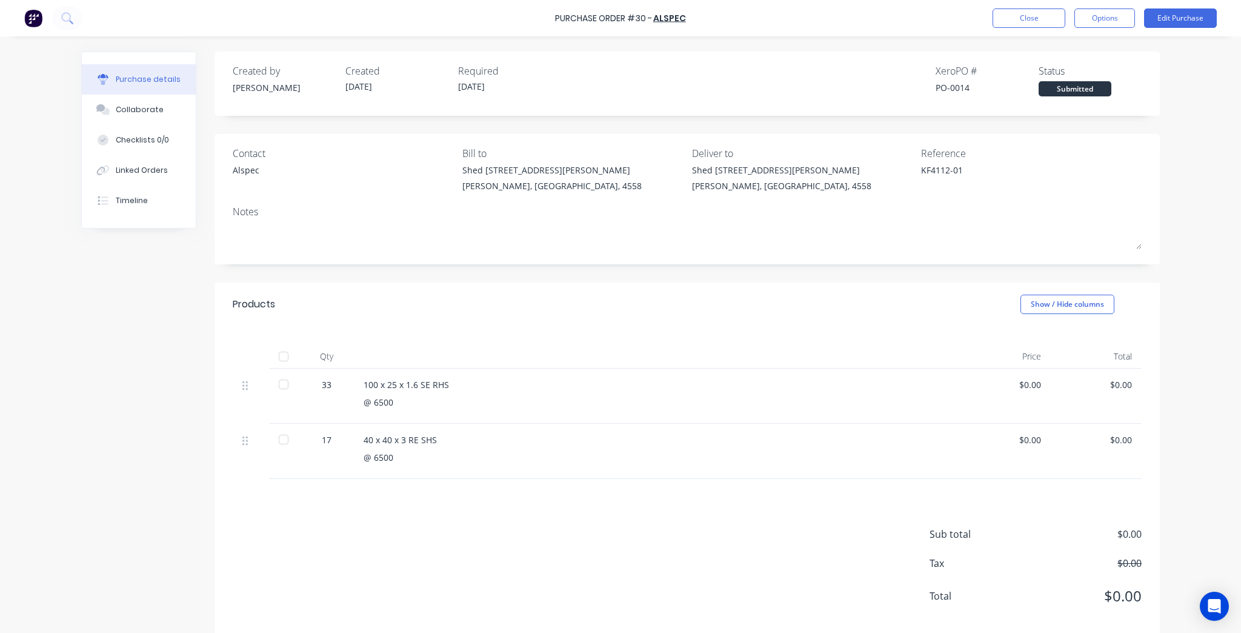
type textarea "x"
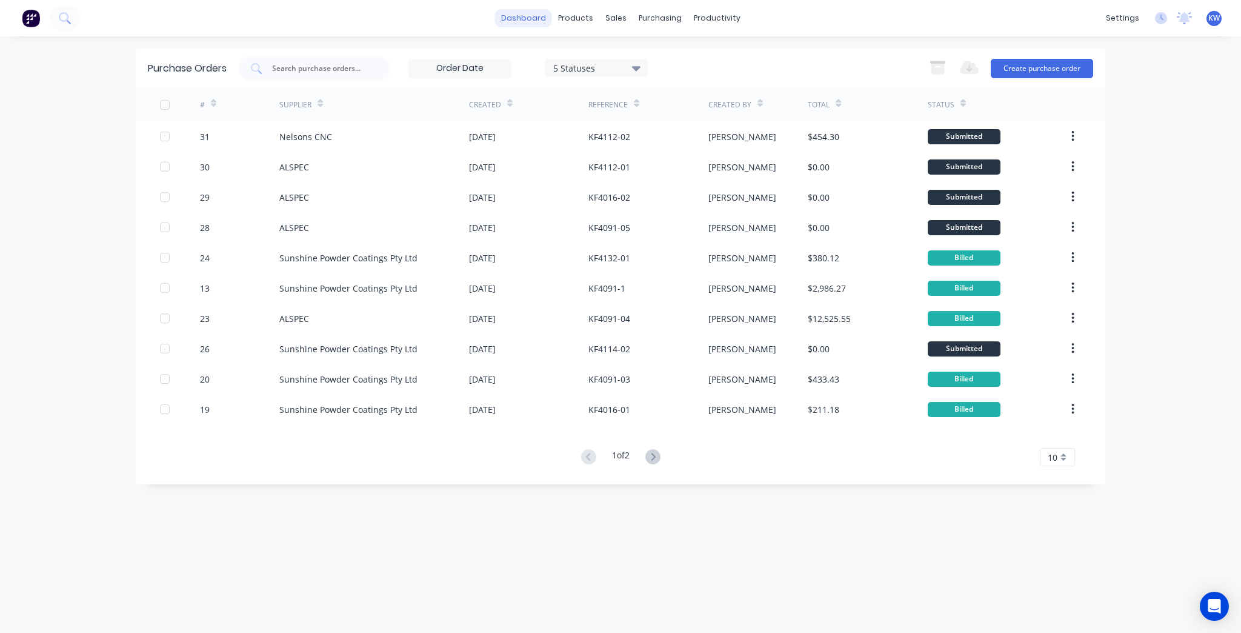
click at [544, 18] on link "dashboard" at bounding box center [523, 18] width 57 height 18
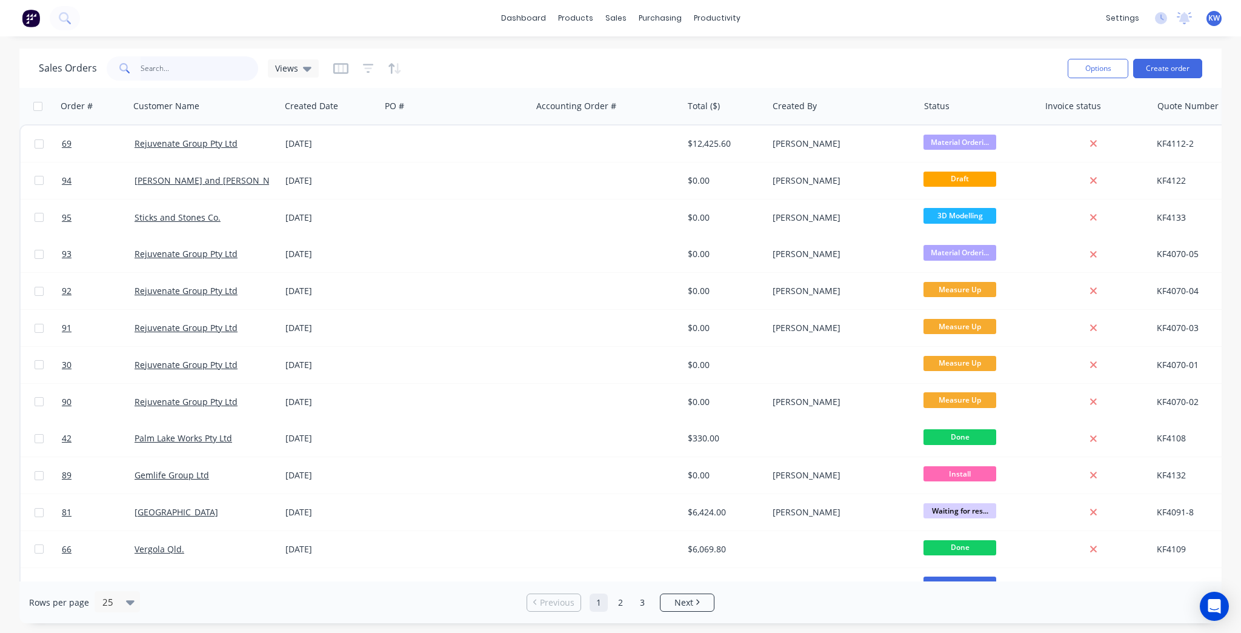
click at [182, 68] on input "text" at bounding box center [200, 68] width 118 height 24
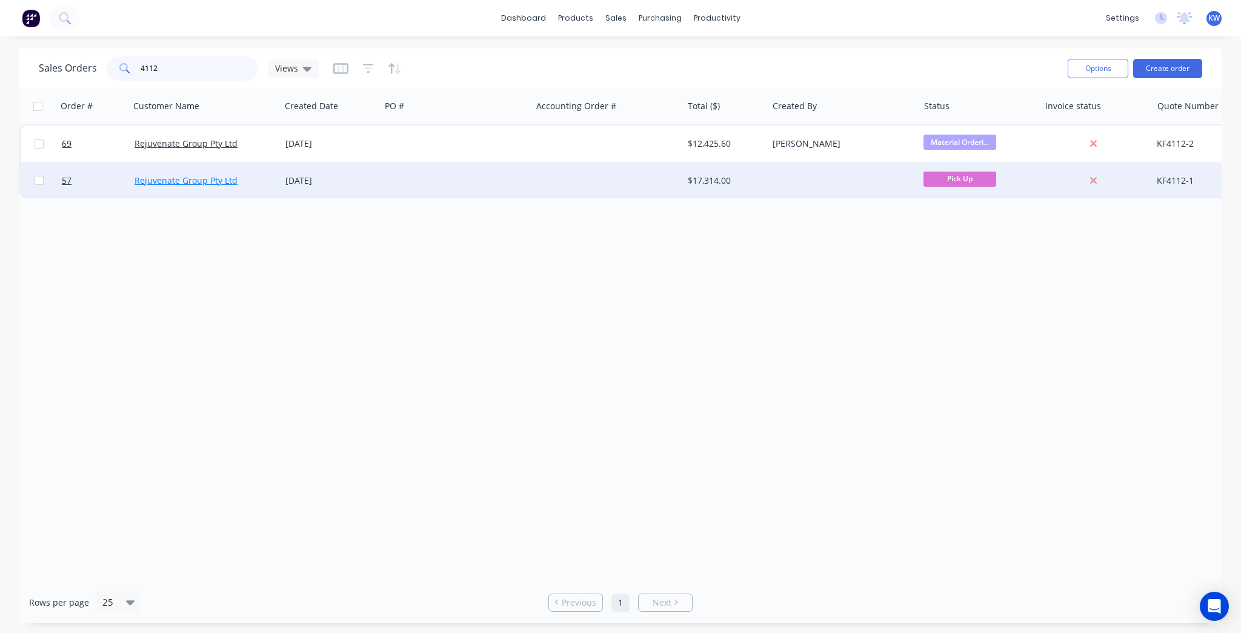
type input "4112"
click at [190, 184] on link "Rejuvenate Group Pty Ltd" at bounding box center [186, 181] width 103 height 12
click at [321, 179] on div "[DATE]" at bounding box center [330, 181] width 90 height 12
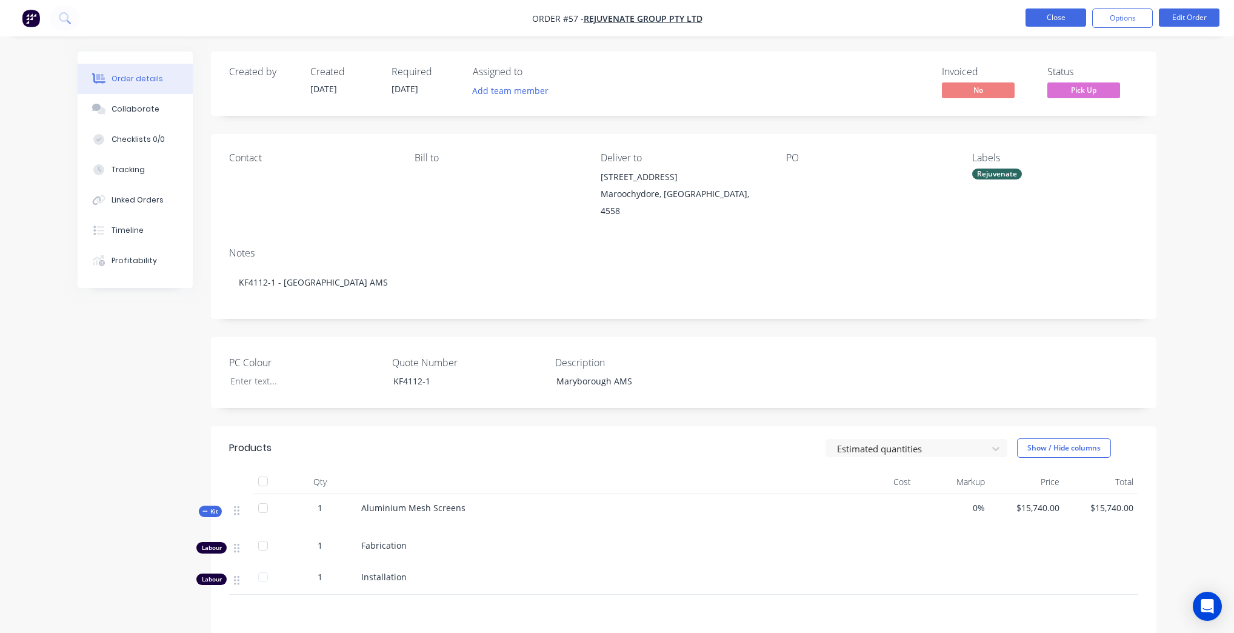
click at [1032, 14] on button "Close" at bounding box center [1055, 17] width 61 height 18
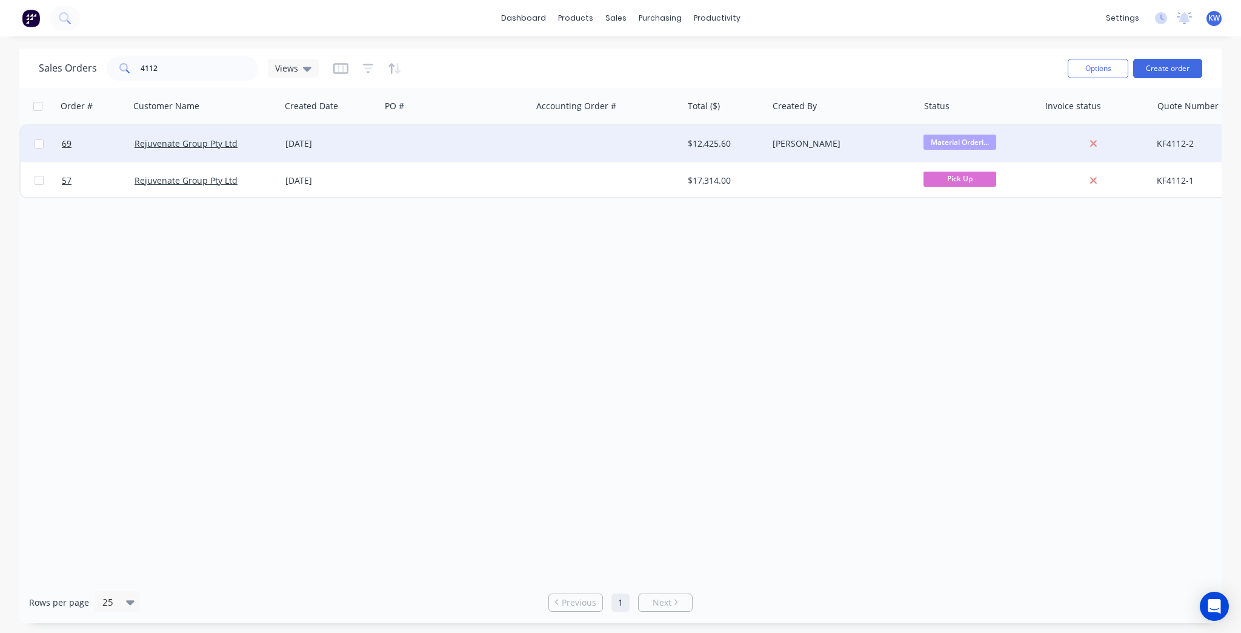
click at [483, 147] on div at bounding box center [456, 143] width 151 height 36
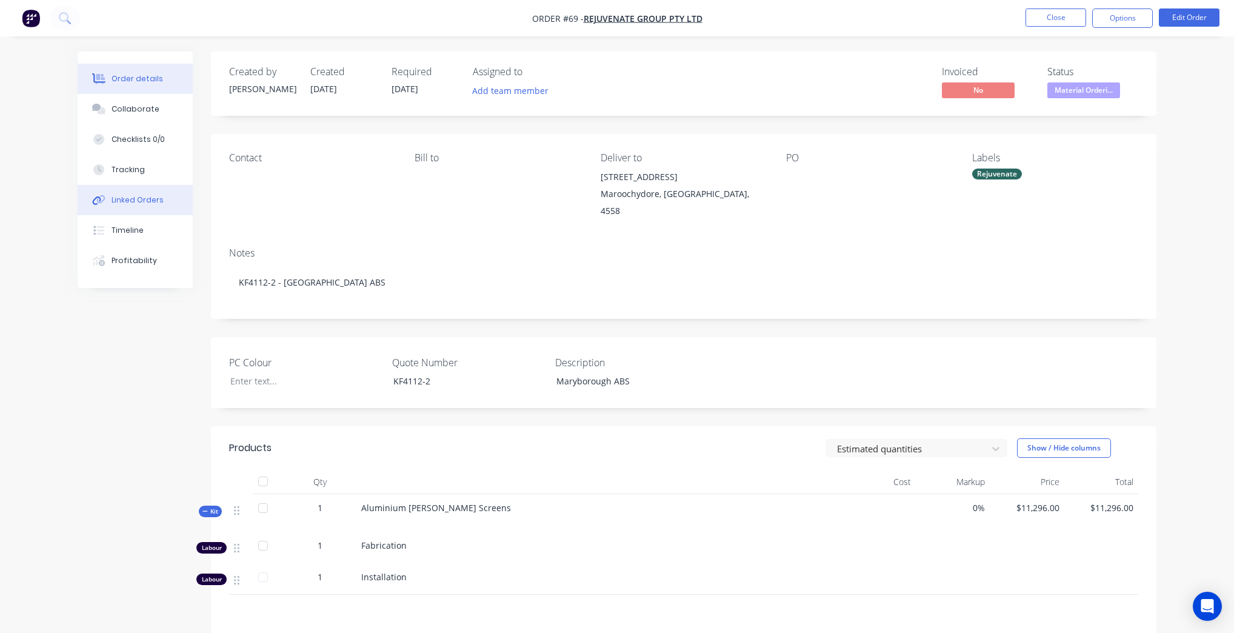
click at [123, 193] on button "Linked Orders" at bounding box center [135, 200] width 115 height 30
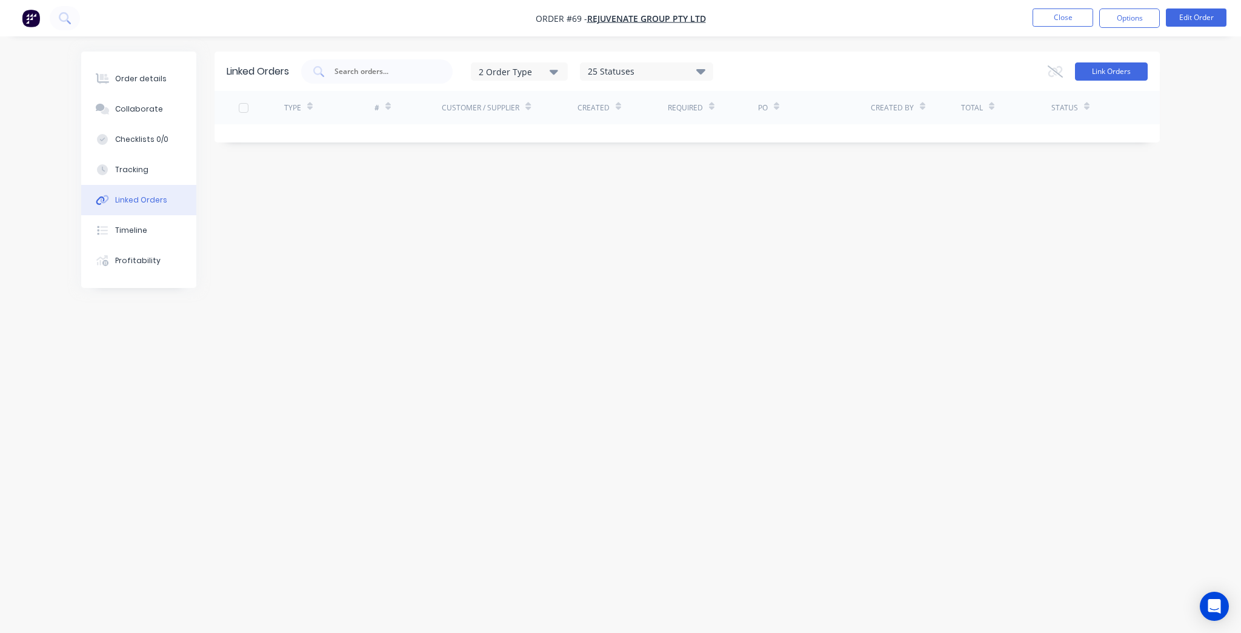
click at [1122, 73] on button "Link Orders" at bounding box center [1111, 71] width 73 height 18
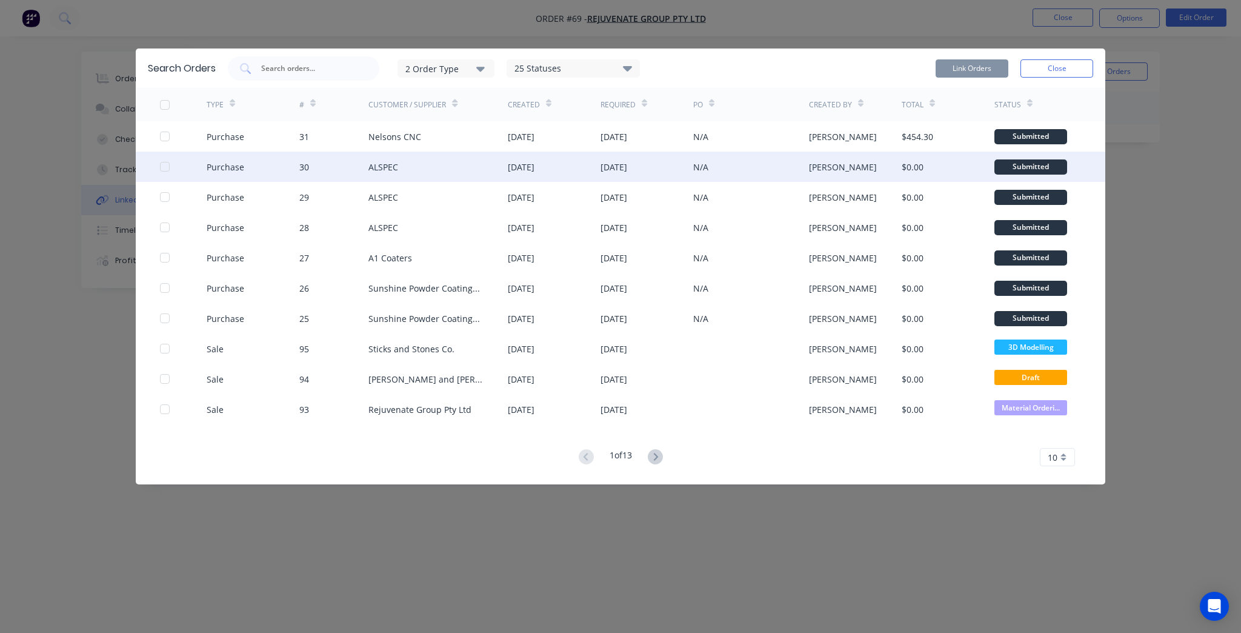
click at [880, 166] on div "[PERSON_NAME]" at bounding box center [855, 166] width 93 height 30
click at [627, 172] on div "[DATE]" at bounding box center [613, 167] width 27 height 13
click at [629, 176] on div "[DATE]" at bounding box center [646, 166] width 93 height 30
click at [173, 163] on div at bounding box center [183, 166] width 47 height 30
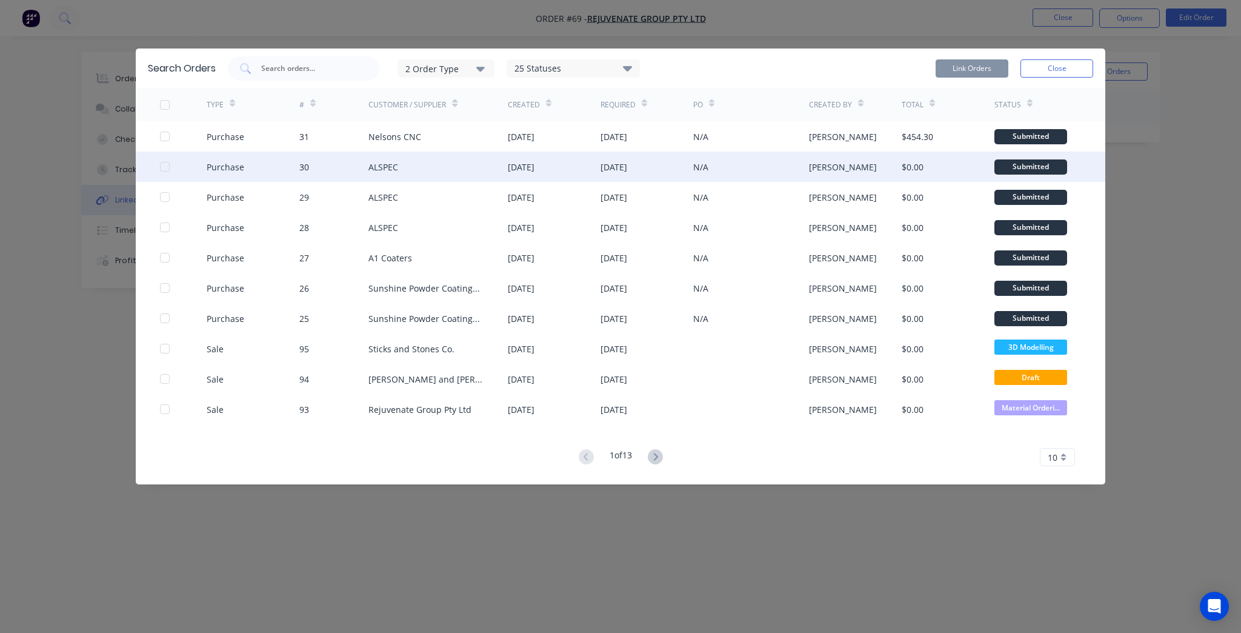
click at [164, 164] on div at bounding box center [165, 167] width 24 height 24
click at [970, 70] on button "Link Orders" at bounding box center [972, 68] width 73 height 18
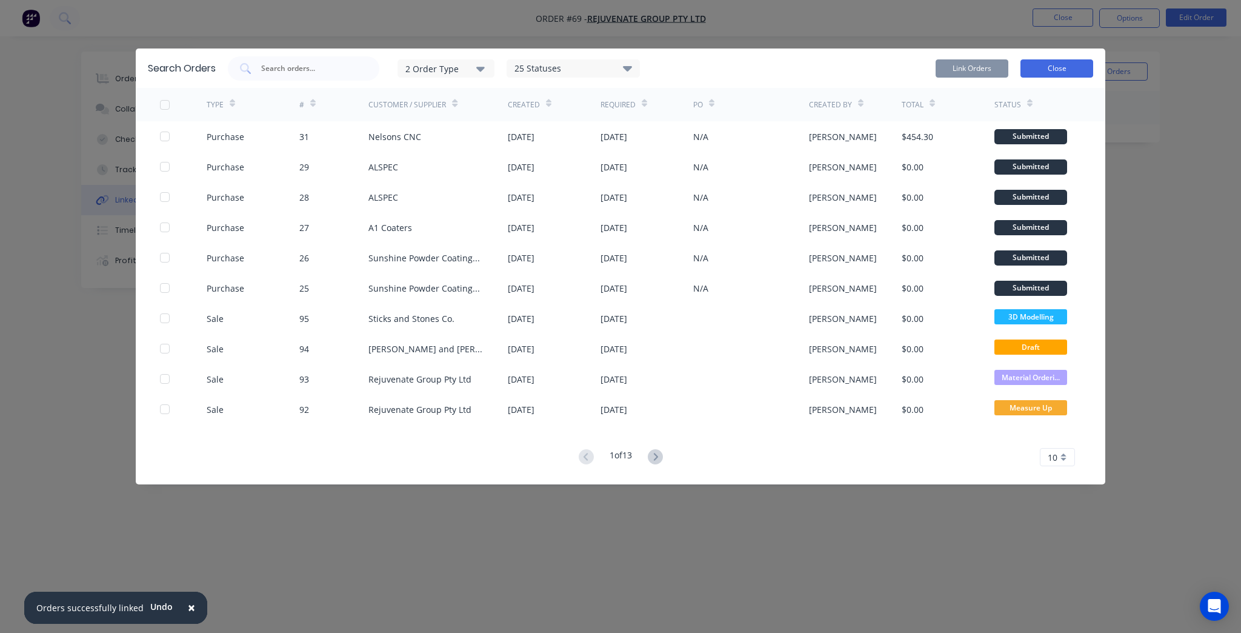
click at [1081, 65] on button "Close" at bounding box center [1056, 68] width 73 height 18
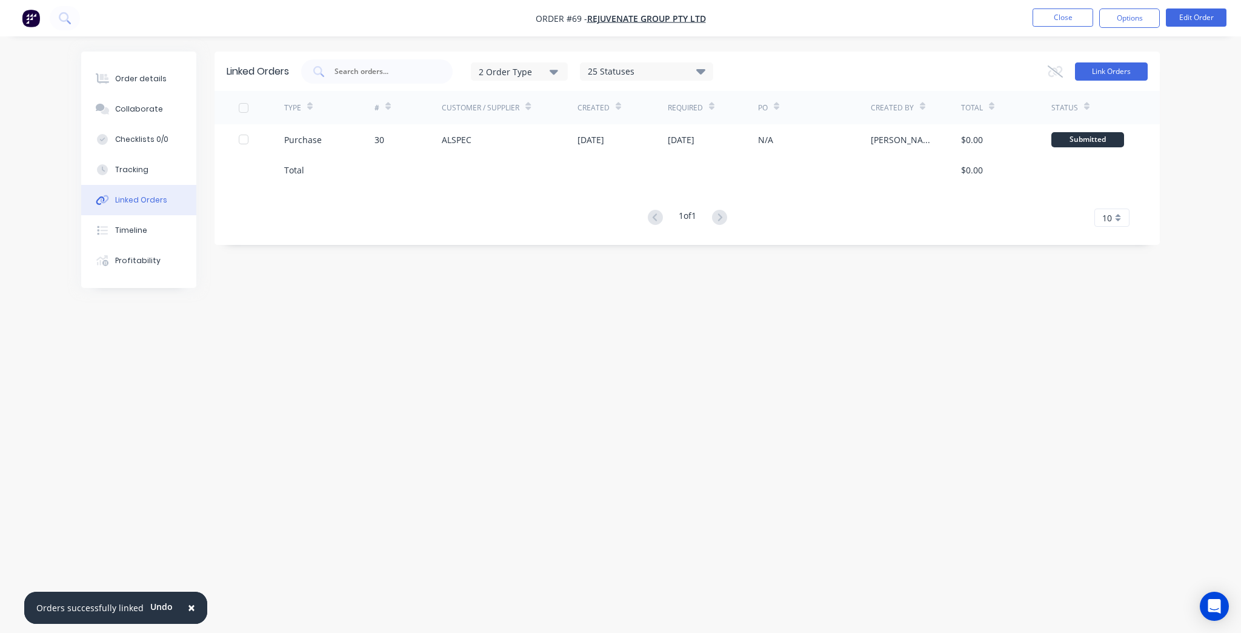
click at [1098, 78] on button "Link Orders" at bounding box center [1111, 71] width 73 height 18
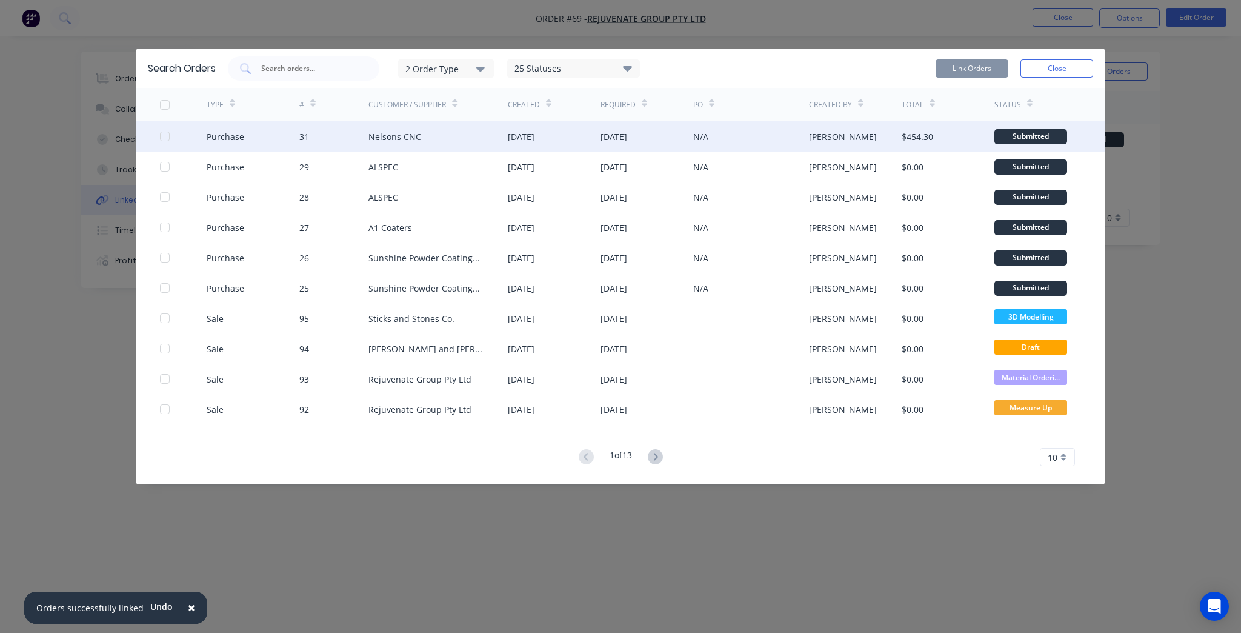
click at [171, 133] on div at bounding box center [183, 136] width 47 height 30
click at [158, 134] on div "Purchase 31 Nelsons CNC [DATE] [DATE] N/A [PERSON_NAME] $454.30 Submitted" at bounding box center [620, 136] width 969 height 30
click at [164, 134] on div at bounding box center [165, 136] width 24 height 24
click at [969, 71] on button "Link Orders" at bounding box center [972, 68] width 73 height 18
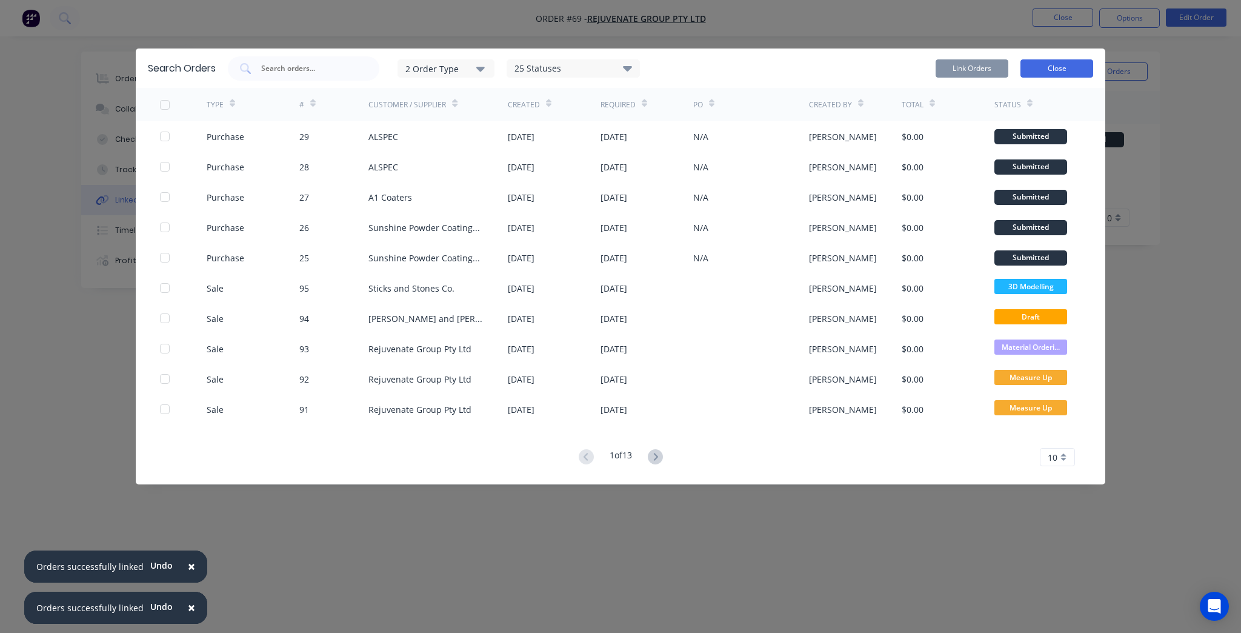
click at [1045, 68] on button "Close" at bounding box center [1056, 68] width 73 height 18
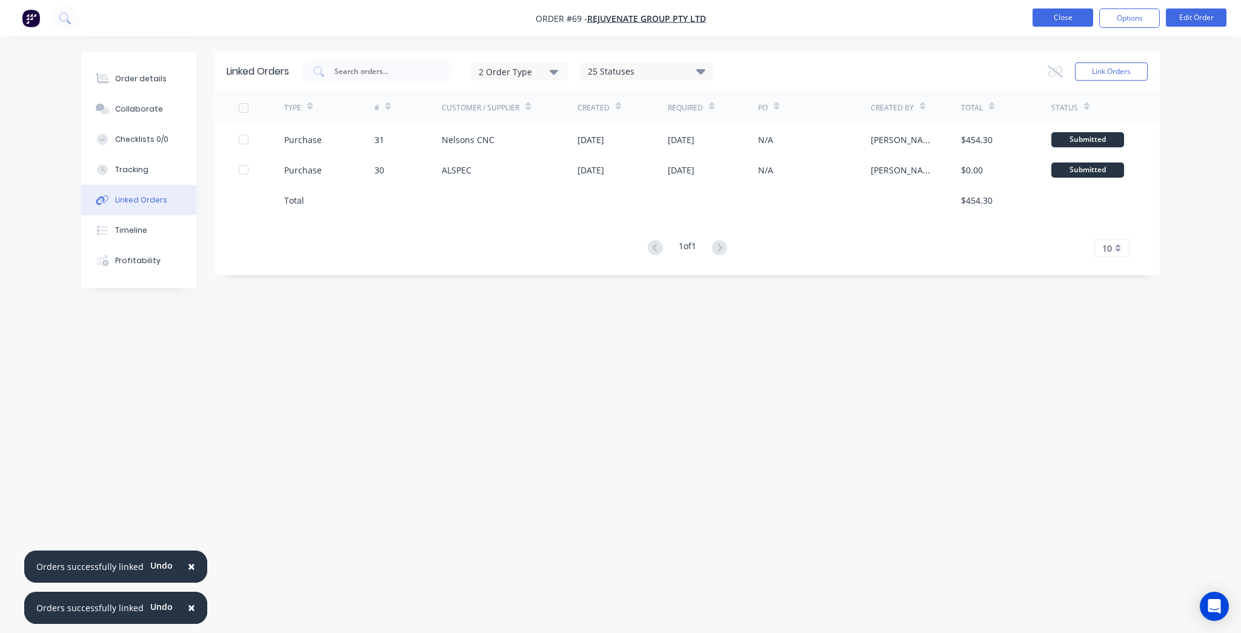
click at [1048, 22] on button "Close" at bounding box center [1062, 17] width 61 height 18
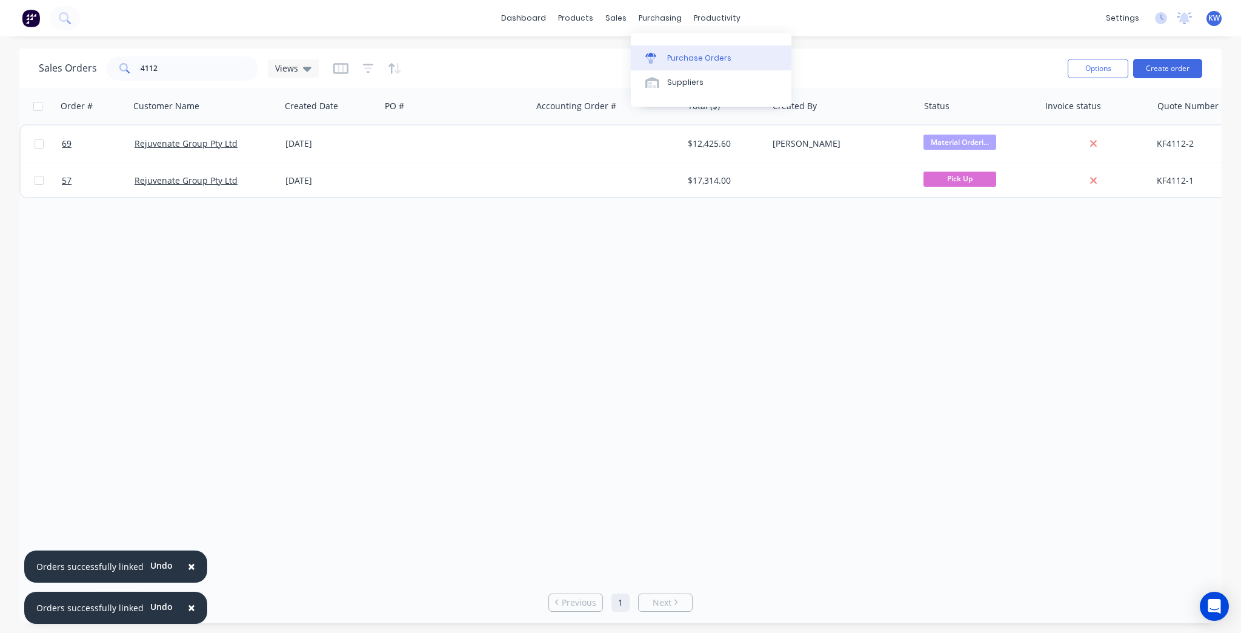
click at [725, 54] on div "Purchase Orders" at bounding box center [699, 58] width 64 height 11
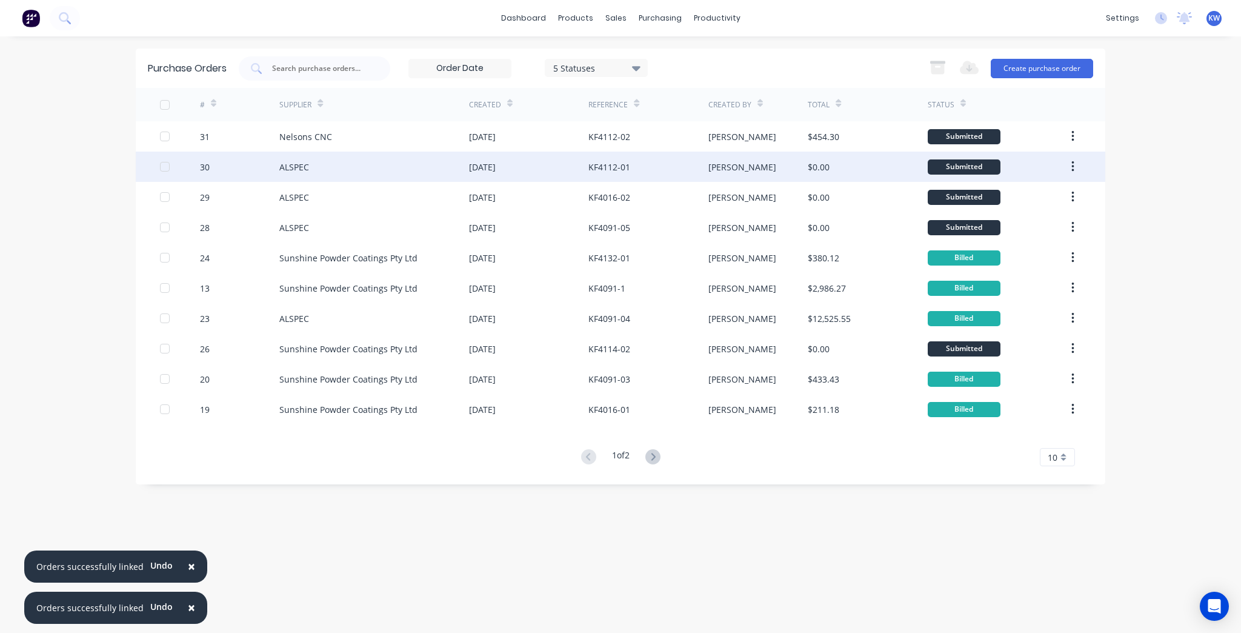
click at [562, 166] on div "[DATE]" at bounding box center [528, 166] width 119 height 30
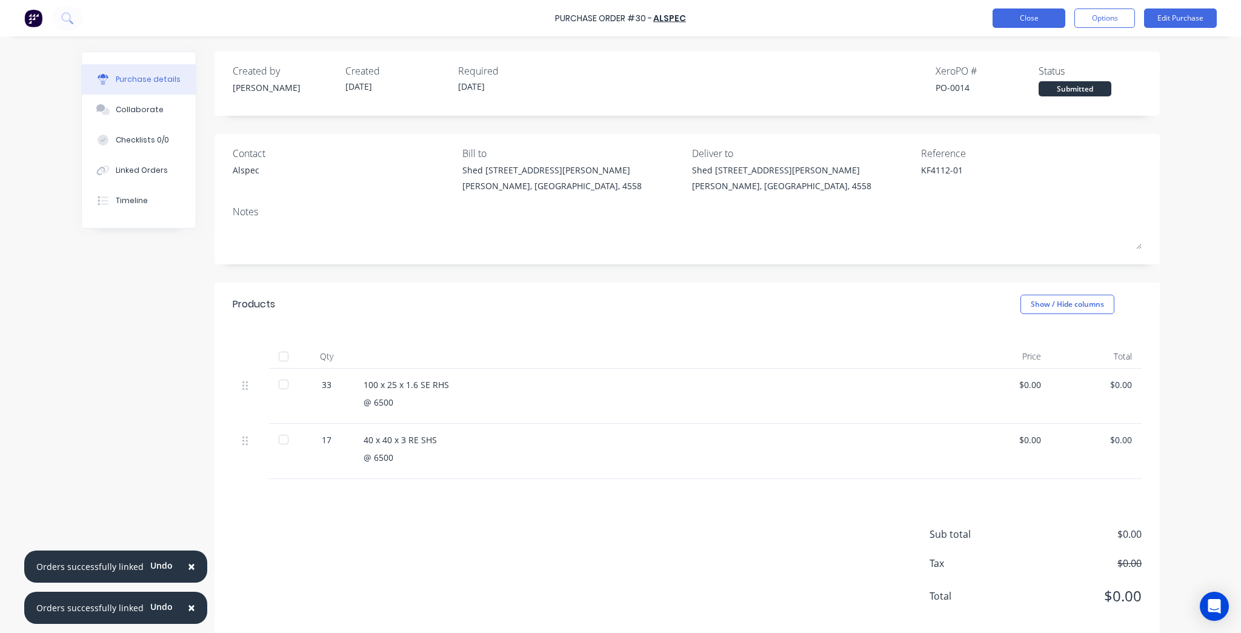
click at [1054, 22] on button "Close" at bounding box center [1029, 17] width 73 height 19
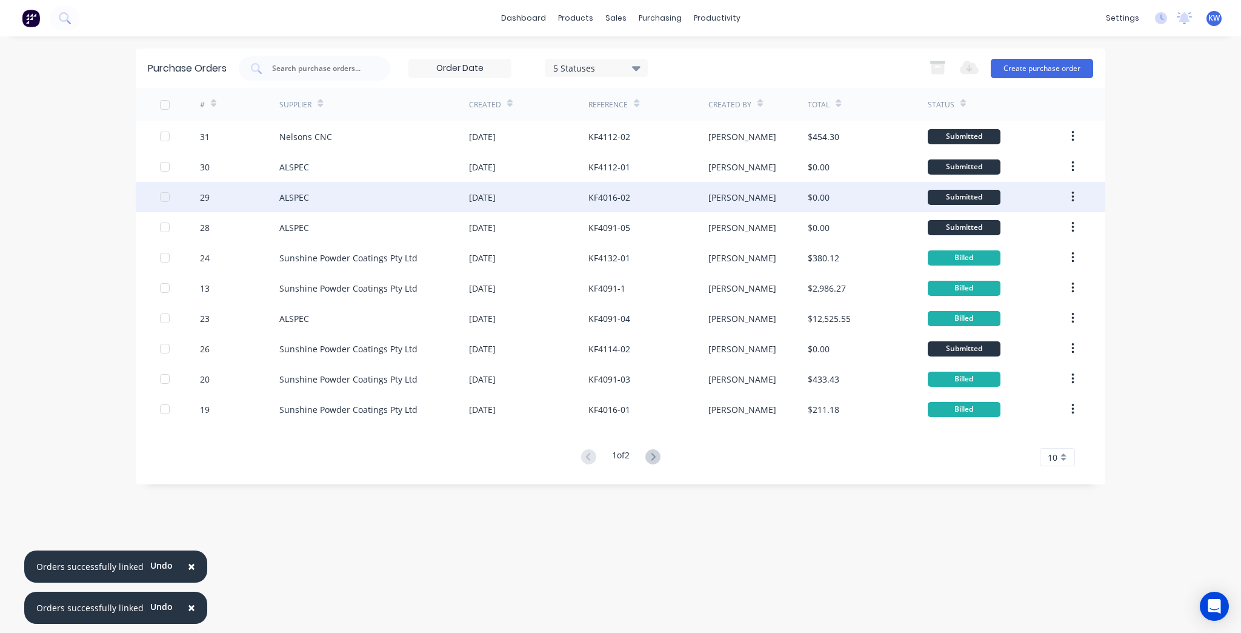
click at [608, 195] on div "KF4016-02" at bounding box center [609, 197] width 42 height 13
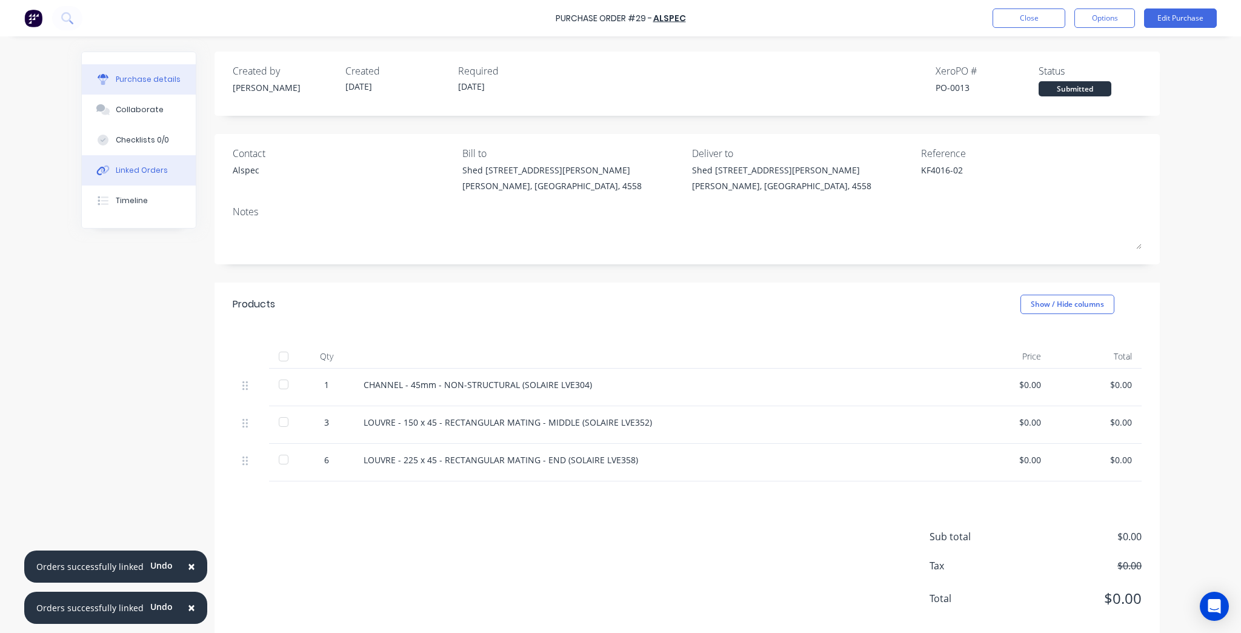
click at [173, 167] on button "Linked Orders" at bounding box center [139, 170] width 114 height 30
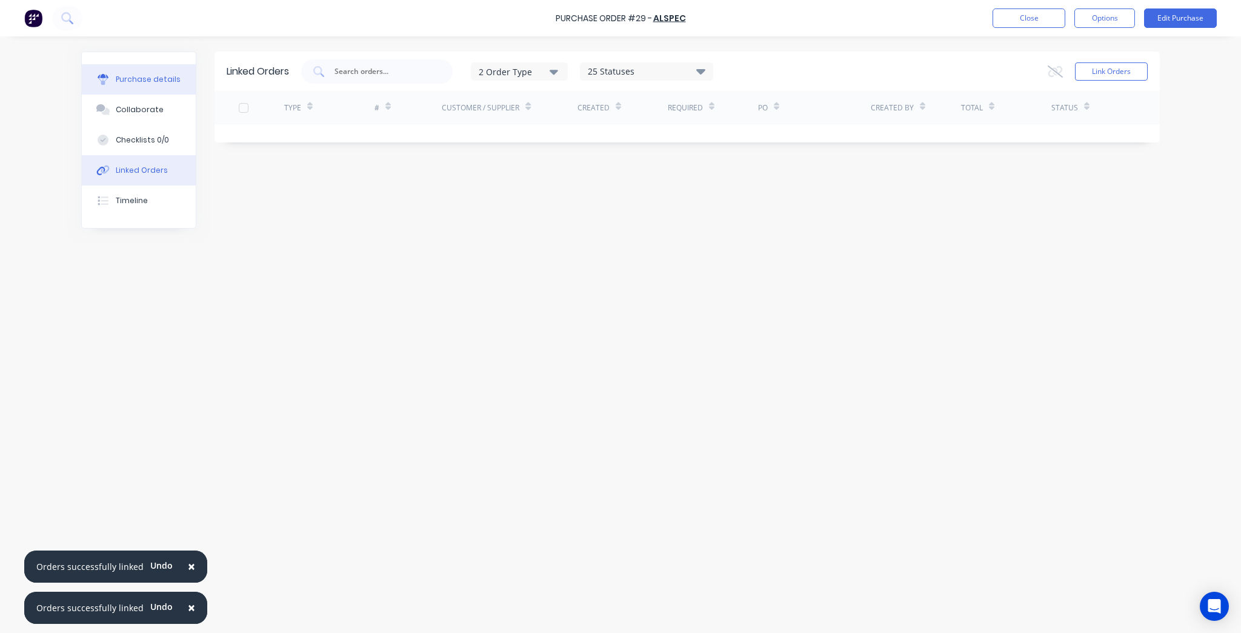
click at [171, 65] on button "Purchase details" at bounding box center [139, 79] width 114 height 30
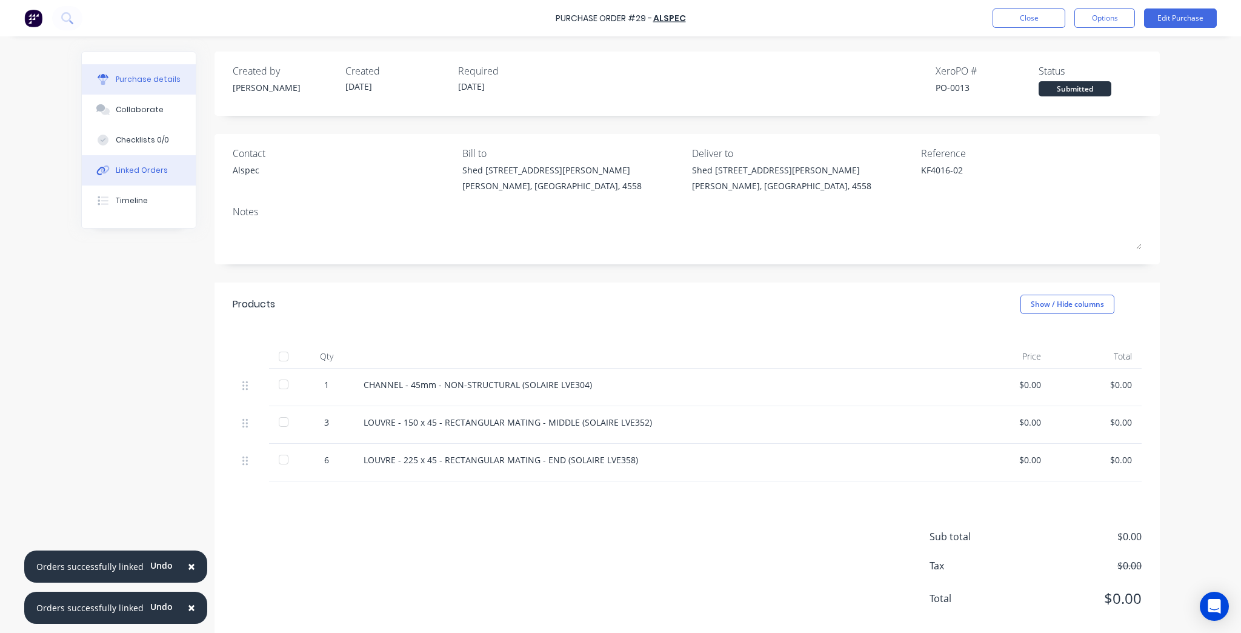
click at [147, 172] on div "Linked Orders" at bounding box center [142, 170] width 52 height 11
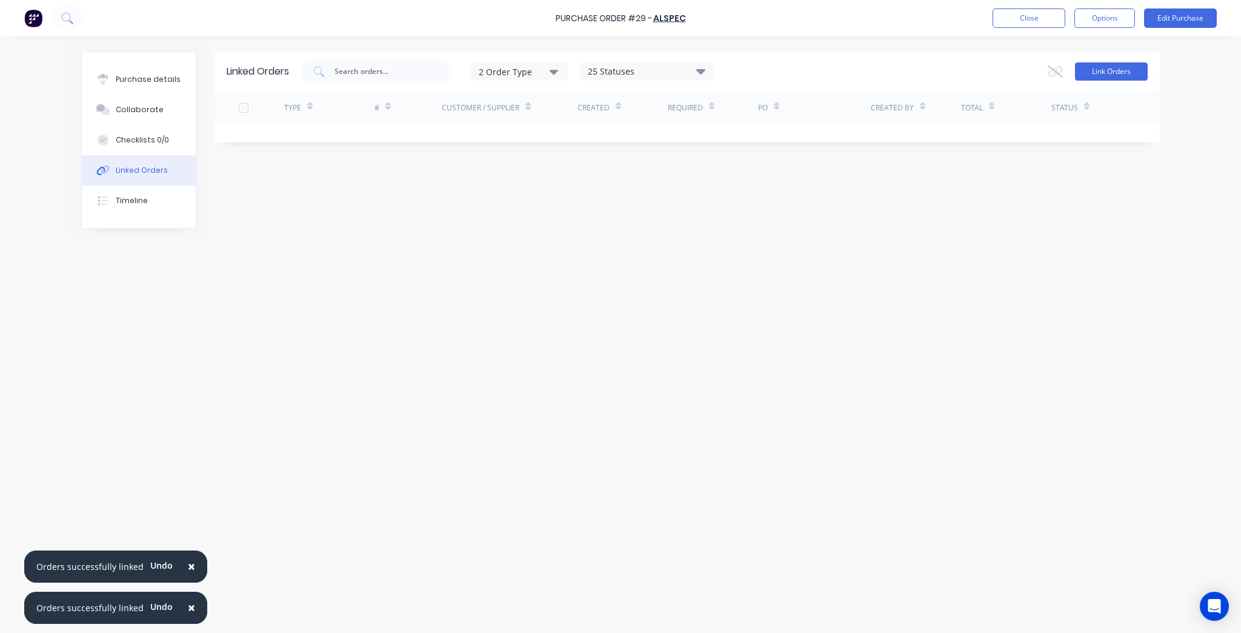
click at [1125, 73] on button "Link Orders" at bounding box center [1111, 71] width 73 height 18
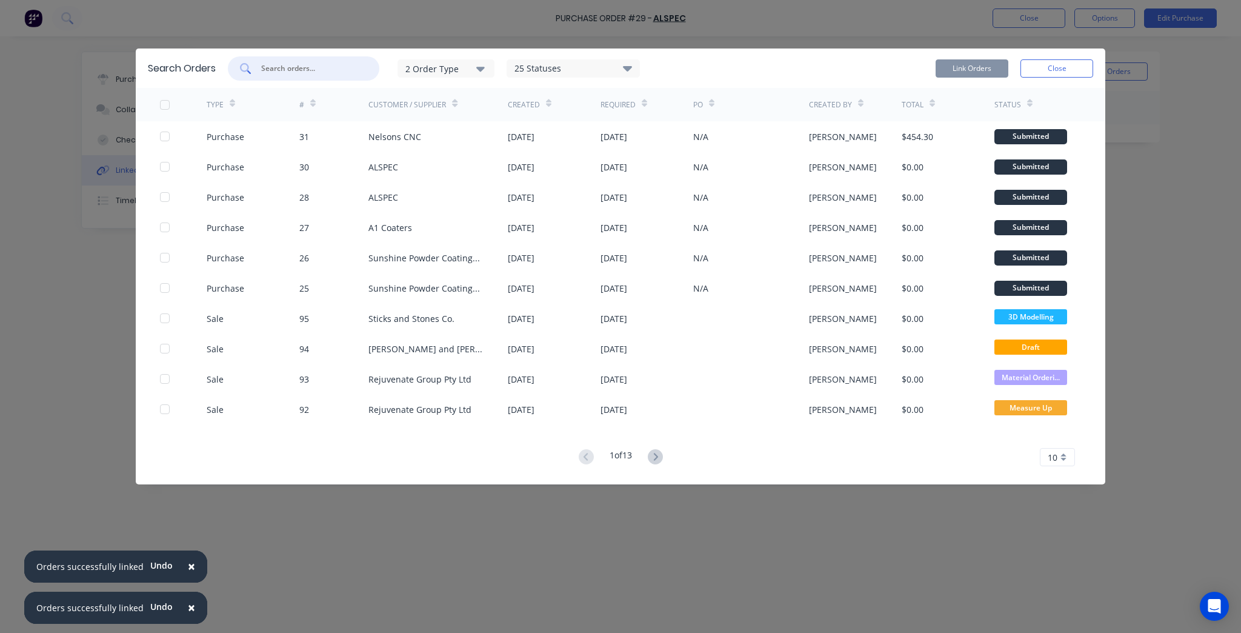
click at [301, 65] on input "text" at bounding box center [310, 68] width 101 height 12
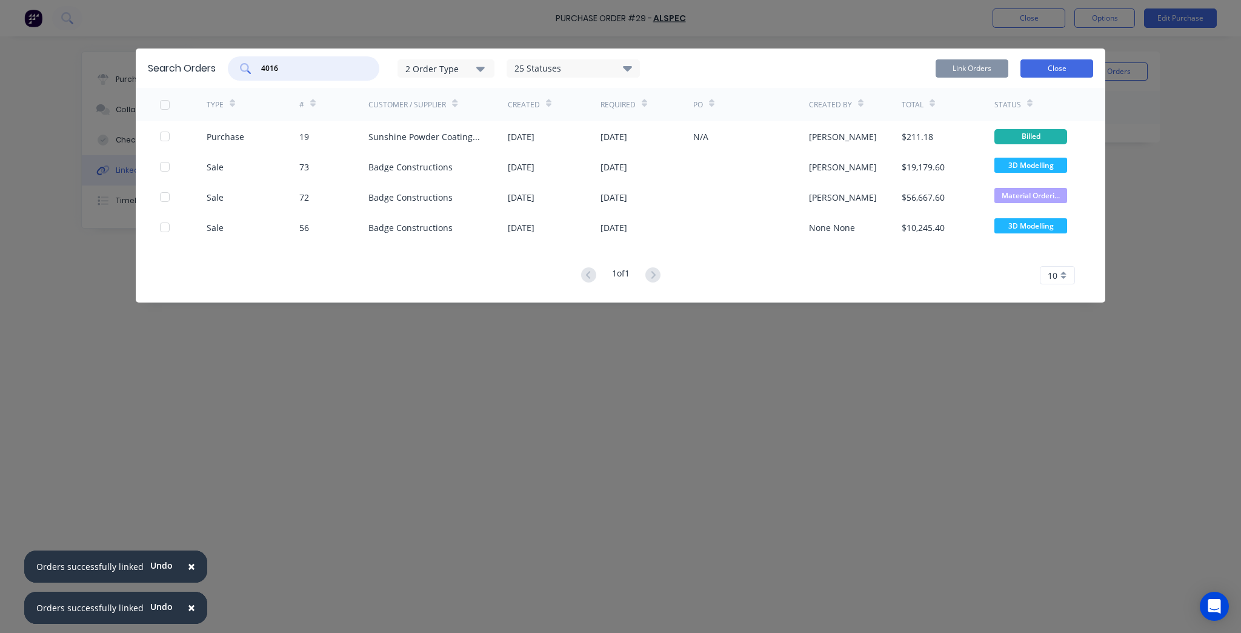
type input "4016"
click at [1088, 67] on button "Close" at bounding box center [1056, 68] width 73 height 18
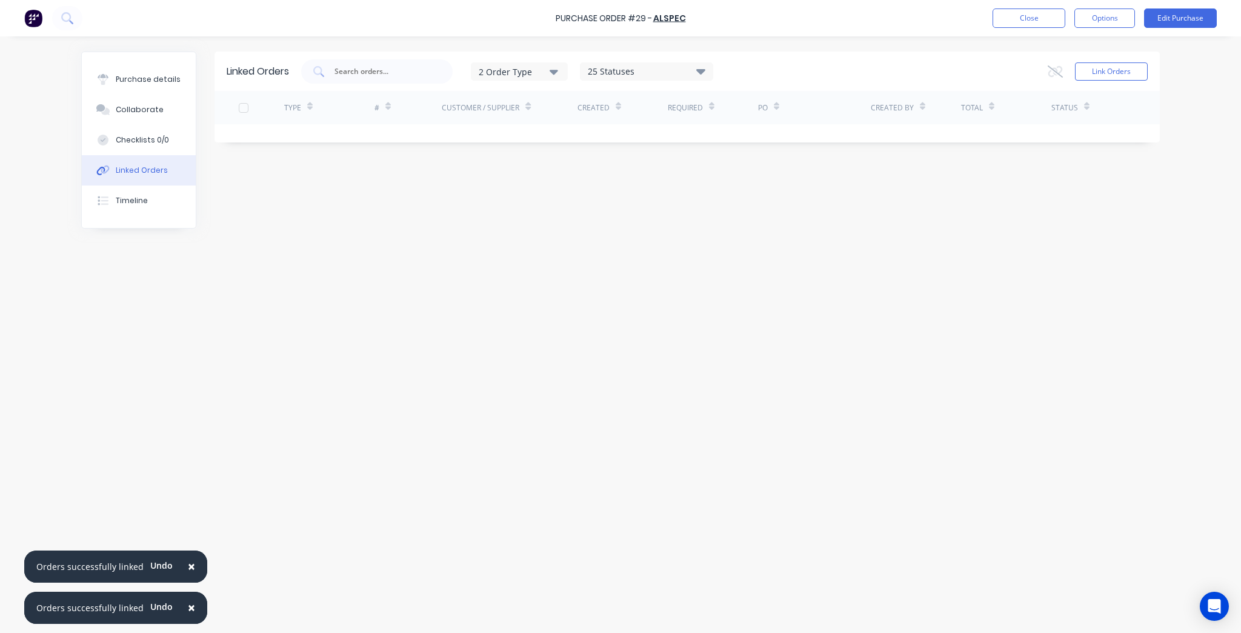
click at [1121, 361] on div "Linked Orders 2 Order Type 25 Statuses Sales Order Status All Archived Draft Qu…" at bounding box center [620, 332] width 1079 height 560
